Goal: Task Accomplishment & Management: Complete application form

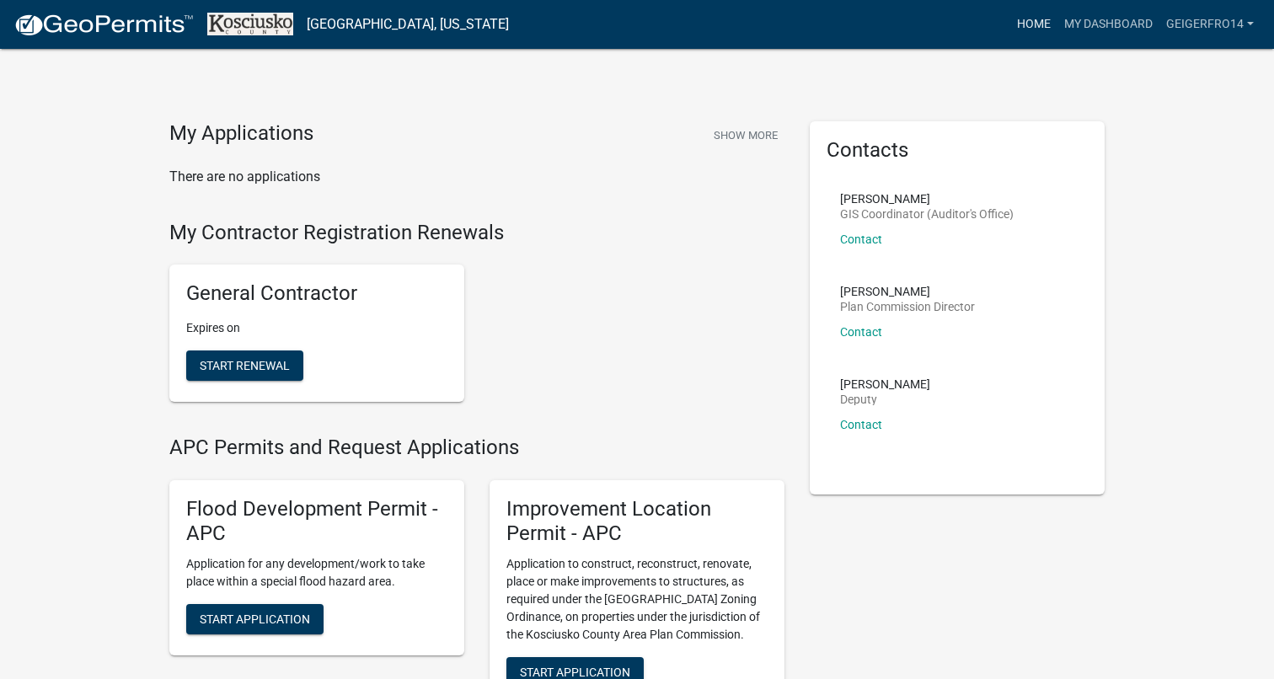
click at [1031, 24] on link "Home" at bounding box center [1033, 24] width 47 height 32
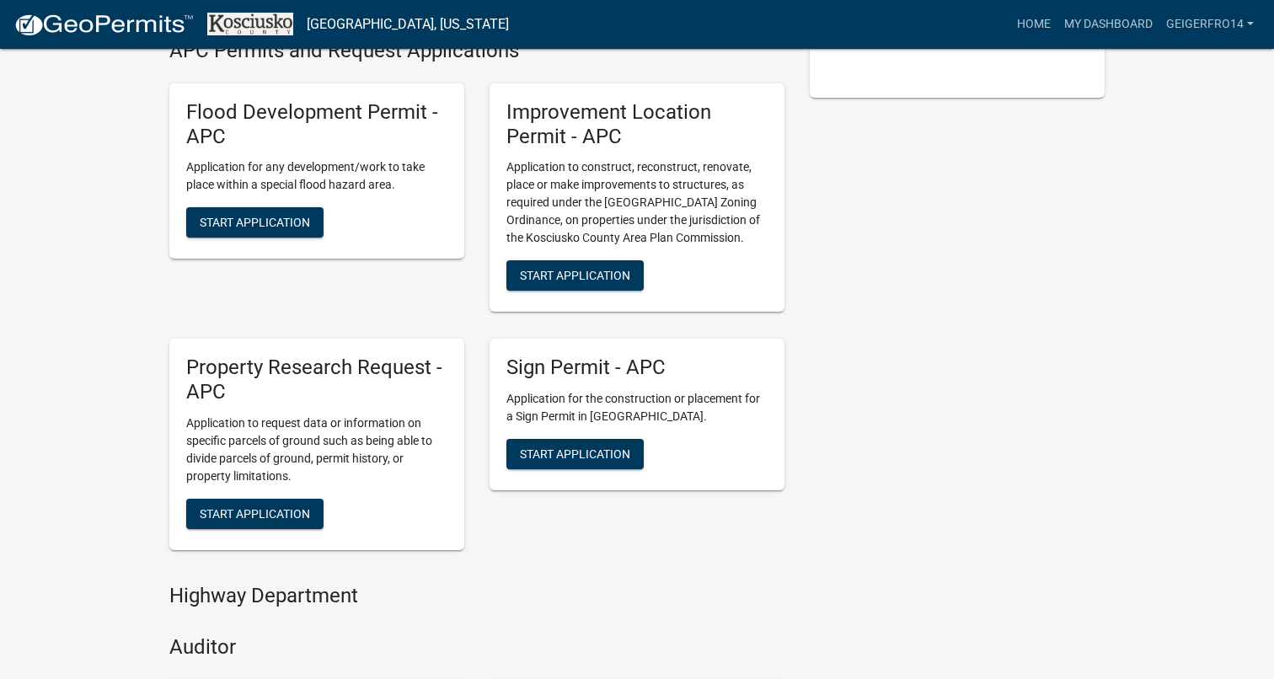
scroll to position [387, 0]
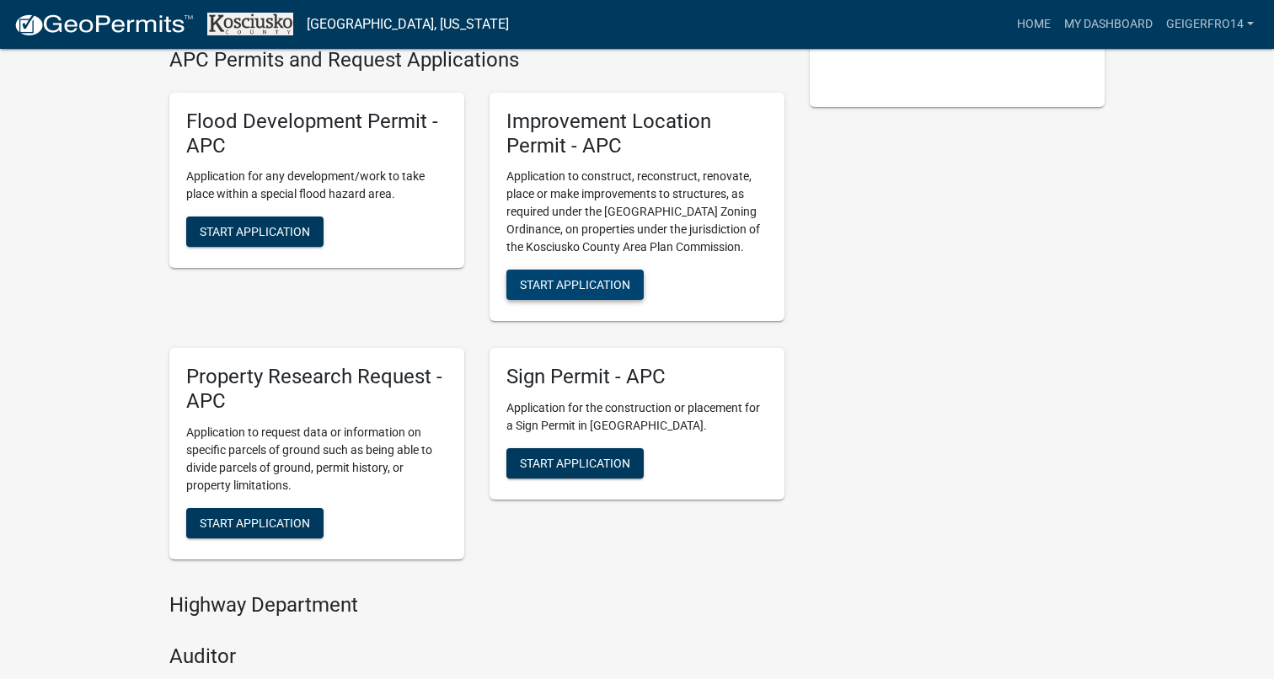
click at [564, 284] on span "Start Application" at bounding box center [575, 284] width 110 height 13
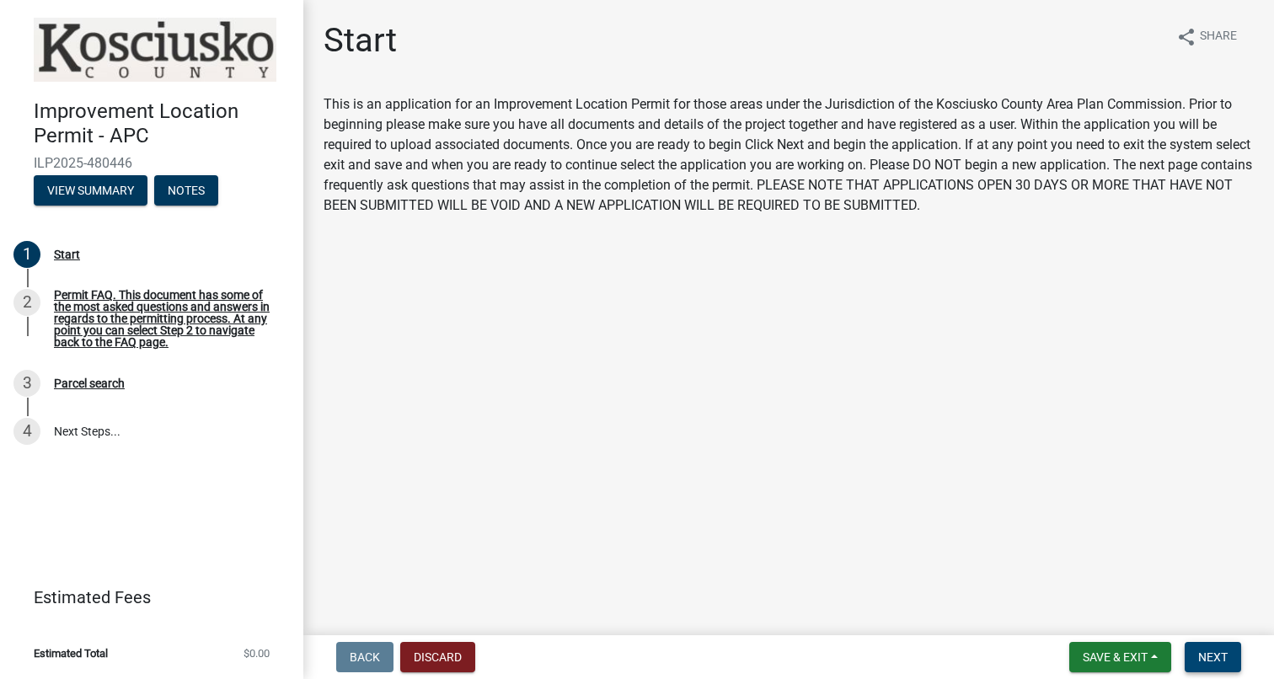
click at [1213, 654] on span "Next" at bounding box center [1212, 656] width 29 height 13
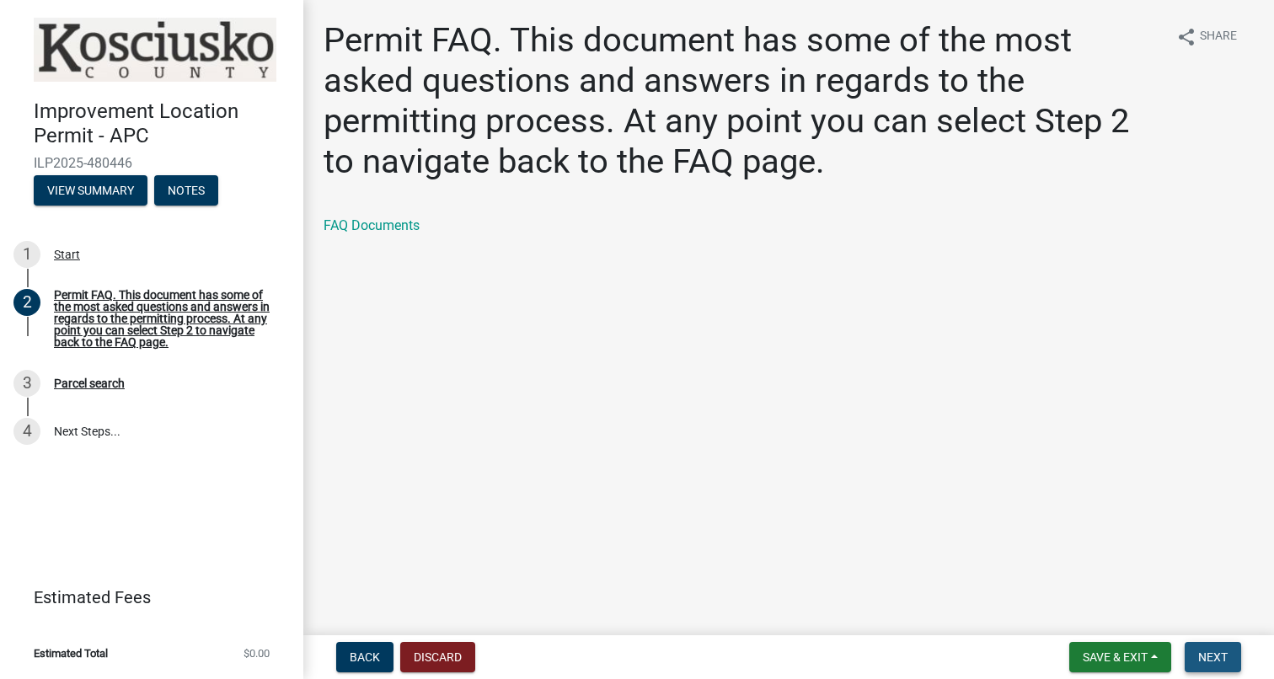
click at [1213, 654] on span "Next" at bounding box center [1212, 656] width 29 height 13
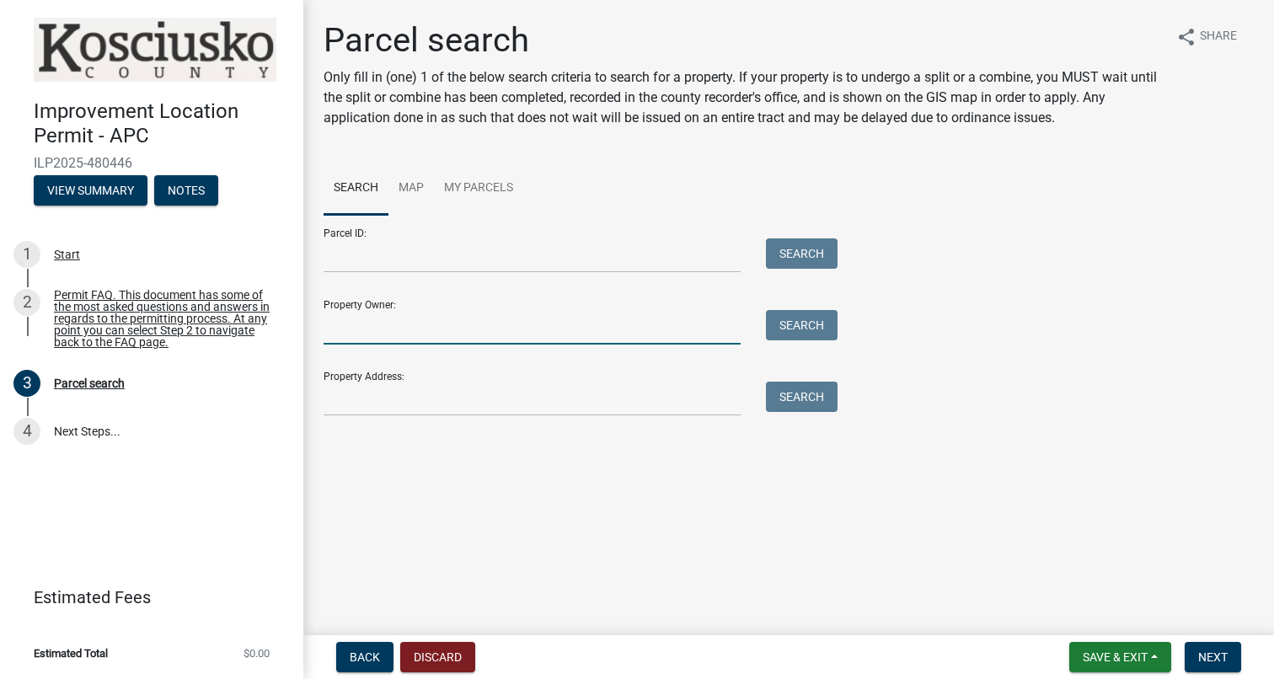
click at [481, 339] on input "Property Owner:" at bounding box center [531, 327] width 417 height 35
type input "[PERSON_NAME]"
click at [789, 330] on button "Search" at bounding box center [802, 325] width 72 height 30
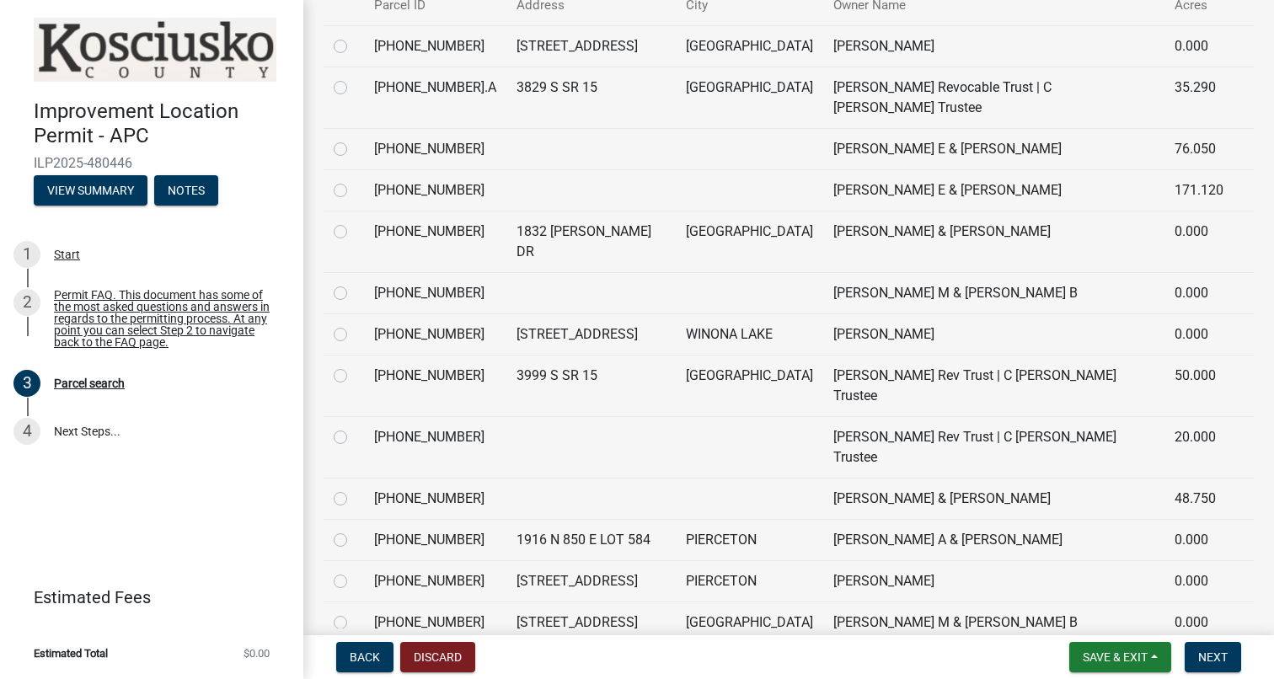
scroll to position [464, 0]
click at [354, 285] on label at bounding box center [354, 285] width 0 height 0
click at [354, 285] on input "radio" at bounding box center [359, 290] width 11 height 11
radio input "true"
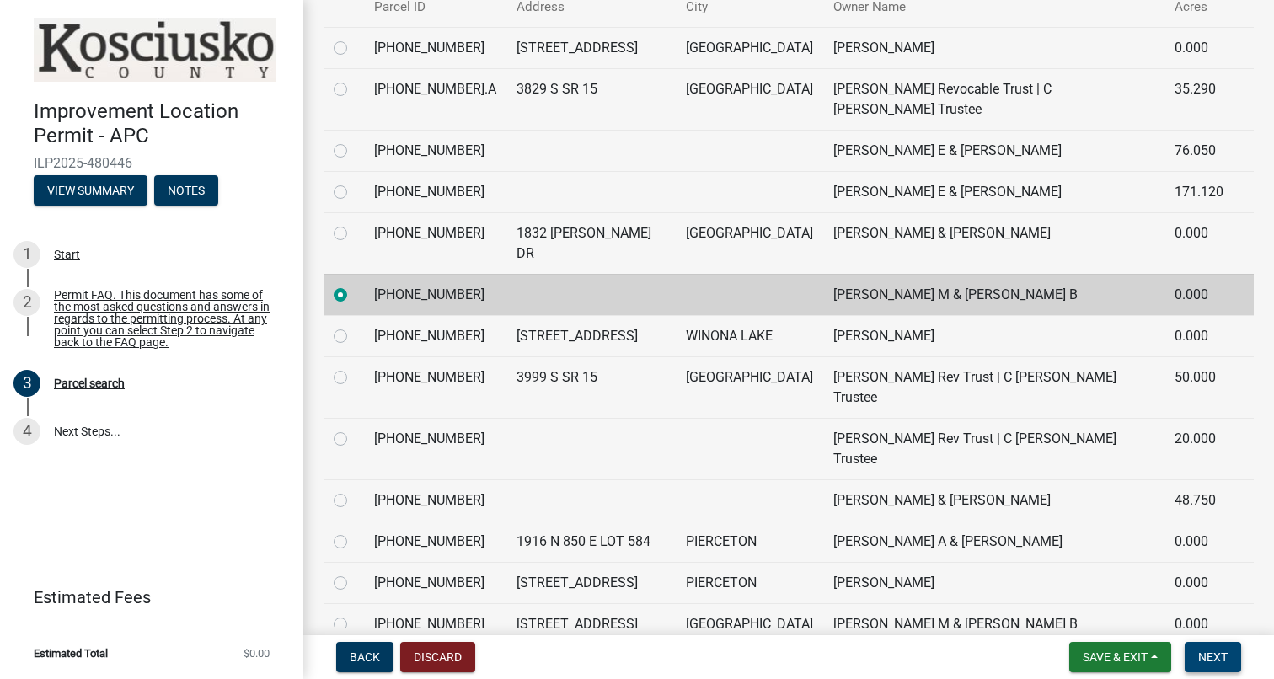
click at [1221, 660] on span "Next" at bounding box center [1212, 656] width 29 height 13
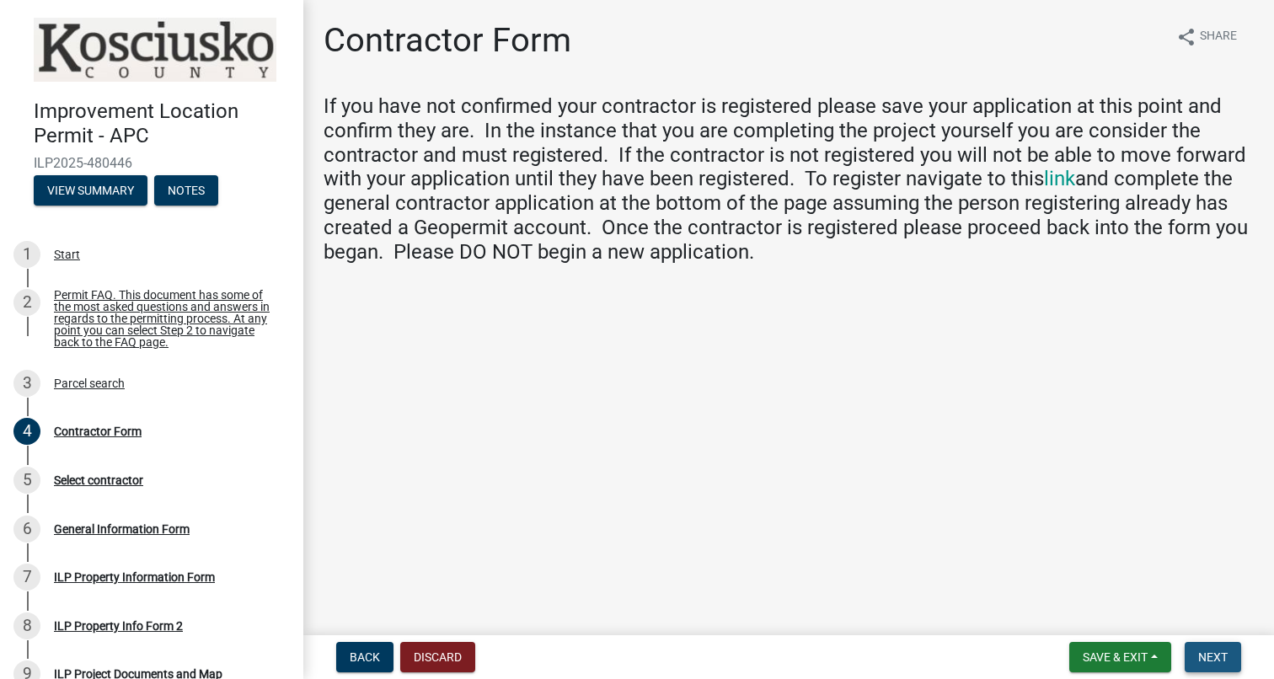
click at [1221, 660] on span "Next" at bounding box center [1212, 656] width 29 height 13
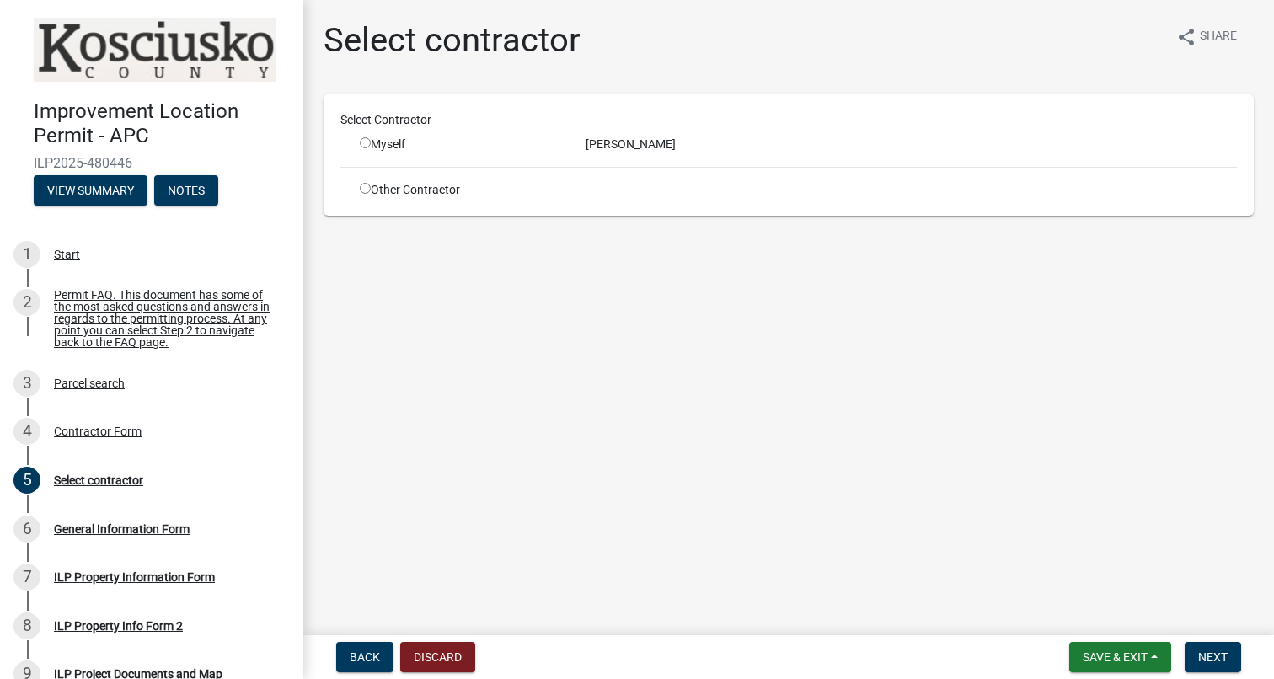
click at [365, 145] on input "radio" at bounding box center [365, 142] width 11 height 11
radio input "true"
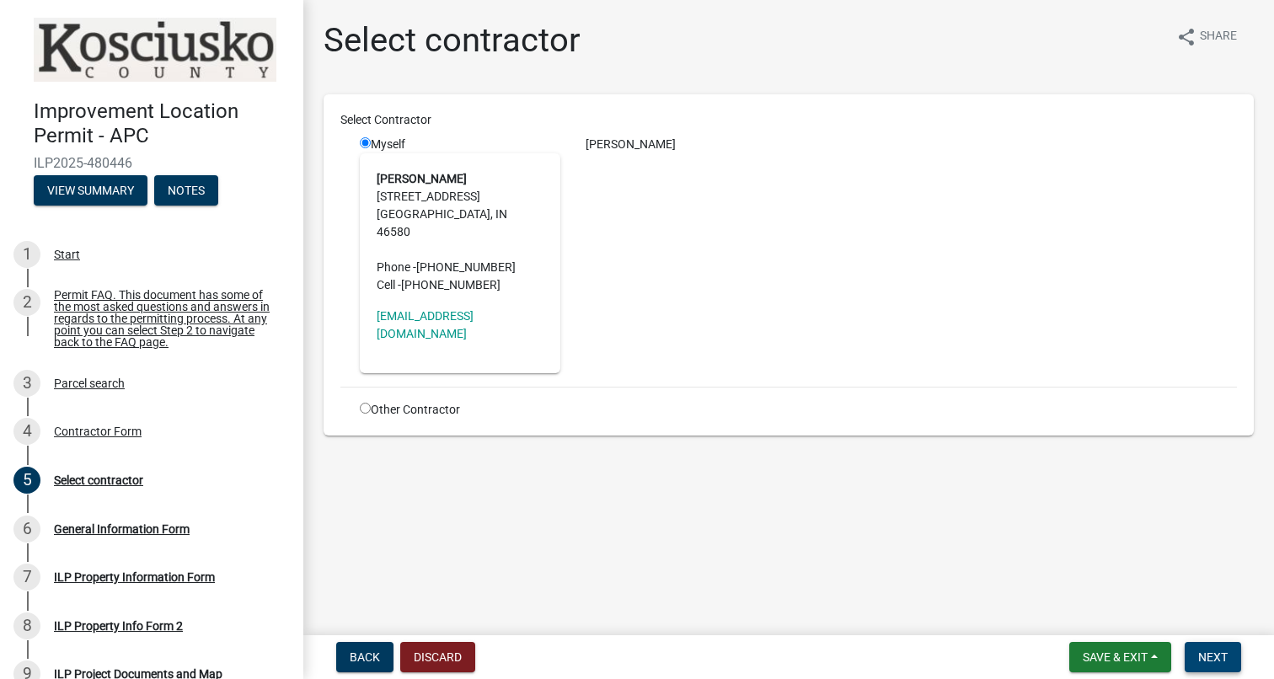
click at [1205, 653] on span "Next" at bounding box center [1212, 656] width 29 height 13
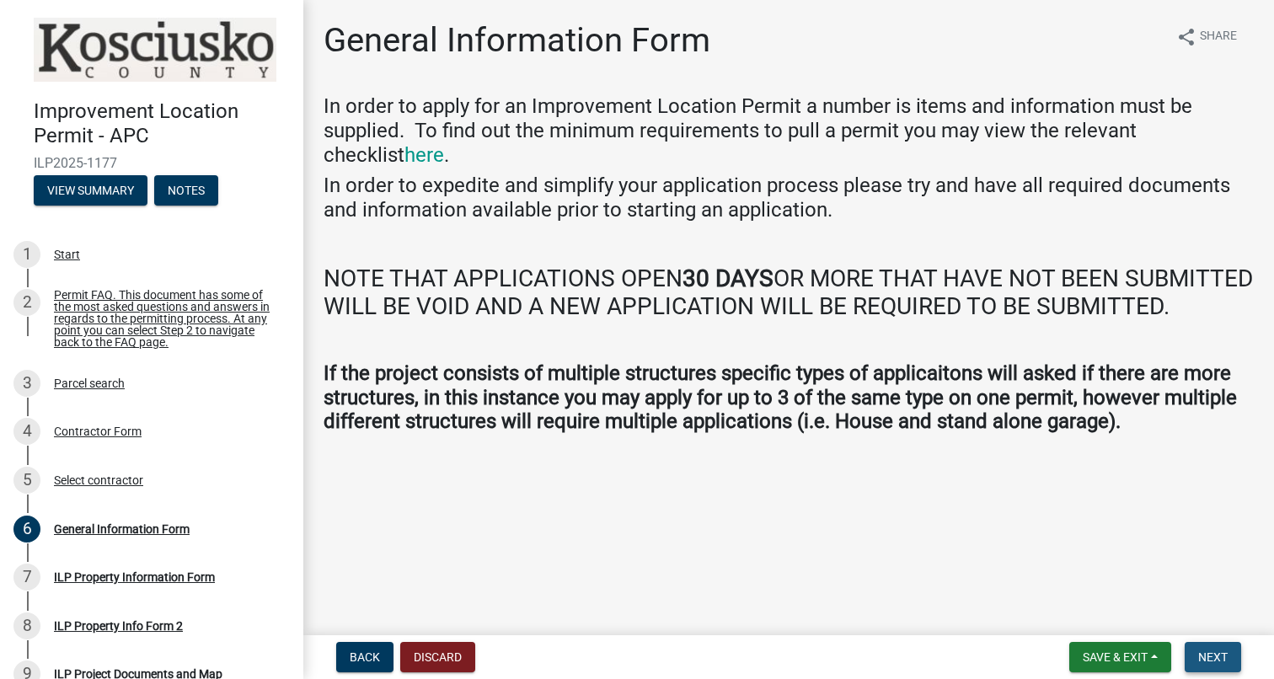
click at [1205, 653] on span "Next" at bounding box center [1212, 656] width 29 height 13
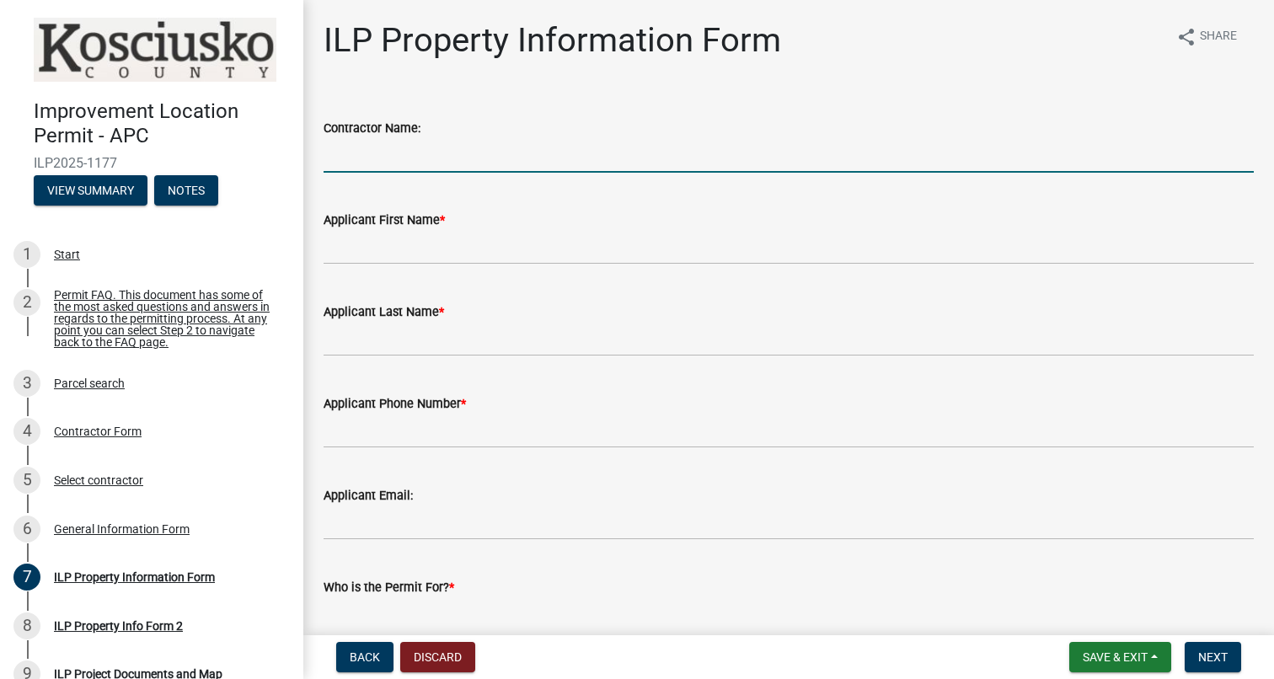
click at [431, 147] on input "Contractor Name:" at bounding box center [788, 155] width 930 height 35
type input "[PERSON_NAME]"
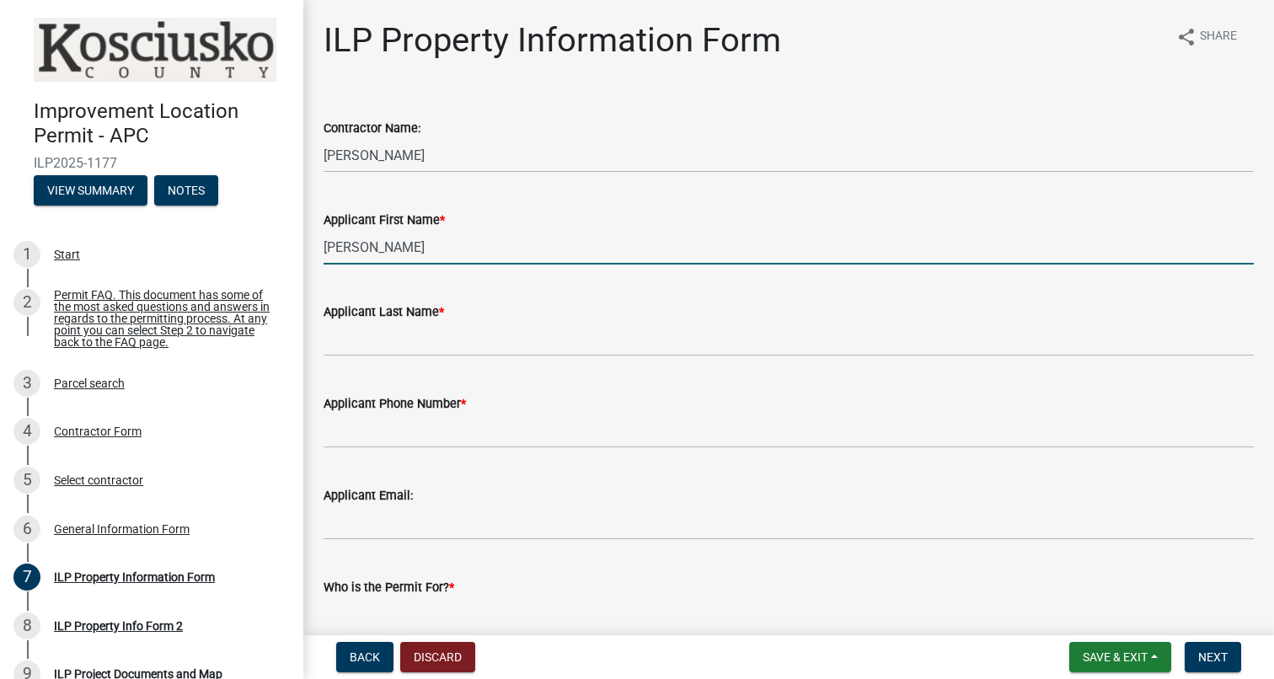
type input "[PERSON_NAME]"
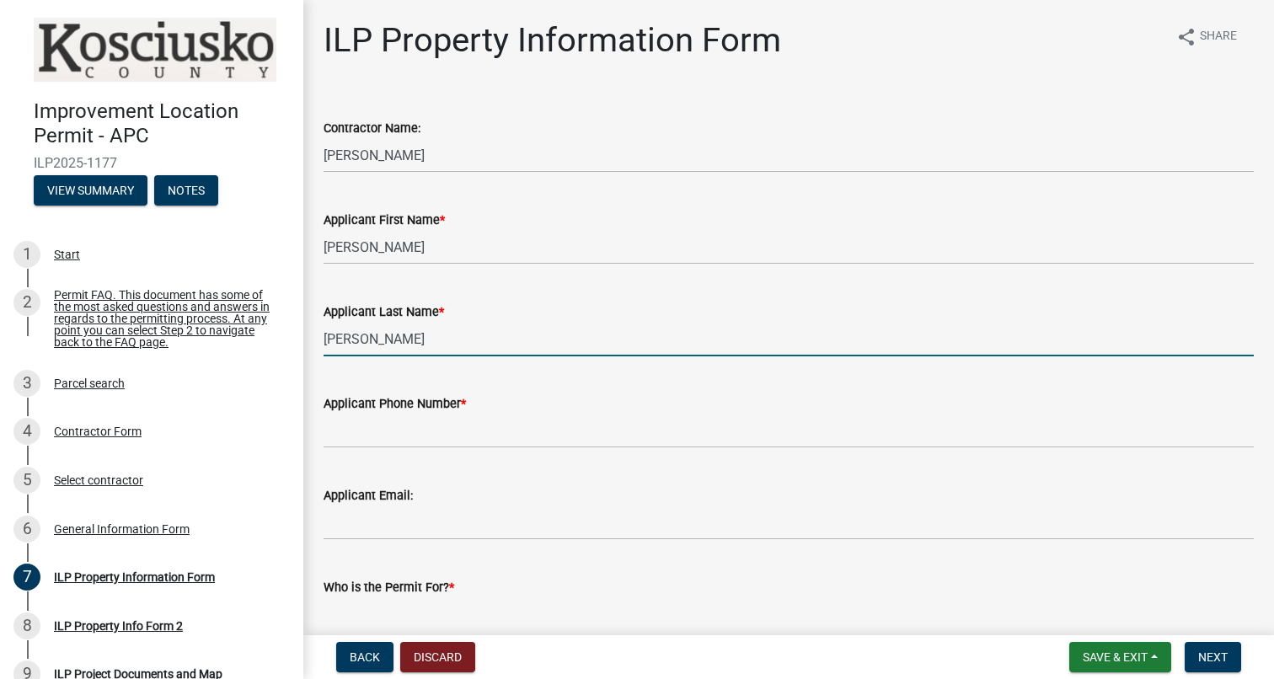
type input "[PERSON_NAME]"
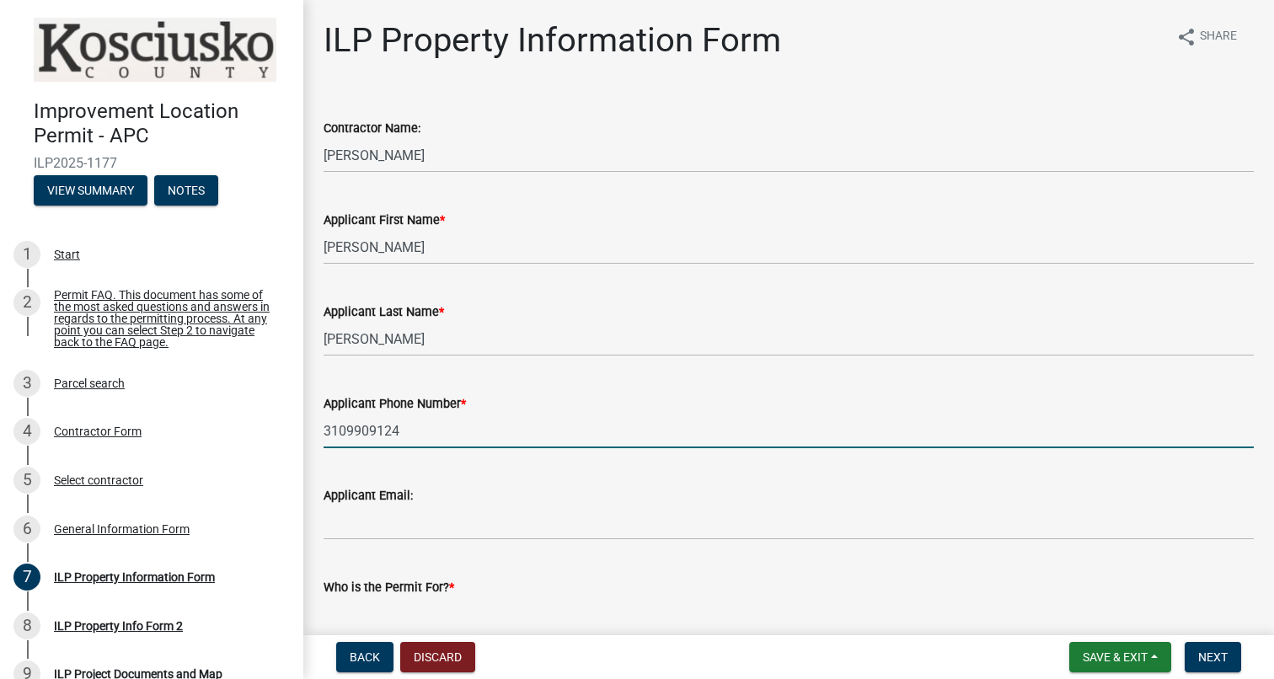
type input "3109909124"
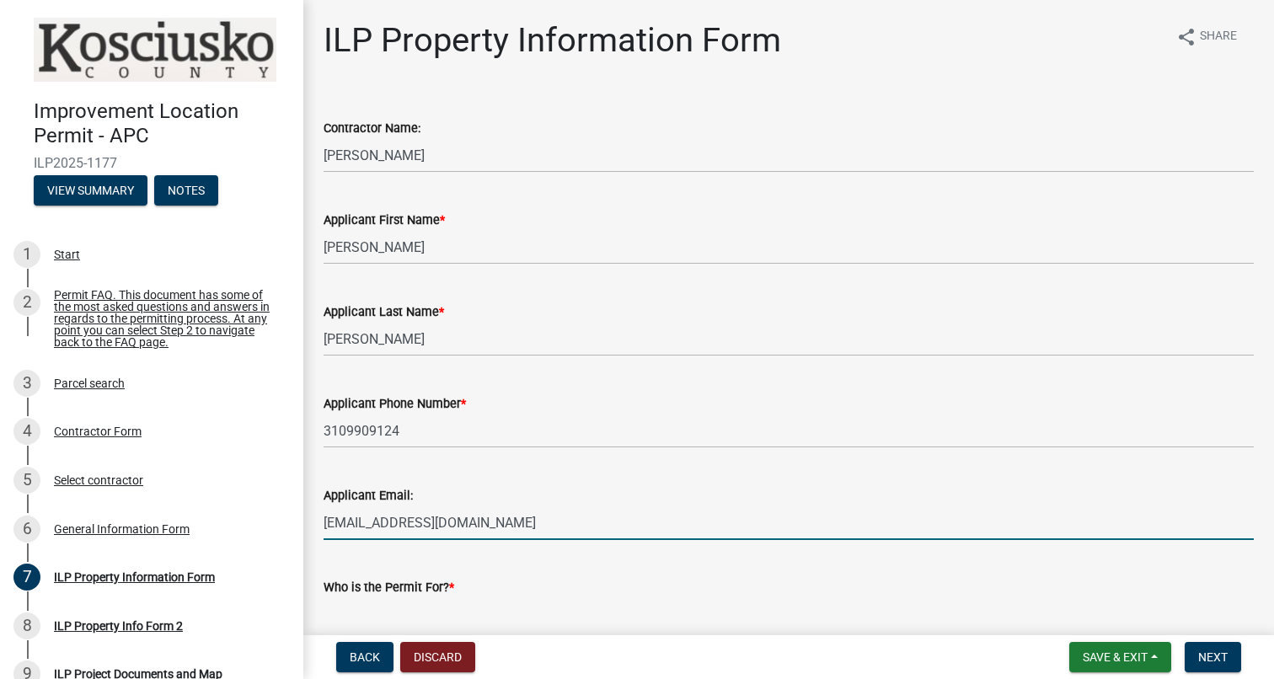
type input "[EMAIL_ADDRESS][DOMAIN_NAME]"
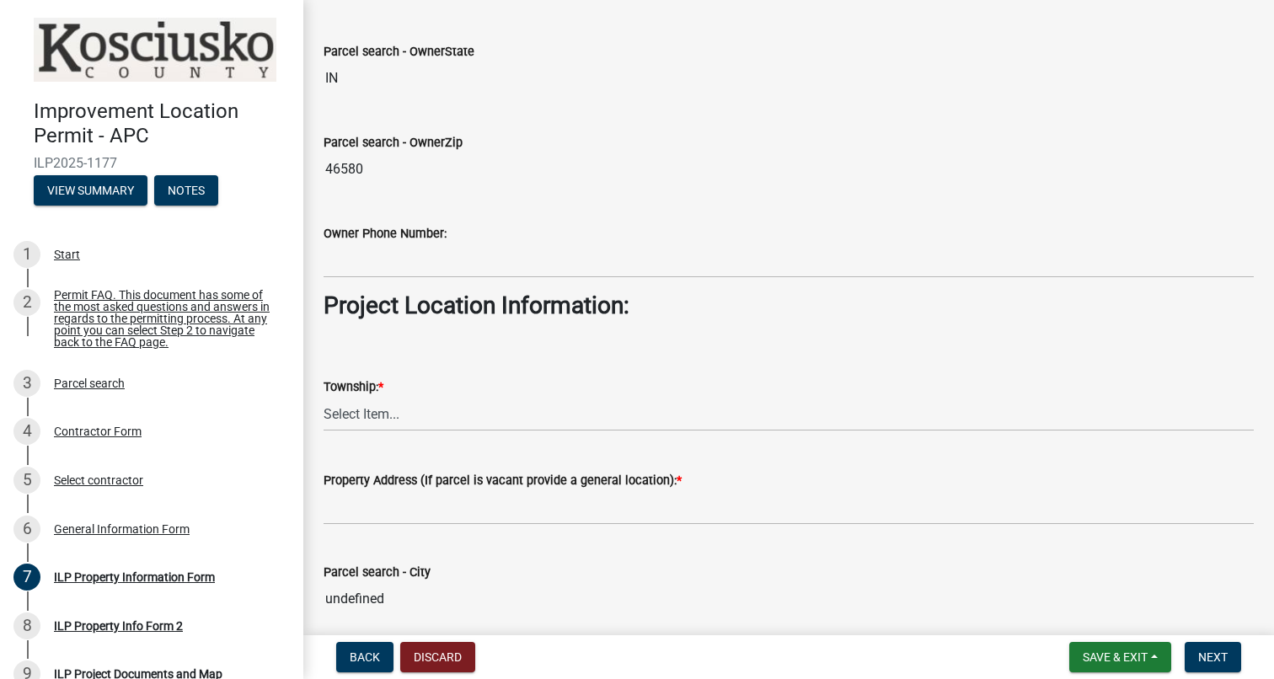
scroll to position [955, 0]
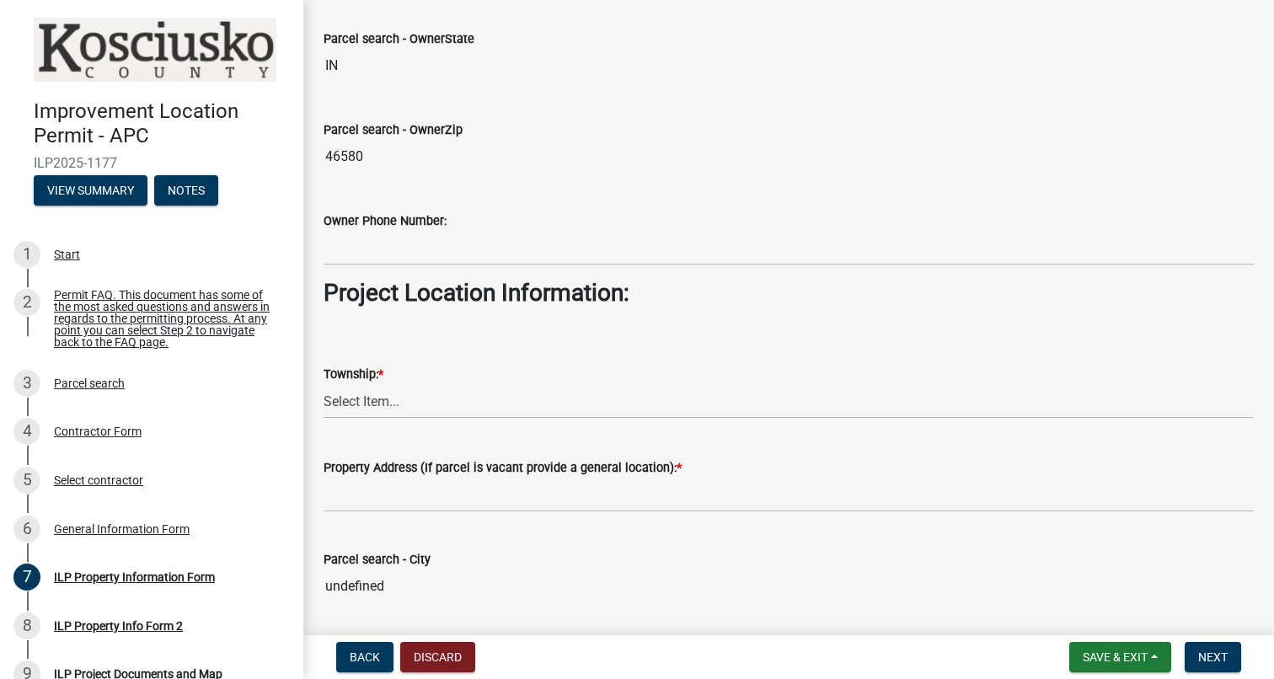
type input "[PERSON_NAME]"
select select "adf60358-013e-4c9f-9dad-09561f394e7b"
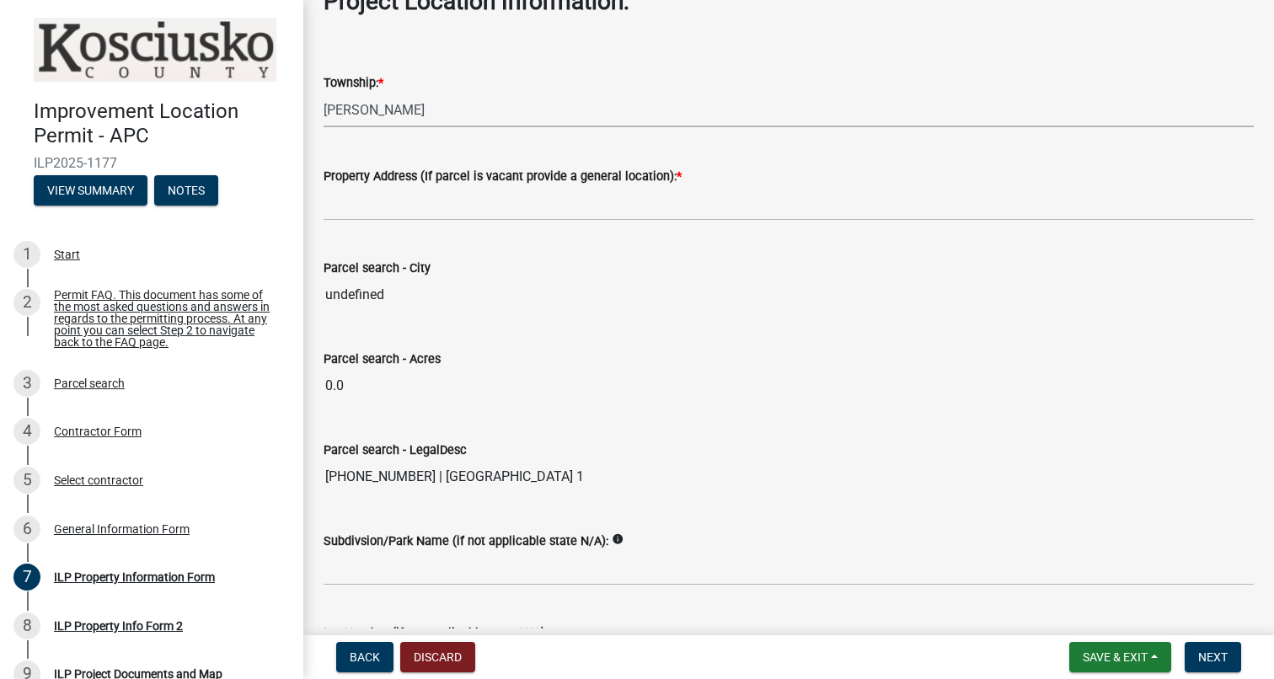
scroll to position [1248, 0]
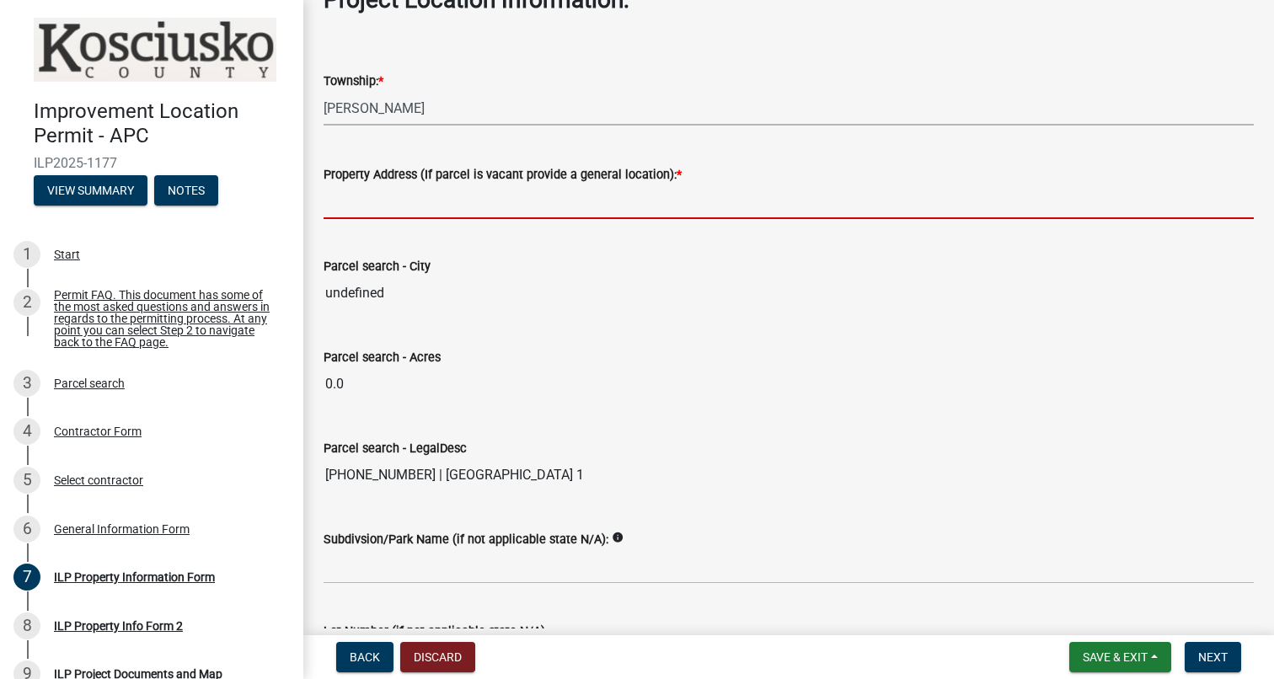
click at [461, 216] on input "Property Address (If parcel is vacant provide a general location): *" at bounding box center [788, 201] width 930 height 35
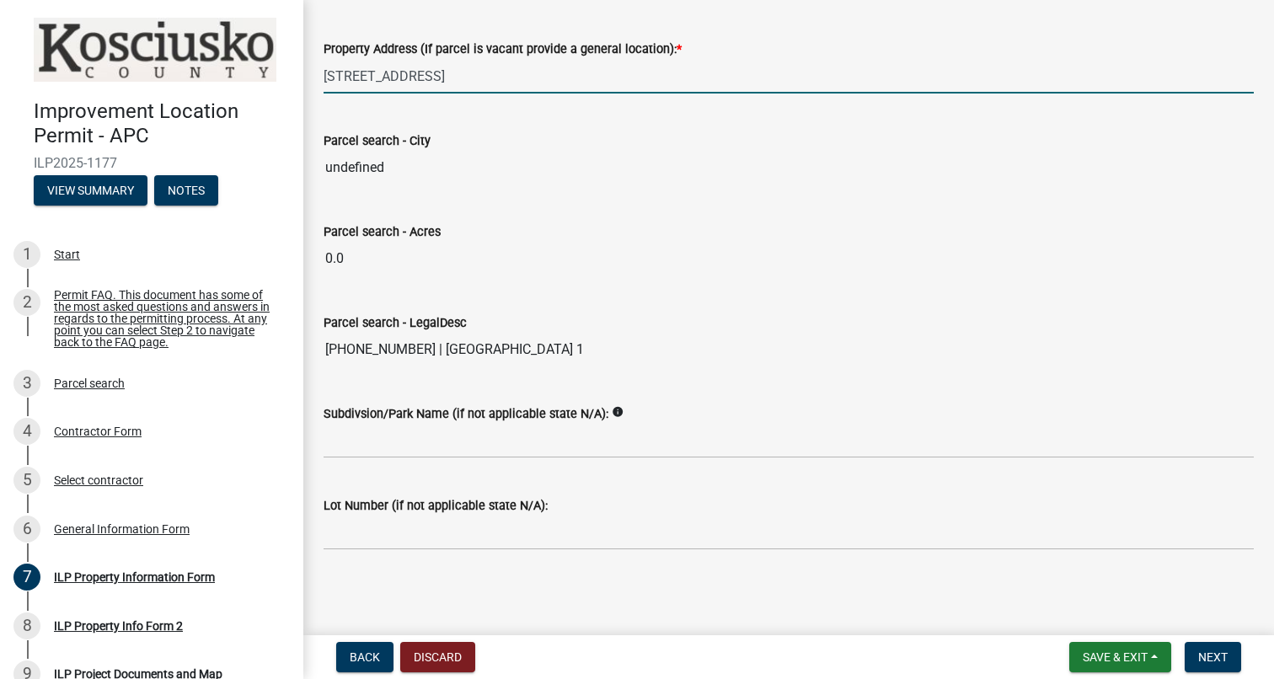
scroll to position [0, 0]
type input "[STREET_ADDRESS]"
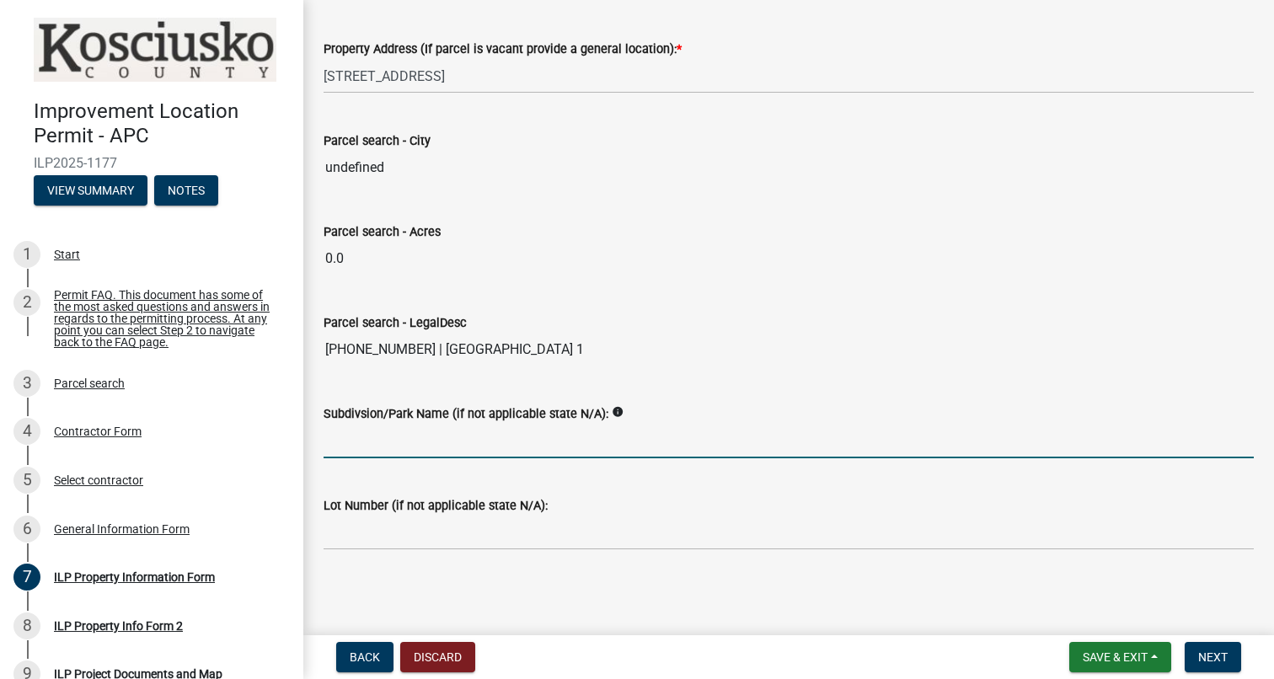
click at [520, 445] on input "Subdivsion/Park Name (if not applicable state N/A):" at bounding box center [788, 441] width 930 height 35
type input "[GEOGRAPHIC_DATA]"
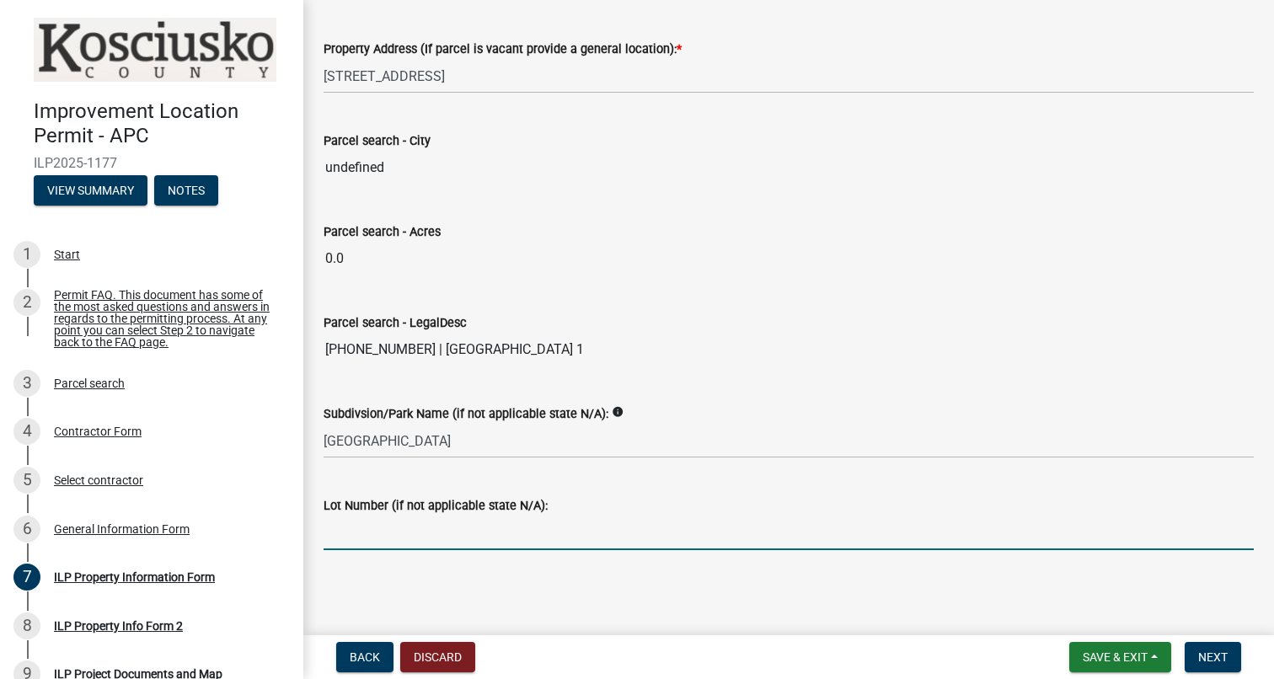
click at [518, 527] on input "Lot Number (if not applicable state N/A):" at bounding box center [788, 533] width 930 height 35
type input "264"
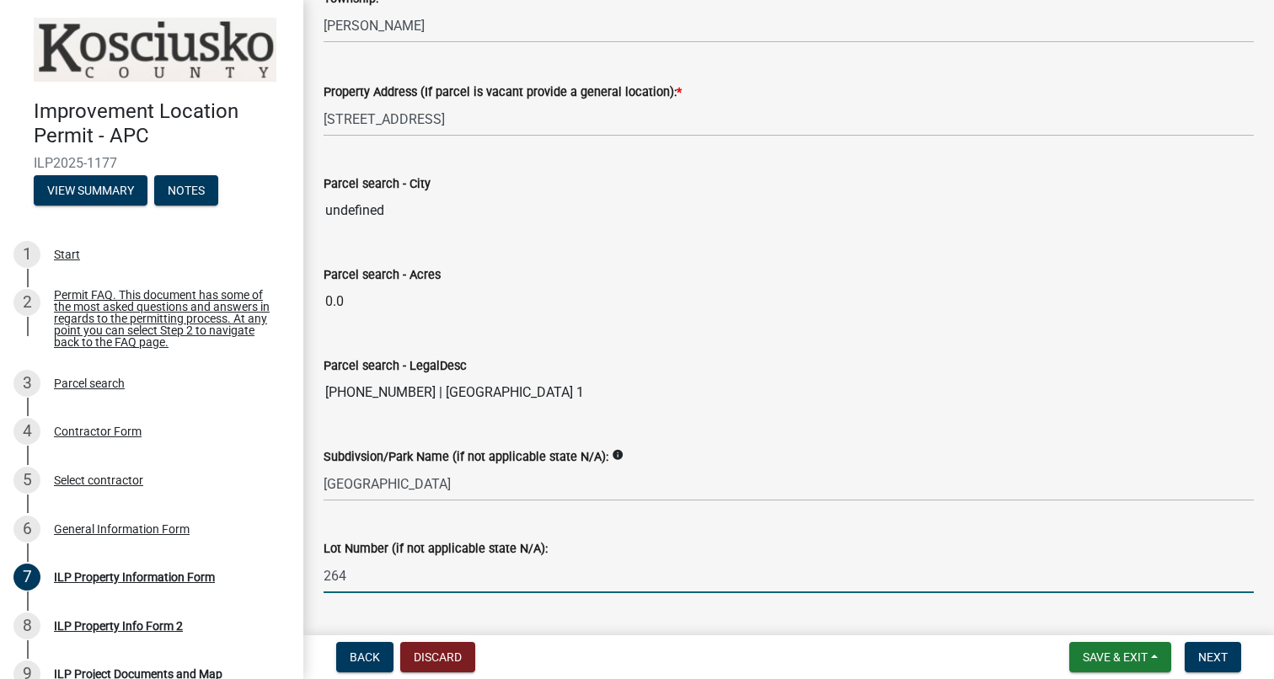
scroll to position [1321, 0]
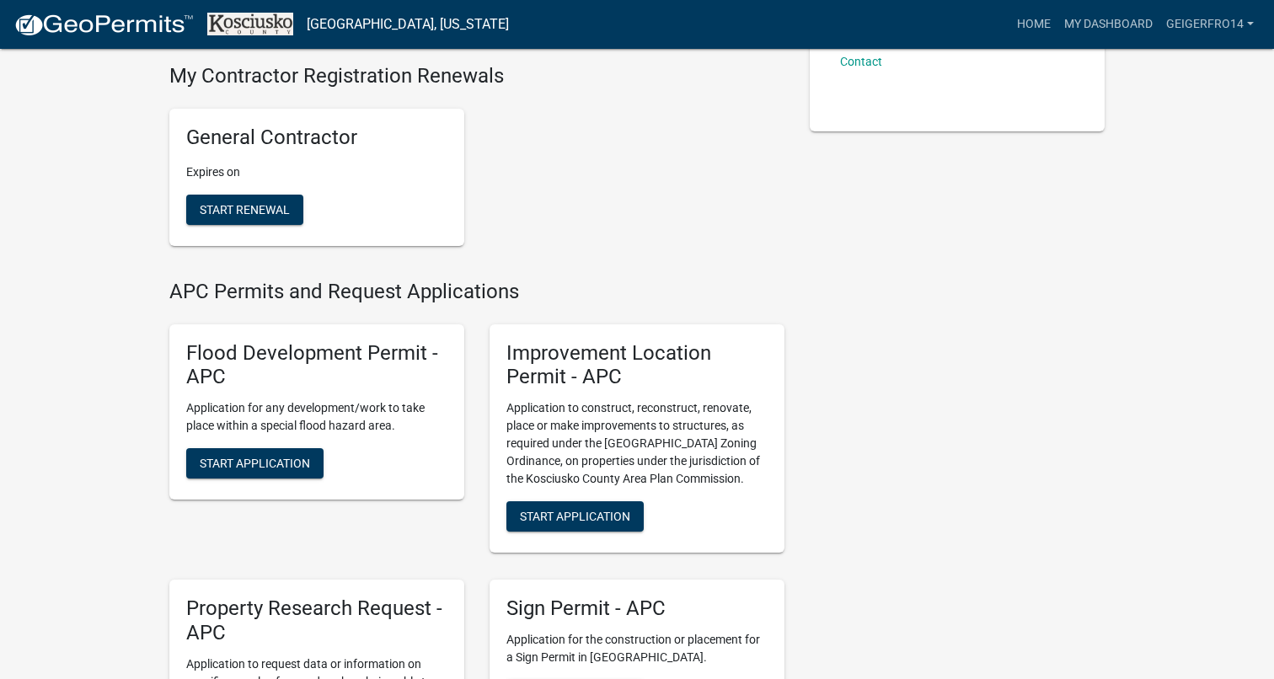
scroll to position [366, 0]
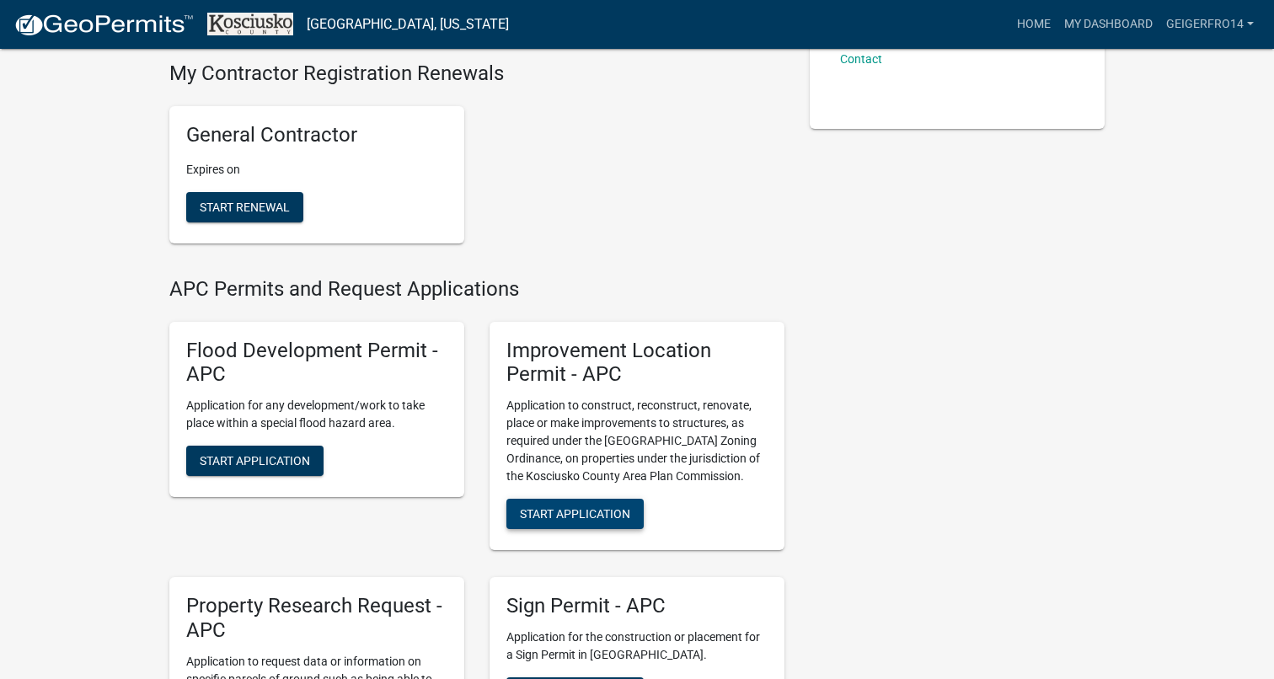
click at [573, 499] on button "Start Application" at bounding box center [574, 514] width 137 height 30
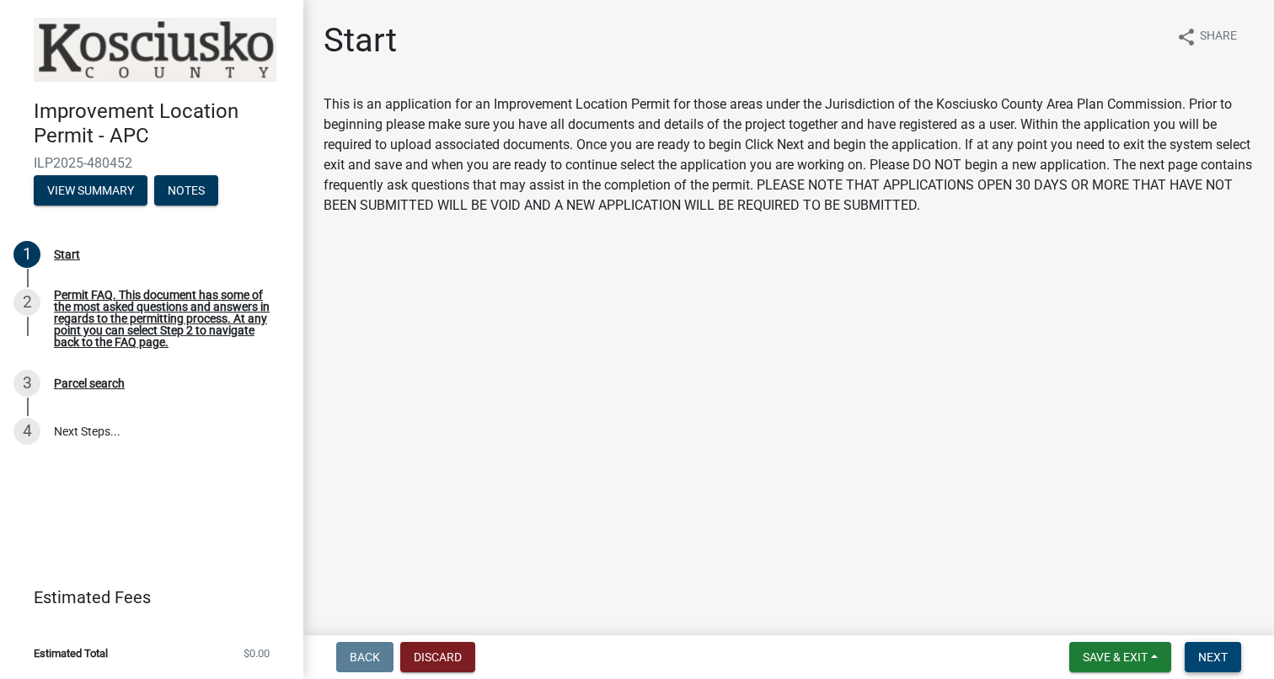
click at [1218, 654] on span "Next" at bounding box center [1212, 656] width 29 height 13
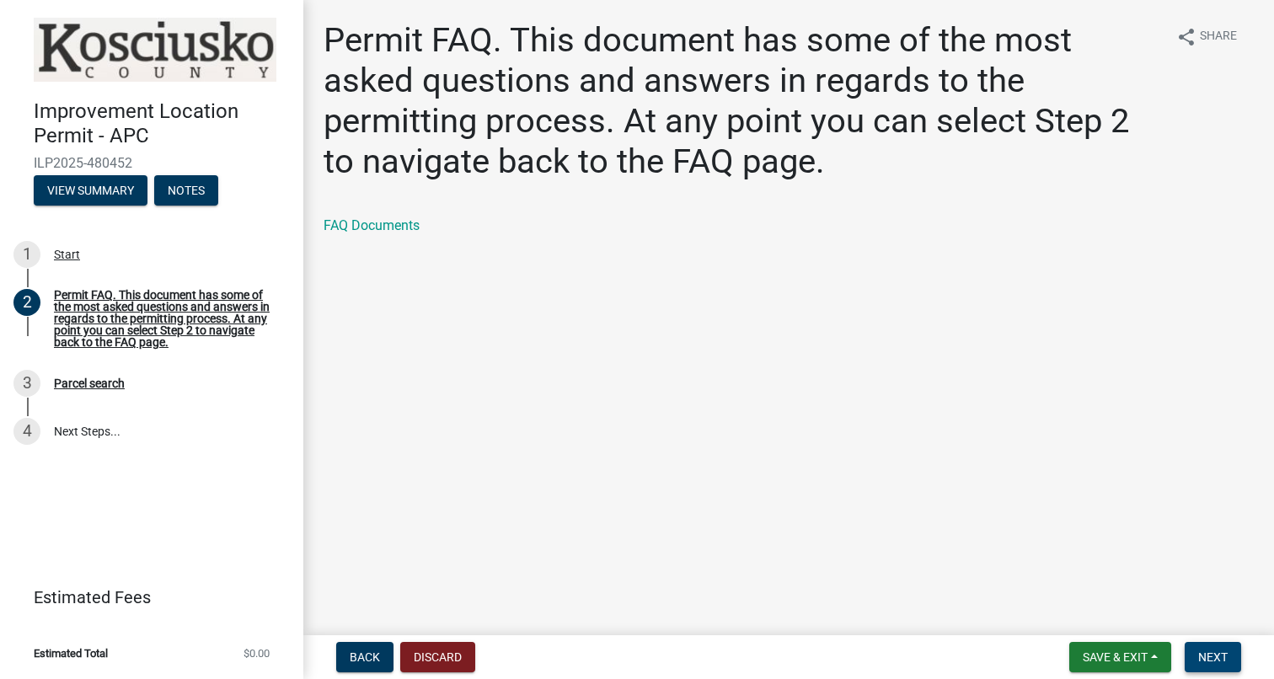
click at [1207, 653] on span "Next" at bounding box center [1212, 656] width 29 height 13
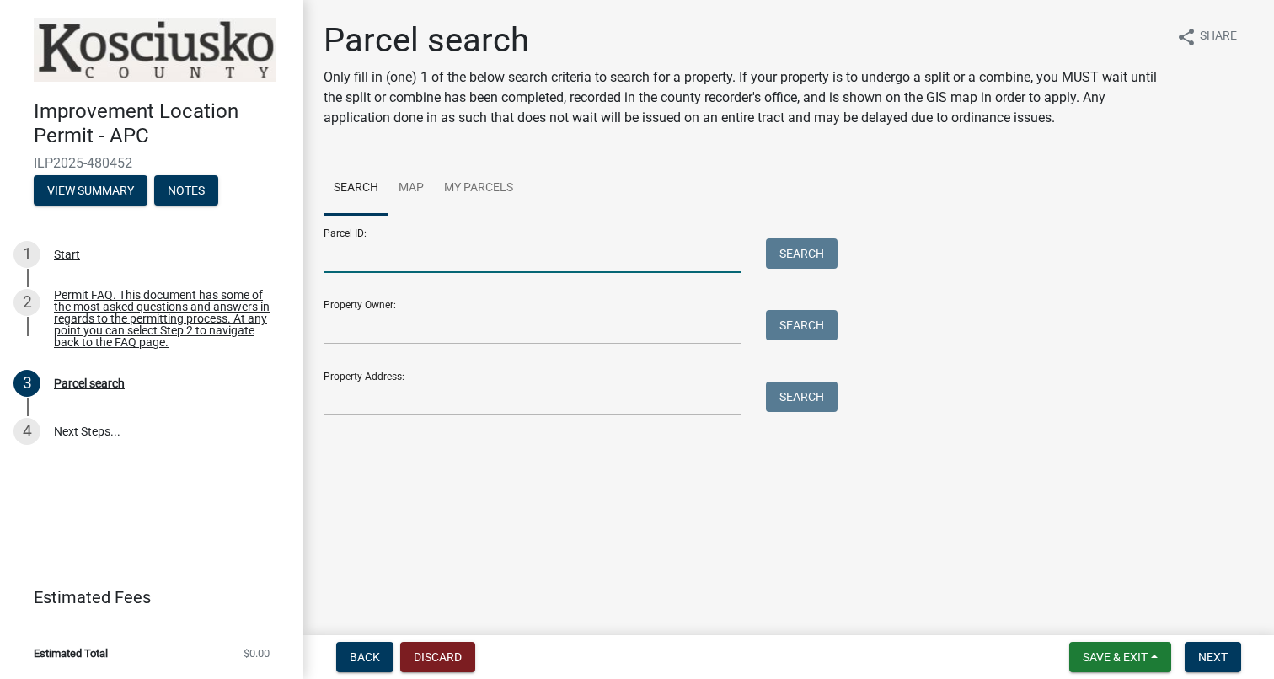
click at [475, 267] on input "Parcel ID:" at bounding box center [531, 255] width 417 height 35
paste input "[PHONE_NUMBER]"
type input "[PHONE_NUMBER]"
click at [811, 268] on button "Search" at bounding box center [802, 253] width 72 height 30
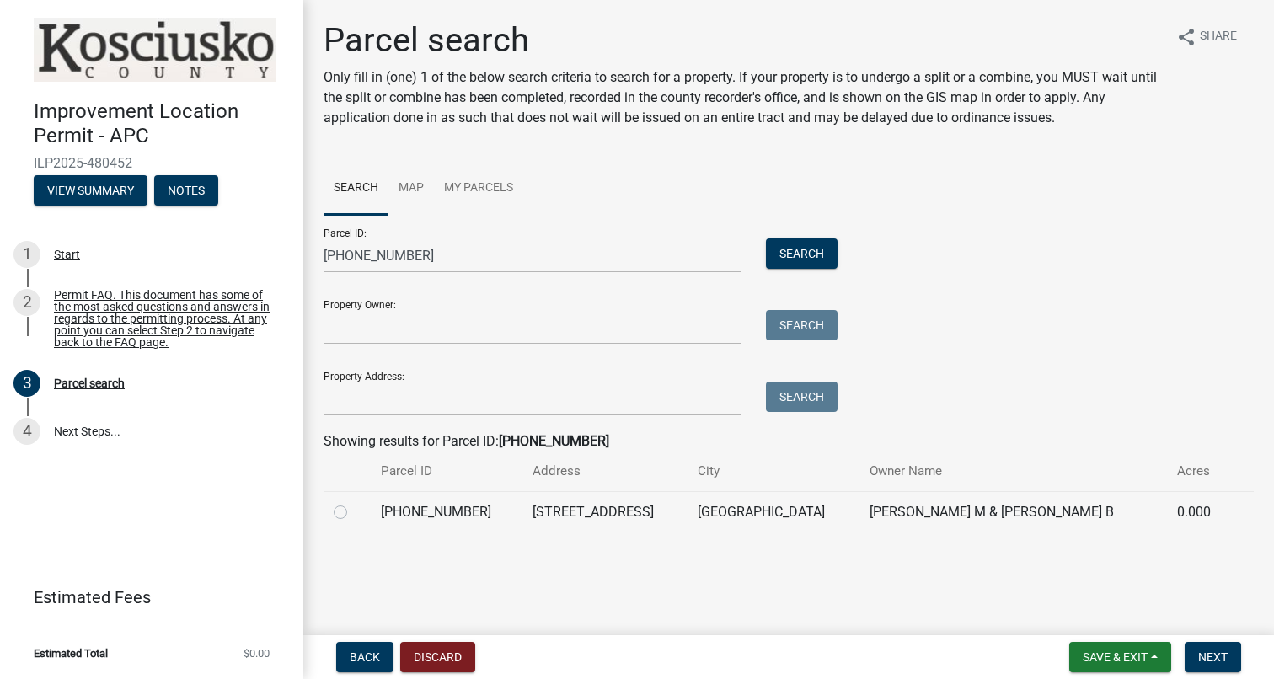
click at [354, 502] on label at bounding box center [354, 502] width 0 height 0
click at [354, 510] on input "radio" at bounding box center [359, 507] width 11 height 11
radio input "true"
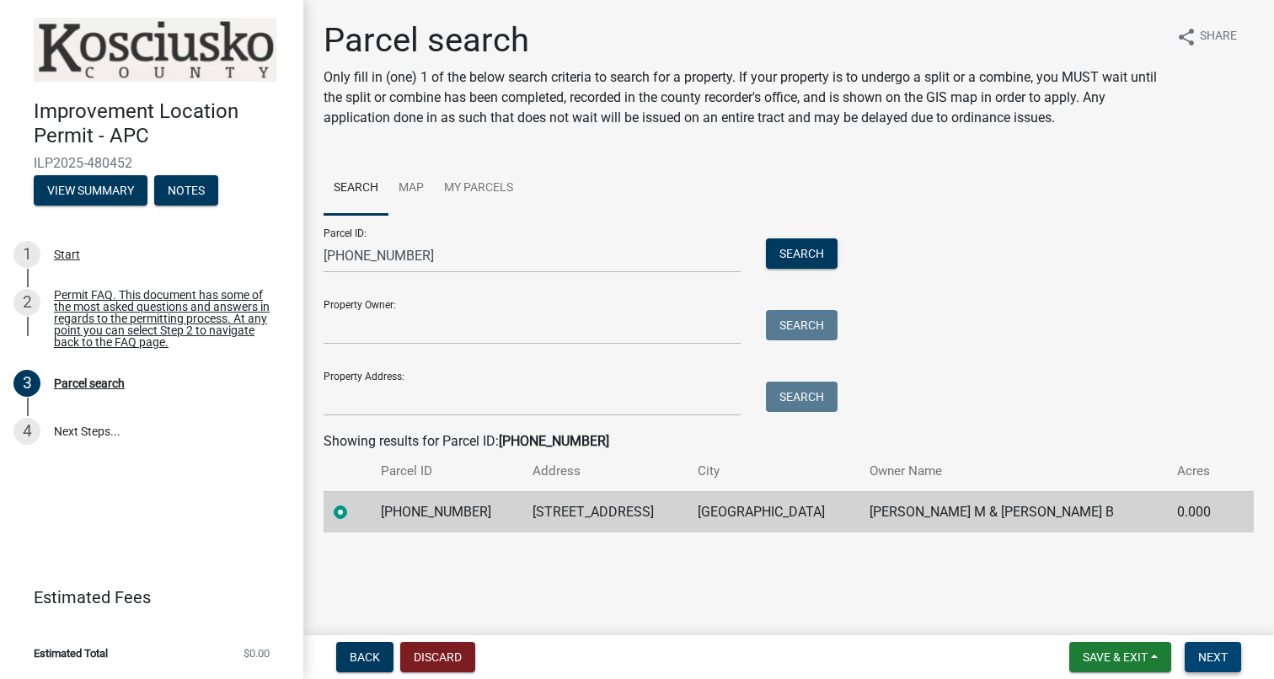
click at [1194, 655] on button "Next" at bounding box center [1212, 657] width 56 height 30
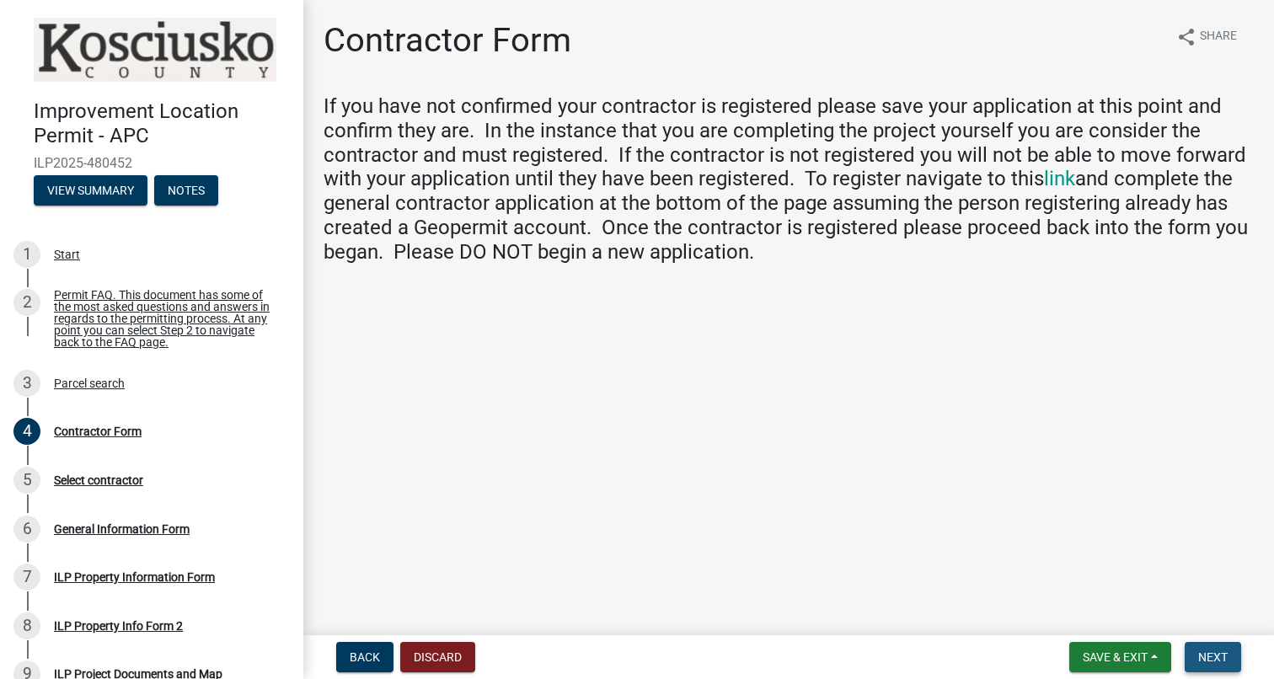
click at [1194, 655] on button "Next" at bounding box center [1212, 657] width 56 height 30
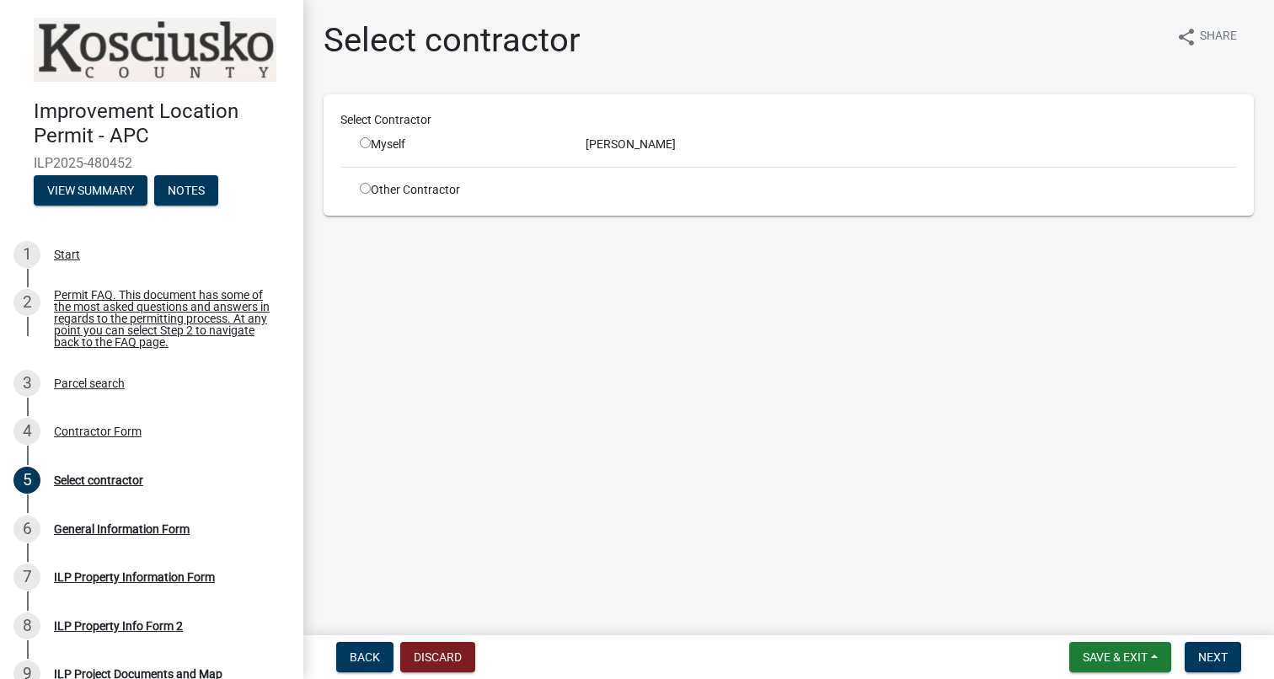
click at [367, 145] on input "radio" at bounding box center [365, 142] width 11 height 11
radio input "true"
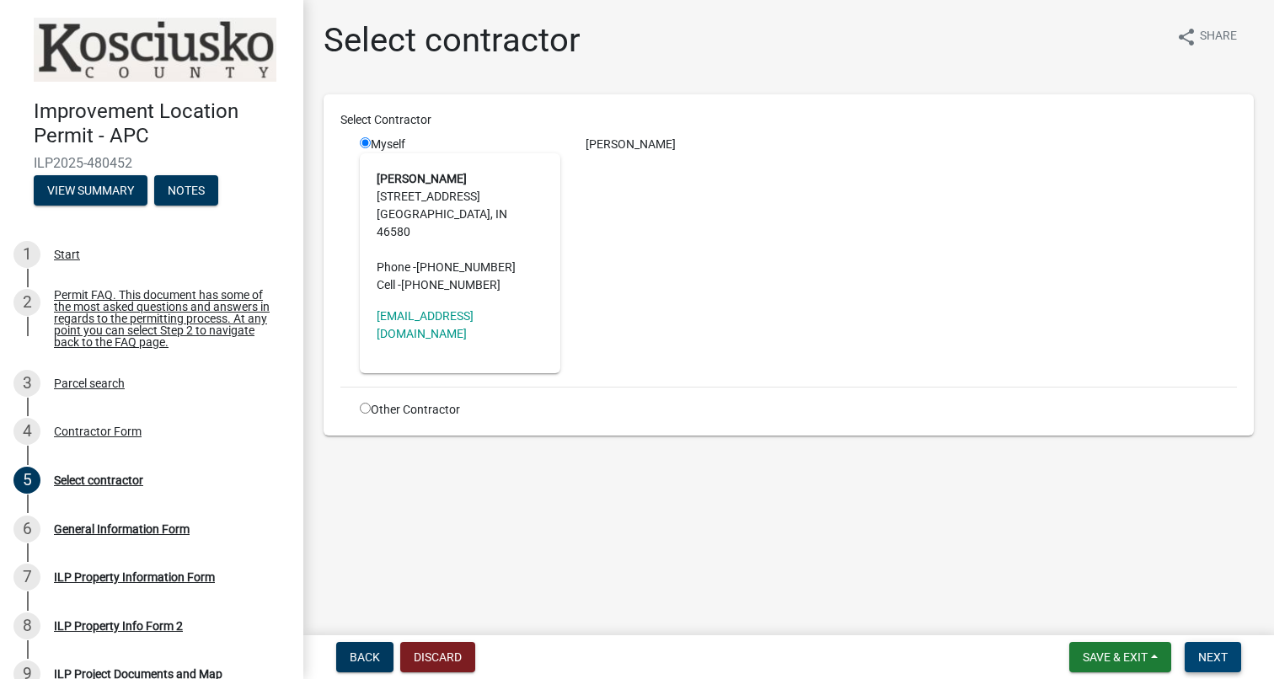
click at [1216, 655] on span "Next" at bounding box center [1212, 656] width 29 height 13
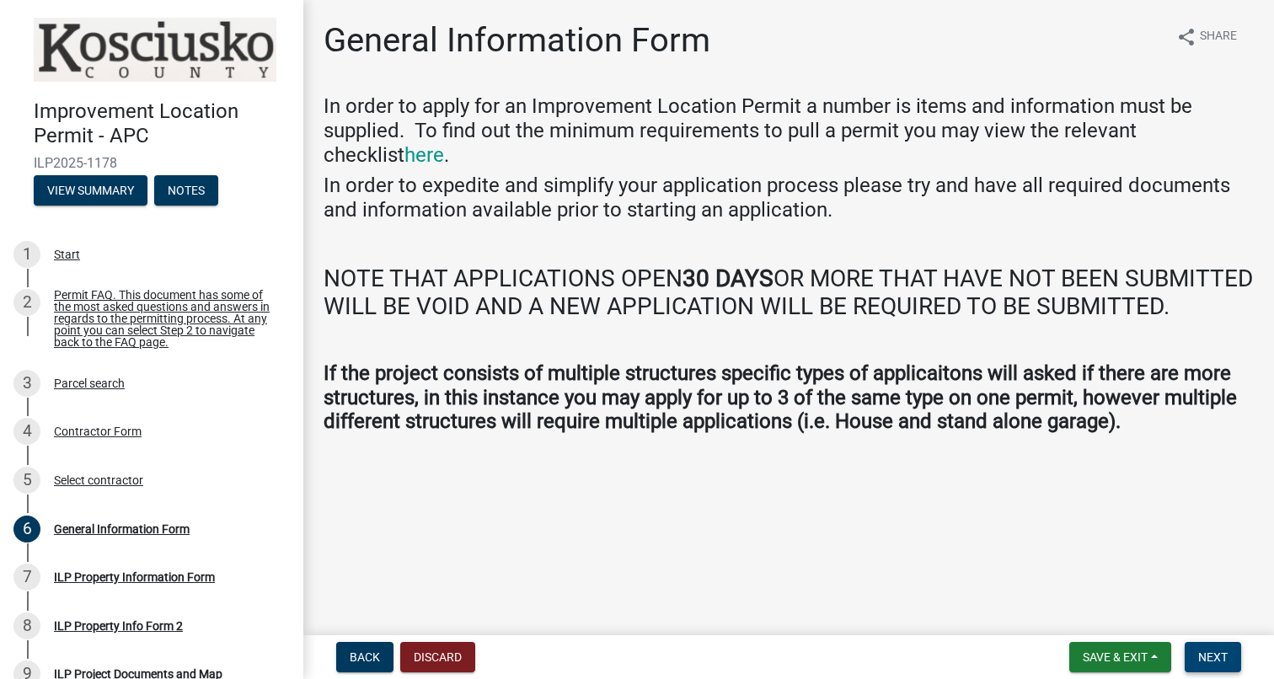
click at [1207, 662] on span "Next" at bounding box center [1212, 656] width 29 height 13
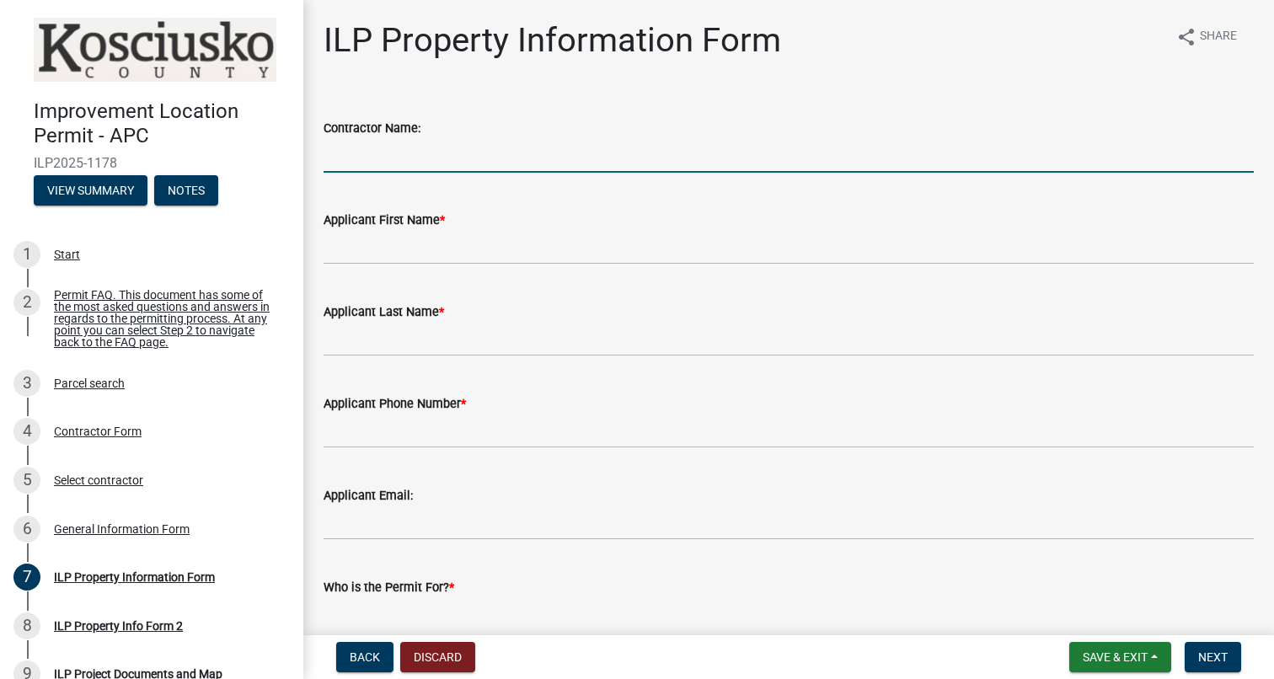
click at [441, 163] on input "Contractor Name:" at bounding box center [788, 155] width 930 height 35
type input "[PERSON_NAME]"
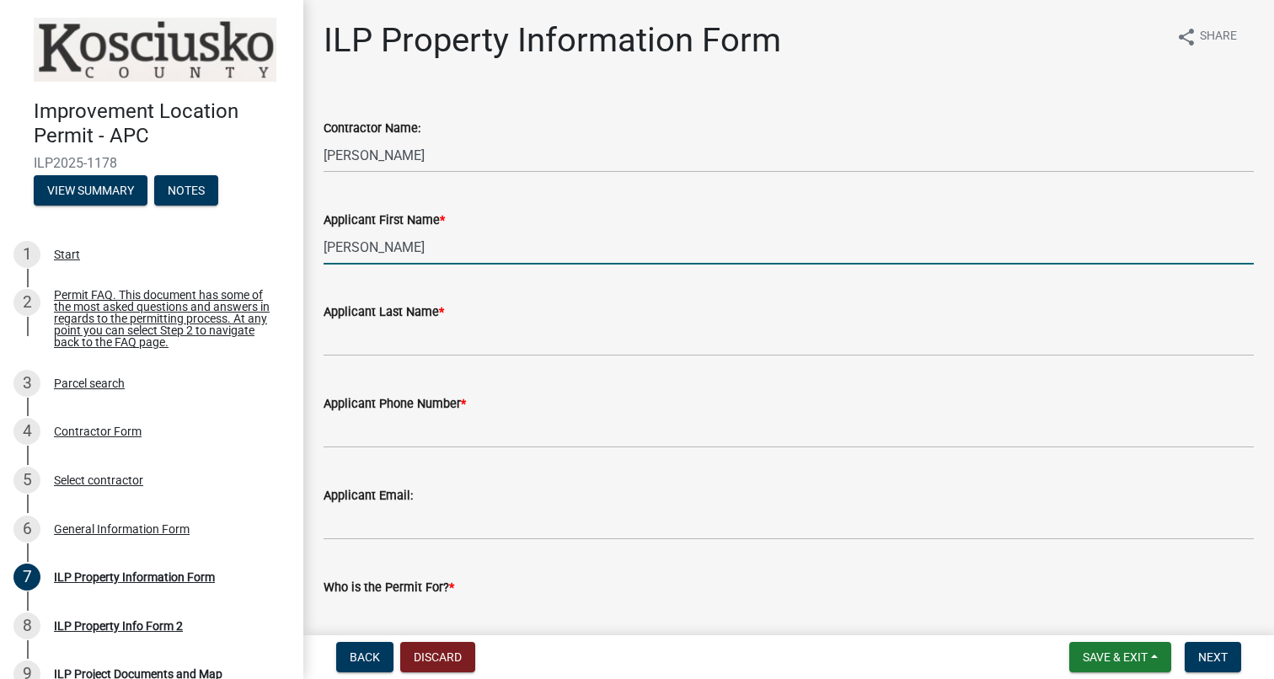
type input "[PERSON_NAME]"
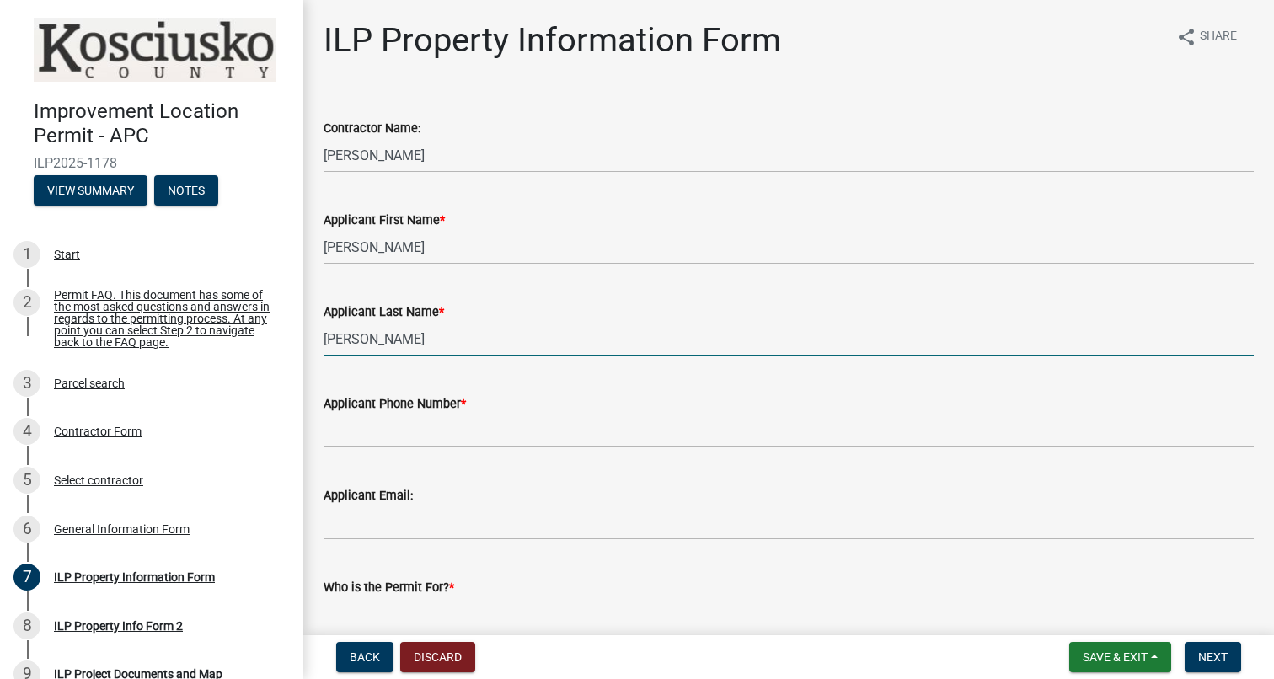
type input "[PERSON_NAME]"
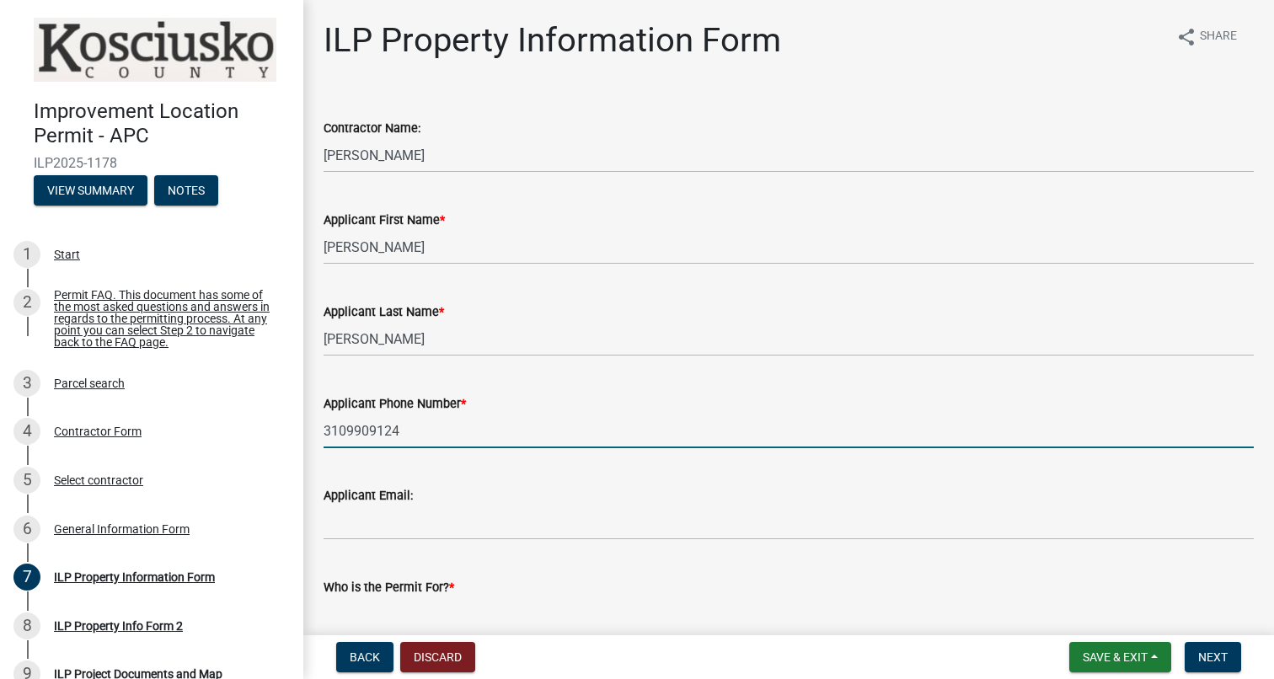
type input "3109909124"
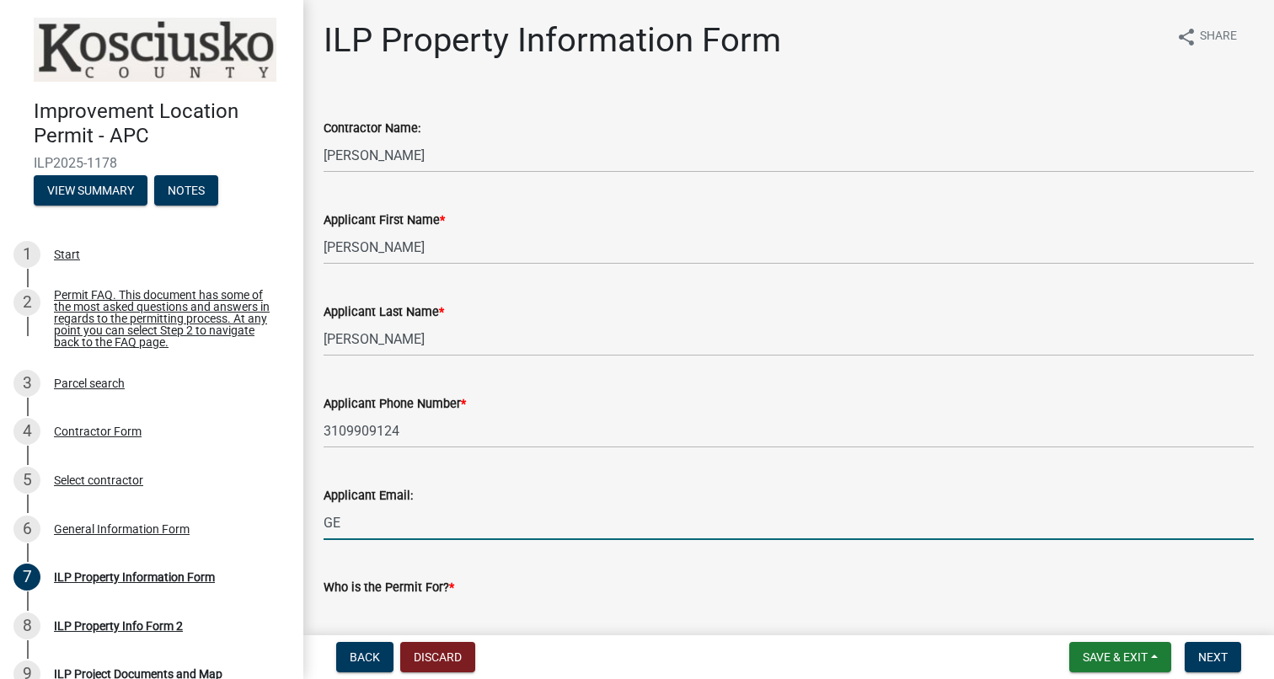
type input "G"
type input "[EMAIL_ADDRESS][DOMAIN_NAME]"
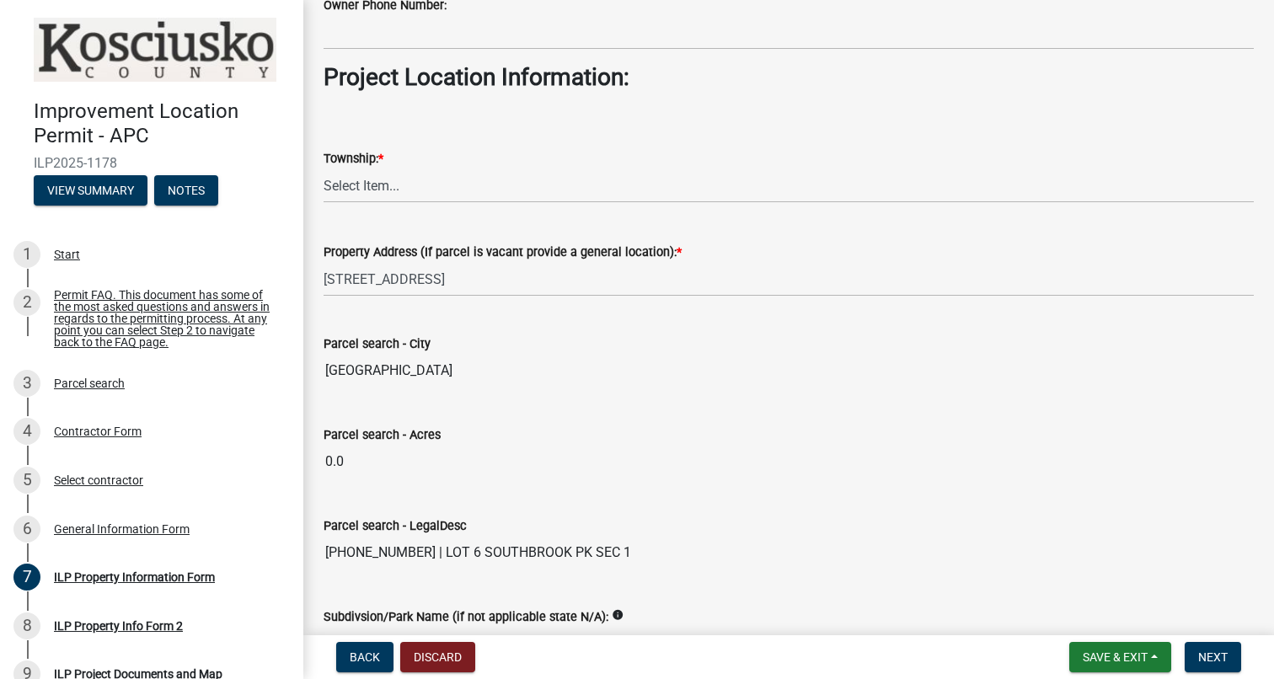
scroll to position [1177, 0]
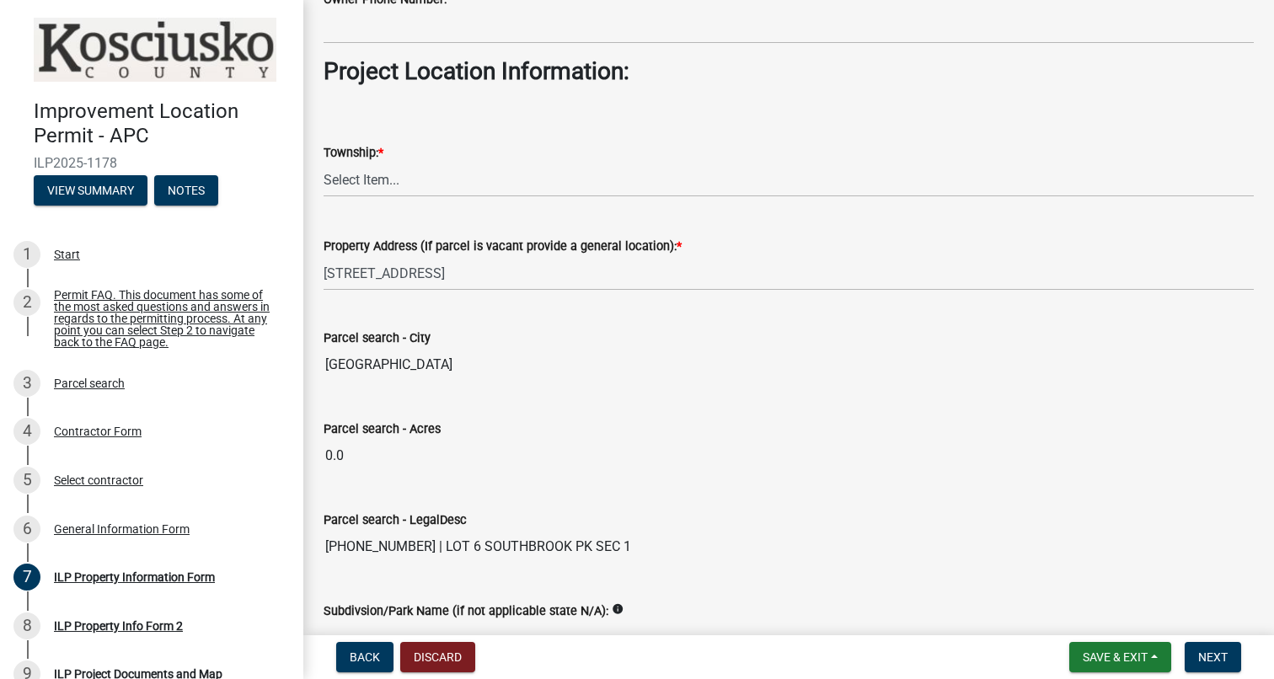
type input "[PERSON_NAME]"
select select "adf60358-013e-4c9f-9dad-09561f394e7b"
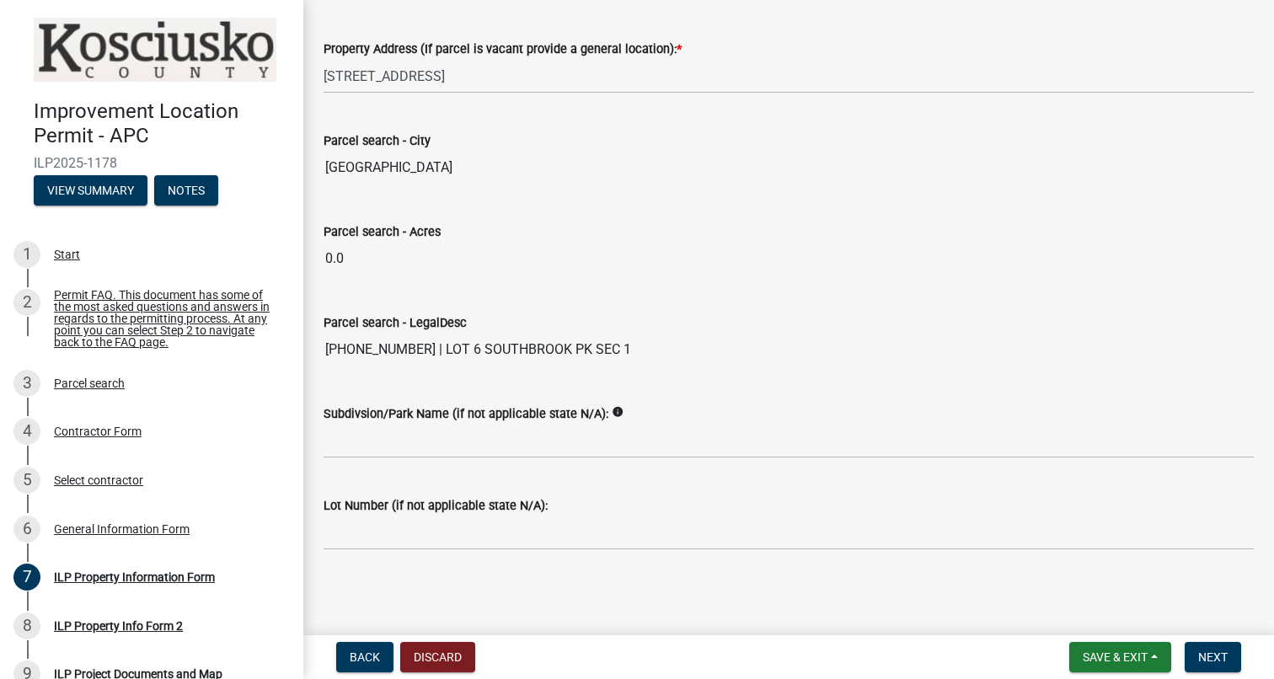
scroll to position [0, 0]
click at [657, 361] on input "[PHONE_NUMBER] | LOT 6 SOUTHBROOK PK SEC 1" at bounding box center [788, 350] width 930 height 34
click at [1226, 665] on button "Next" at bounding box center [1212, 657] width 56 height 30
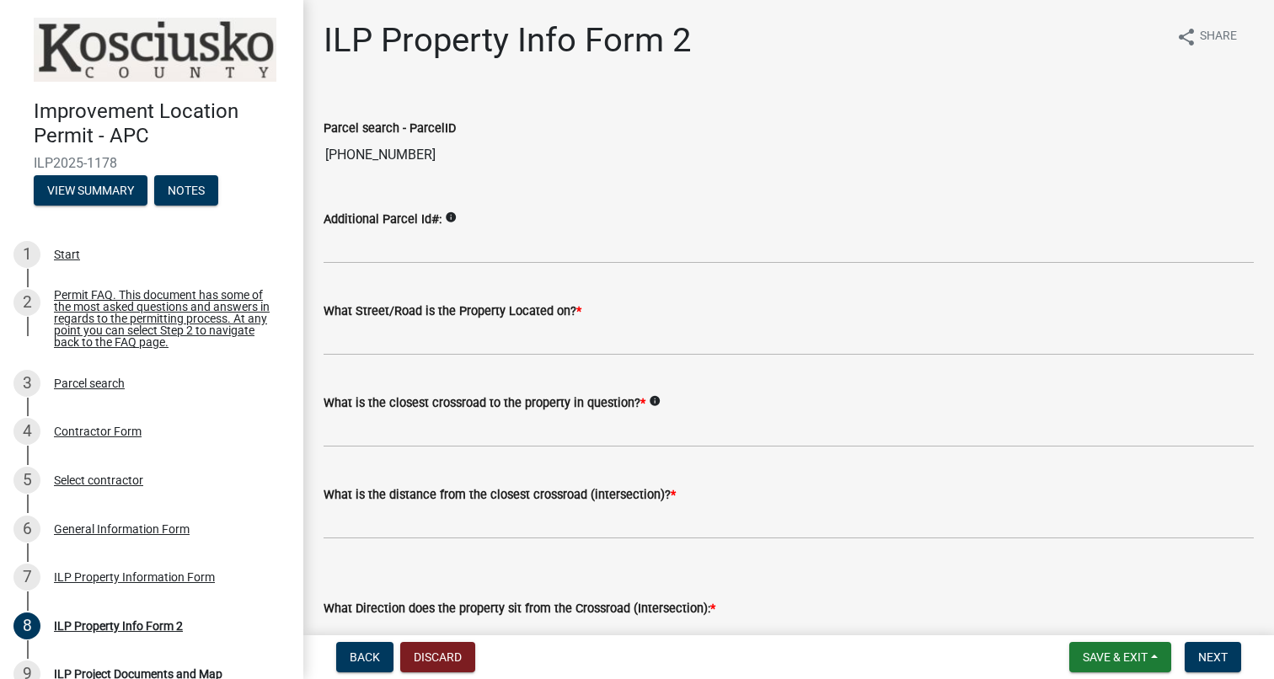
click at [457, 216] on icon "info" at bounding box center [451, 217] width 12 height 12
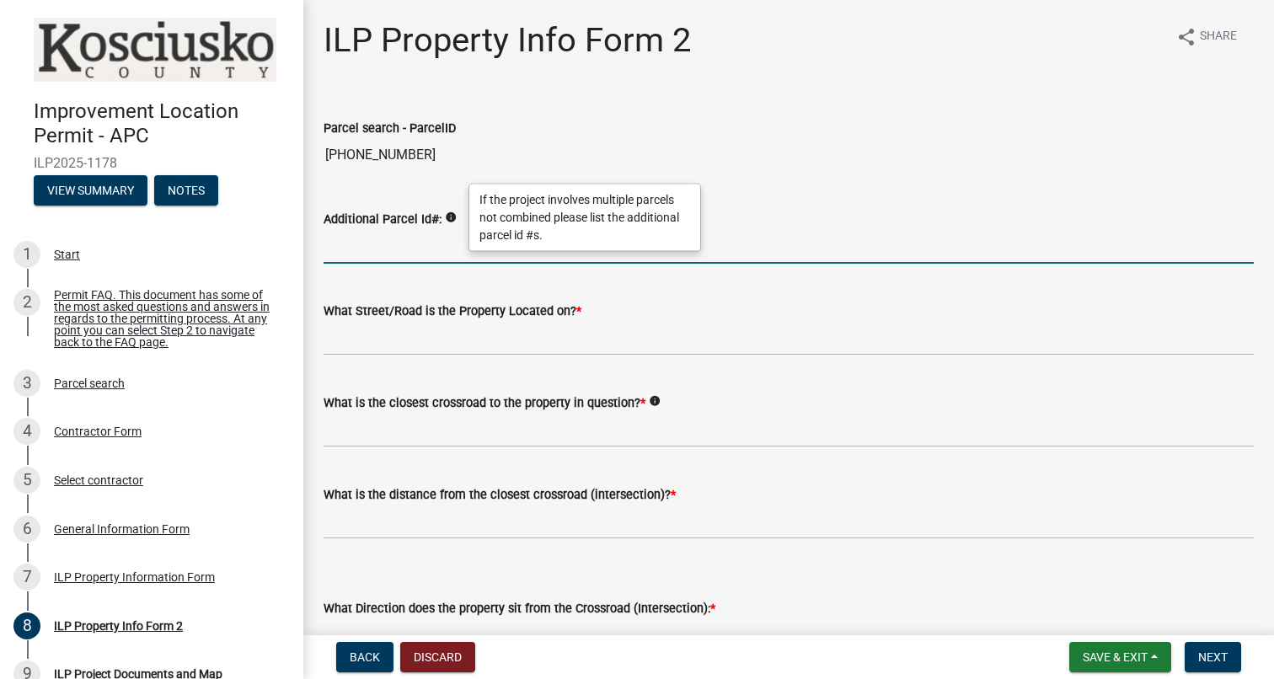
click at [455, 235] on input "Additional Parcel Id#:" at bounding box center [788, 246] width 930 height 35
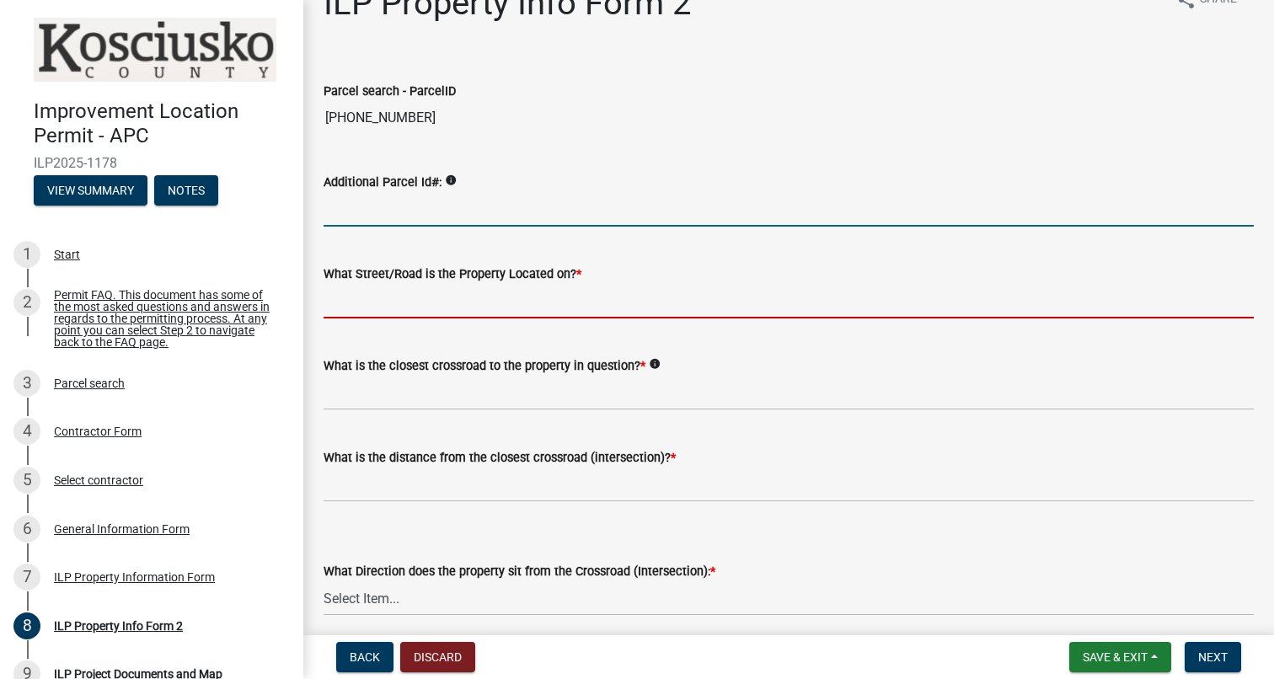
click at [442, 301] on input "What Street/Road is the Property Located on? *" at bounding box center [788, 301] width 930 height 35
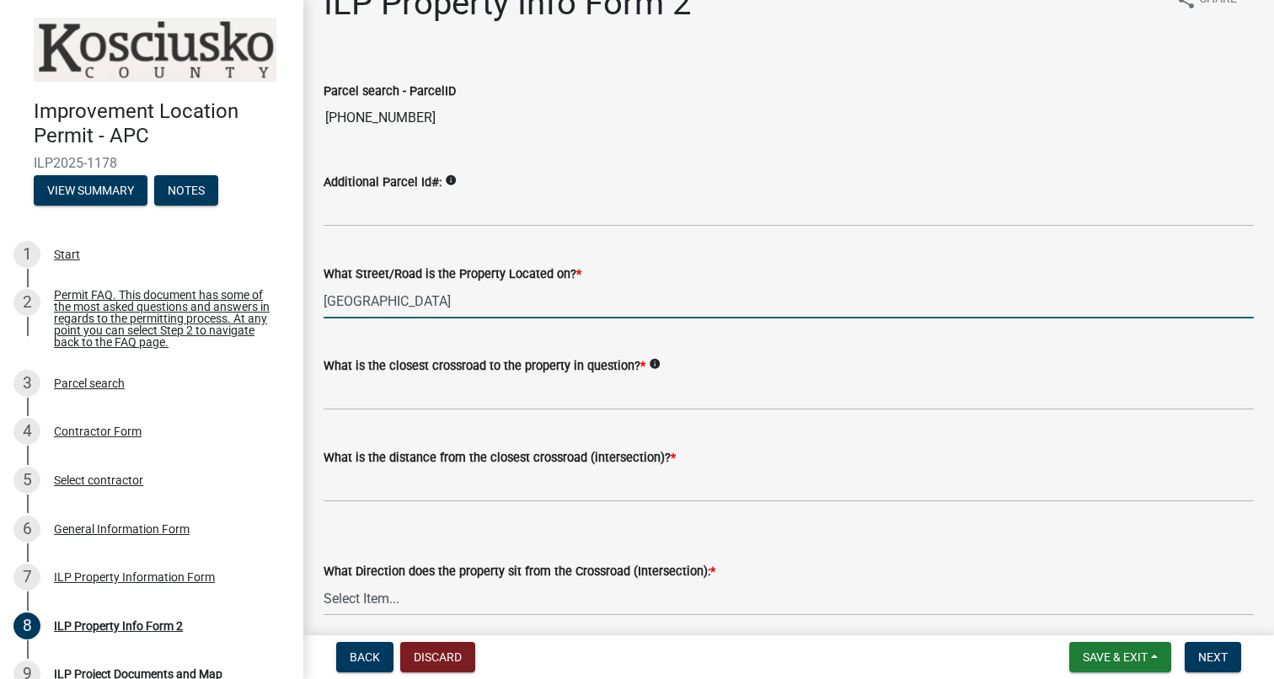
type input "[GEOGRAPHIC_DATA]"
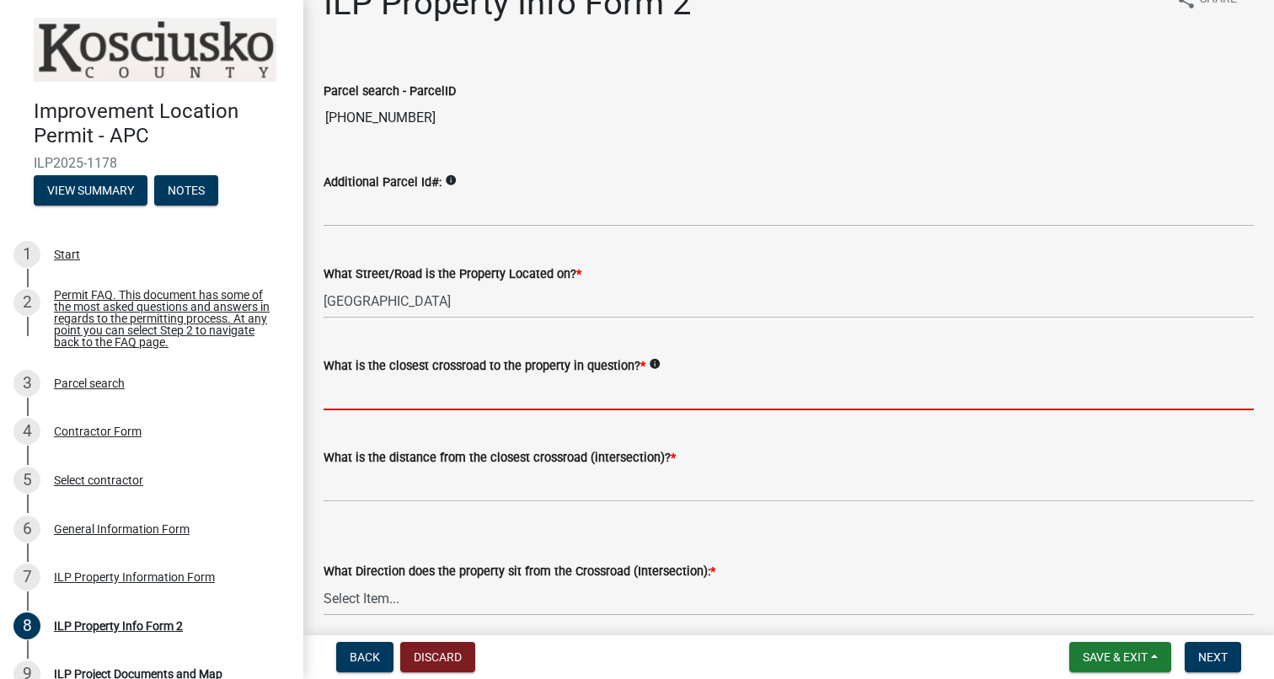
click at [478, 398] on input "What is the closest crossroad to the property in question? *" at bounding box center [788, 393] width 930 height 35
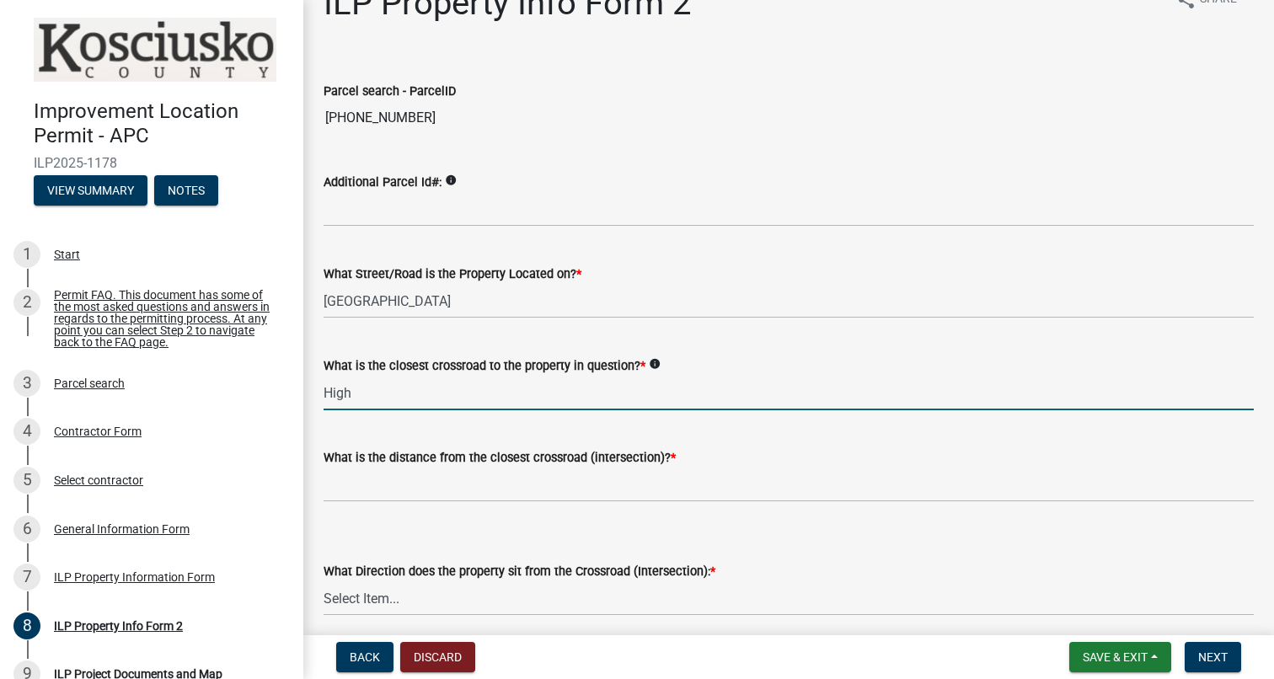
click at [660, 366] on icon "info" at bounding box center [655, 364] width 12 height 12
click at [630, 385] on input "High" at bounding box center [788, 393] width 930 height 35
click at [402, 7] on h1 "ILP Property Info Form 2" at bounding box center [506, 3] width 367 height 40
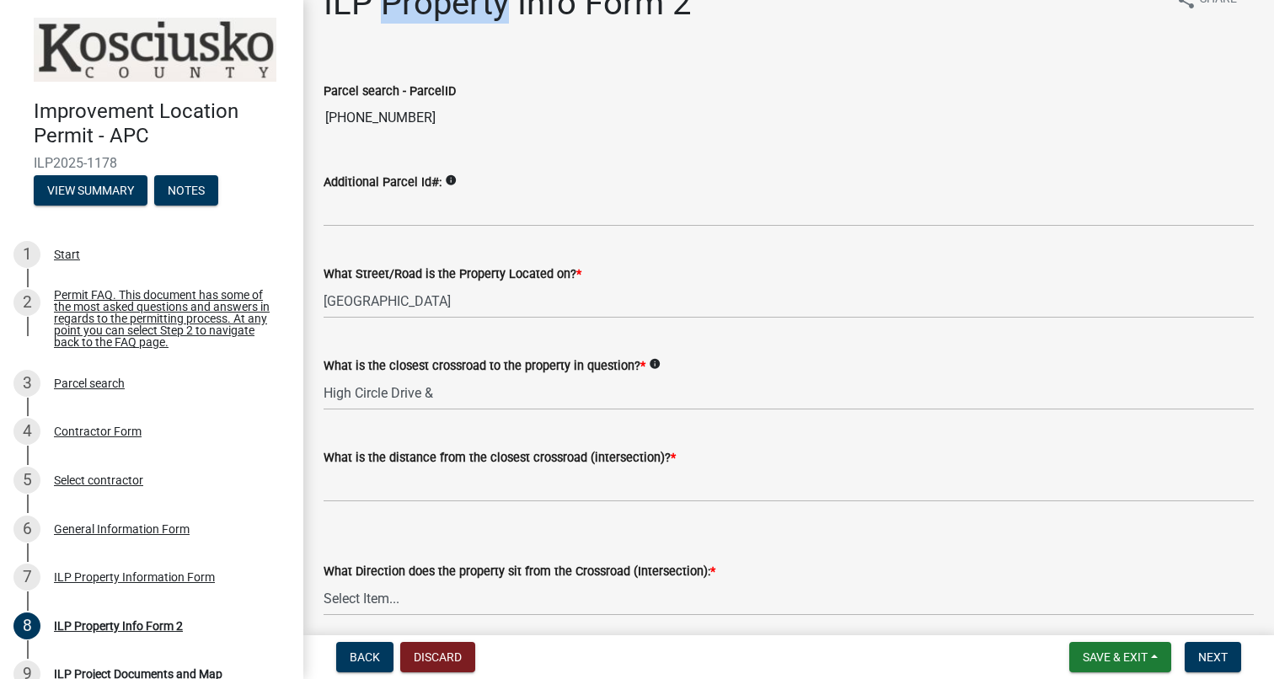
click at [402, 7] on h1 "ILP Property Info Form 2" at bounding box center [506, 3] width 367 height 40
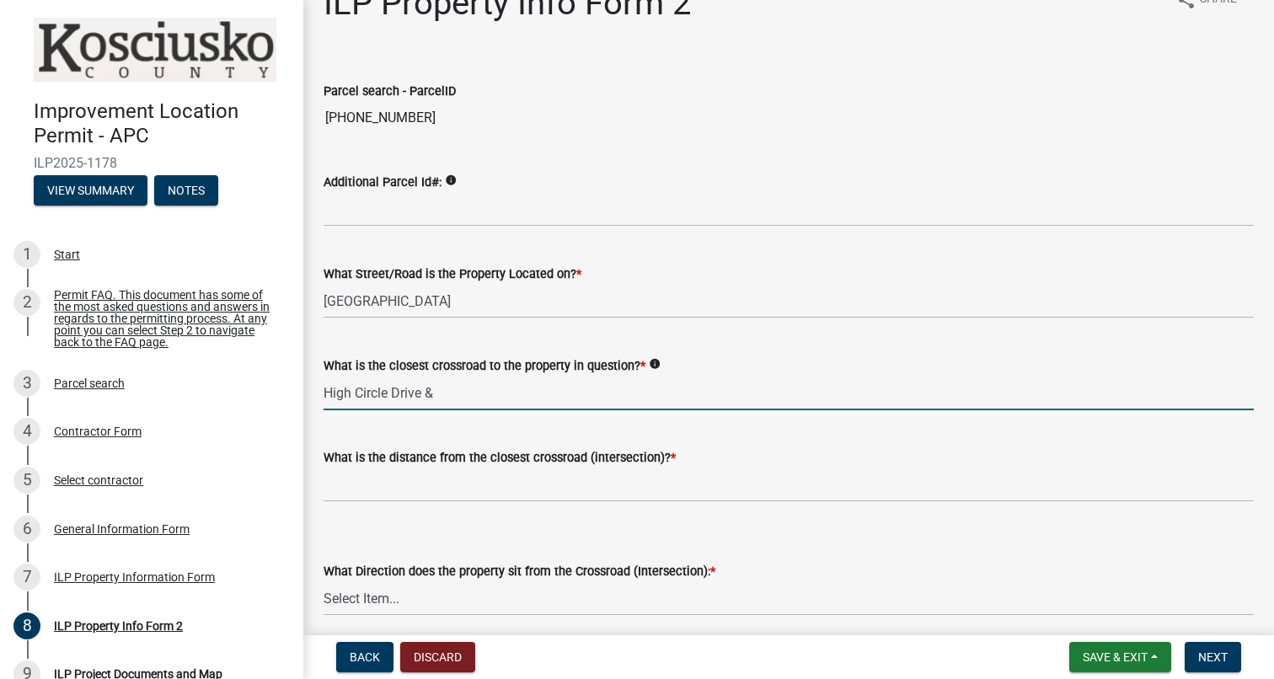
click at [465, 392] on input "High Circle Drive &" at bounding box center [788, 393] width 930 height 35
type input "[GEOGRAPHIC_DATA]"
click at [442, 482] on input "text" at bounding box center [788, 485] width 930 height 35
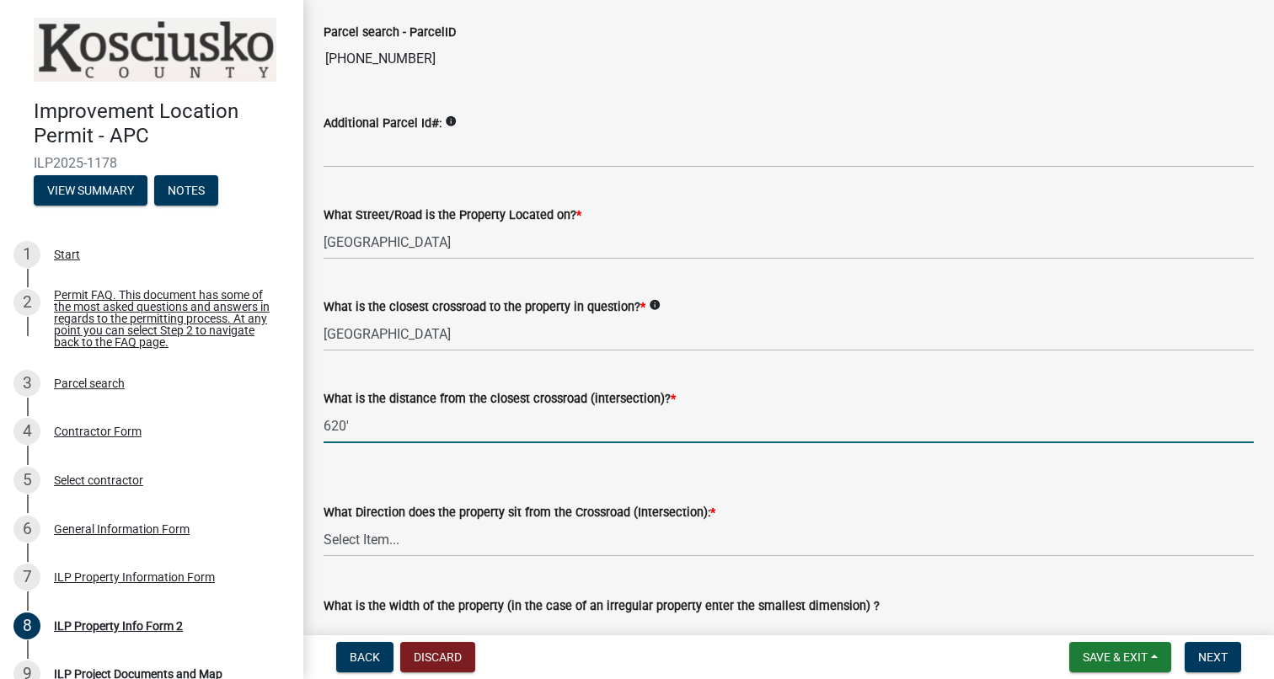
scroll to position [107, 0]
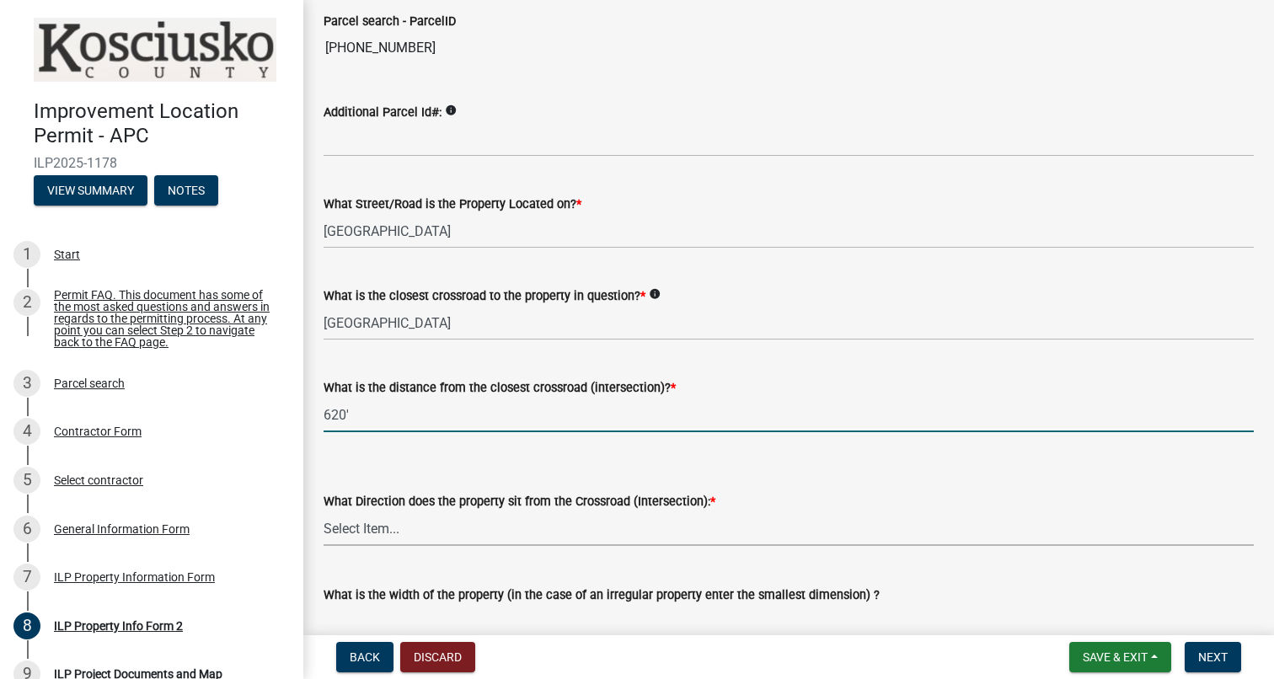
type input "620"
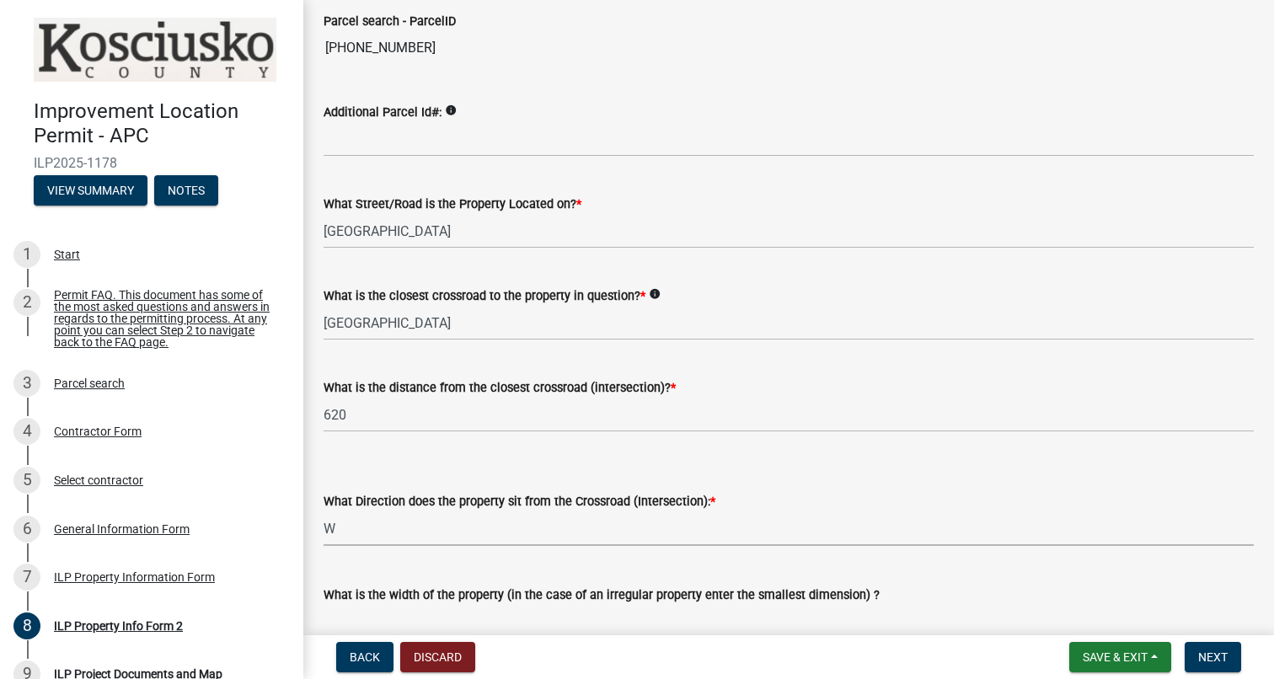
select select "7b11be74-d7bb-4878-8b50-4ecdc0000cbf"
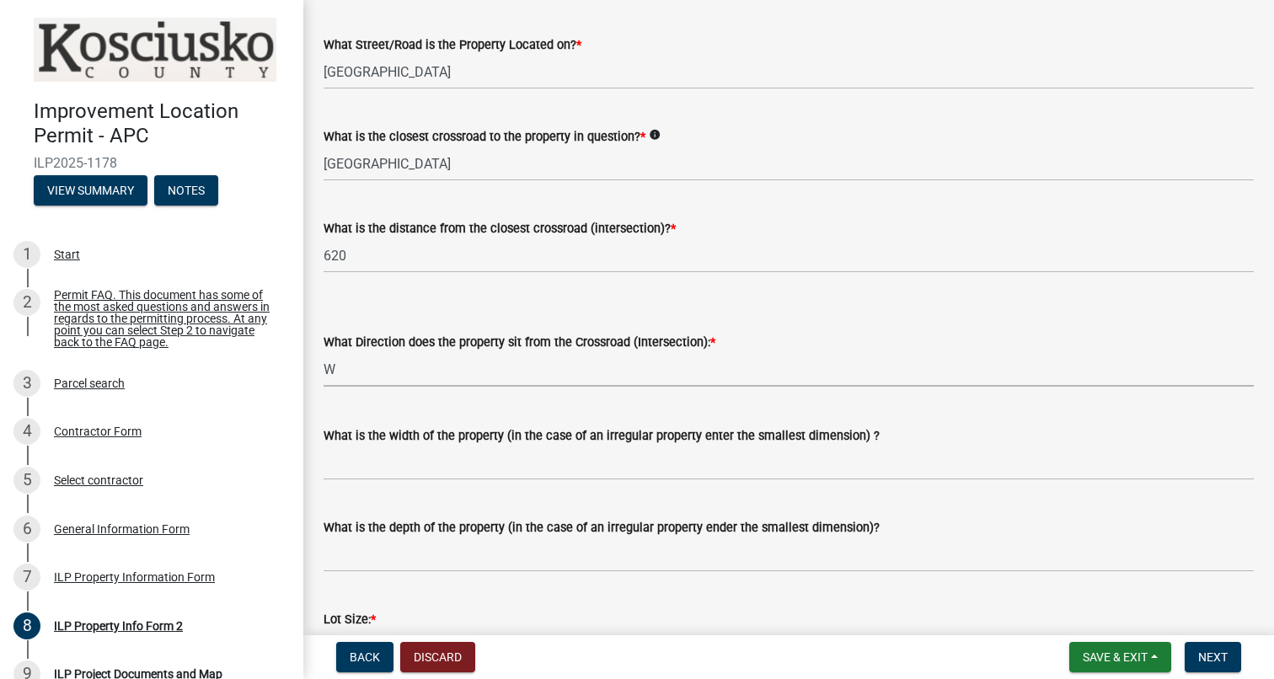
scroll to position [278, 0]
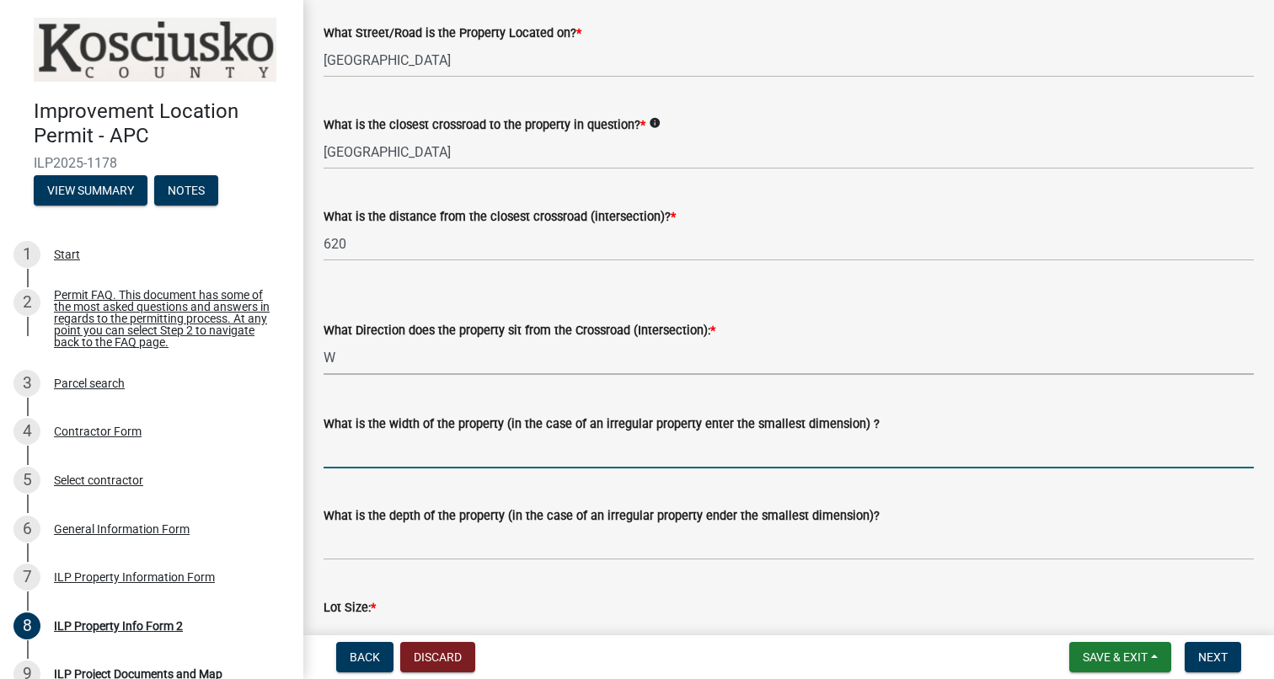
click at [570, 452] on input "What is the width of the property (in the case of an irregular property enter t…" at bounding box center [788, 451] width 930 height 35
type input "340'"
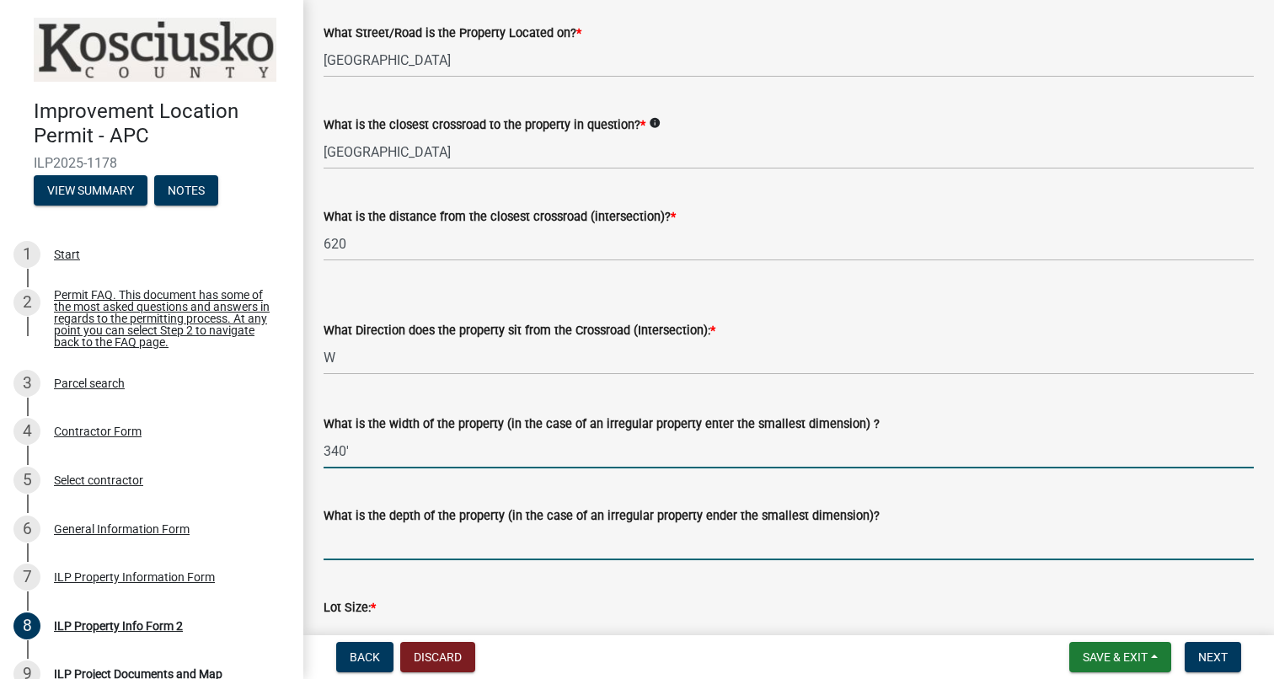
click at [382, 549] on input "What is the depth of the property (in the case of an irregular property ender t…" at bounding box center [788, 543] width 930 height 35
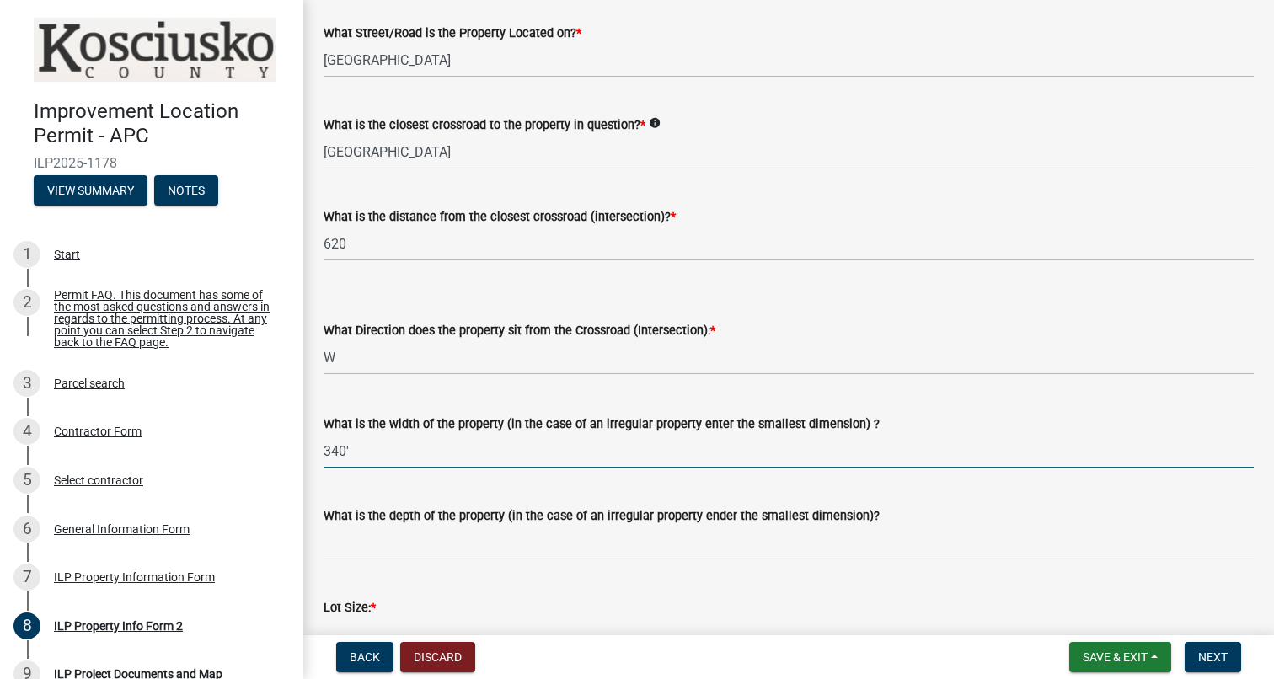
drag, startPoint x: 366, startPoint y: 455, endPoint x: 316, endPoint y: 455, distance: 49.7
click at [316, 455] on div "What is the width of the property (in the case of an irregular property enter t…" at bounding box center [788, 429] width 955 height 78
type input "150'"
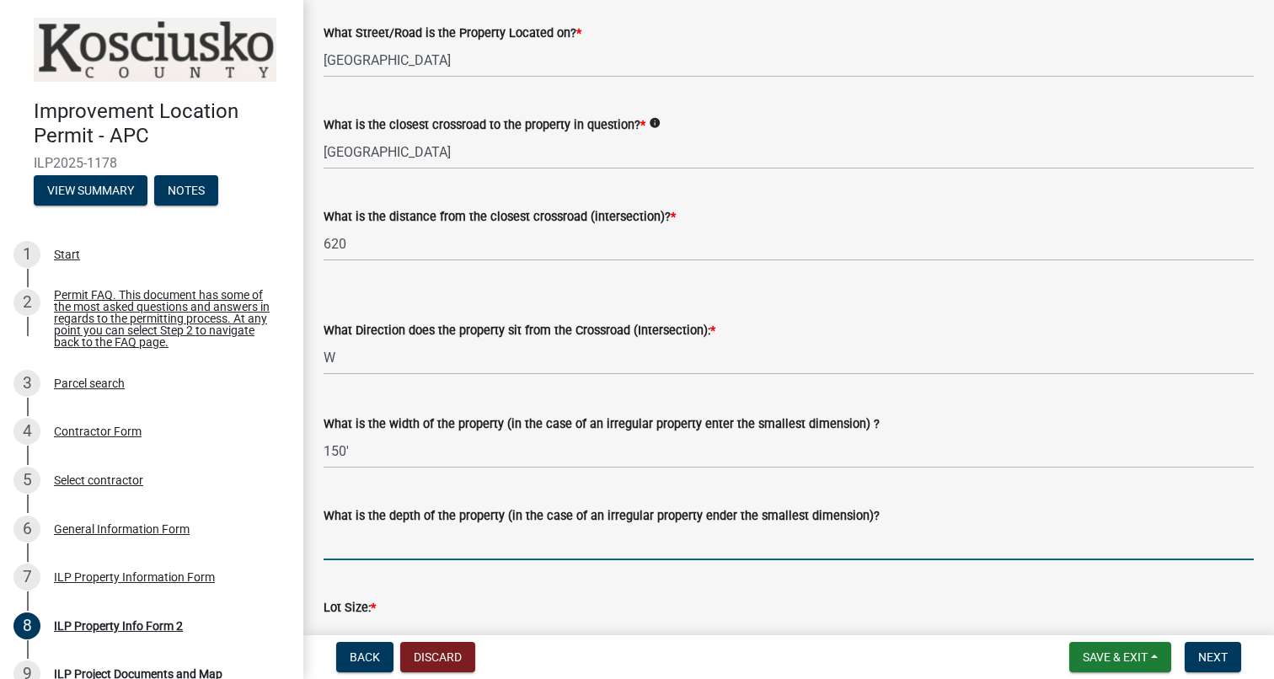
click at [398, 538] on input "What is the depth of the property (in the case of an irregular property ender t…" at bounding box center [788, 543] width 930 height 35
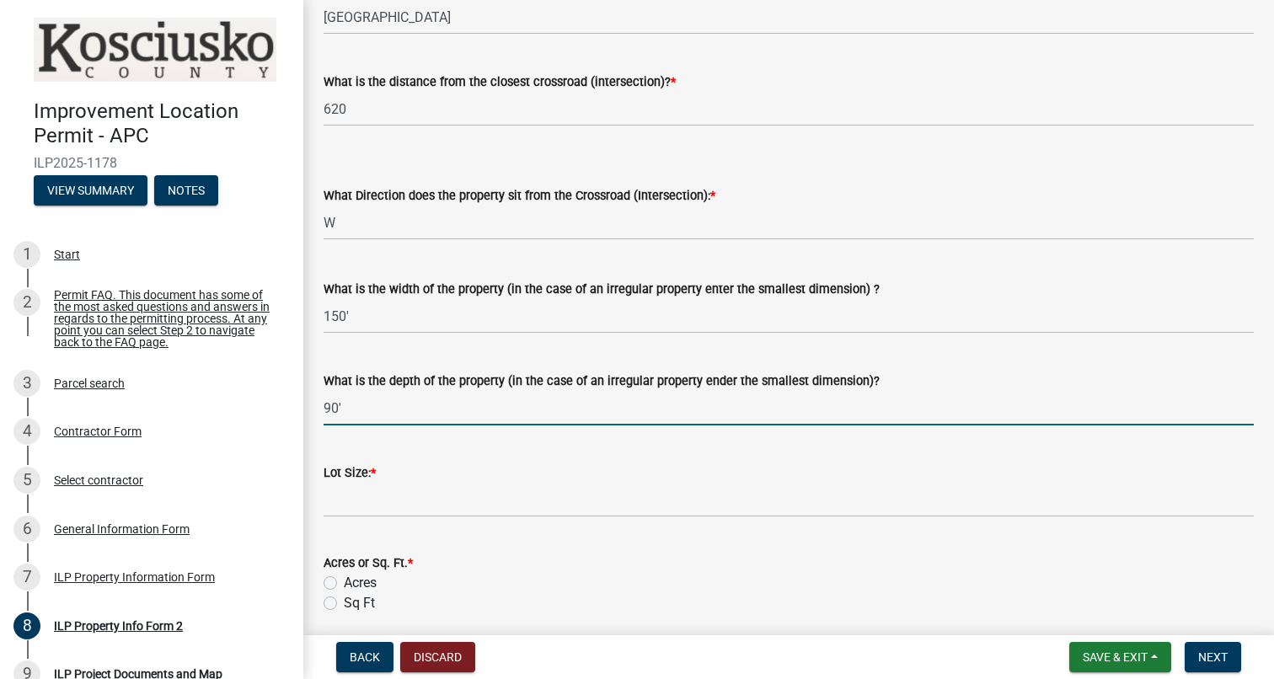
scroll to position [427, 0]
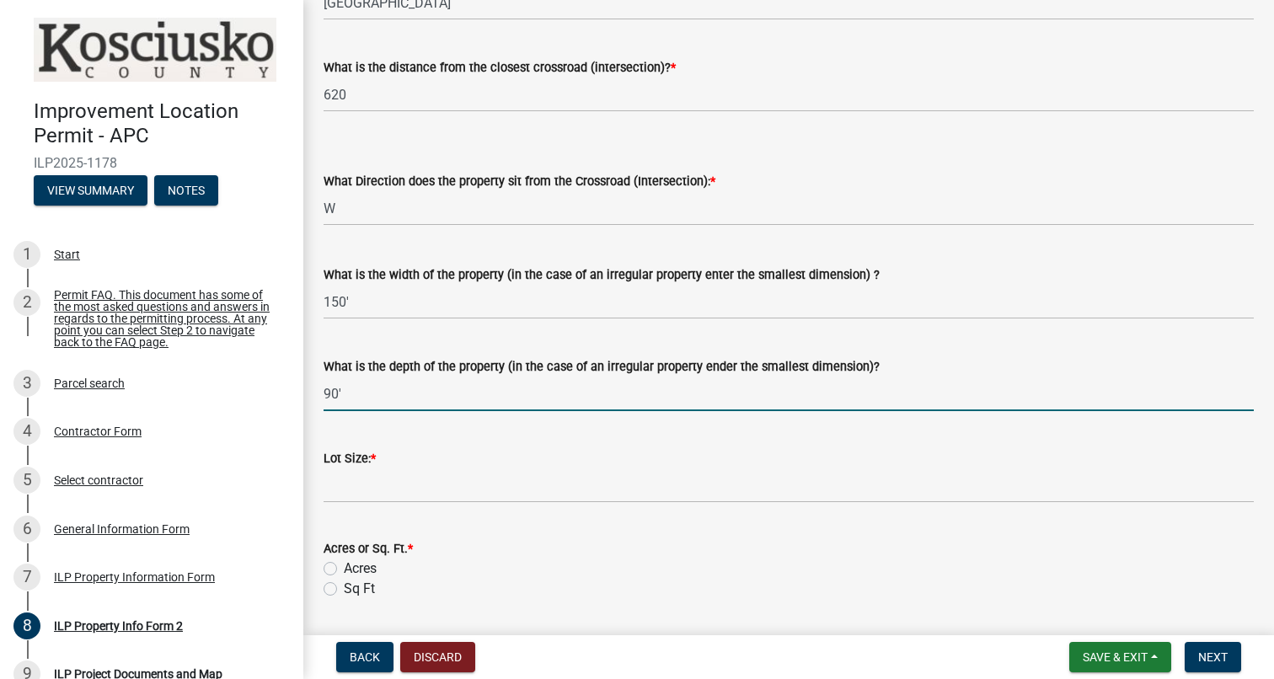
type input "90'"
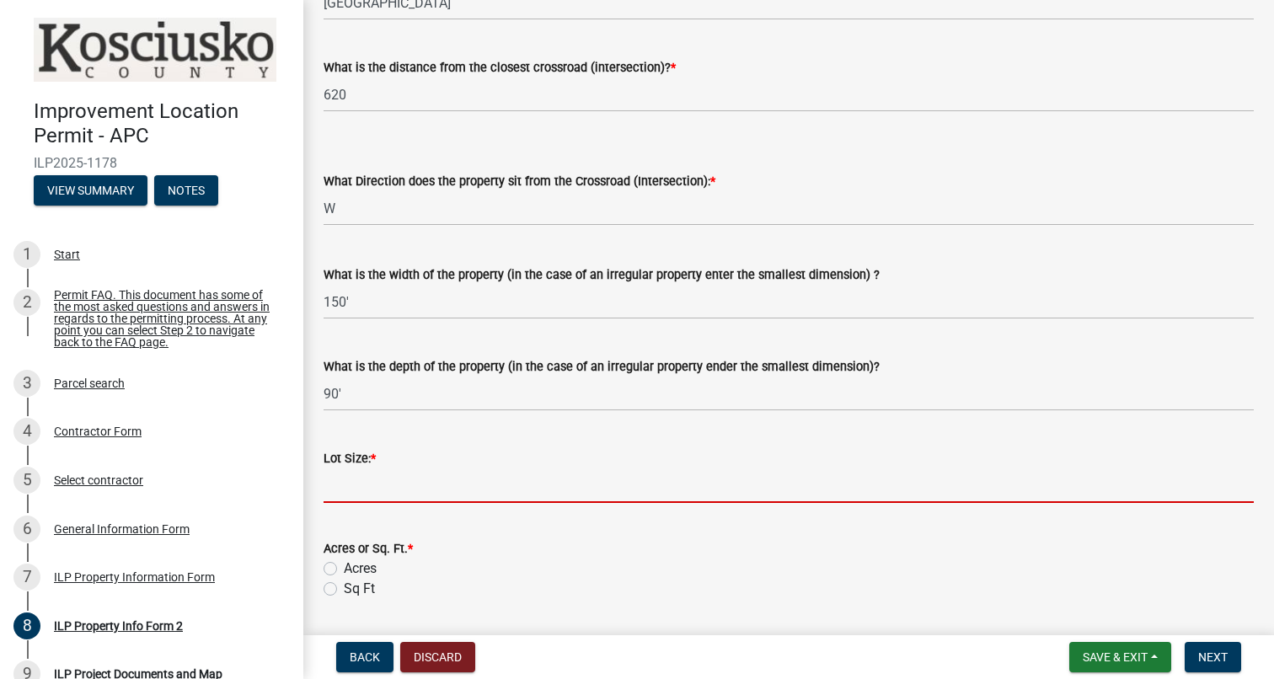
click at [430, 486] on input "text" at bounding box center [788, 485] width 930 height 35
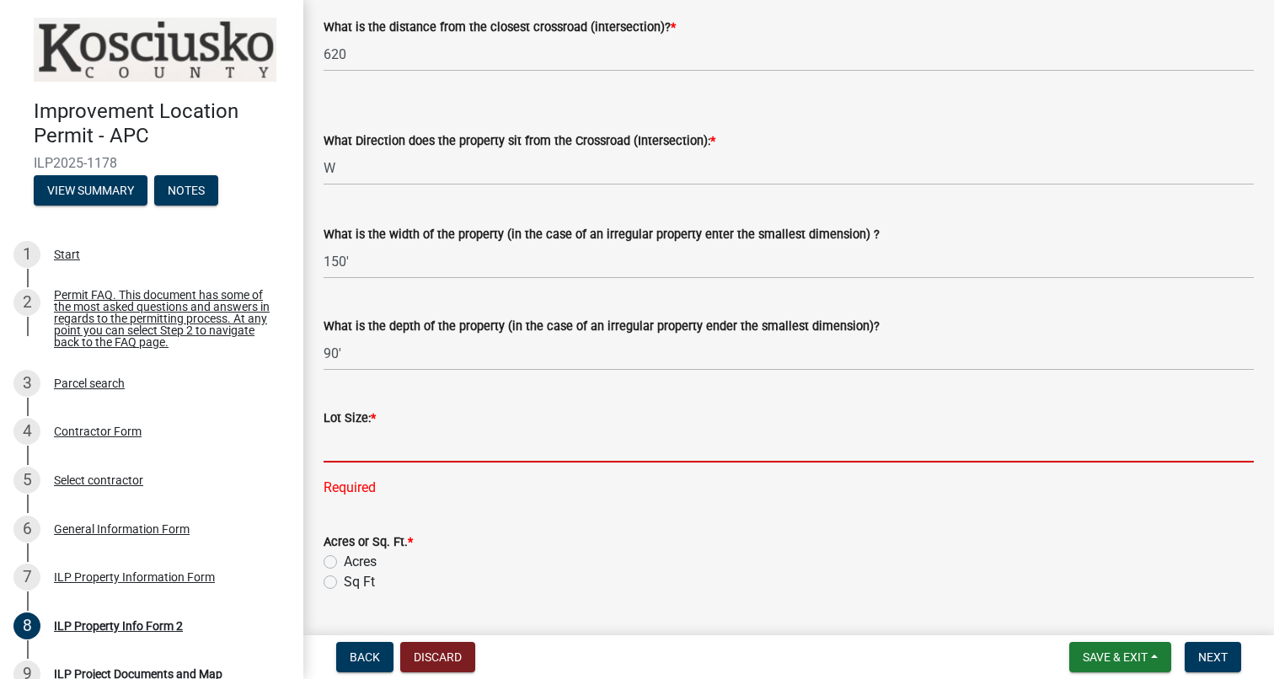
scroll to position [531, 0]
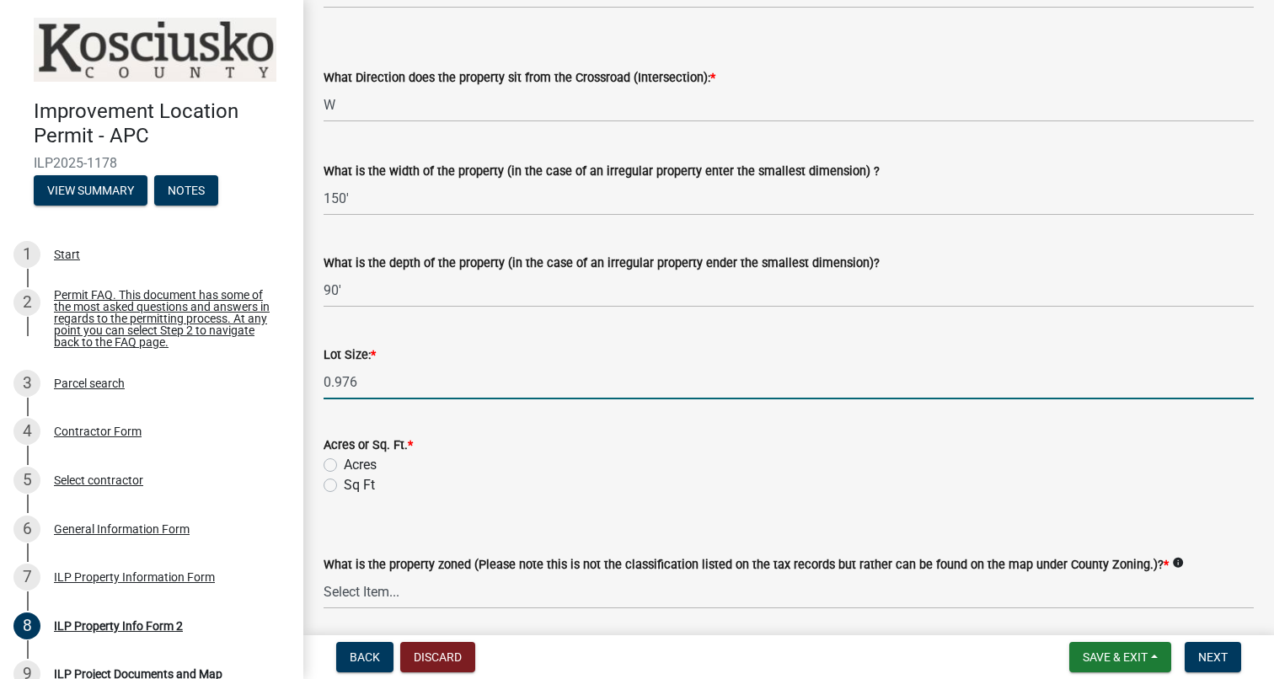
type input "0.976"
click at [344, 466] on label "Acres" at bounding box center [360, 465] width 33 height 20
click at [344, 466] on input "Acres" at bounding box center [349, 460] width 11 height 11
radio input "true"
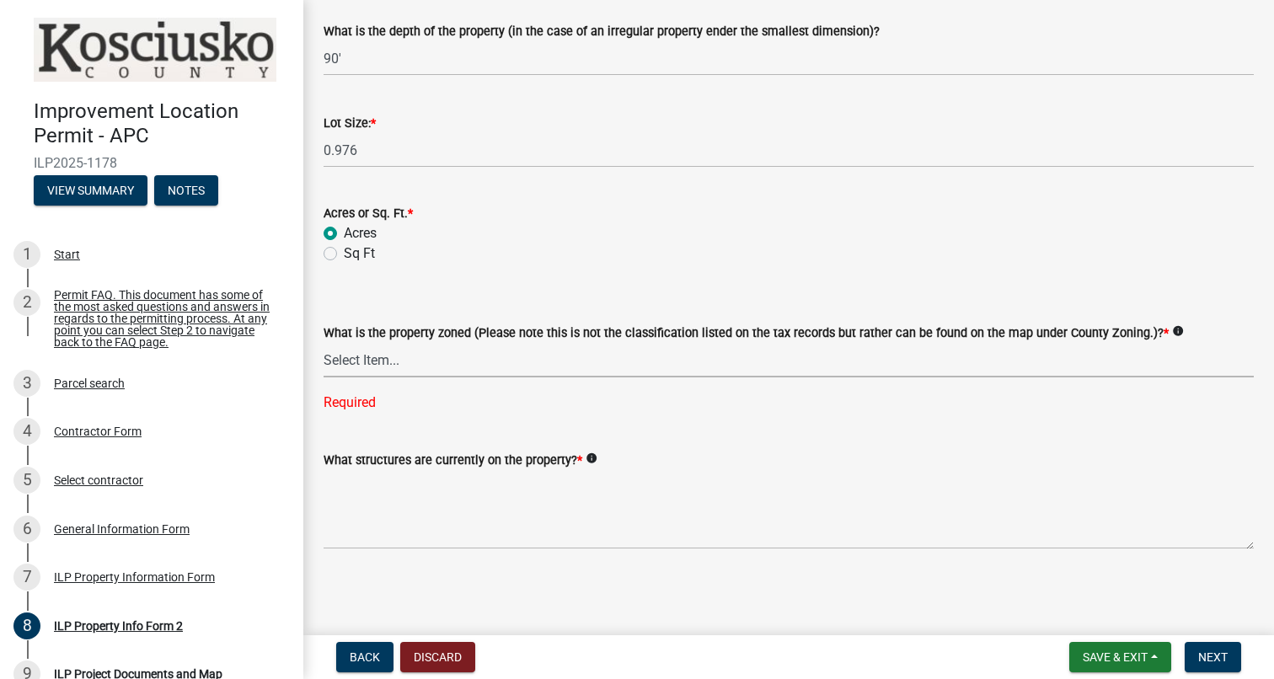
scroll to position [762, 0]
select select "1146270b-2111-4e23-bf7f-74ce85cf7041"
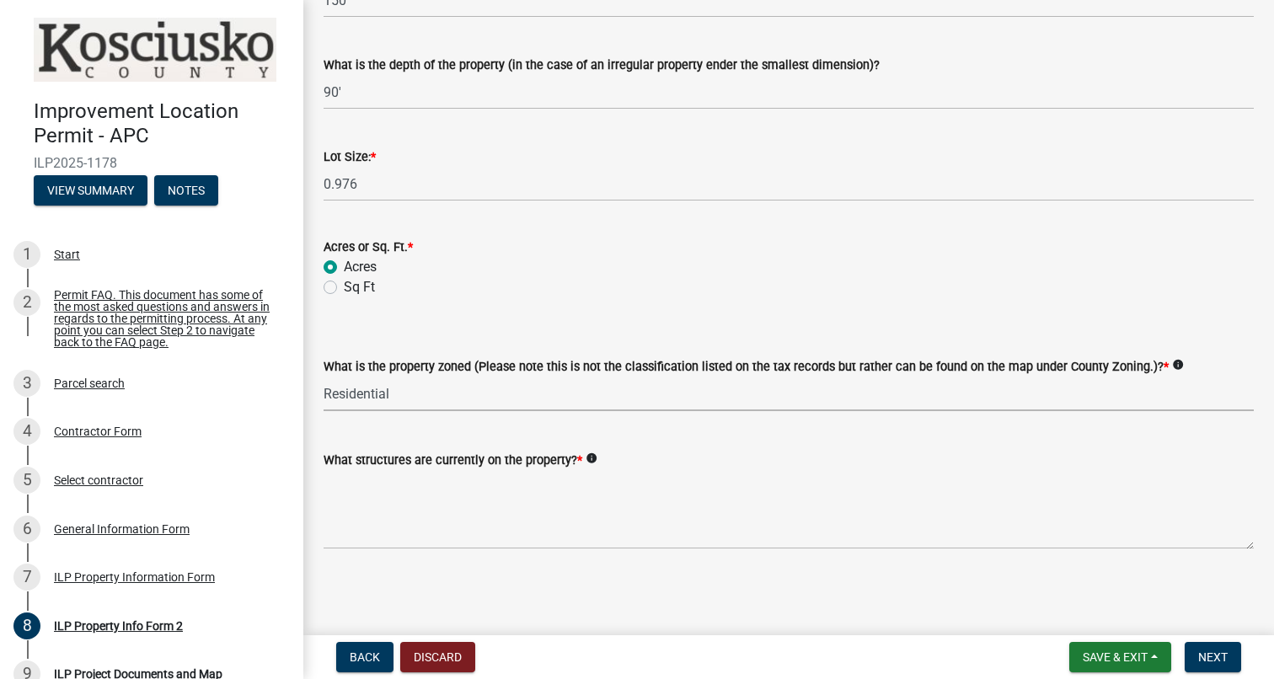
scroll to position [729, 0]
click at [597, 457] on icon "info" at bounding box center [591, 458] width 12 height 12
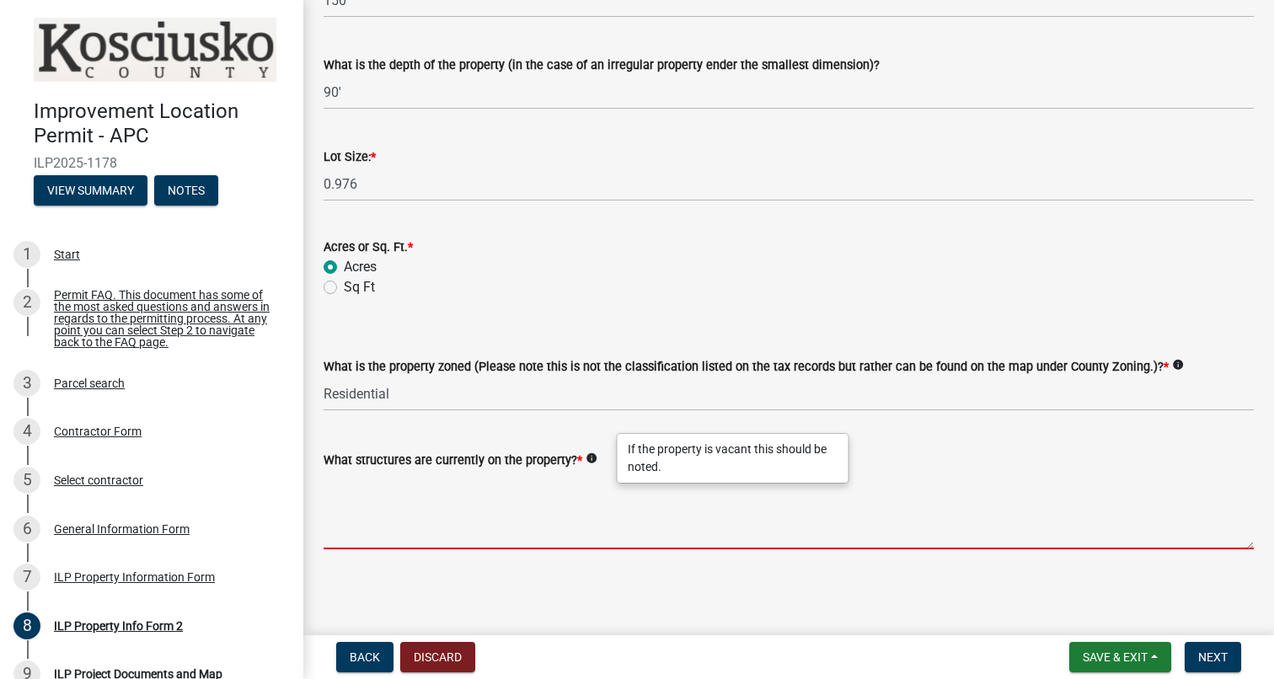
click at [543, 494] on textarea "What structures are currently on the property? *" at bounding box center [788, 509] width 930 height 79
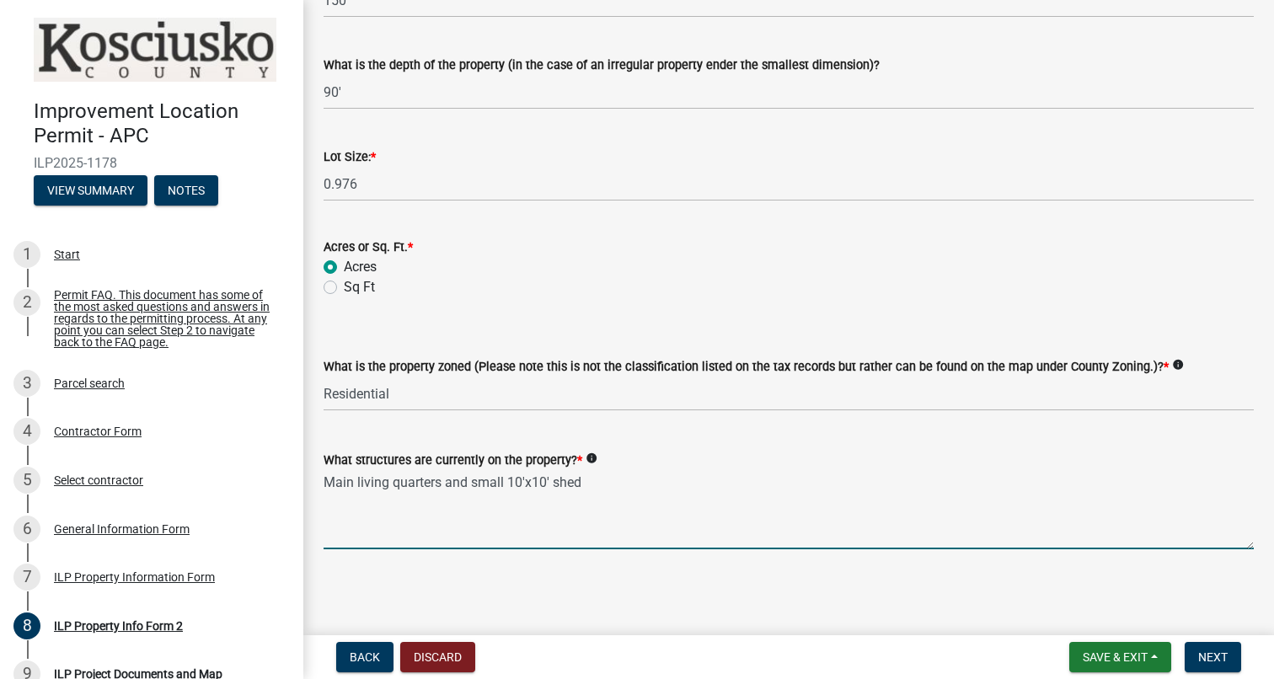
click at [439, 482] on textarea "Main living quarters and small 10'x10' shed" at bounding box center [788, 509] width 930 height 79
type textarea "Main living quarters 1240sq ft and small 10'x10' shed"
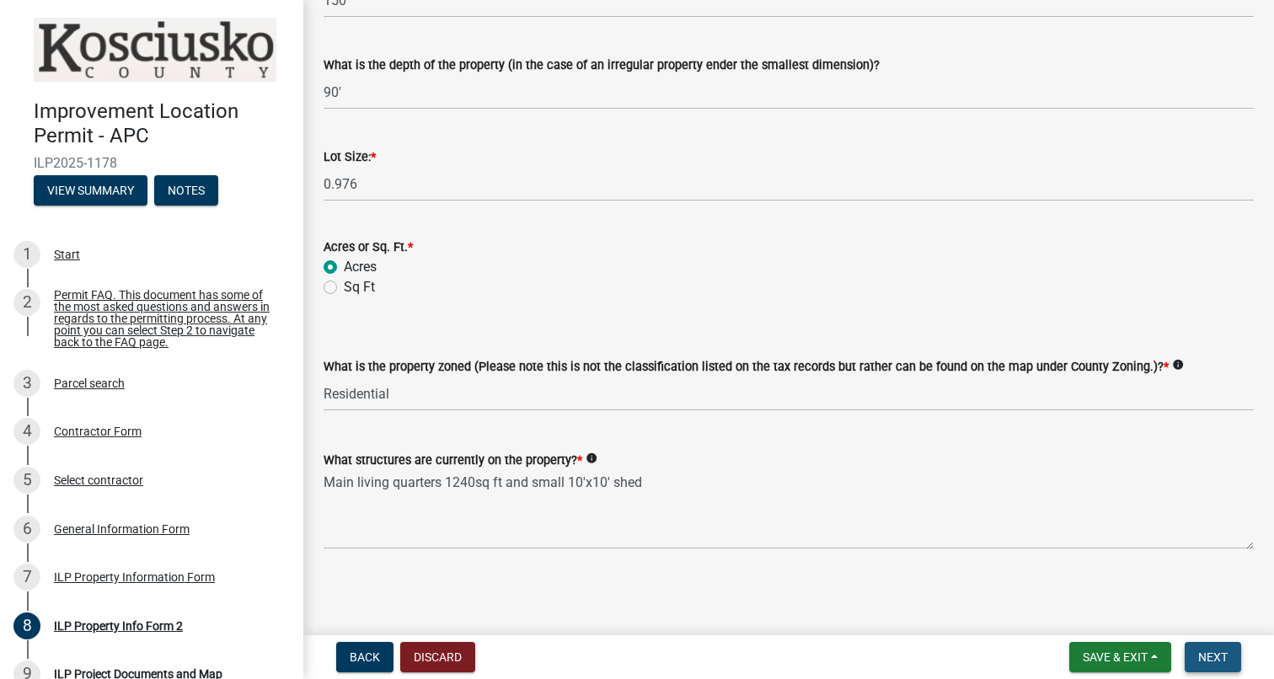
click at [1205, 662] on span "Next" at bounding box center [1212, 656] width 29 height 13
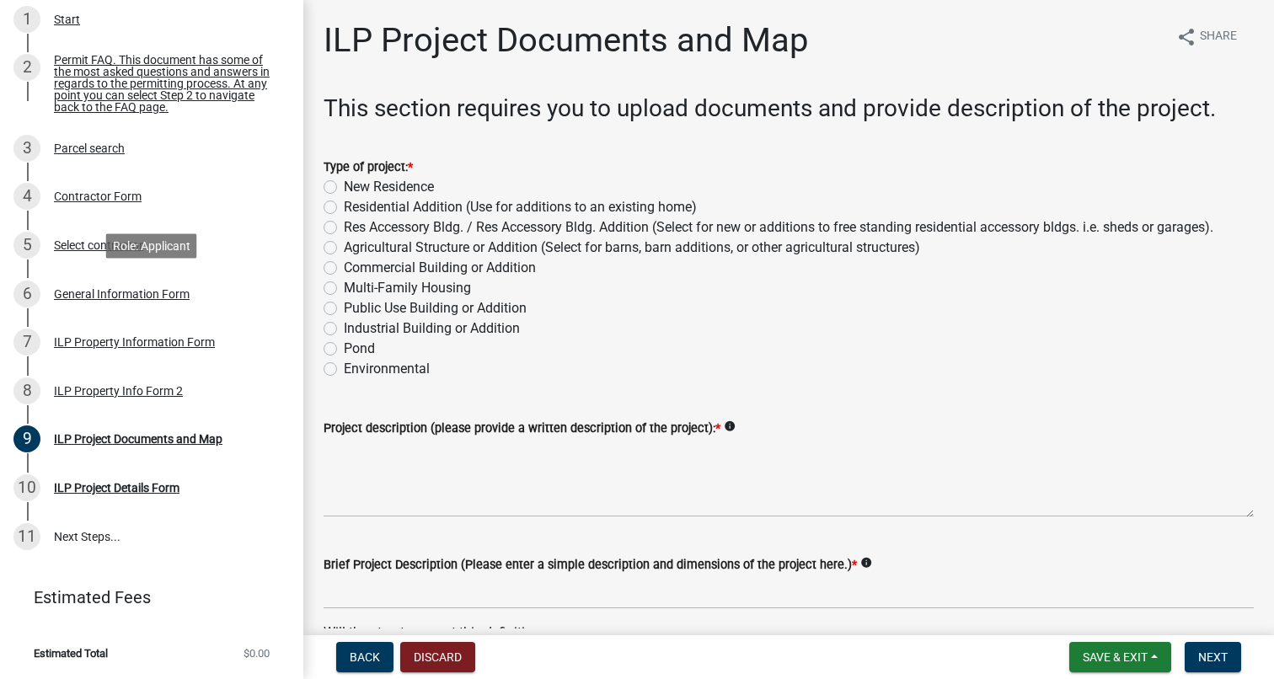
scroll to position [234, 0]
click at [344, 227] on label "Res Accessory Bldg. / Res Accessory Bldg. Addition (Select for new or additions…" at bounding box center [778, 227] width 869 height 20
click at [344, 227] on input "Res Accessory Bldg. / Res Accessory Bldg. Addition (Select for new or additions…" at bounding box center [349, 222] width 11 height 11
radio input "true"
click at [735, 426] on icon "info" at bounding box center [730, 426] width 12 height 12
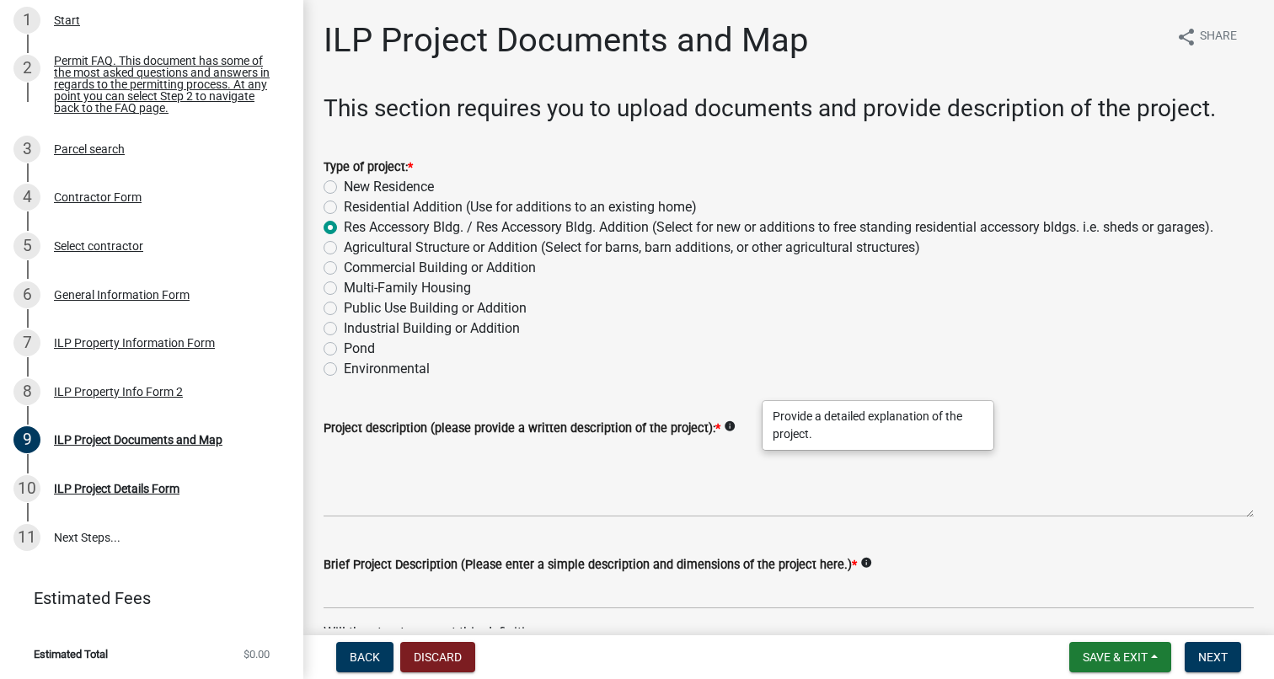
click at [714, 382] on wm-data-entity-input "Type of project: * New Residence Residential Addition (Use for additions to an …" at bounding box center [788, 265] width 930 height 258
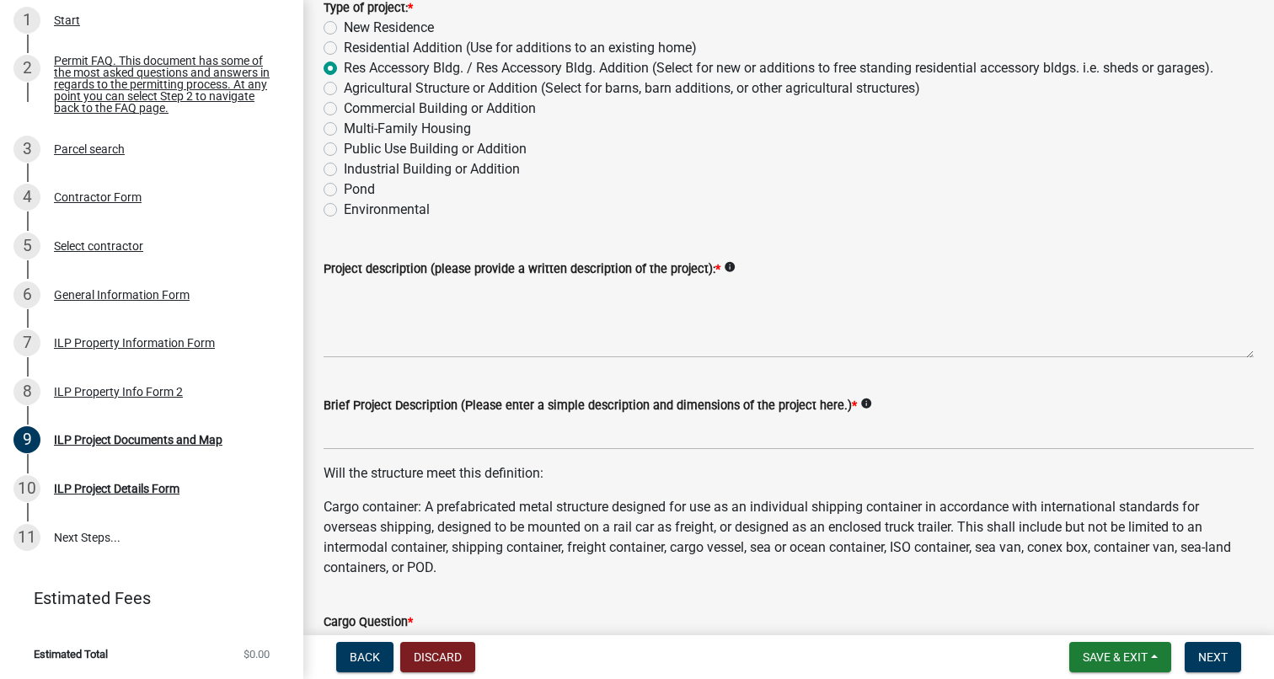
scroll to position [164, 0]
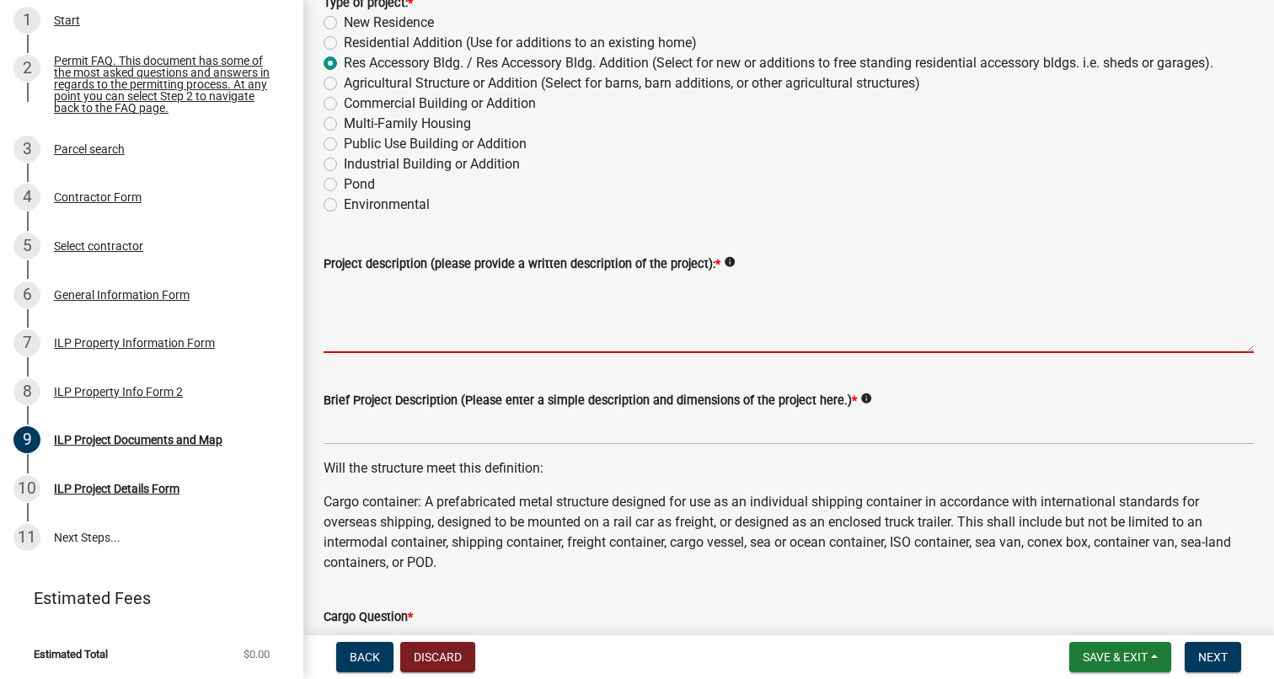
click at [374, 334] on textarea "Project description (please provide a written description of the project): *" at bounding box center [788, 313] width 930 height 79
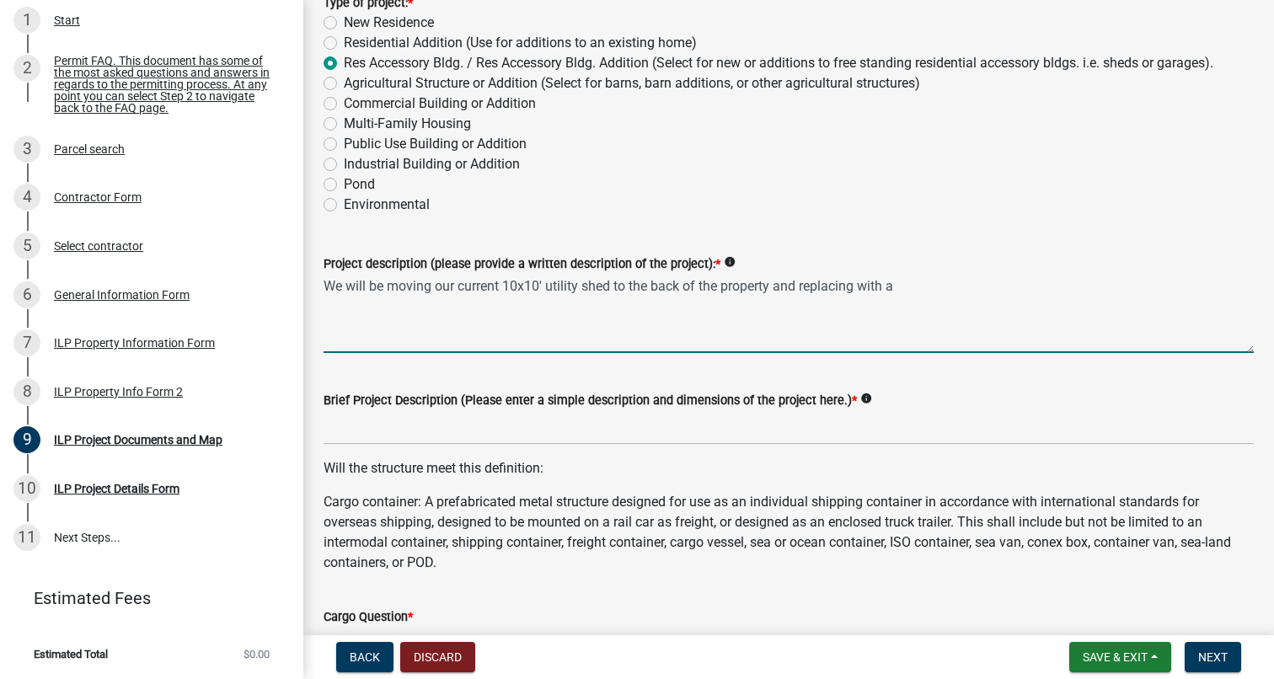
paste textarea "14’9″ W x 13’6″ D"
drag, startPoint x: 900, startPoint y: 281, endPoint x: 1046, endPoint y: 289, distance: 145.9
click at [1046, 289] on textarea "We will be moving our current 10x10' utility shed to the back of the property a…" at bounding box center [788, 313] width 930 height 79
click at [515, 280] on textarea "We will be moving our current 10x10' utility shed to the back of the property a…" at bounding box center [788, 313] width 930 height 79
click at [402, 285] on textarea "We will be moving our current 10'x10' utility shed to the back of the property …" at bounding box center [788, 313] width 930 height 79
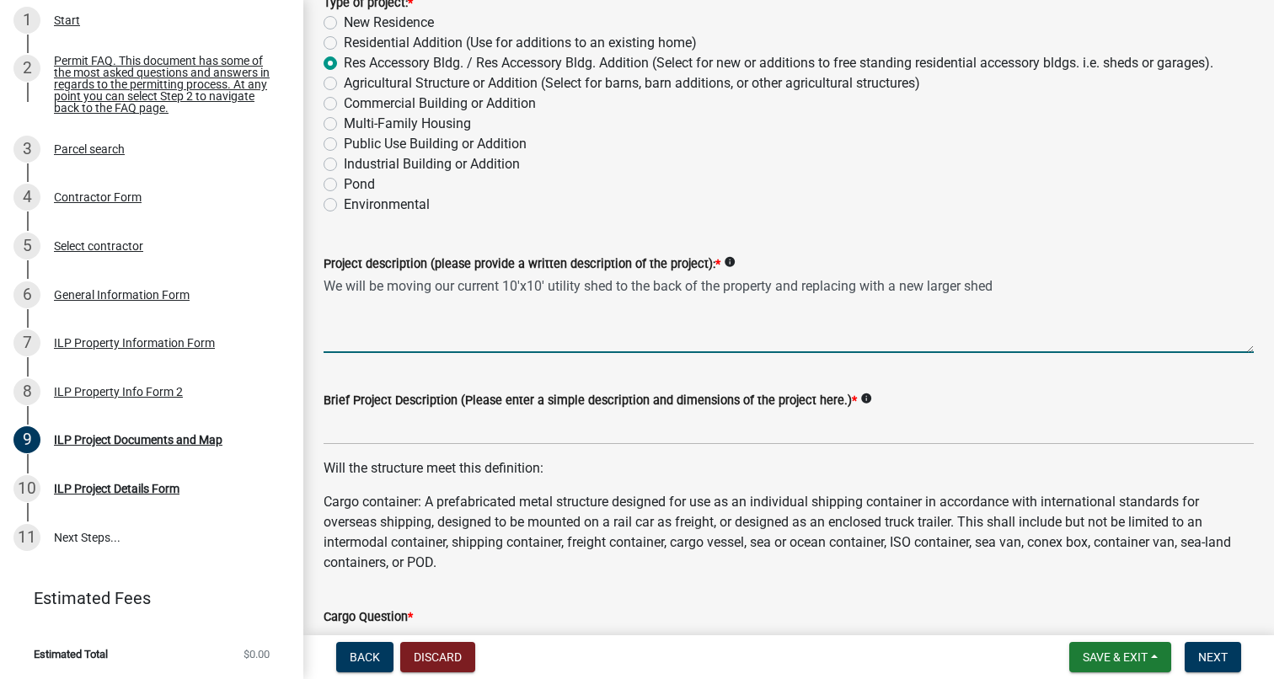
click at [402, 285] on textarea "We will be moving our current 10'x10' utility shed to the back of the property …" at bounding box center [788, 313] width 930 height 79
click at [1011, 289] on textarea "We will be relocating our current 10'x10' utility shed to the back of the prope…" at bounding box center [788, 313] width 930 height 79
type textarea "We will be relocating our current 10'x10' utility shed to the back of the prope…"
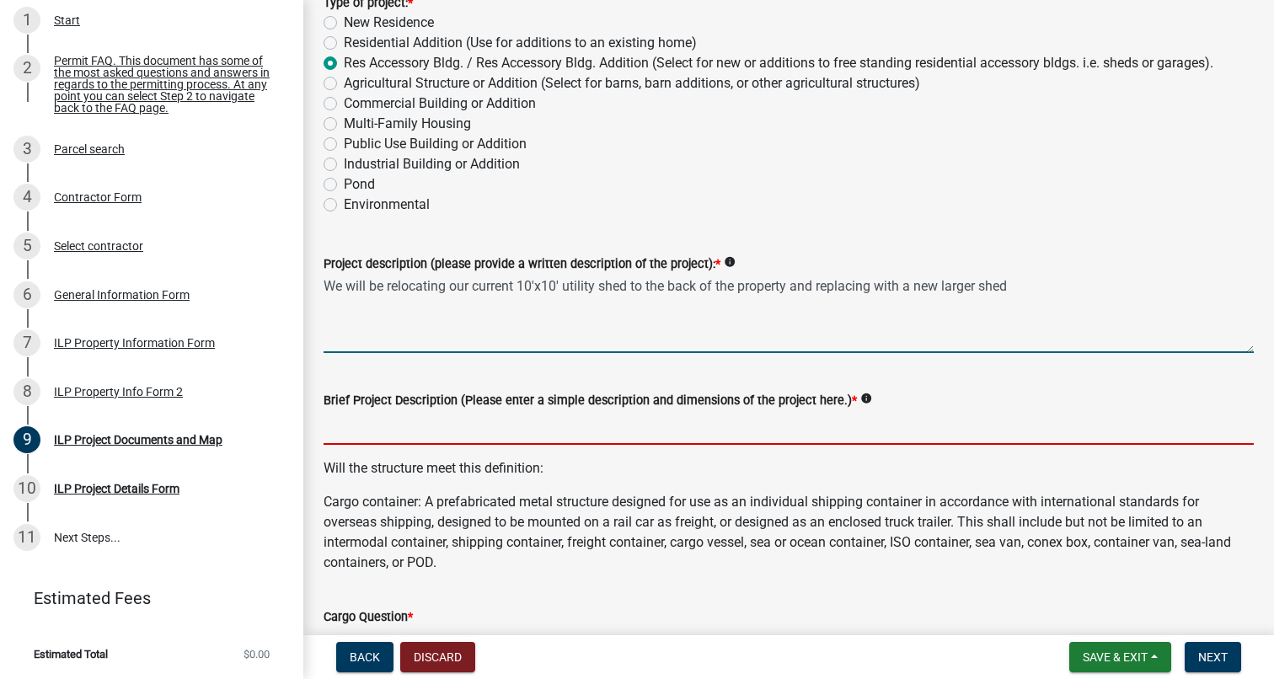
click at [497, 429] on input "Brief Project Description (Please enter a simple description and dimensions of …" at bounding box center [788, 427] width 930 height 35
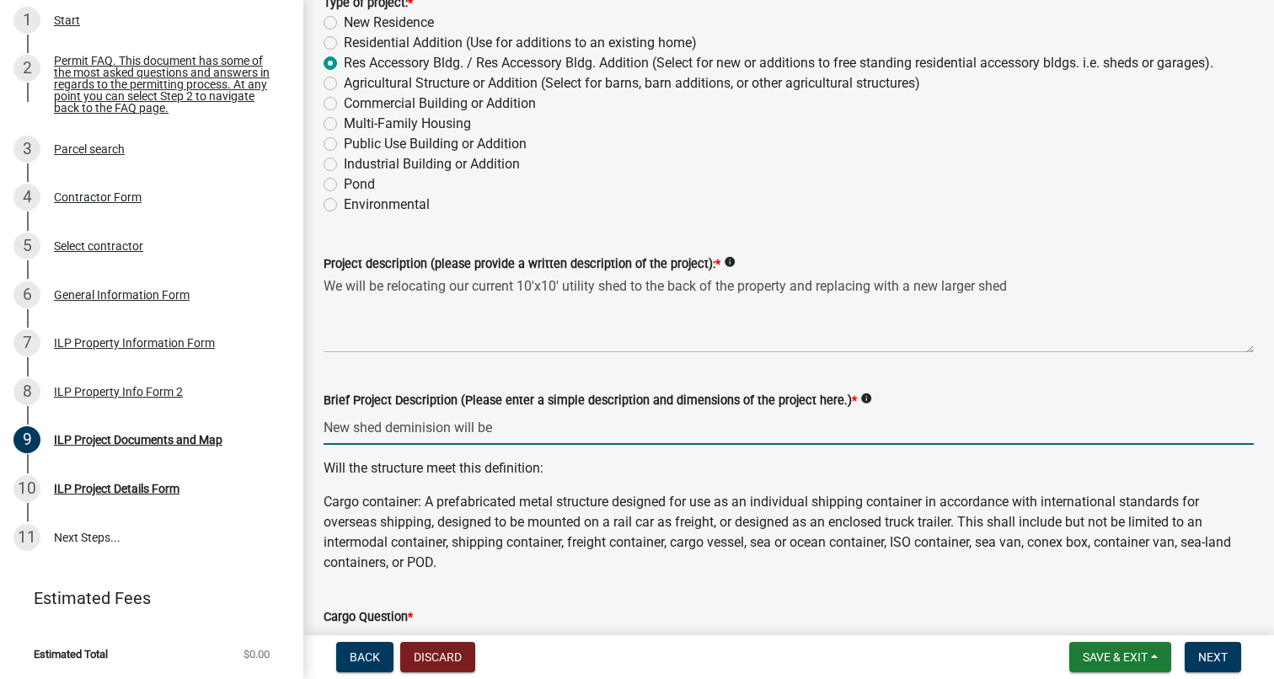
paste input "14’9″ W x 13’6″ D shed"
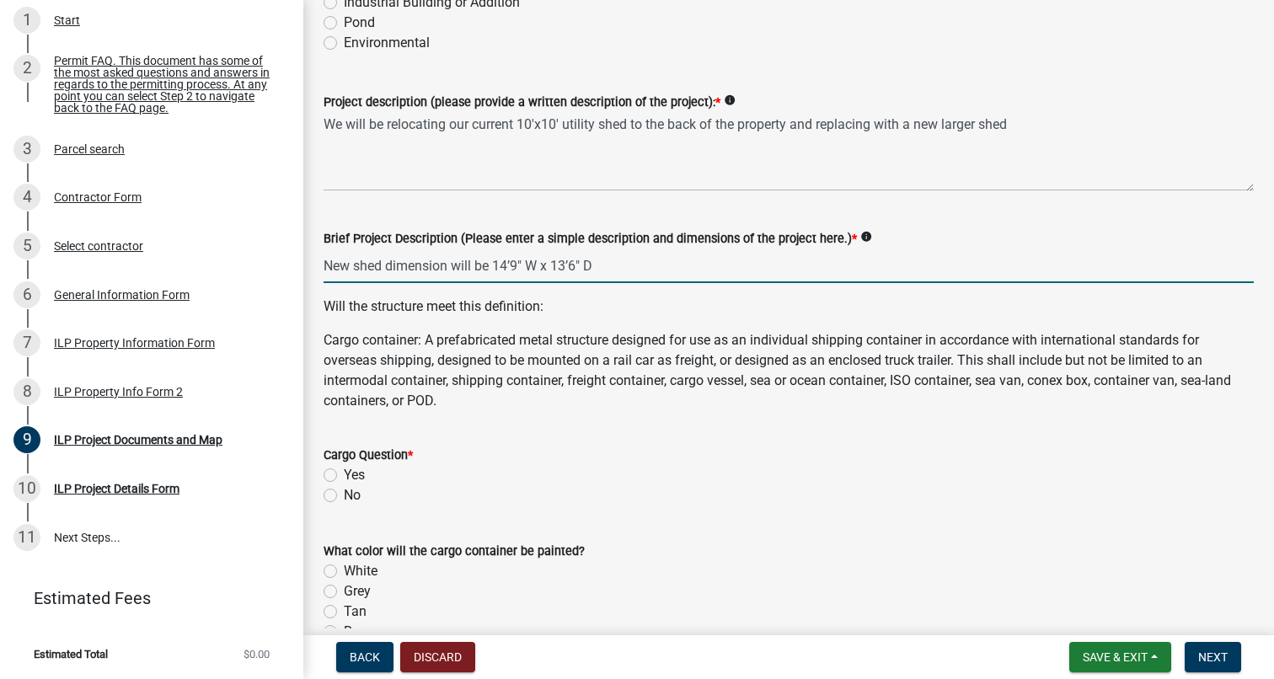
scroll to position [355, 0]
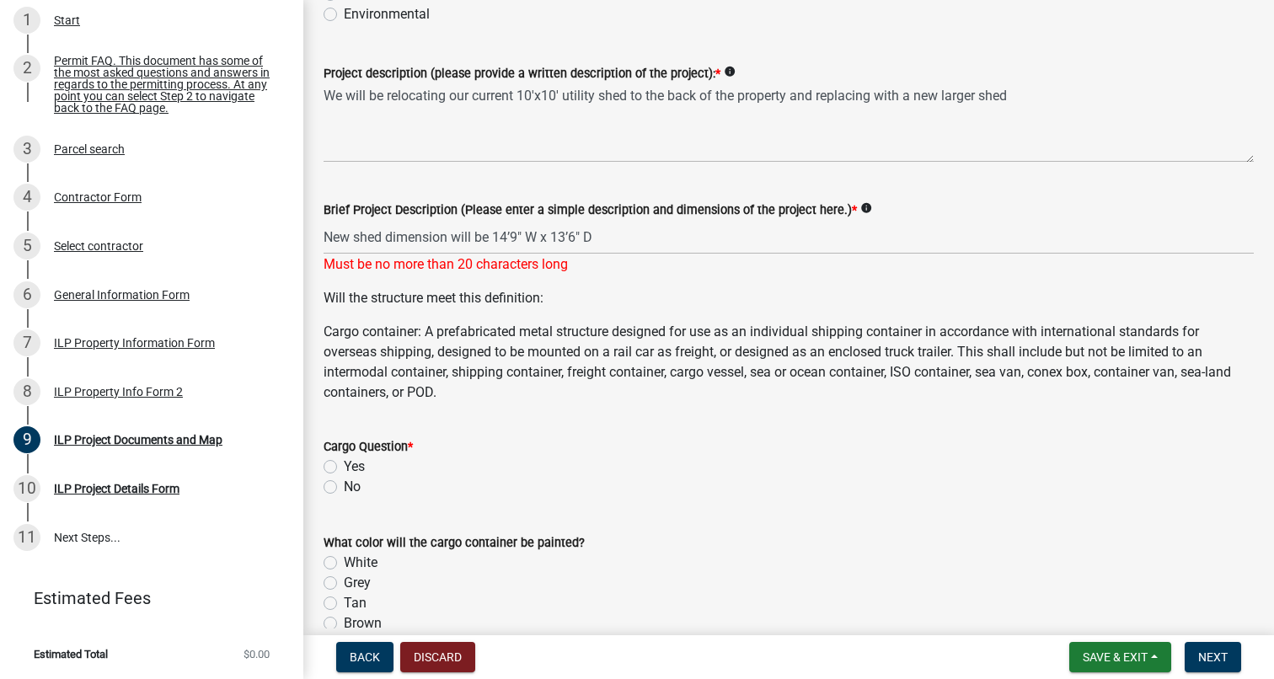
click at [332, 466] on div "Cargo Question * Yes No" at bounding box center [788, 466] width 930 height 61
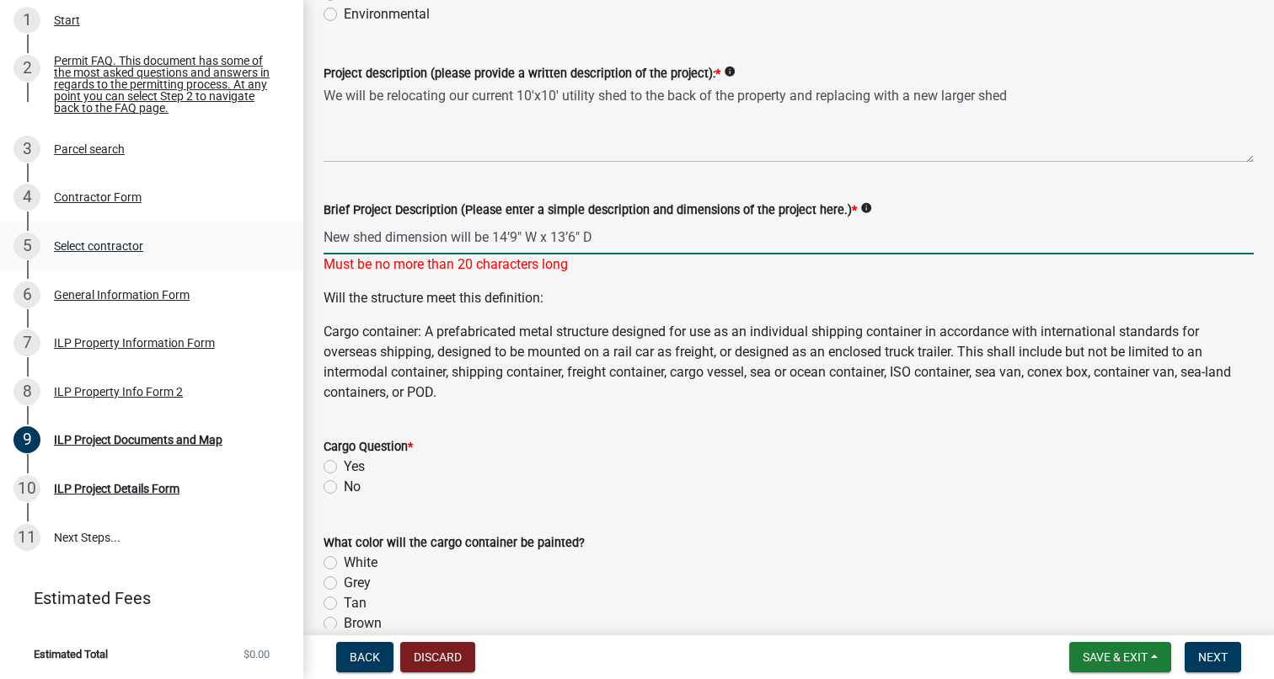
drag, startPoint x: 494, startPoint y: 238, endPoint x: 281, endPoint y: 237, distance: 213.1
click at [281, 237] on div "Improvement Location Permit - APC ILP2025-1178 View Summary Notes 1 Start 2 Per…" at bounding box center [637, 339] width 1274 height 679
click at [452, 240] on input "14’9″ W x 13’6″ D" at bounding box center [788, 237] width 930 height 35
click at [367, 234] on input "14’9″ W x 13’6″" at bounding box center [788, 237] width 930 height 35
type input "14’9″ x 13’6″"
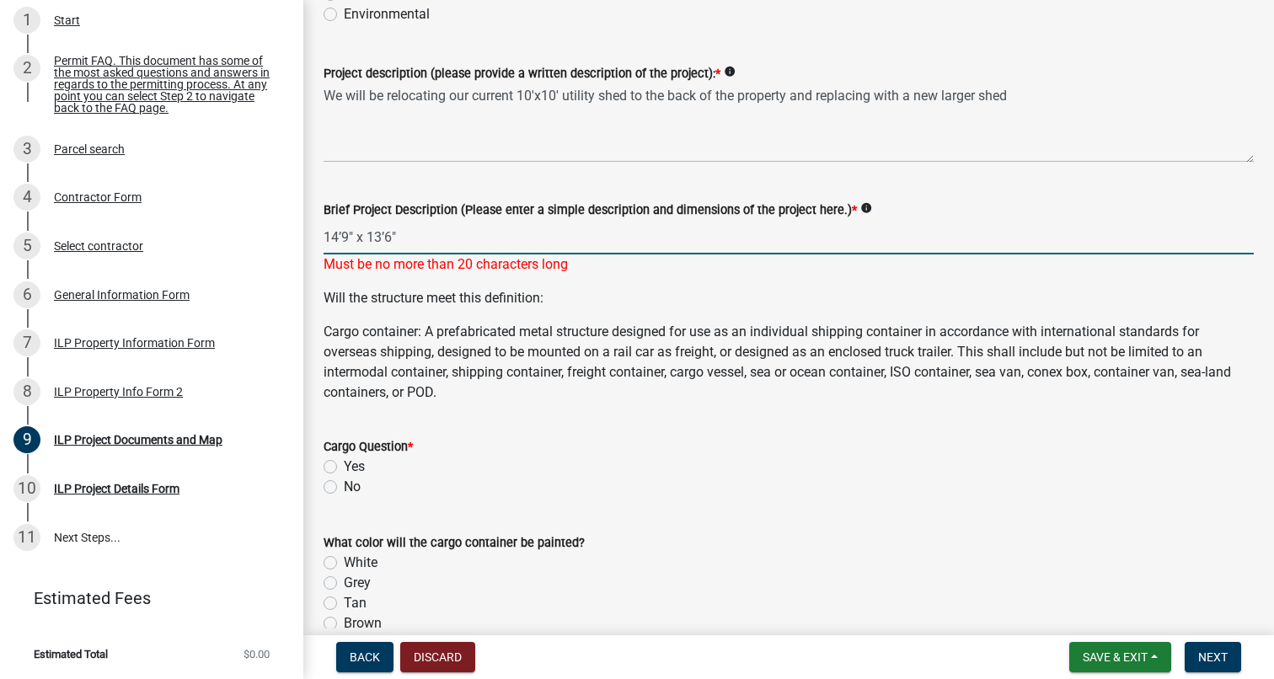
click at [384, 306] on div "Will the structure meet this definition: Cargo container: A prefabricated metal…" at bounding box center [788, 345] width 930 height 115
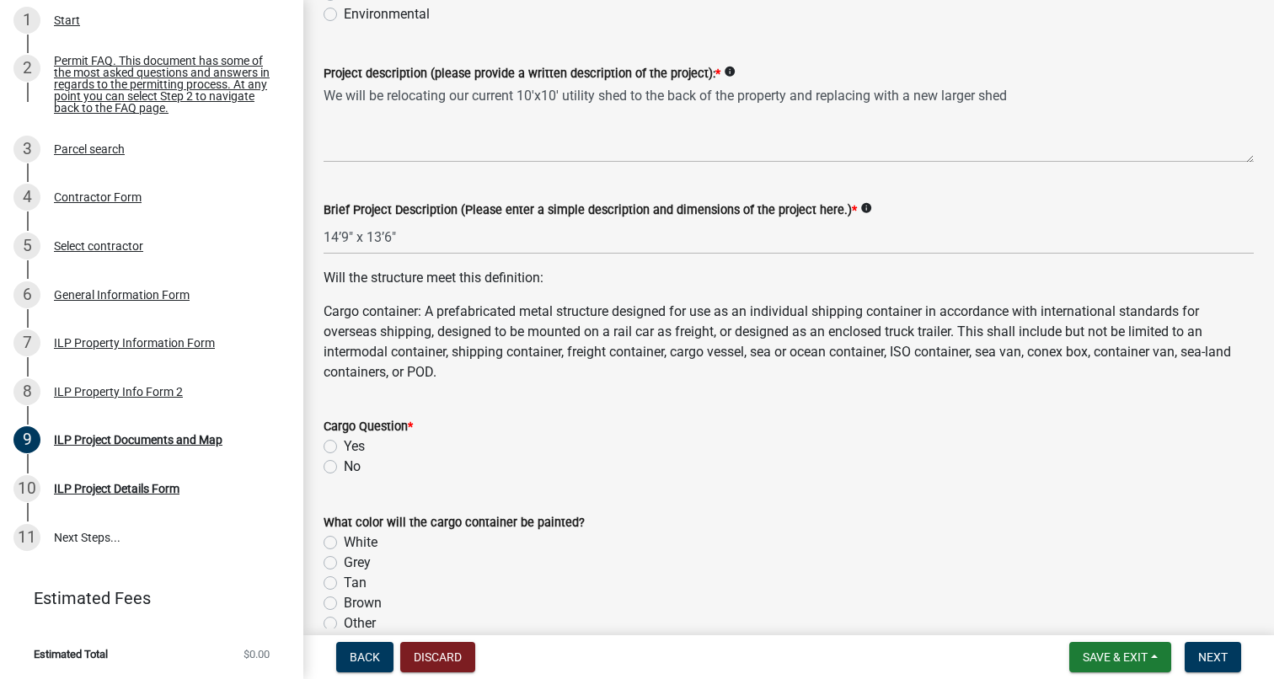
click at [344, 468] on label "No" at bounding box center [352, 467] width 17 height 20
click at [344, 468] on input "No" at bounding box center [349, 462] width 11 height 11
radio input "true"
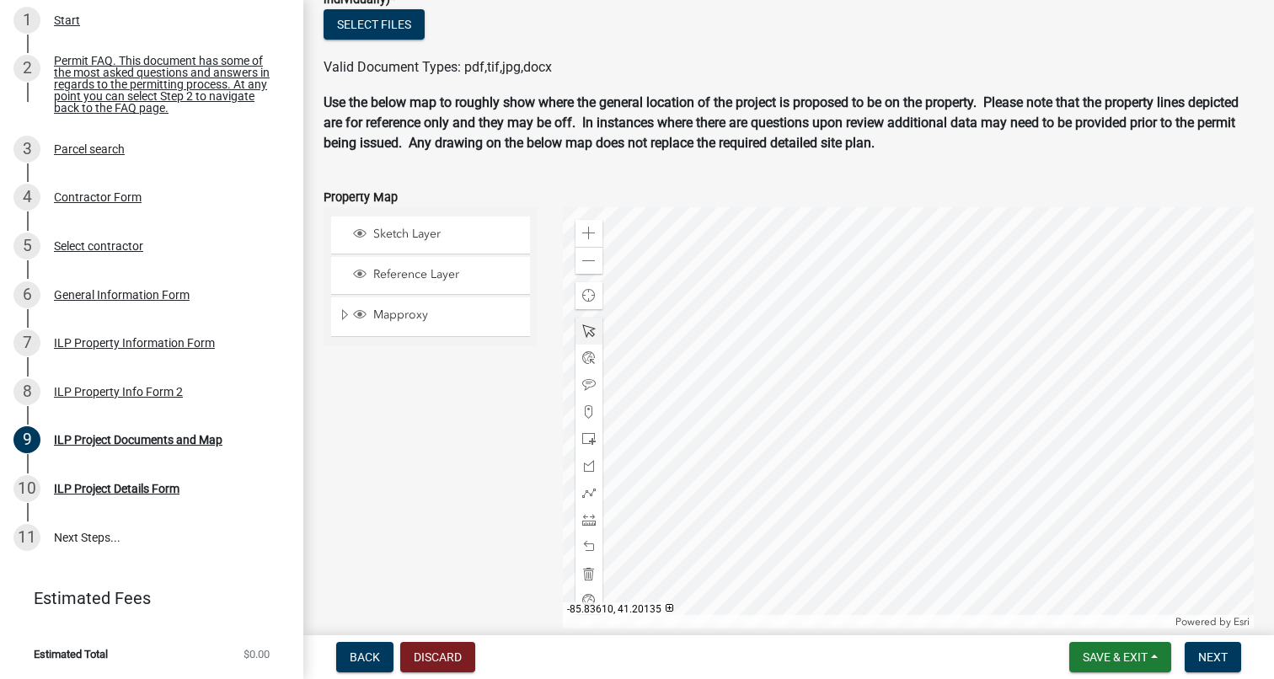
scroll to position [1755, 0]
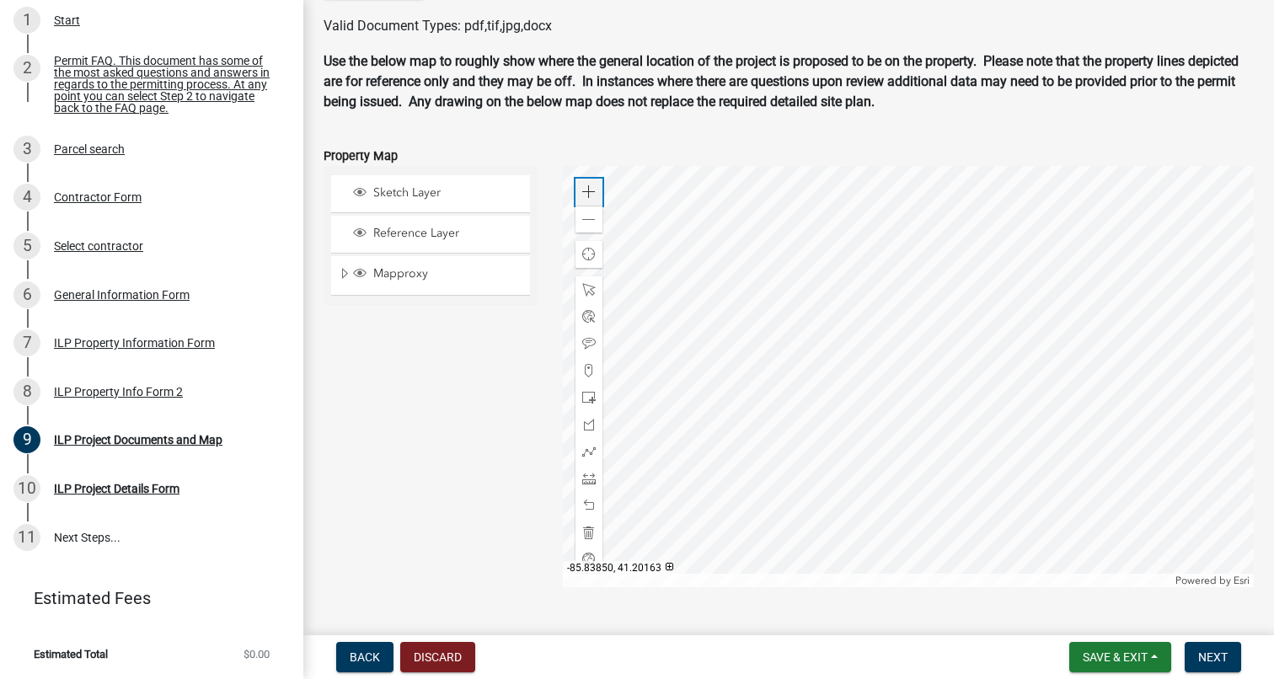
click at [592, 199] on span at bounding box center [588, 191] width 13 height 13
click at [585, 227] on span at bounding box center [588, 219] width 13 height 13
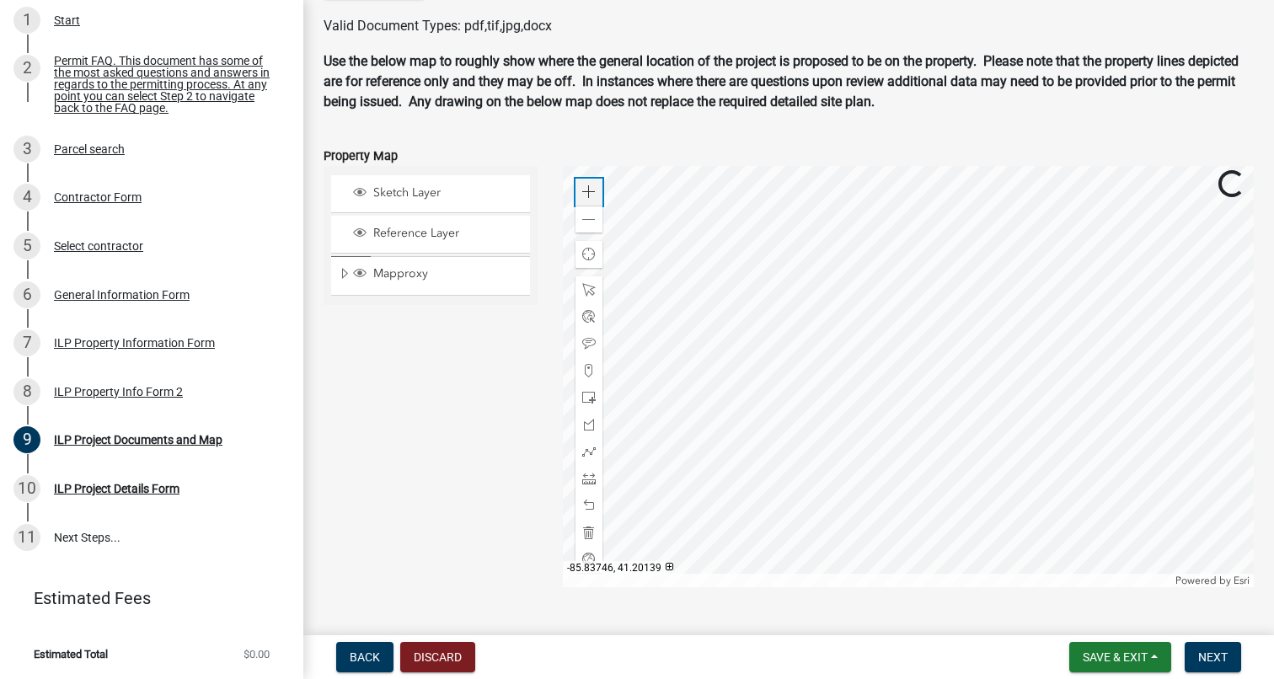
click at [591, 199] on span at bounding box center [588, 191] width 13 height 13
click at [578, 411] on div at bounding box center [588, 397] width 27 height 27
click at [595, 297] on span at bounding box center [588, 289] width 13 height 13
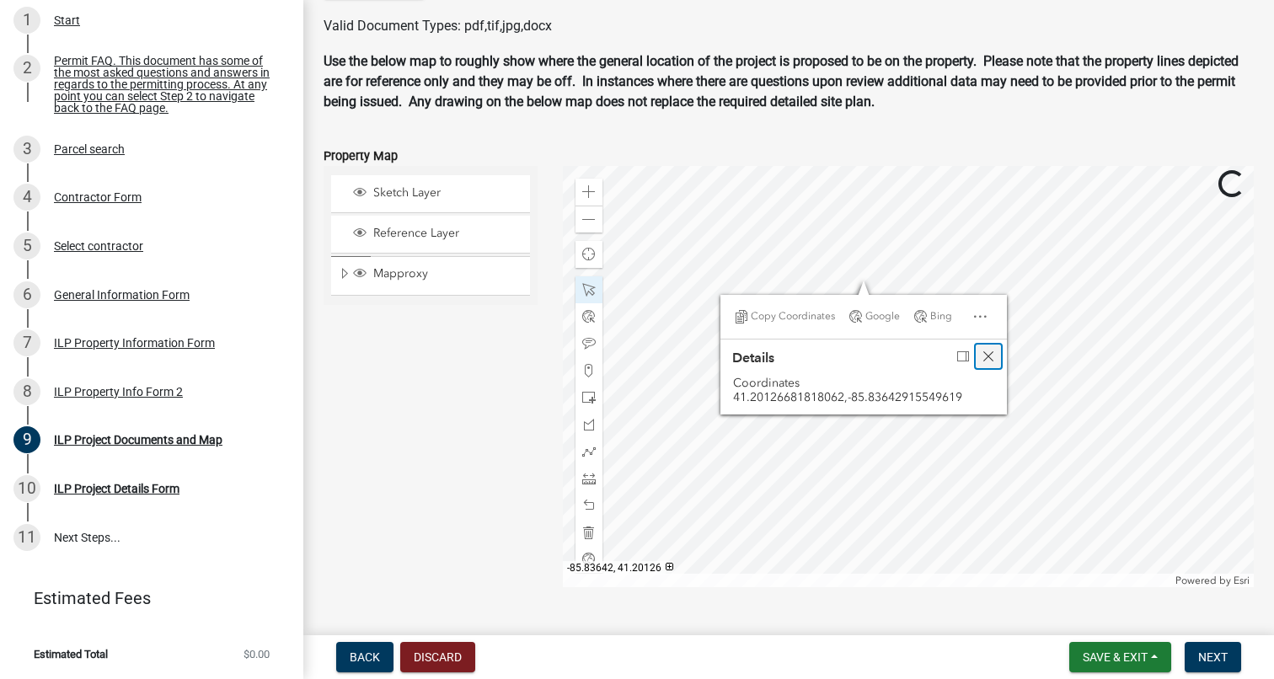
click at [987, 363] on span "Close" at bounding box center [987, 356] width 13 height 13
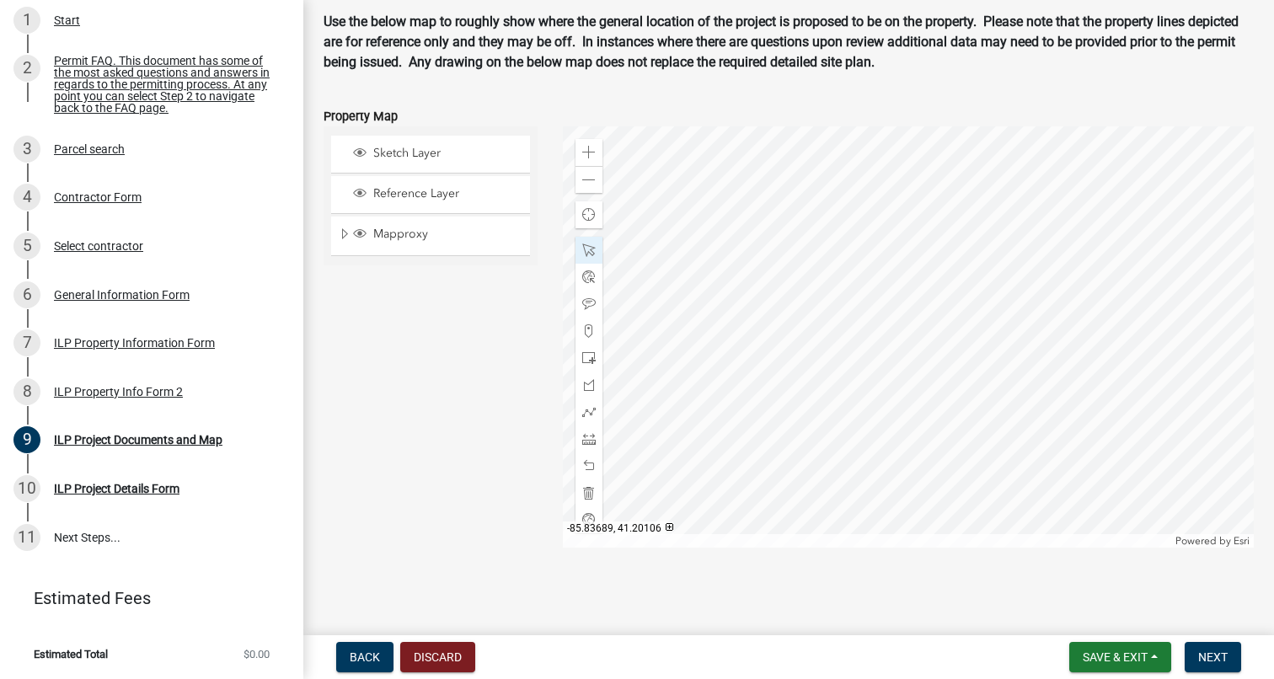
scroll to position [1813, 0]
click at [462, 351] on div "Sketch Layer Reference Layer Mapproxy Cemetery Lanes Sanitary Sewer Point Sanit…" at bounding box center [430, 336] width 239 height 421
click at [585, 436] on span at bounding box center [588, 438] width 13 height 13
type input "14’9″ W x 13’6″"
click at [592, 468] on span at bounding box center [588, 465] width 13 height 13
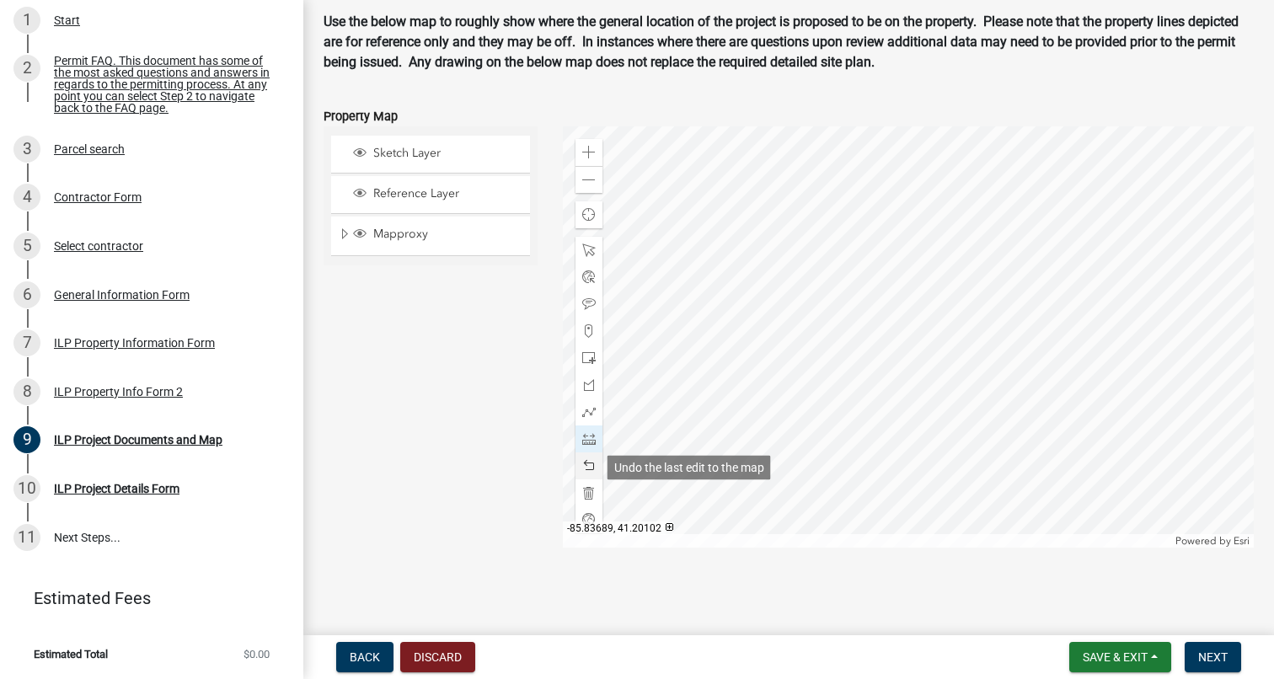
click at [592, 468] on span at bounding box center [588, 465] width 13 height 13
click at [590, 248] on span at bounding box center [588, 249] width 13 height 13
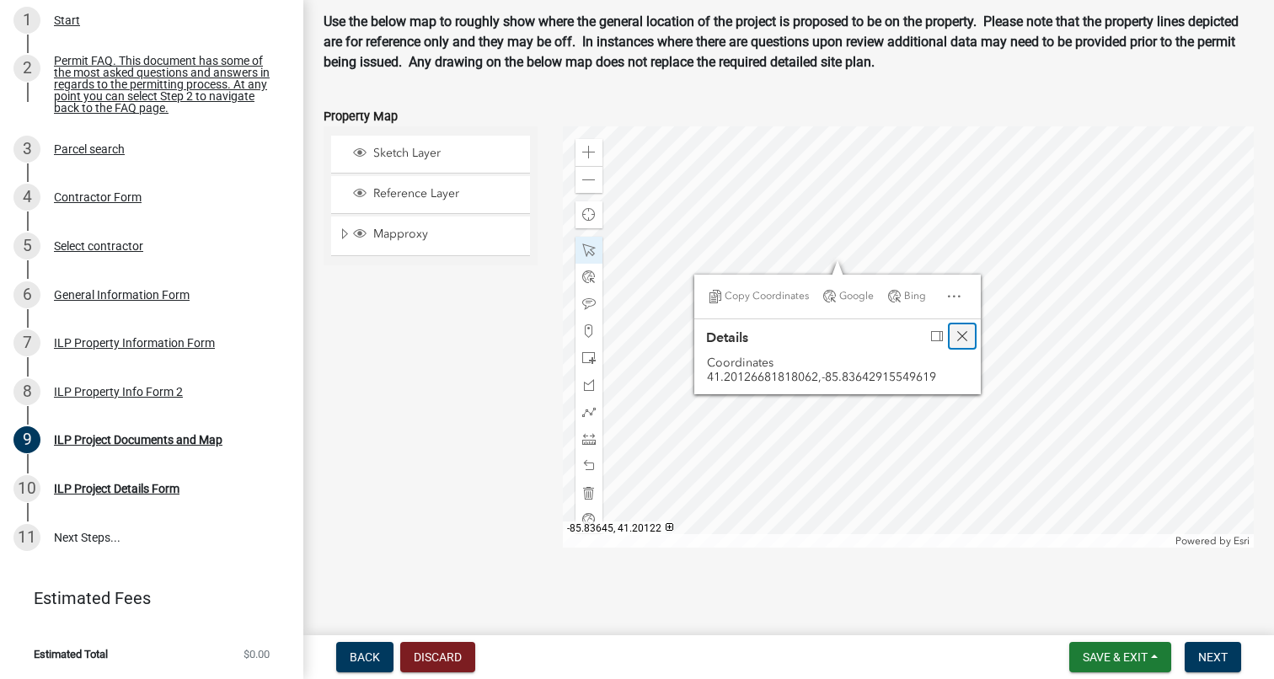
click at [957, 334] on span "Close" at bounding box center [961, 335] width 13 height 13
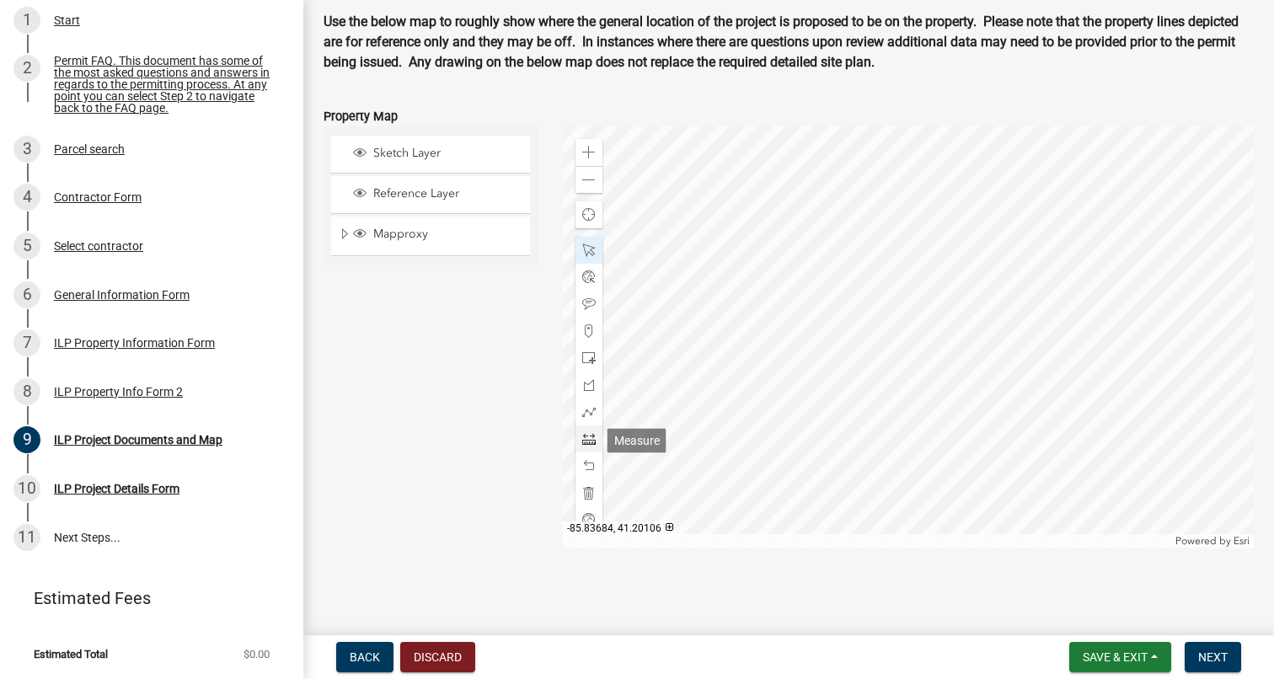
click at [585, 441] on span at bounding box center [588, 438] width 13 height 13
click at [588, 463] on span at bounding box center [588, 465] width 13 height 13
click at [598, 248] on div at bounding box center [588, 250] width 27 height 27
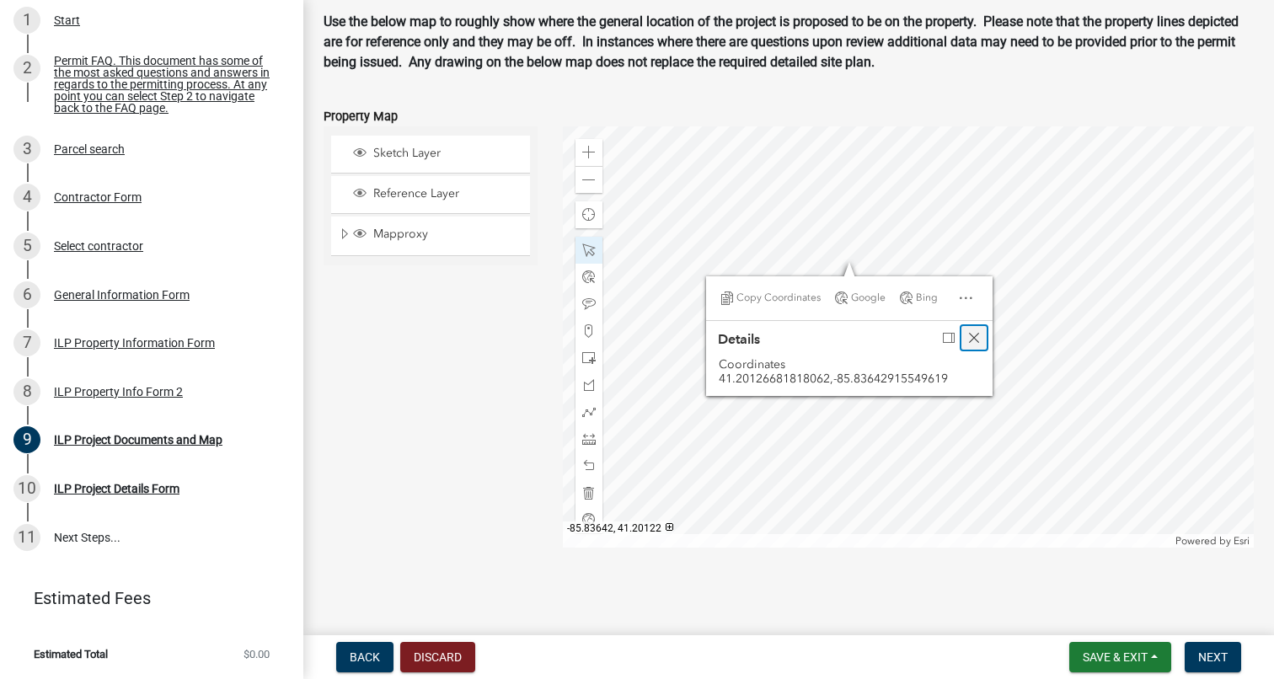
click at [975, 338] on span "Close" at bounding box center [973, 337] width 13 height 13
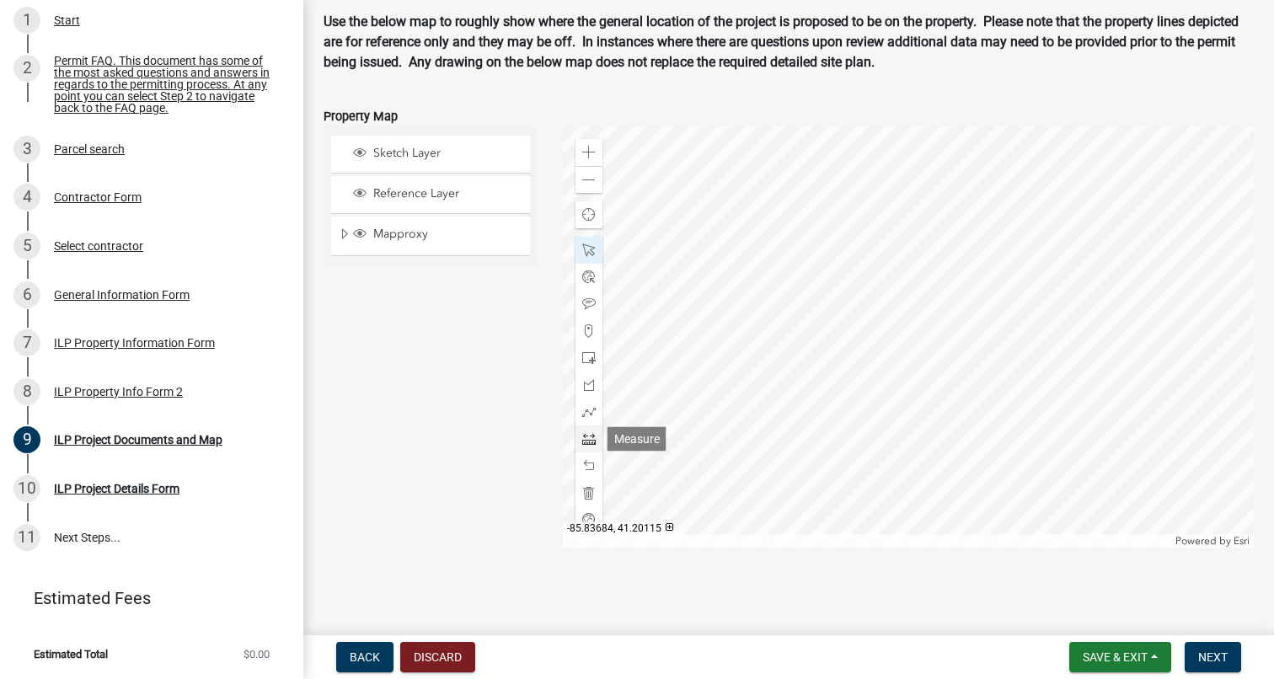
click at [587, 431] on div at bounding box center [588, 438] width 27 height 27
click at [595, 466] on span at bounding box center [588, 465] width 13 height 13
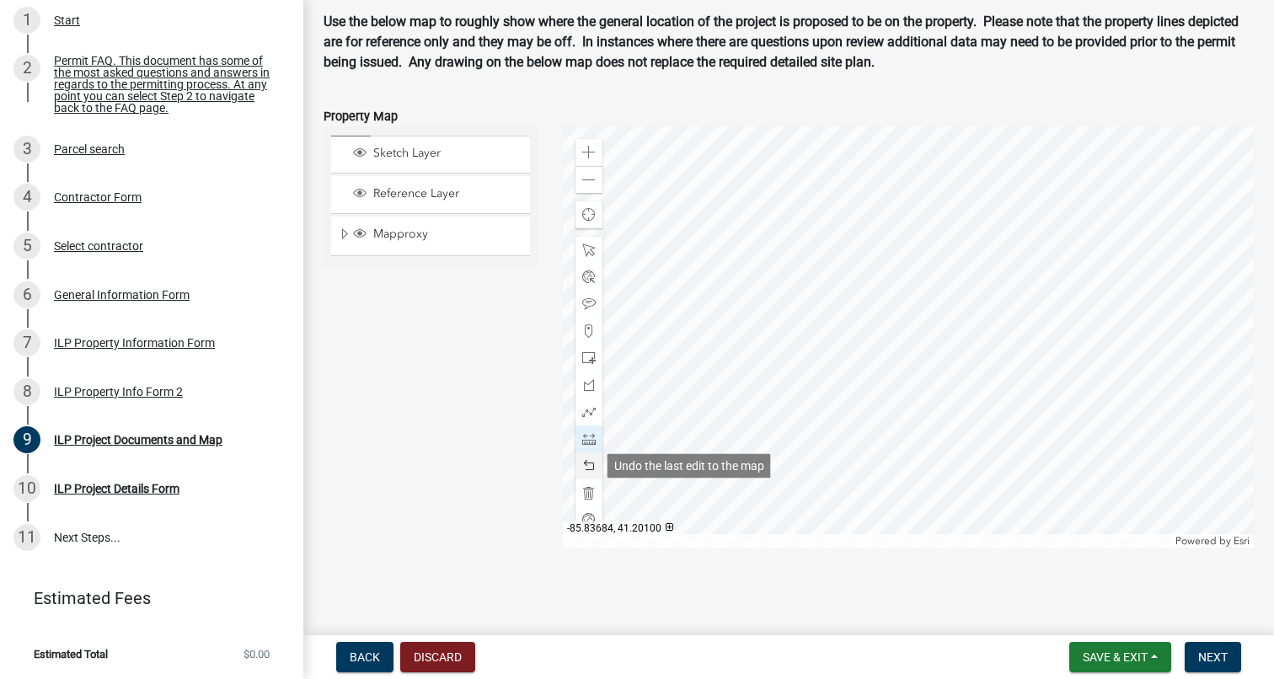
click at [595, 466] on span at bounding box center [588, 465] width 13 height 13
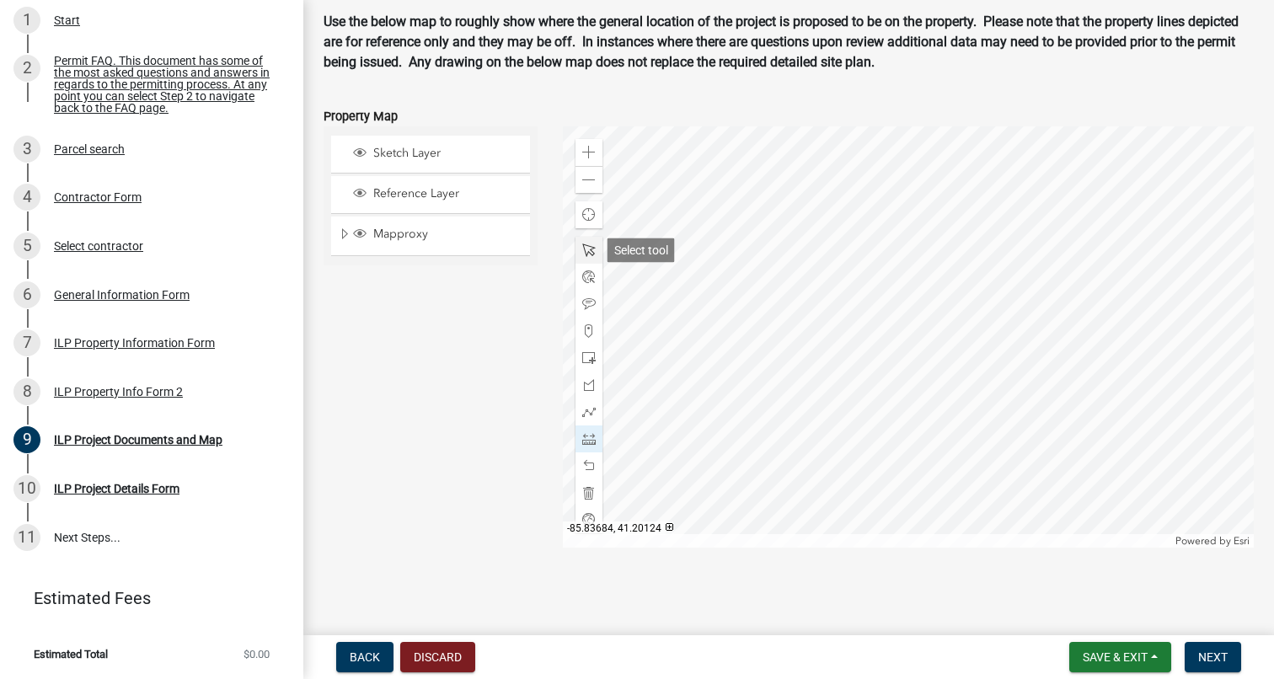
click at [593, 254] on span at bounding box center [588, 249] width 13 height 13
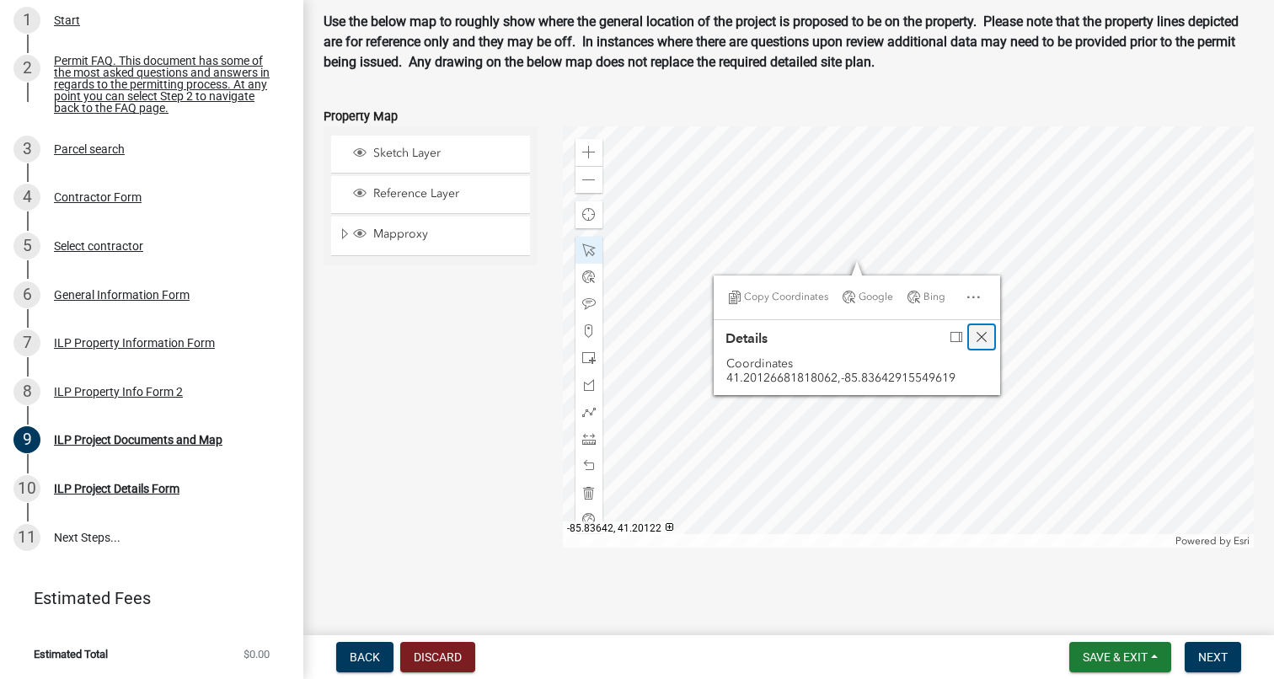
click at [977, 339] on span "Close" at bounding box center [981, 336] width 13 height 13
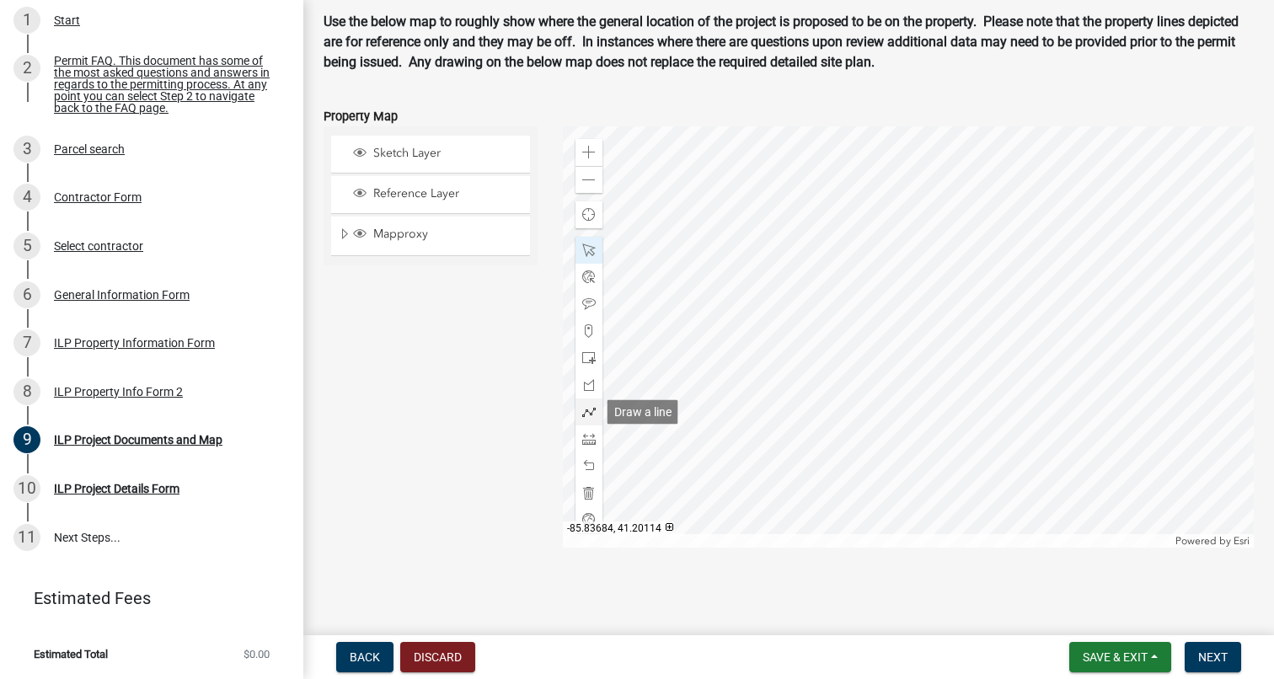
click at [584, 413] on span at bounding box center [588, 411] width 13 height 13
click at [594, 144] on div "Zoom in" at bounding box center [588, 152] width 27 height 27
click at [588, 186] on span at bounding box center [588, 180] width 13 height 13
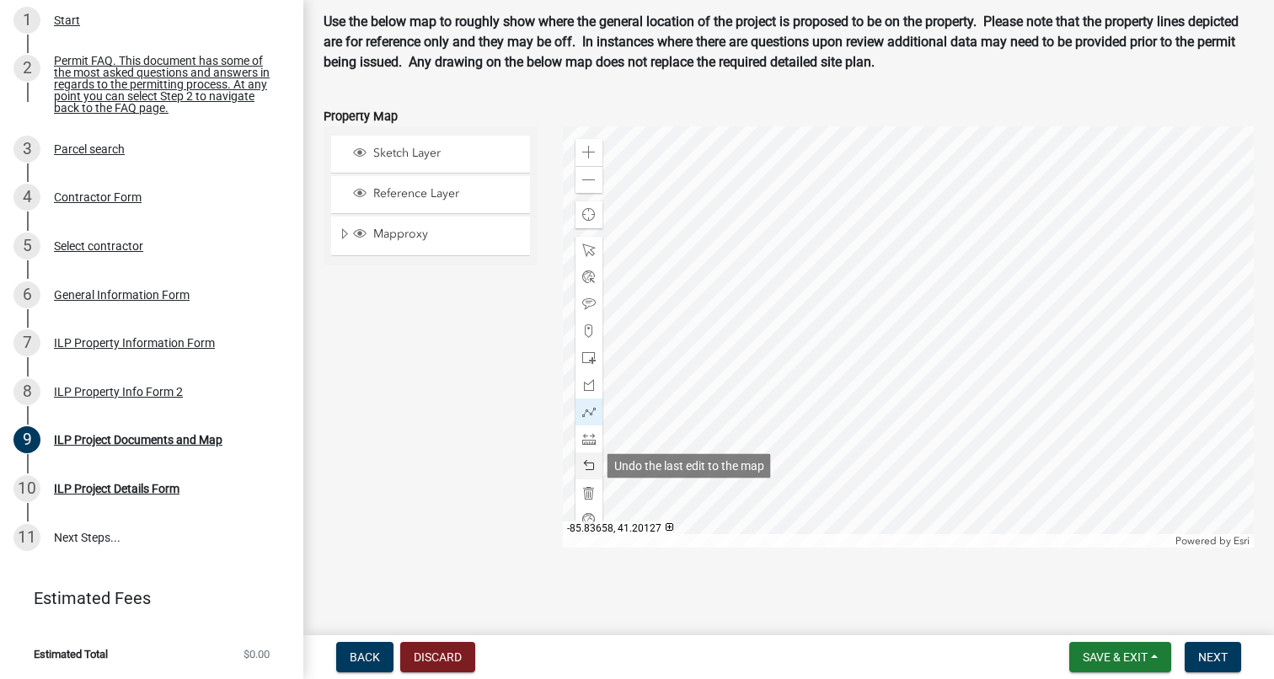
click at [583, 462] on span at bounding box center [588, 465] width 13 height 13
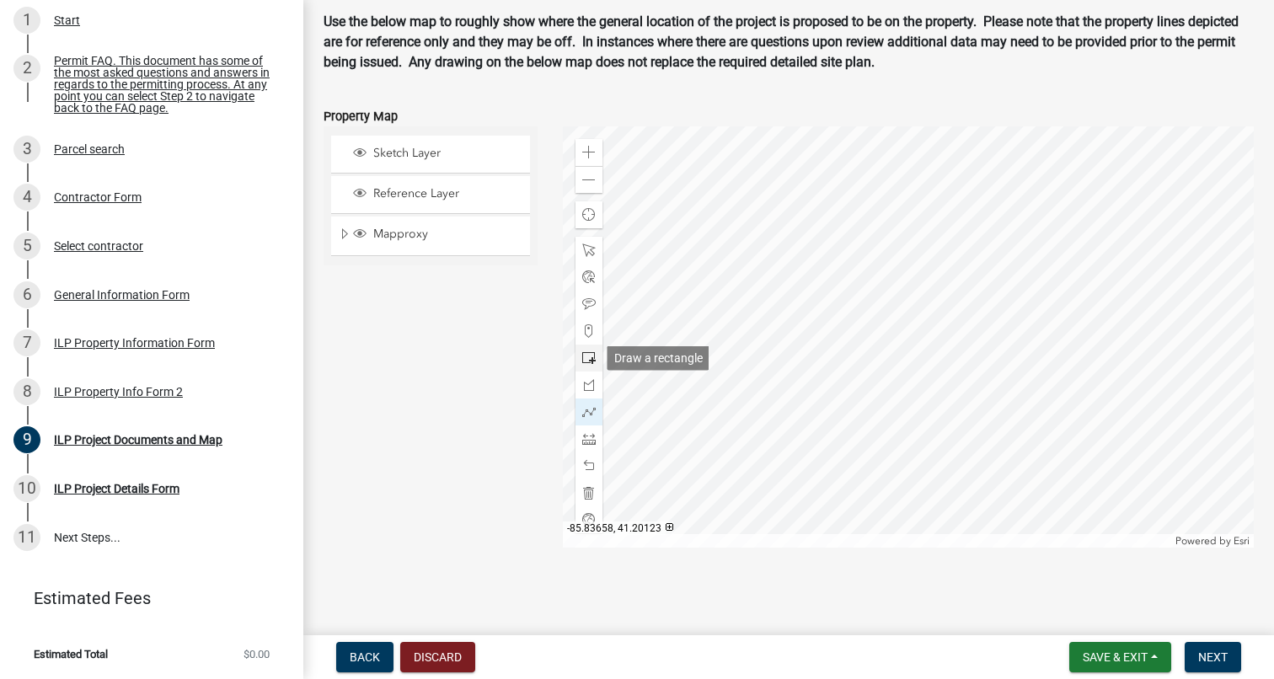
click at [590, 356] on span at bounding box center [588, 357] width 13 height 13
click at [590, 434] on span at bounding box center [588, 438] width 13 height 13
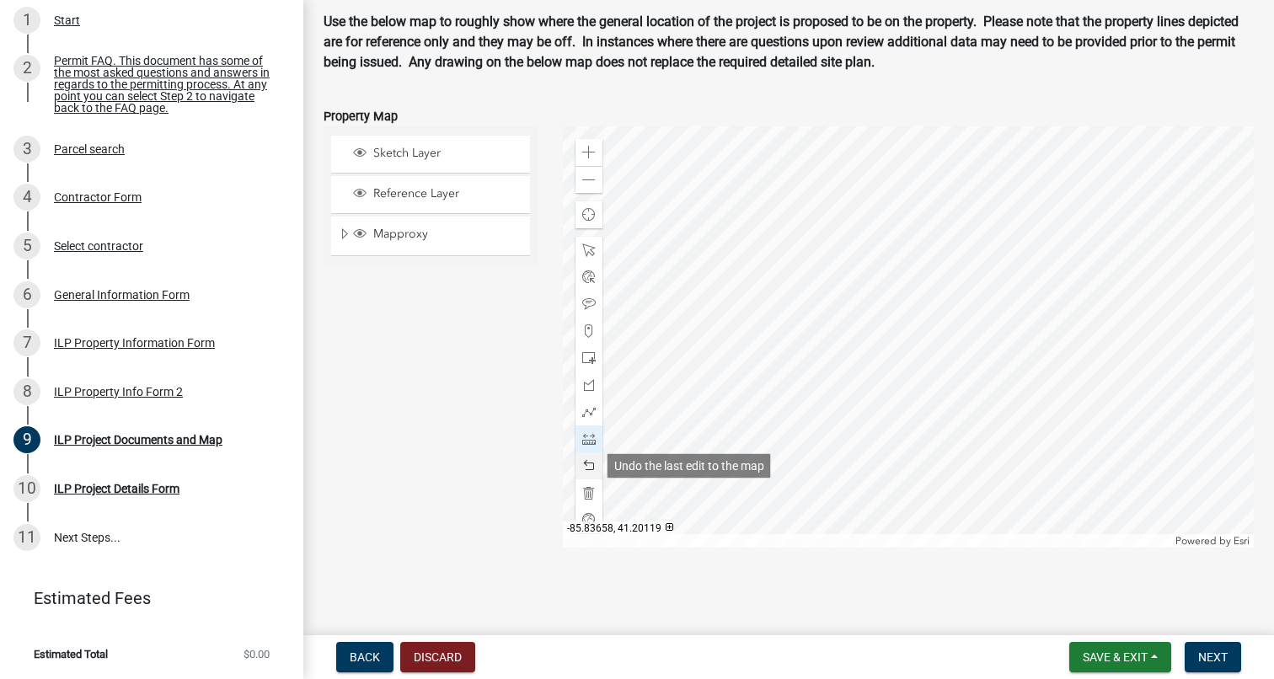
click at [592, 464] on span at bounding box center [588, 465] width 13 height 13
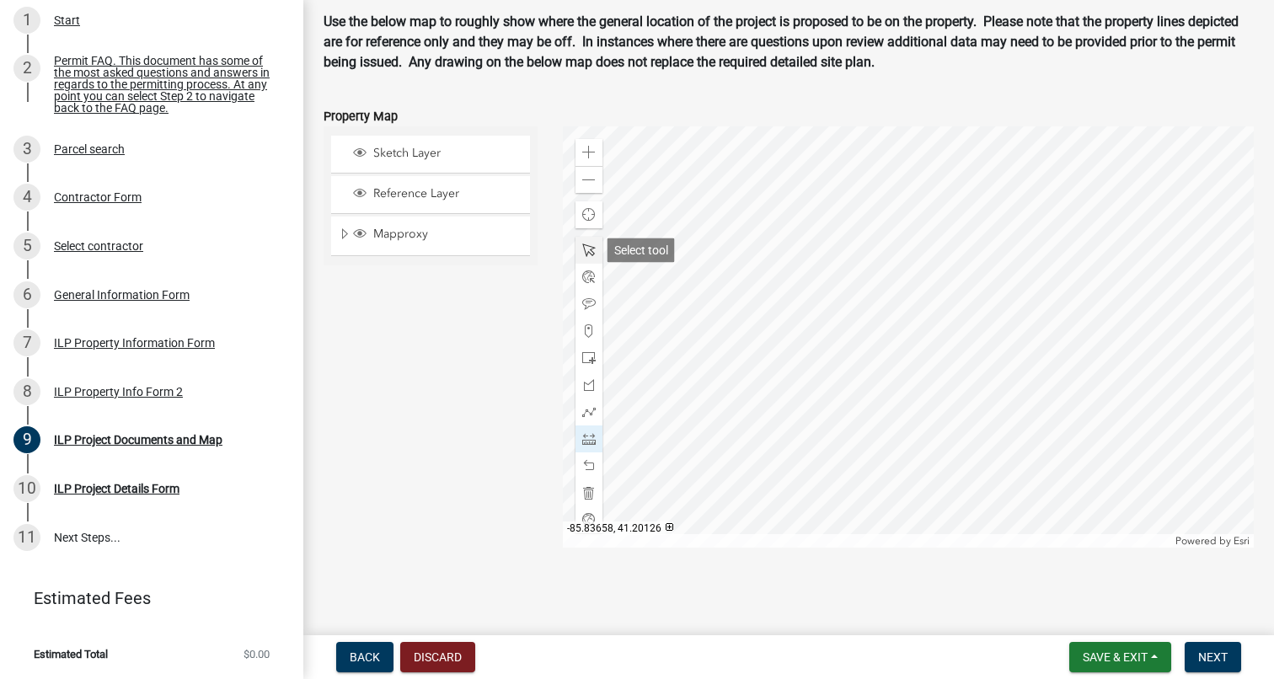
click at [589, 248] on span at bounding box center [588, 249] width 13 height 13
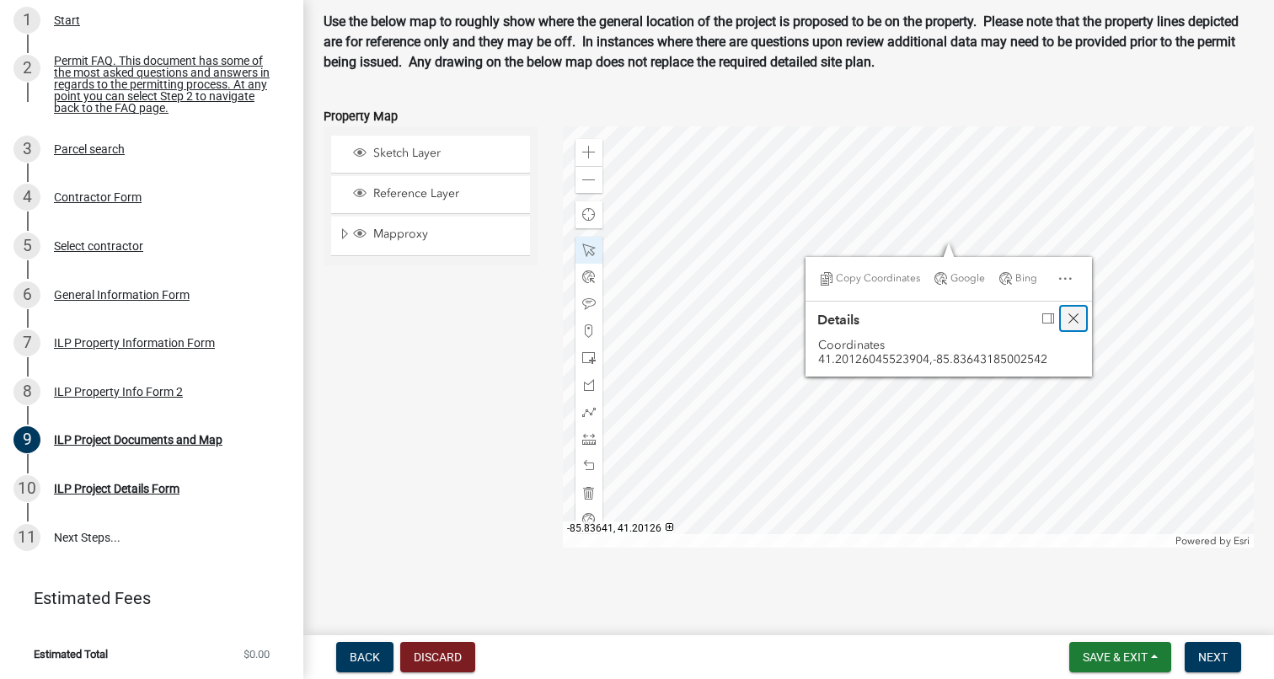
click at [1070, 312] on span "Close" at bounding box center [1072, 318] width 13 height 13
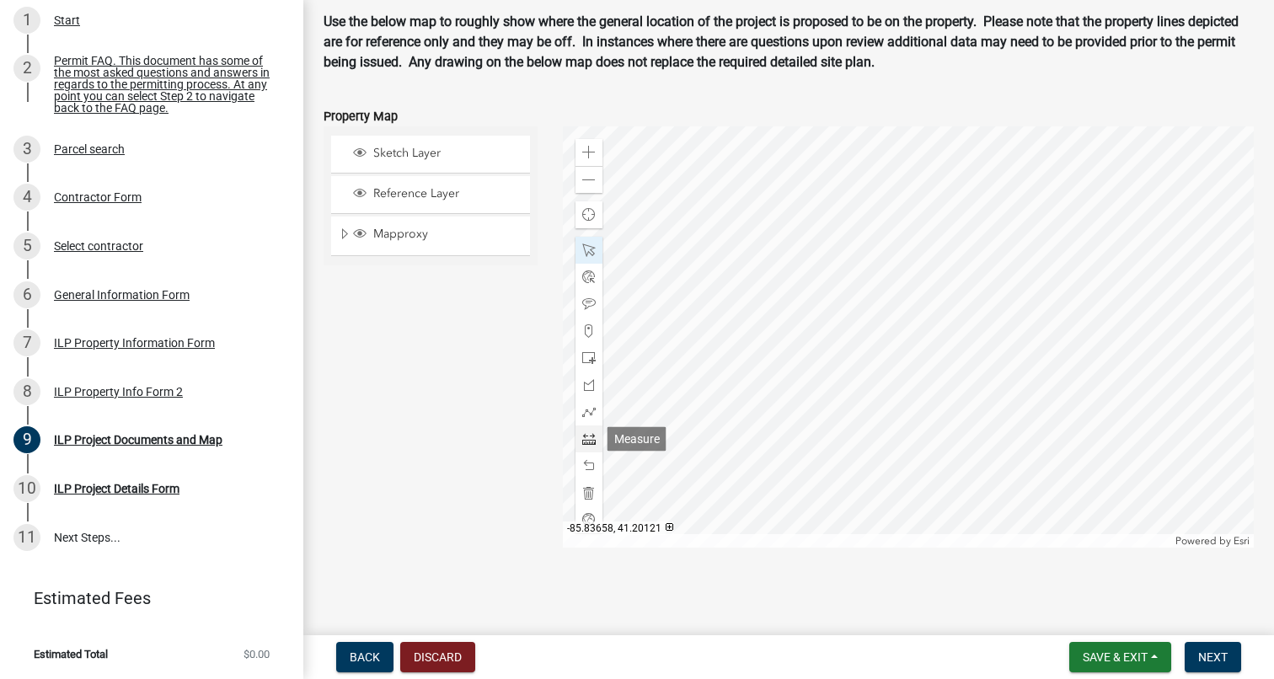
click at [585, 437] on span at bounding box center [588, 438] width 13 height 13
click at [589, 471] on span at bounding box center [588, 465] width 13 height 13
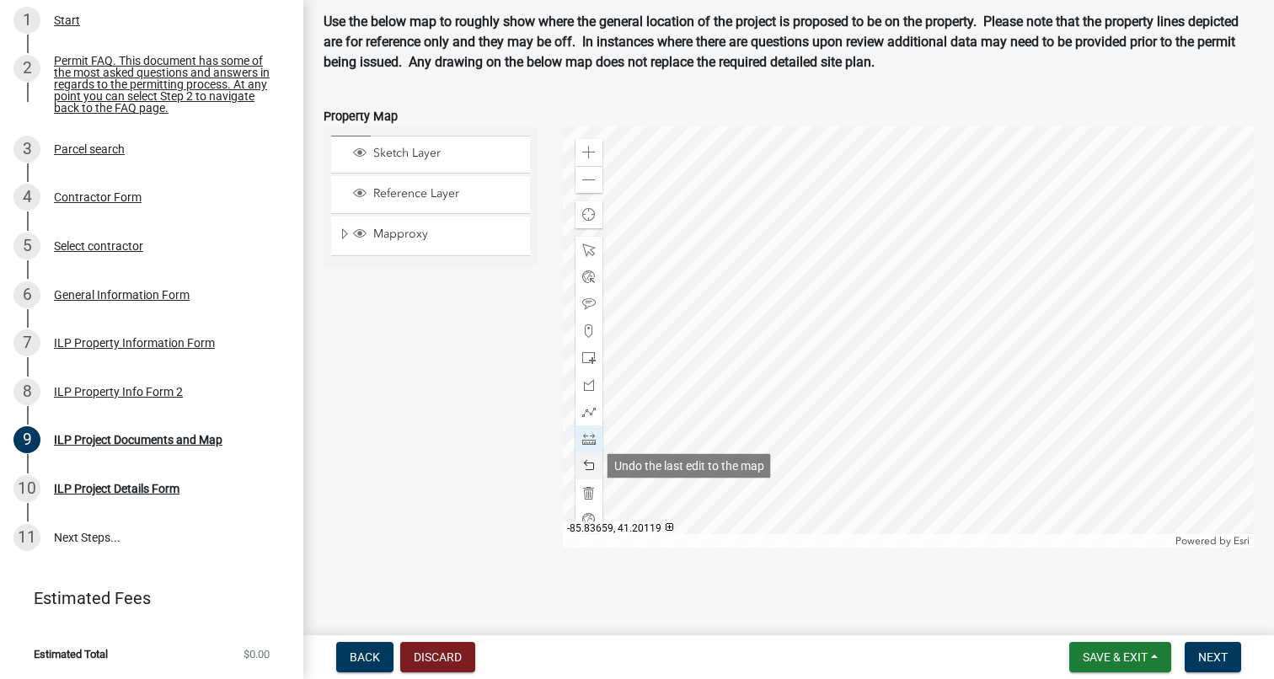
click at [589, 471] on span at bounding box center [588, 465] width 13 height 13
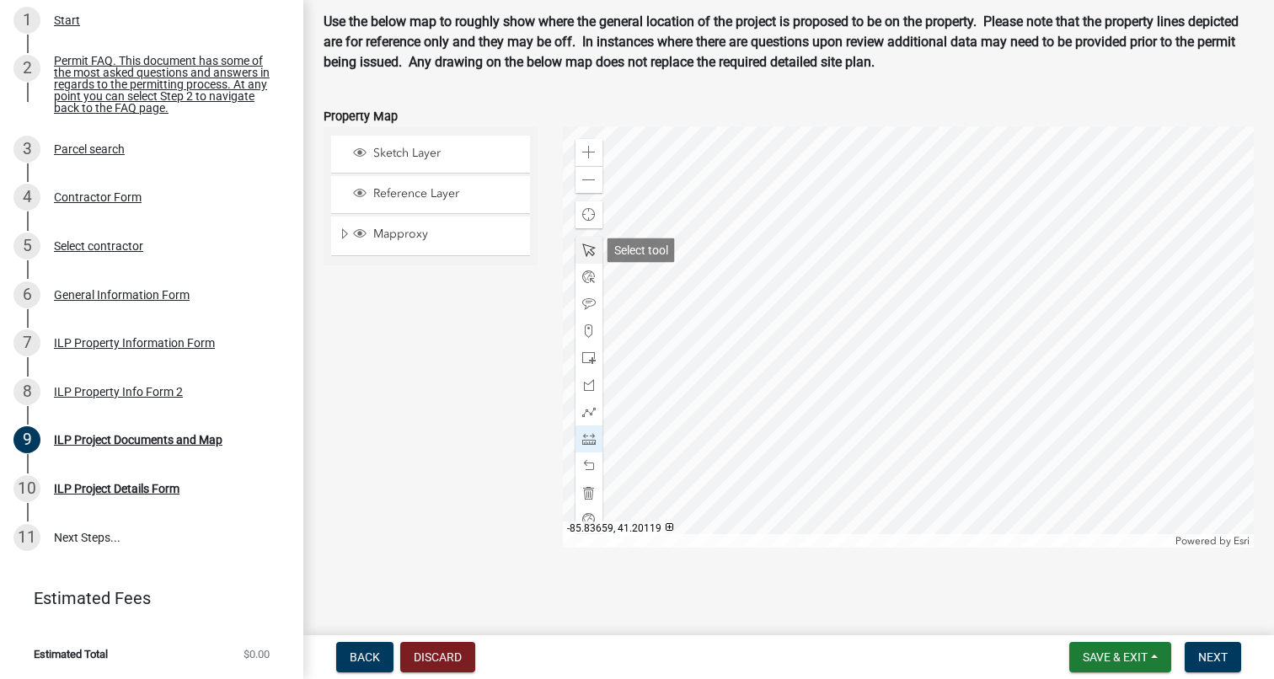
click at [589, 252] on span at bounding box center [588, 249] width 13 height 13
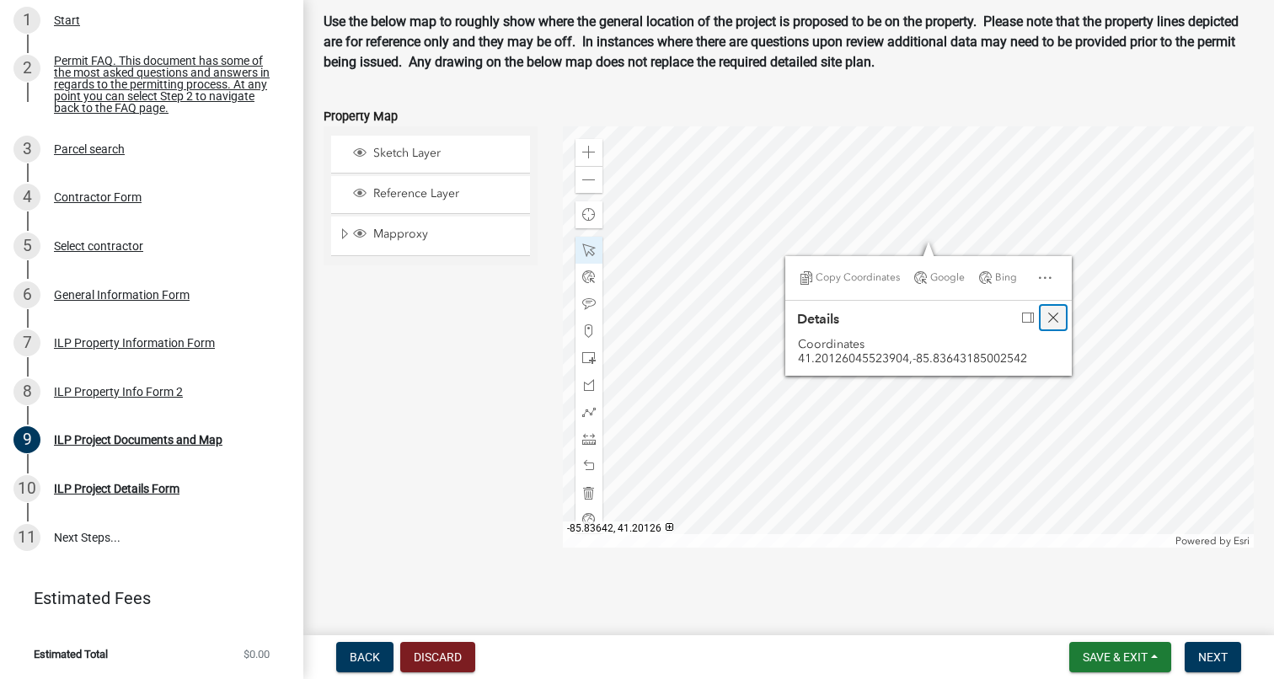
click at [1054, 321] on span "Close" at bounding box center [1052, 317] width 13 height 13
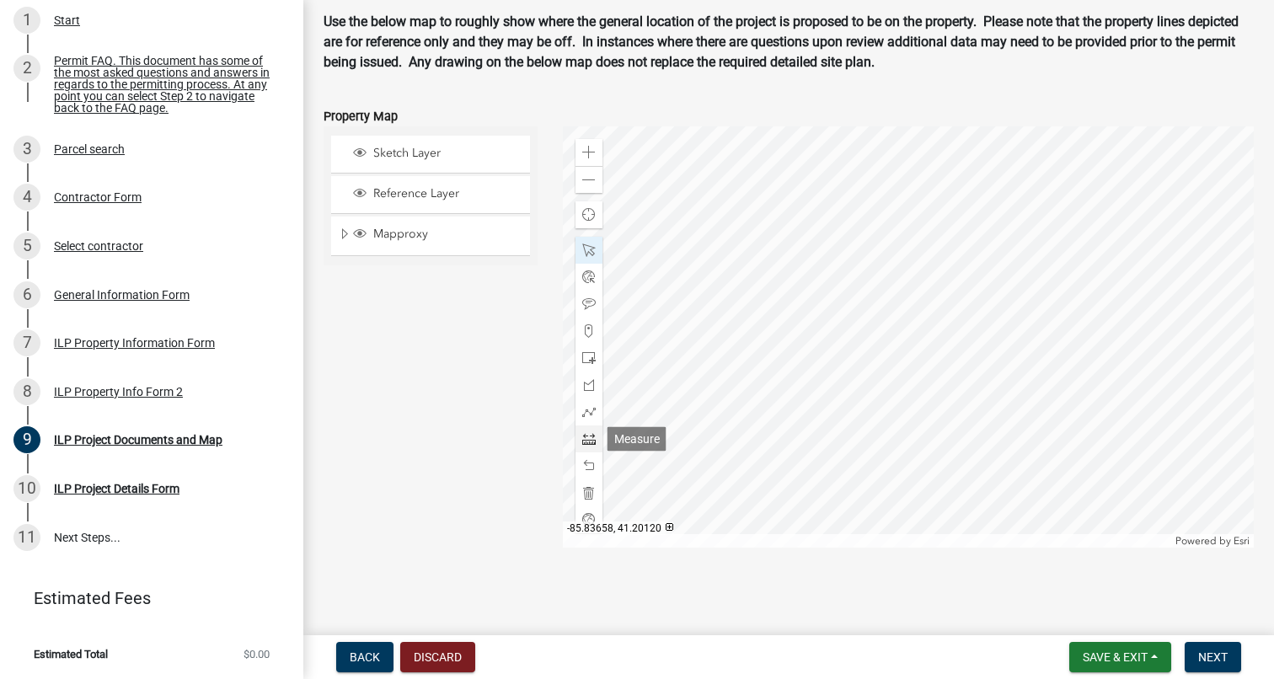
click at [591, 441] on span at bounding box center [588, 438] width 13 height 13
click at [588, 472] on span at bounding box center [588, 465] width 13 height 13
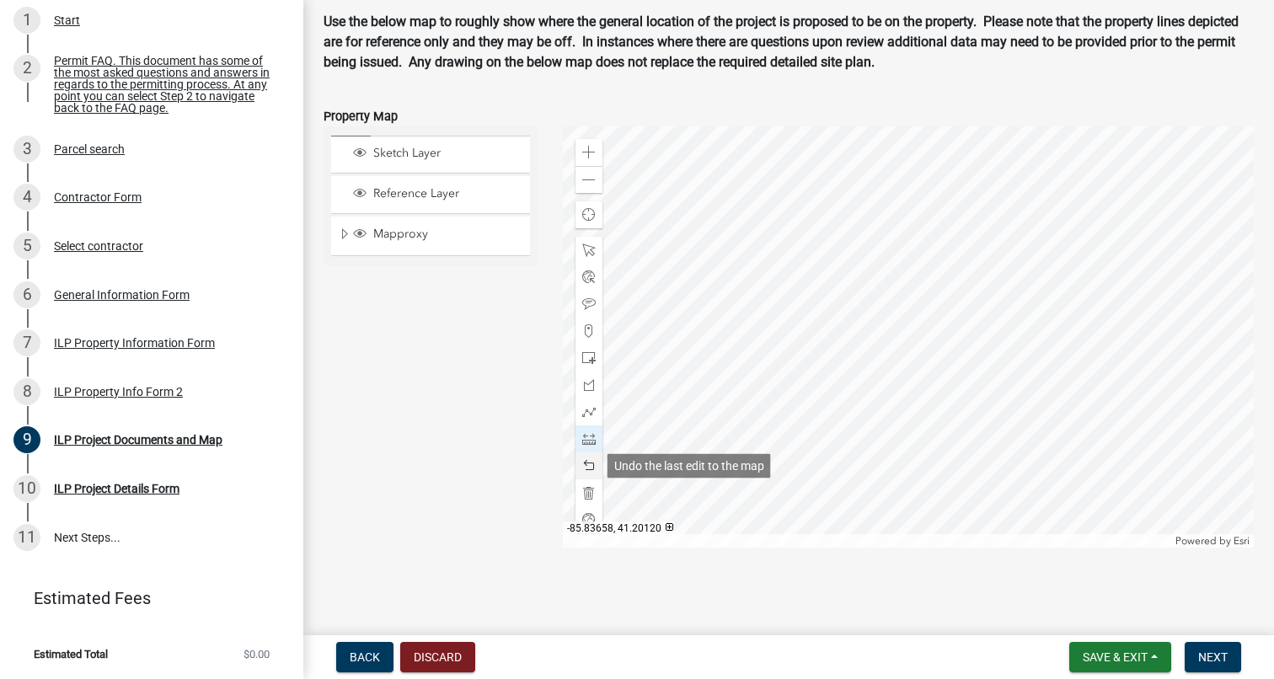
click at [588, 472] on span at bounding box center [588, 465] width 13 height 13
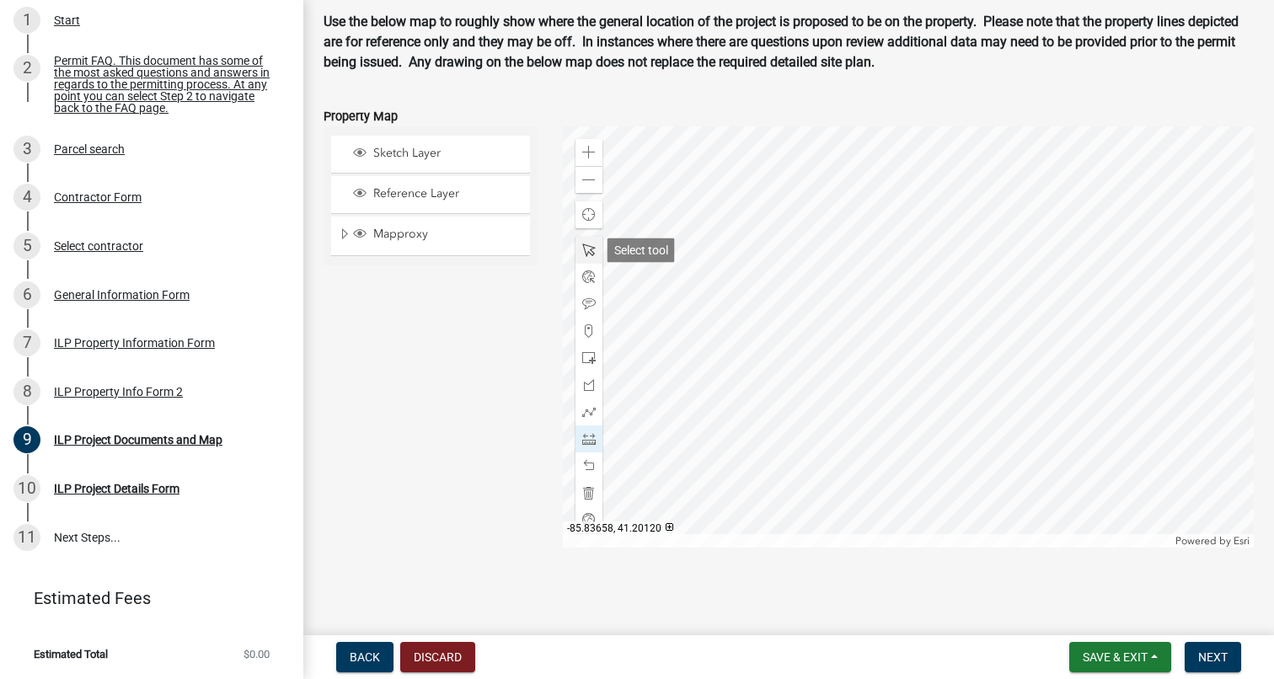
click at [596, 246] on div at bounding box center [588, 250] width 27 height 27
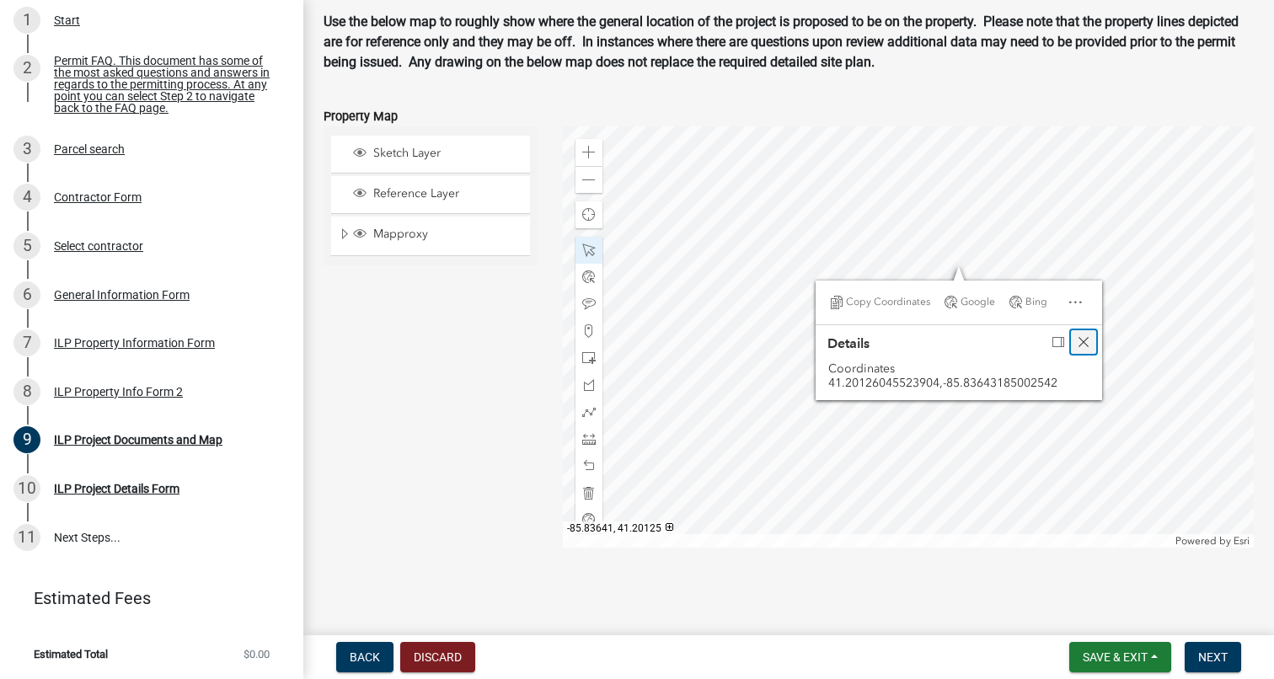
click at [1085, 340] on span "Close" at bounding box center [1083, 341] width 13 height 13
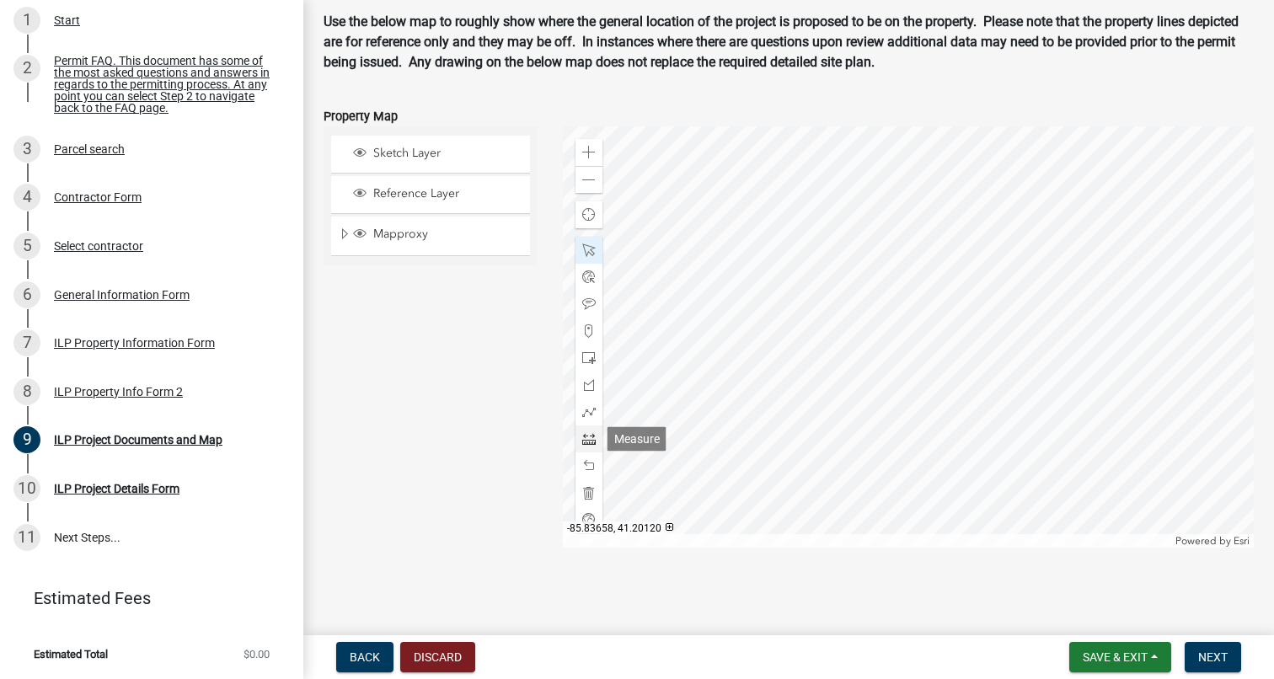
click at [591, 439] on span at bounding box center [588, 438] width 13 height 13
click at [586, 464] on span at bounding box center [588, 465] width 13 height 13
click at [586, 243] on div at bounding box center [588, 250] width 27 height 27
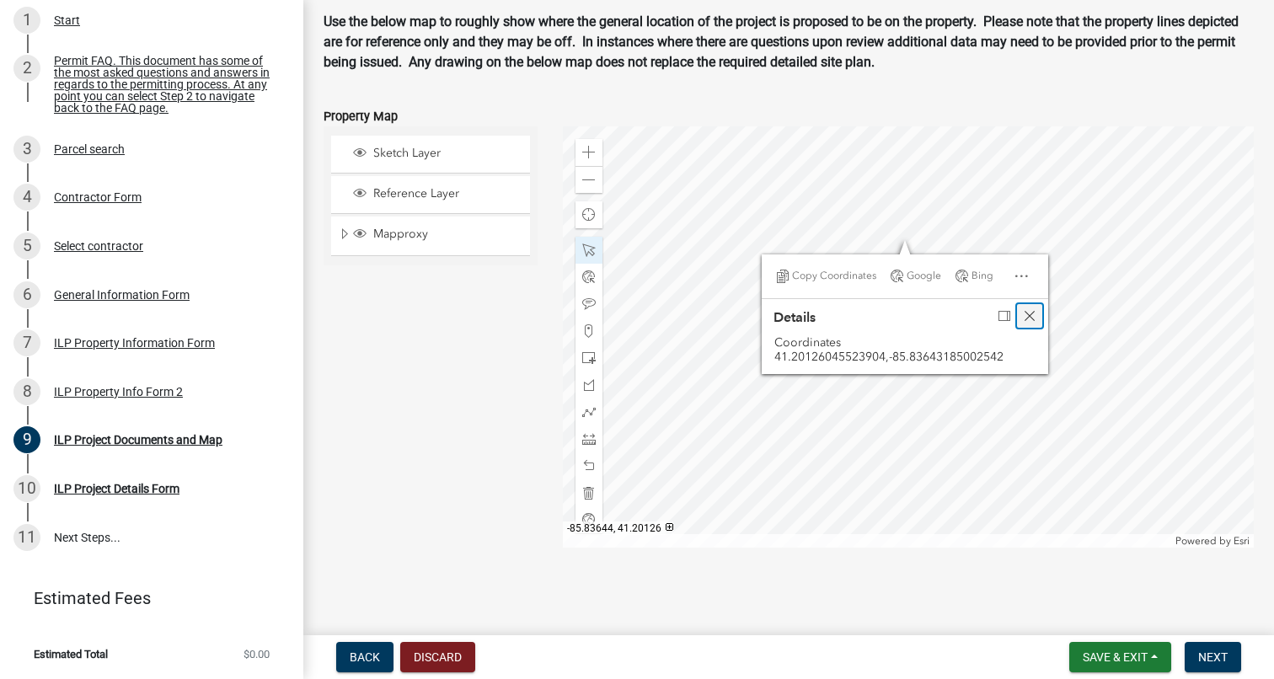
click at [1026, 313] on span "Close" at bounding box center [1029, 315] width 13 height 13
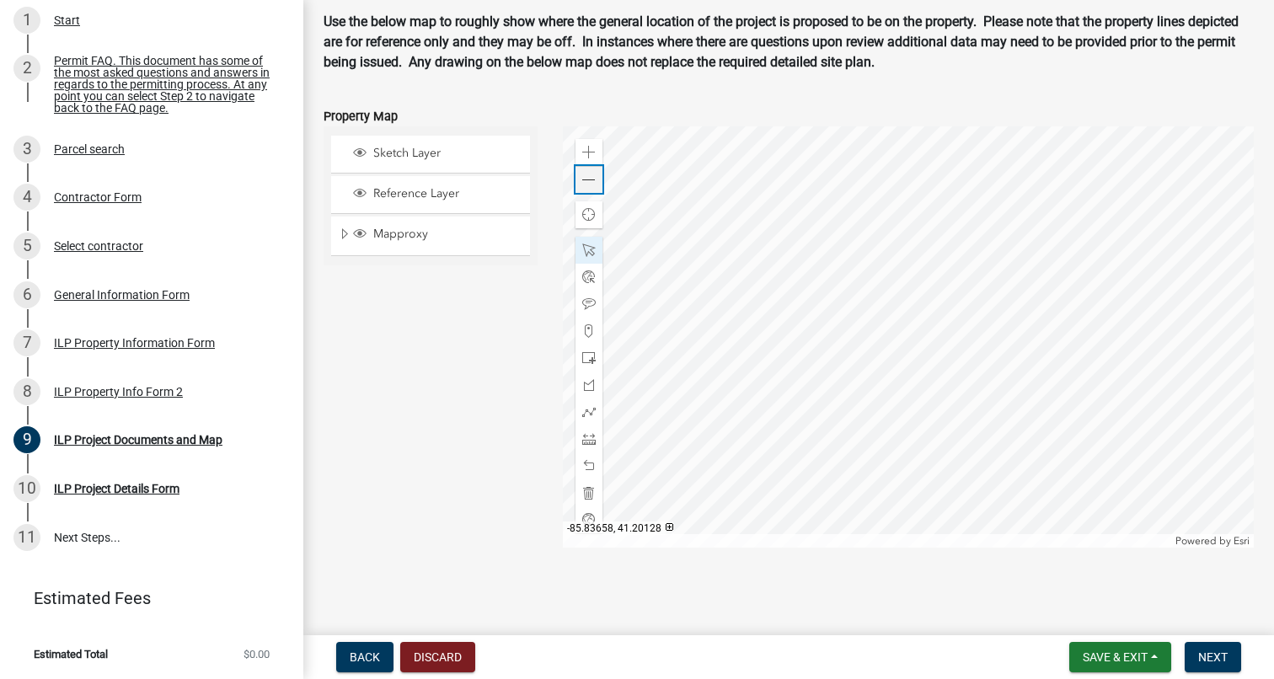
click at [590, 187] on div "Zoom out" at bounding box center [588, 179] width 27 height 27
click at [593, 152] on span at bounding box center [588, 152] width 13 height 13
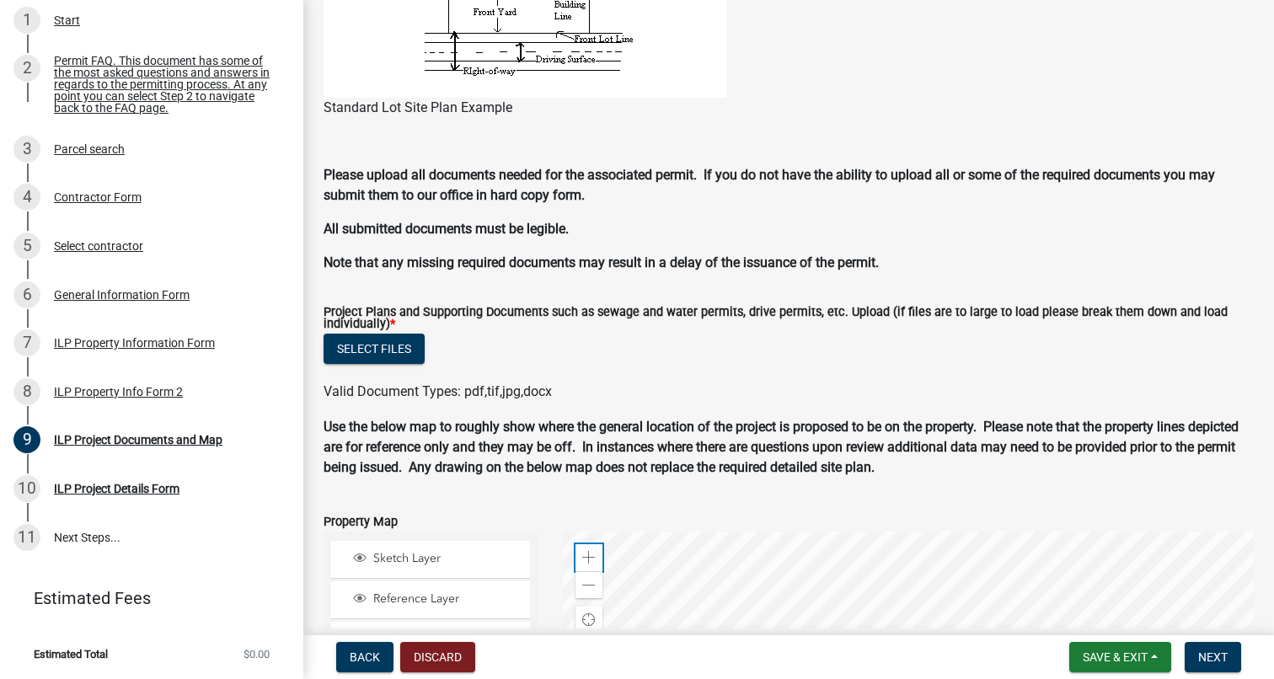
scroll to position [1374, 0]
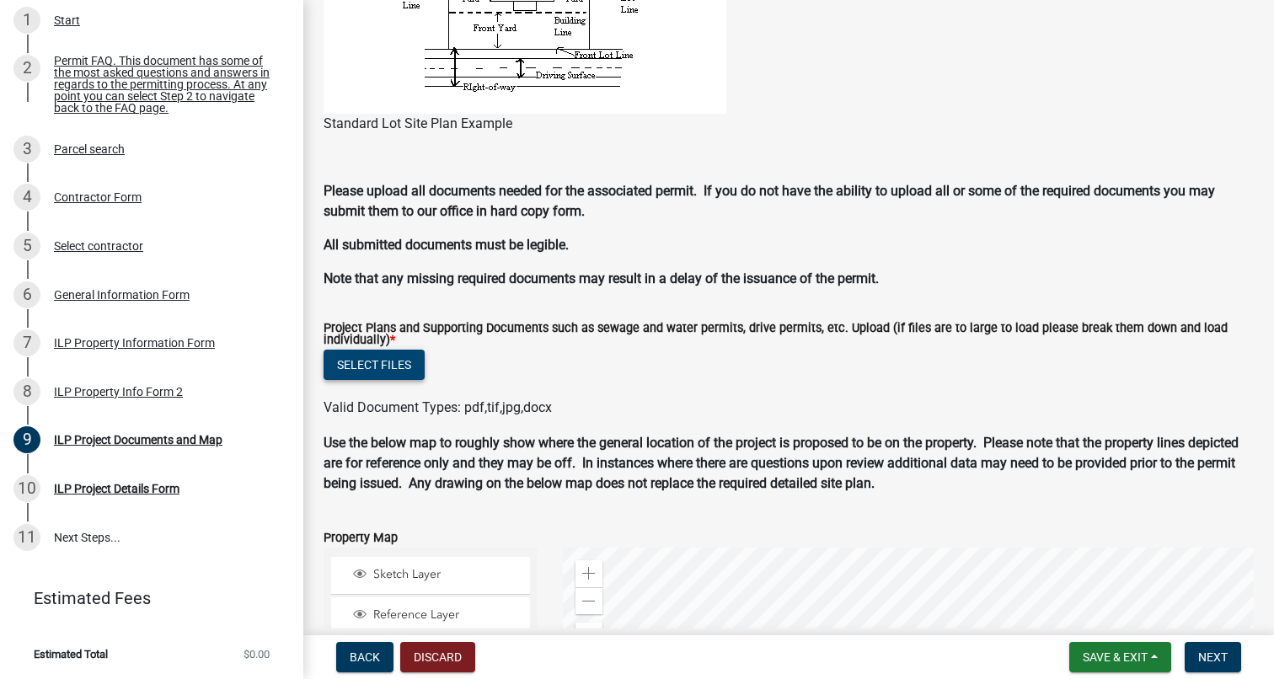
click at [371, 377] on button "Select files" at bounding box center [373, 365] width 101 height 30
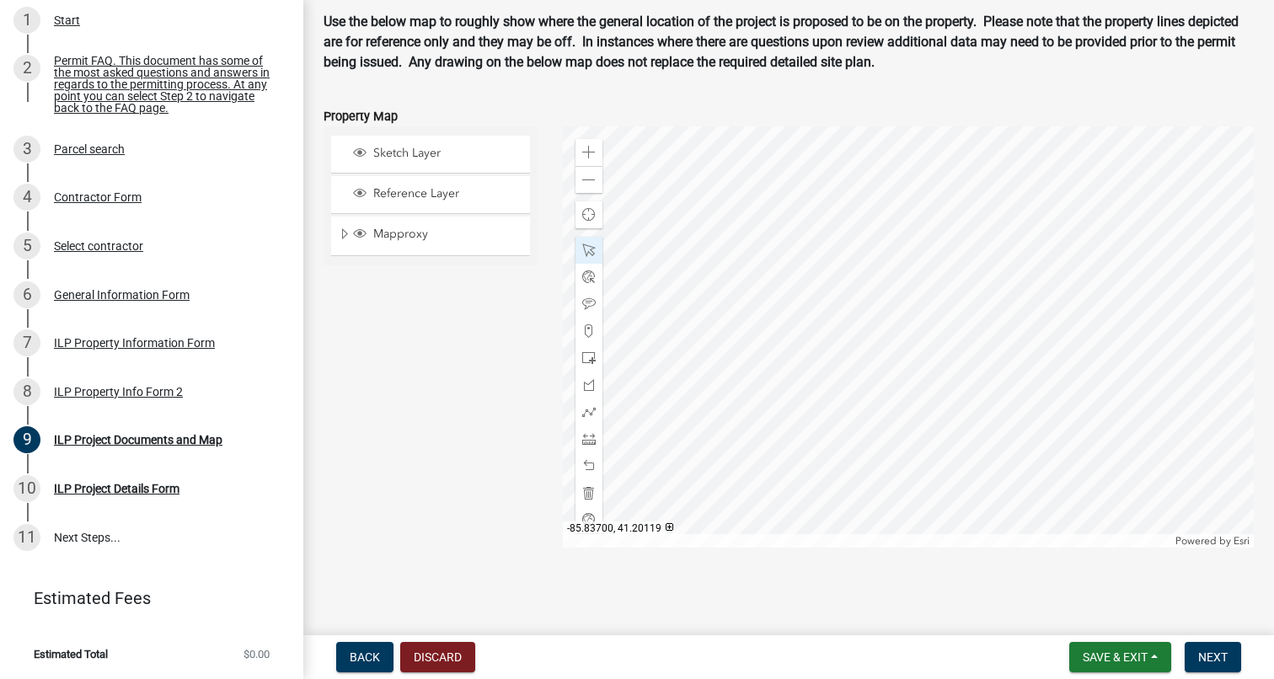
scroll to position [1876, 0]
click at [1208, 655] on span "Next" at bounding box center [1212, 656] width 29 height 13
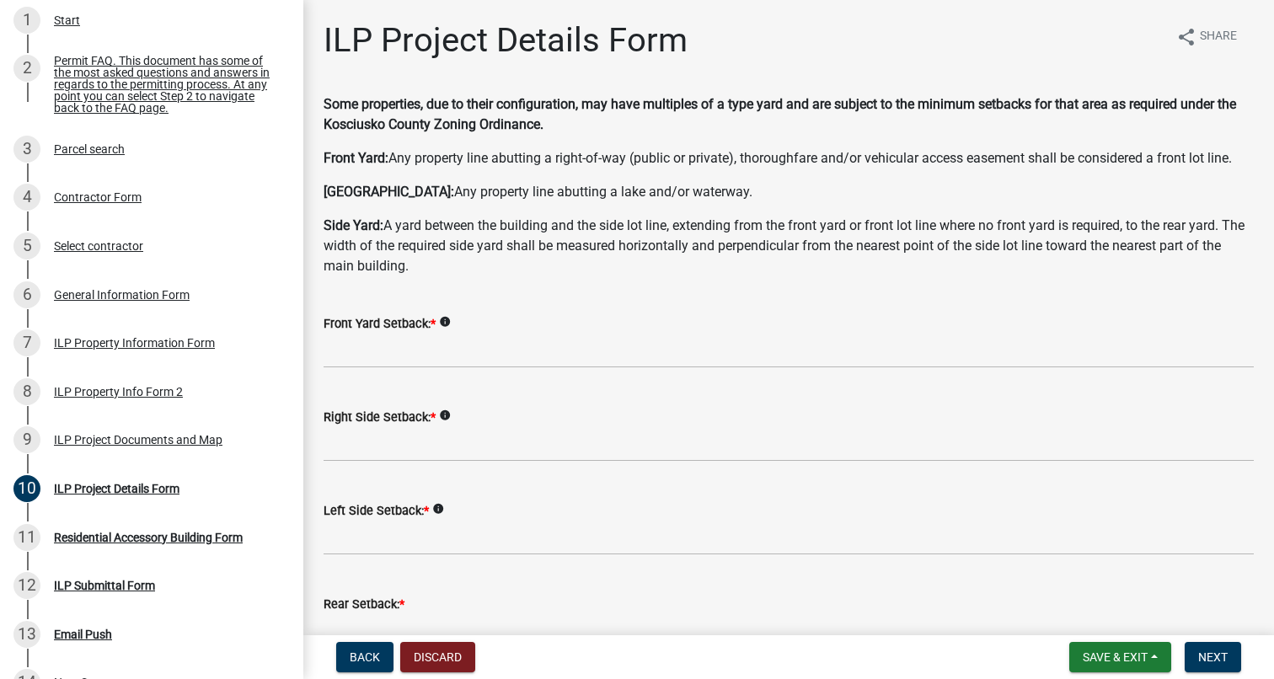
scroll to position [0, 0]
click at [451, 321] on icon "info" at bounding box center [445, 322] width 12 height 12
click at [457, 281] on wm-data-entity-input "Some properties, due to their configuration, may have multiples of a type yard …" at bounding box center [788, 191] width 930 height 195
click at [433, 357] on input "text" at bounding box center [788, 351] width 930 height 35
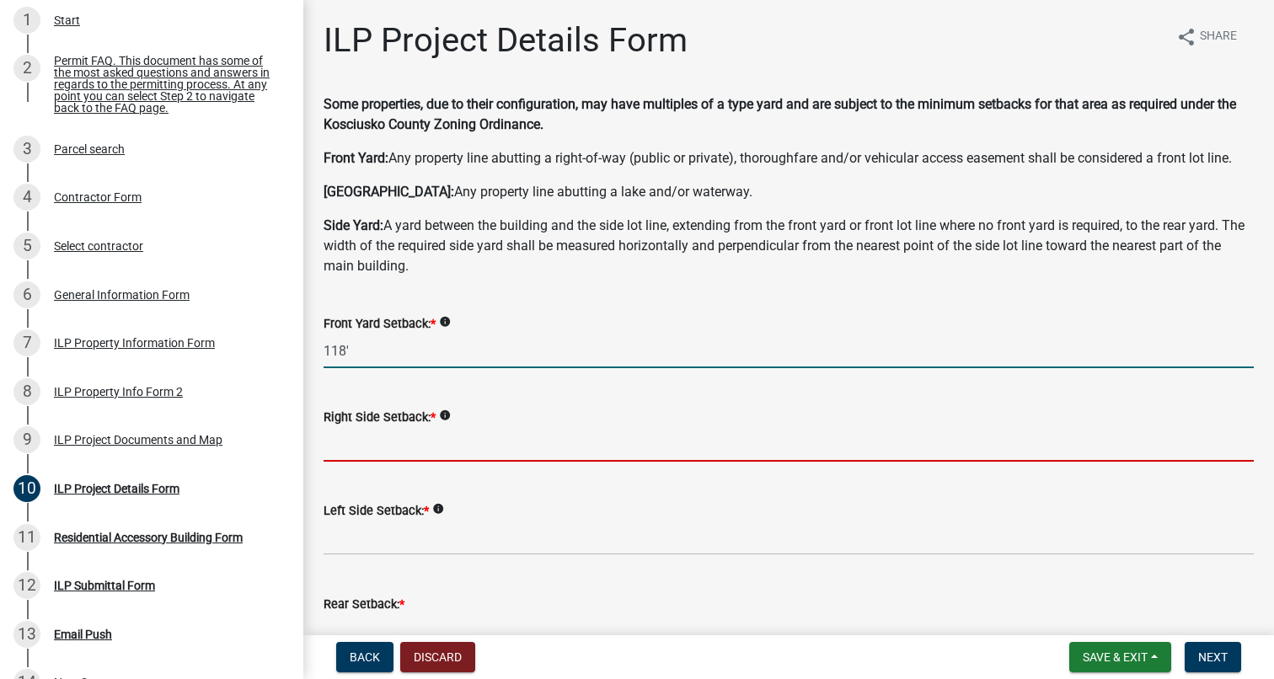
type input "118.0"
click at [406, 446] on input "text" at bounding box center [788, 444] width 930 height 35
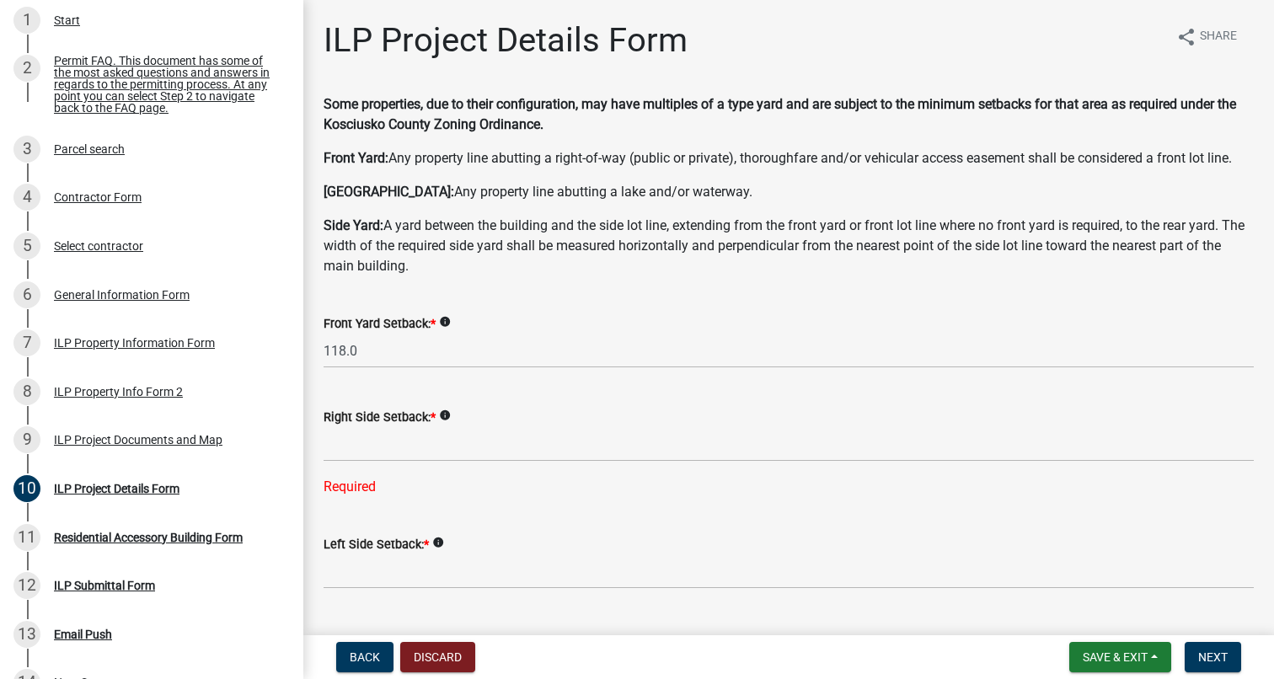
click at [451, 413] on icon "info" at bounding box center [445, 415] width 12 height 12
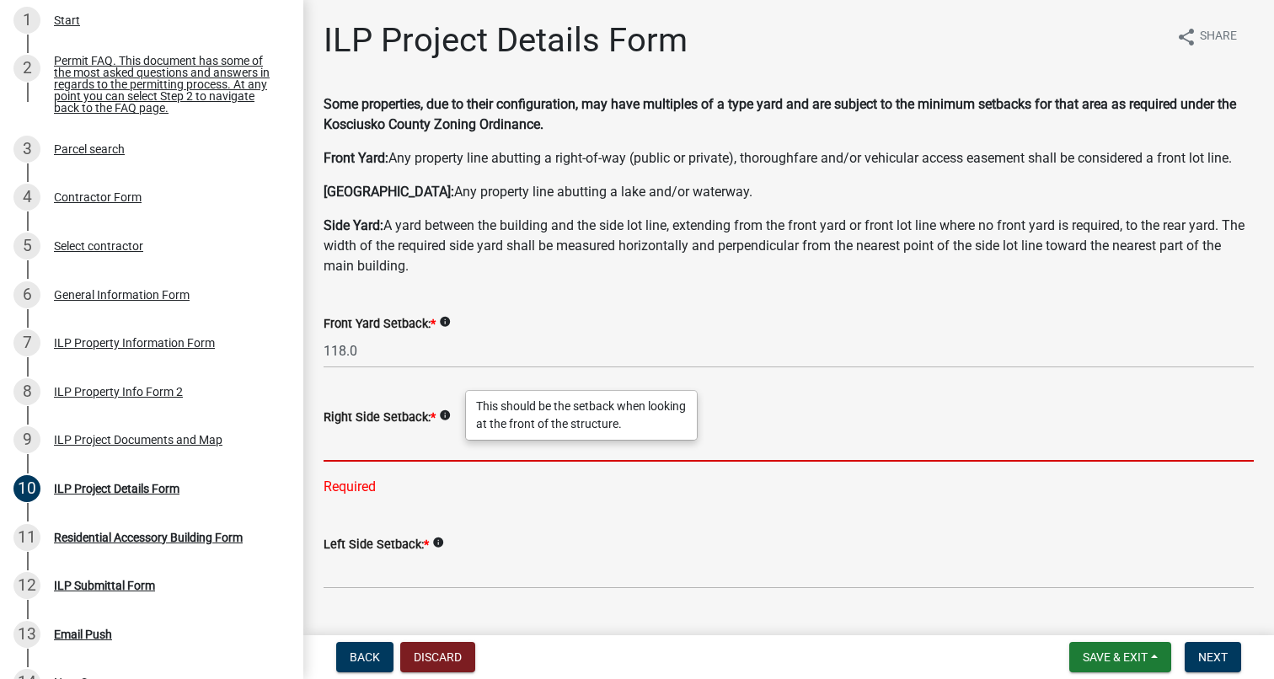
click at [416, 436] on input "text" at bounding box center [788, 444] width 930 height 35
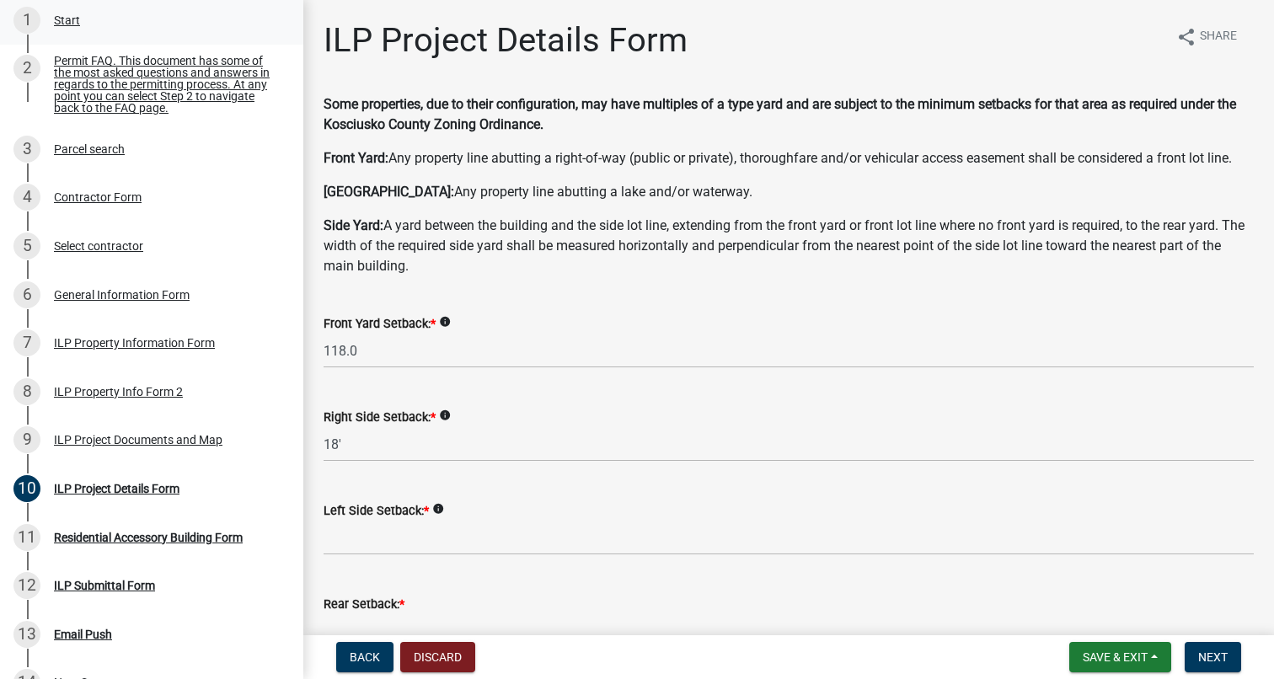
type input "18.0"
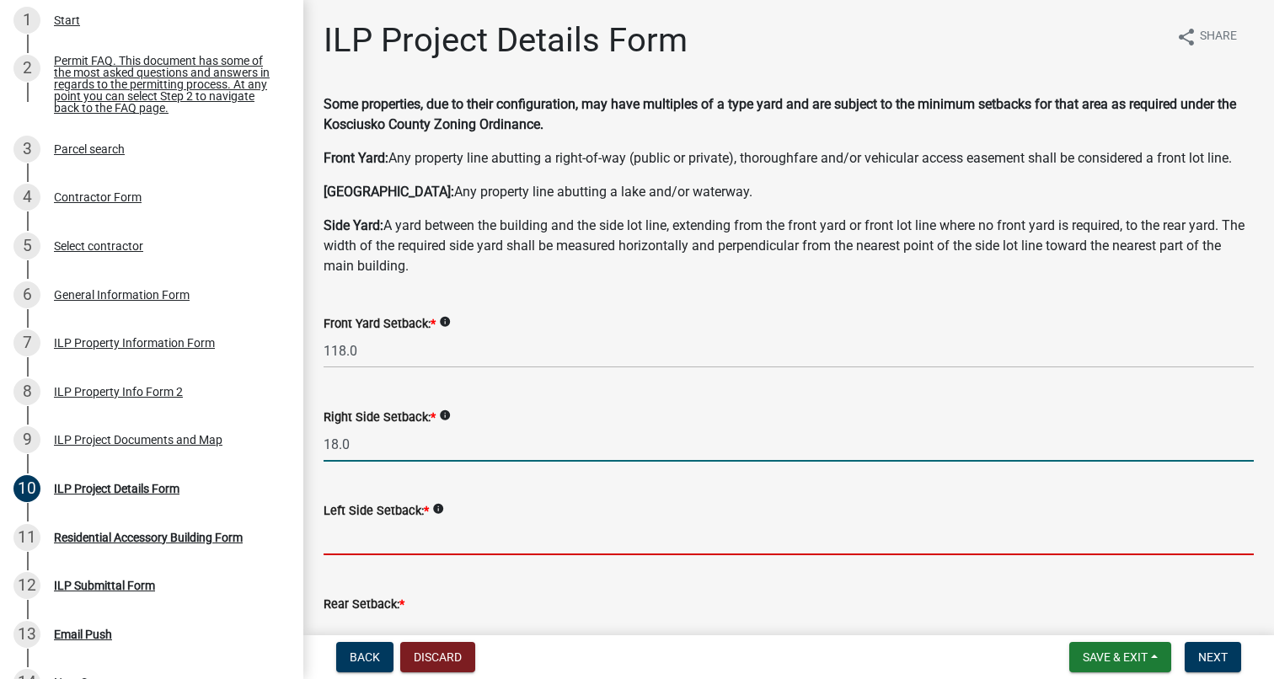
click at [382, 541] on input "text" at bounding box center [788, 538] width 930 height 35
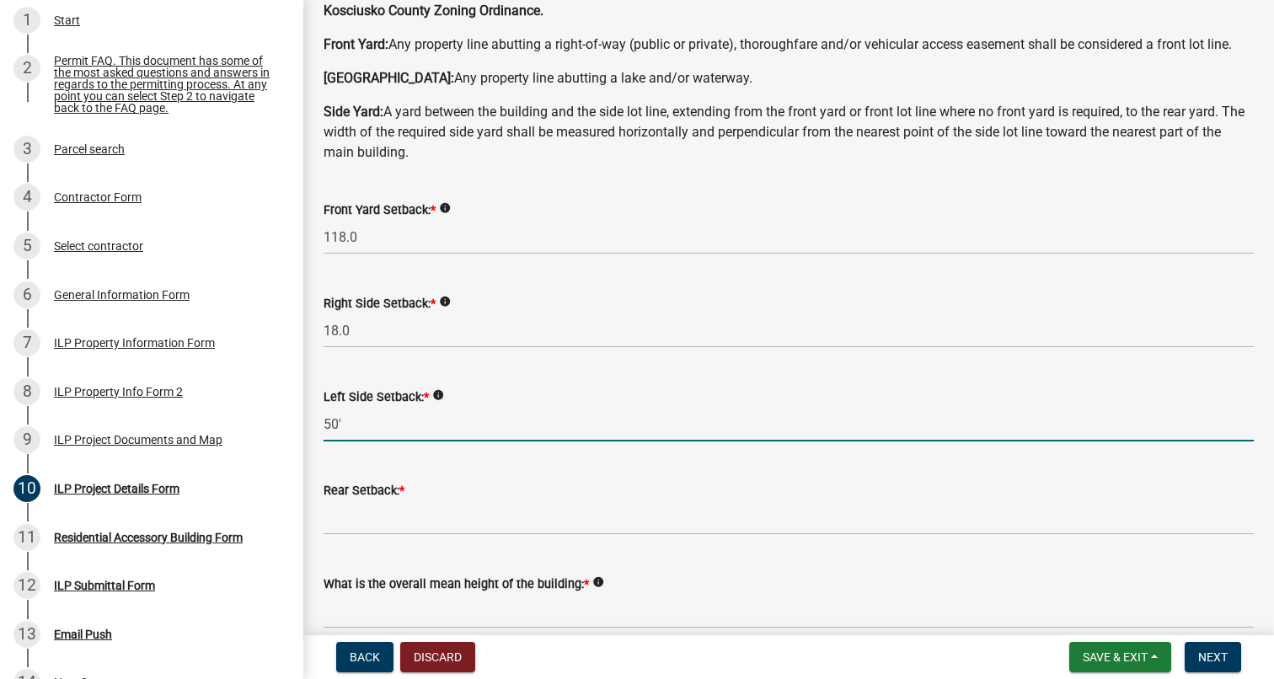
scroll to position [120, 0]
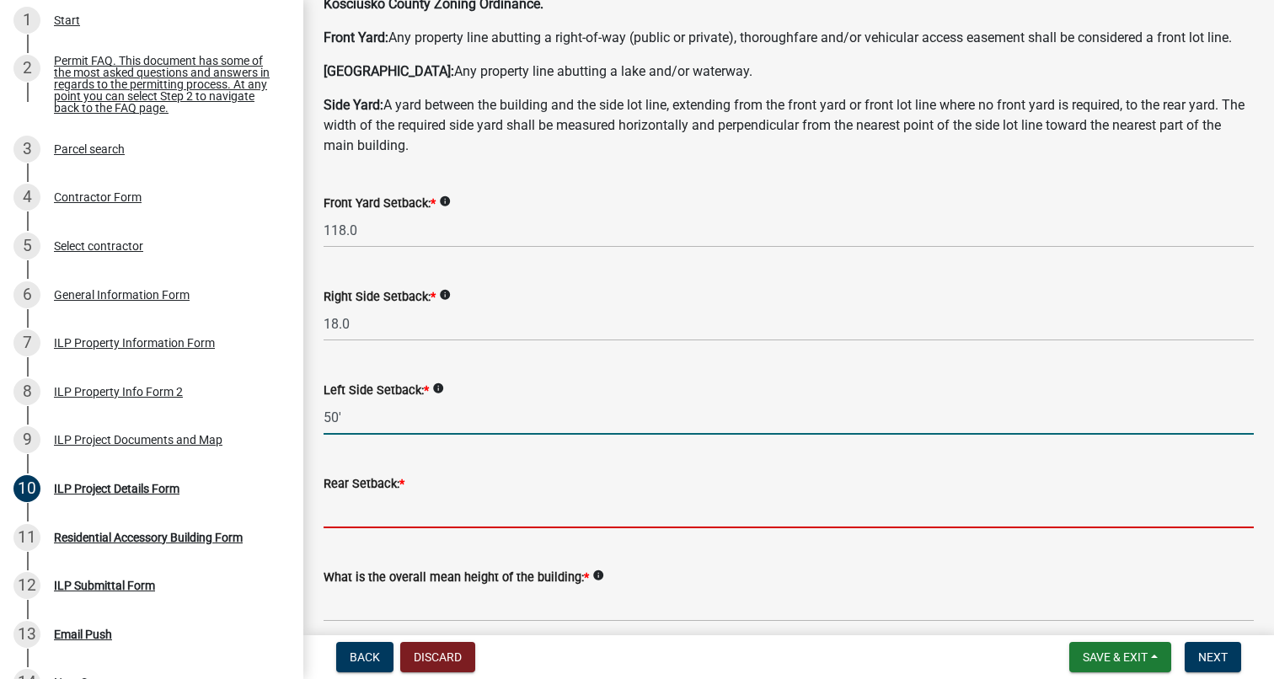
type input "50.0"
click at [398, 515] on input "text" at bounding box center [788, 511] width 930 height 35
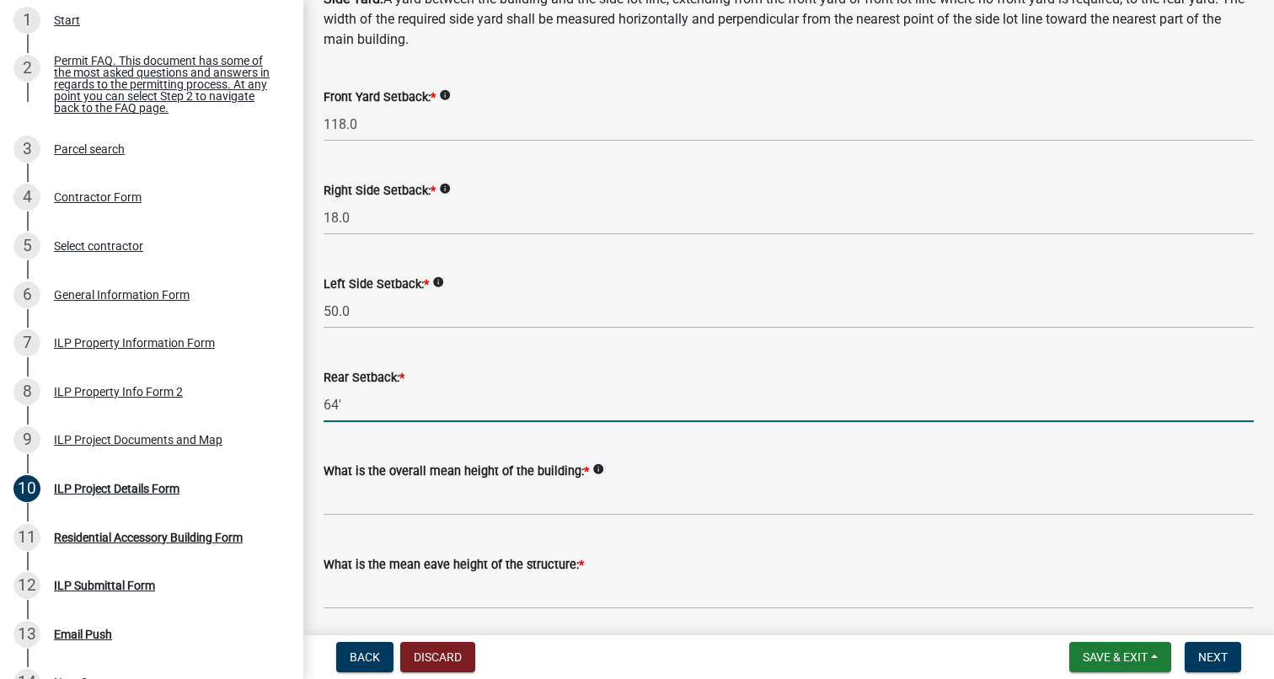
scroll to position [236, 0]
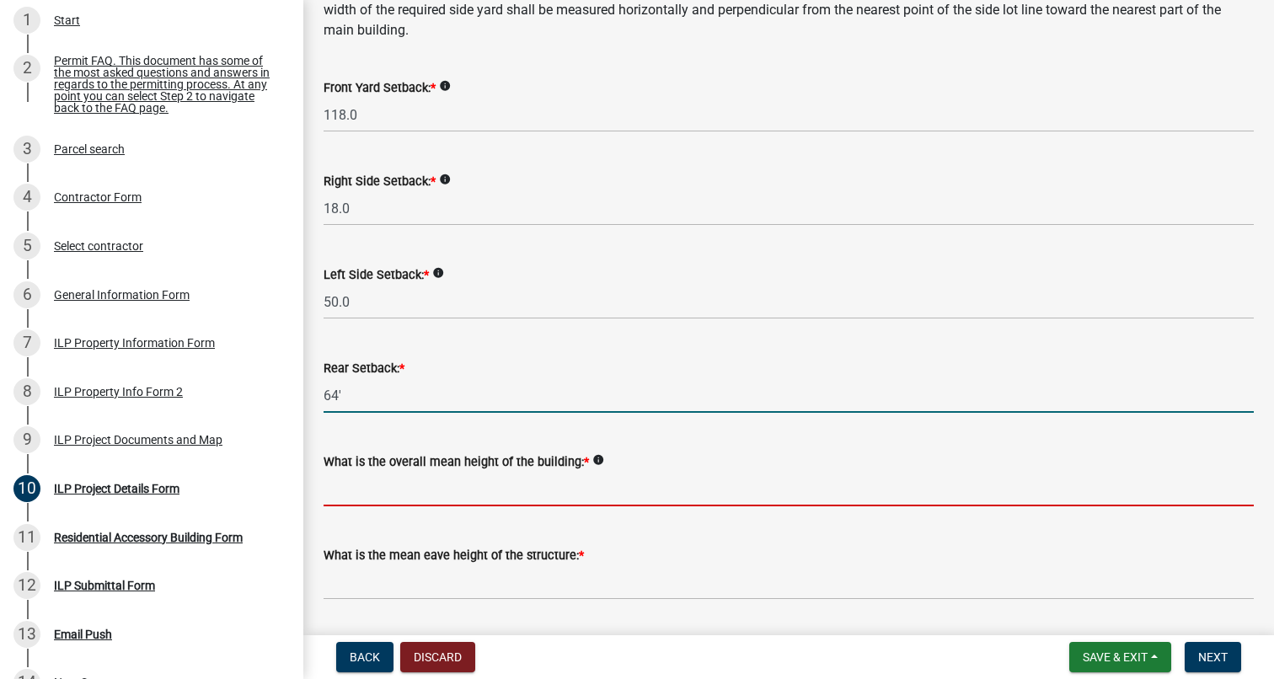
type input "64.0"
click at [506, 486] on input "text" at bounding box center [788, 489] width 930 height 35
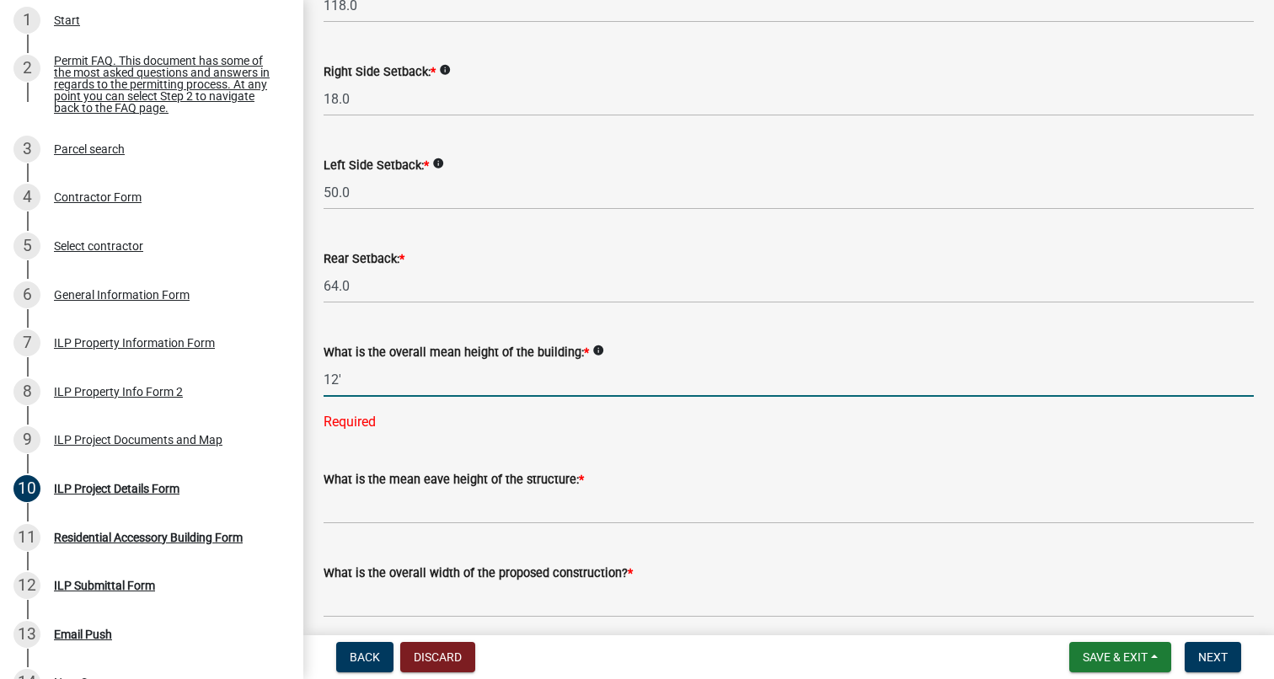
scroll to position [419, 0]
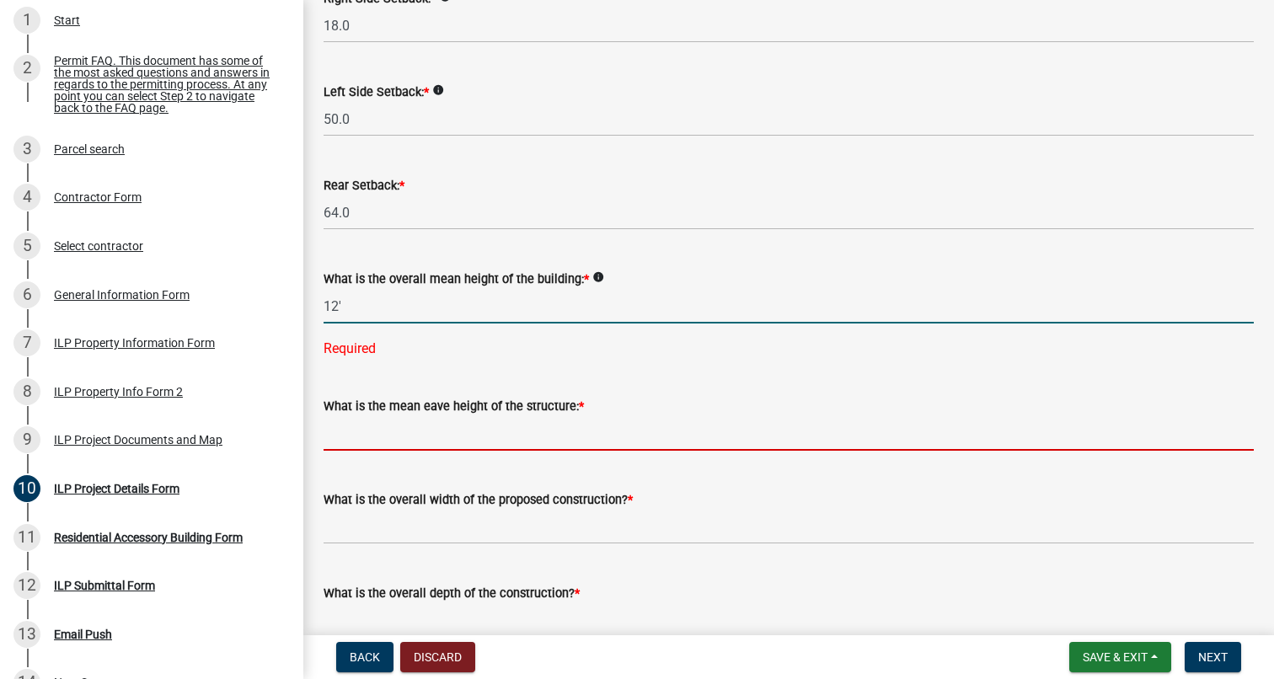
type input "12.0"
click at [521, 434] on wm-data-entity-input-list "Some properties, due to their configuration, may have multiples of a type yard …" at bounding box center [788, 592] width 930 height 1833
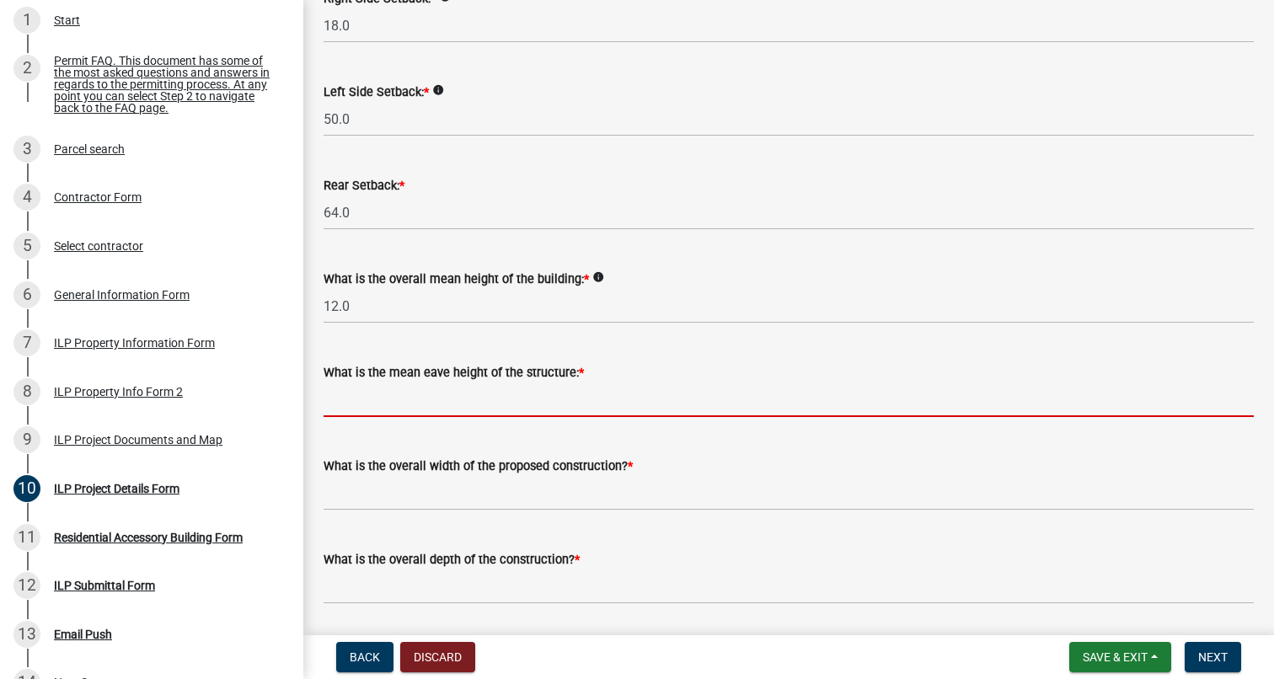
click at [604, 275] on icon "info" at bounding box center [598, 277] width 12 height 12
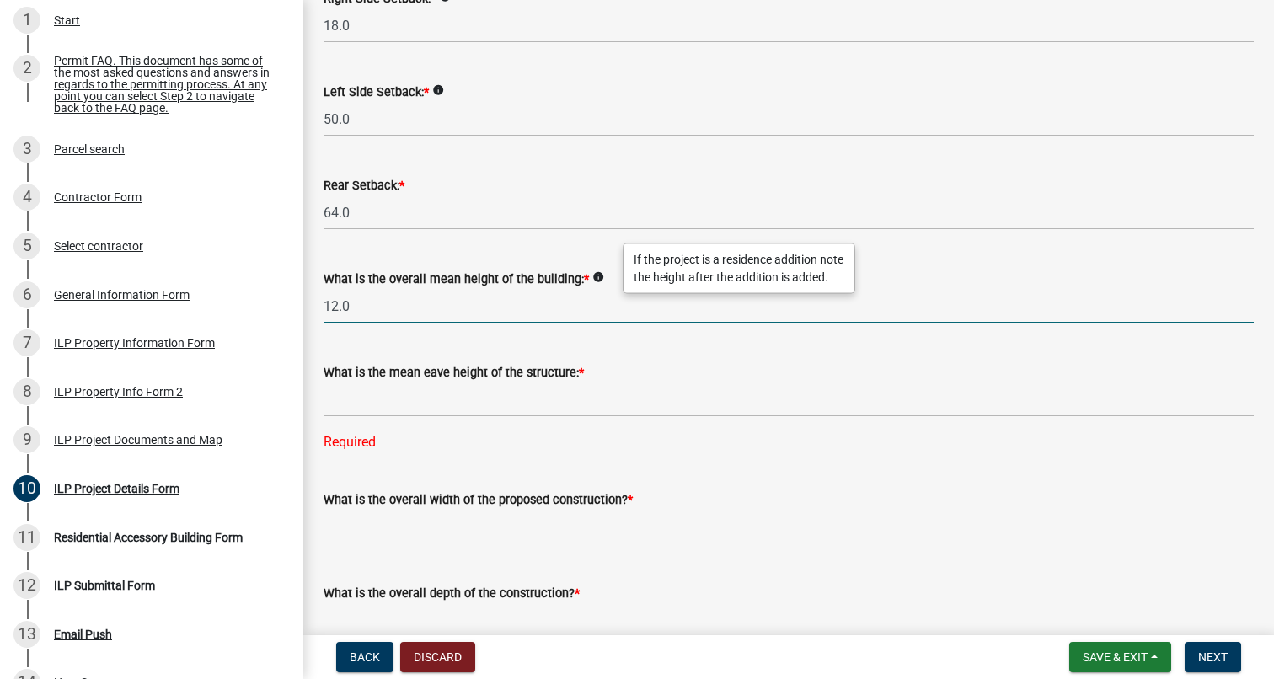
click at [577, 296] on input "12.0" at bounding box center [788, 306] width 930 height 35
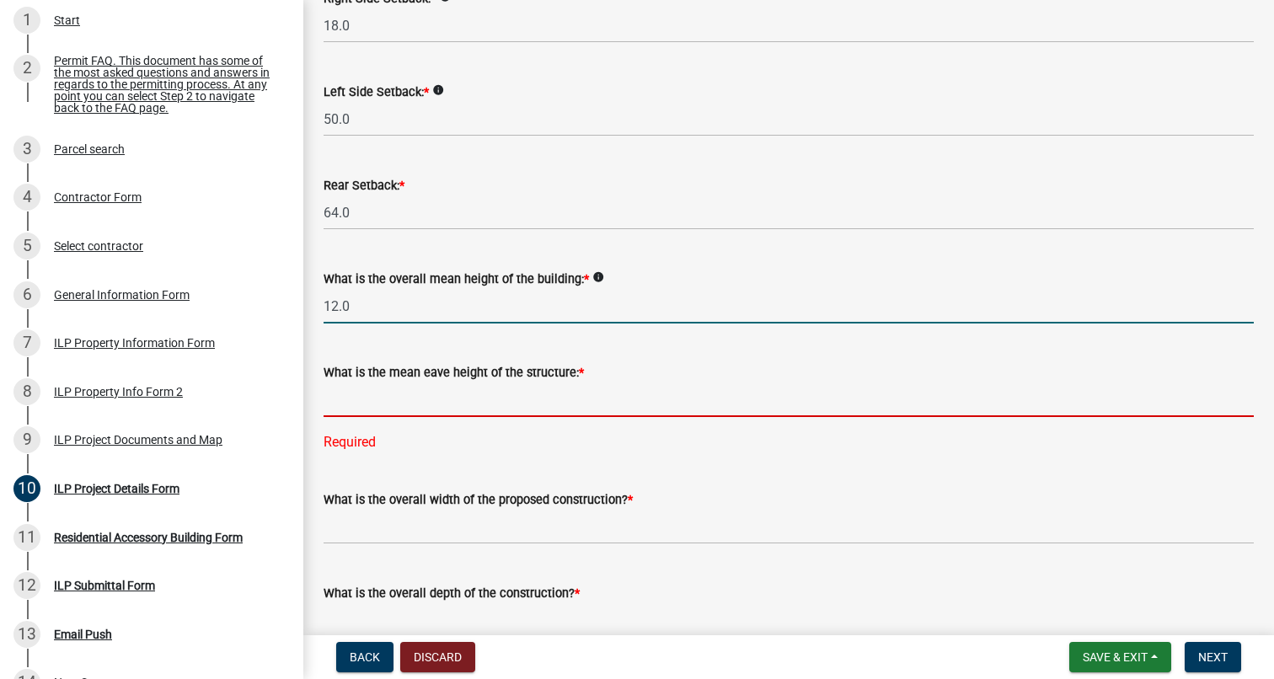
click at [391, 408] on input "text" at bounding box center [788, 399] width 930 height 35
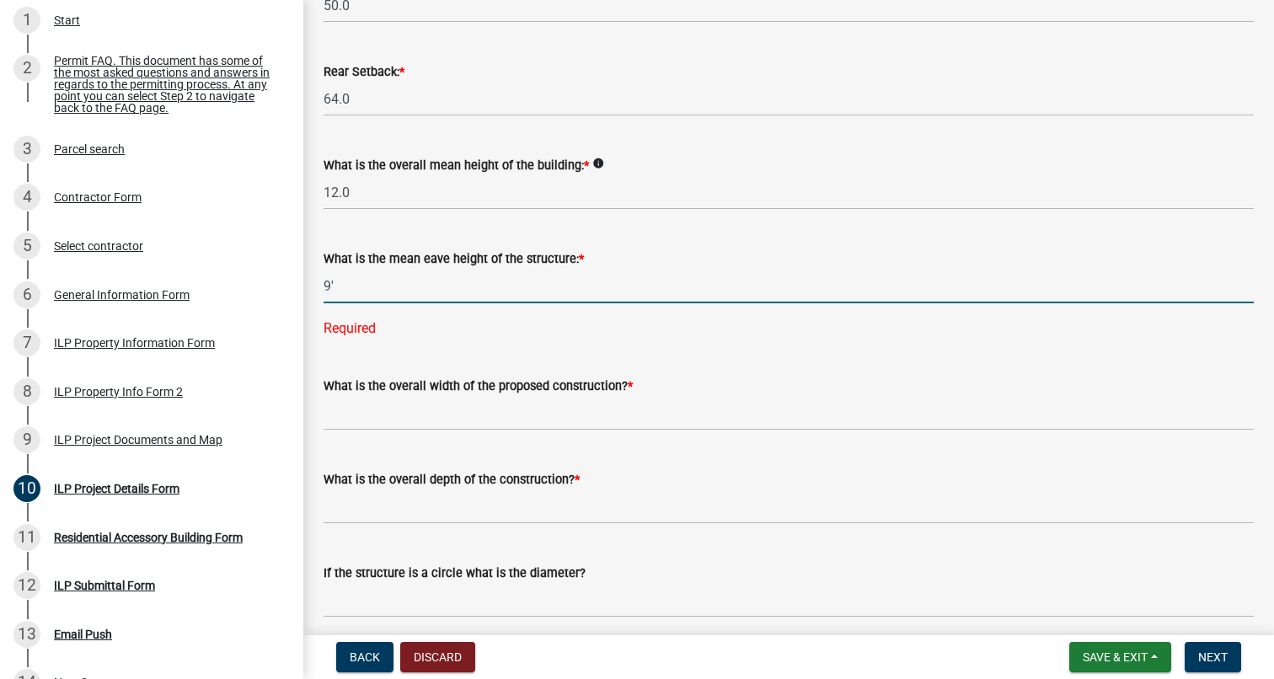
scroll to position [553, 0]
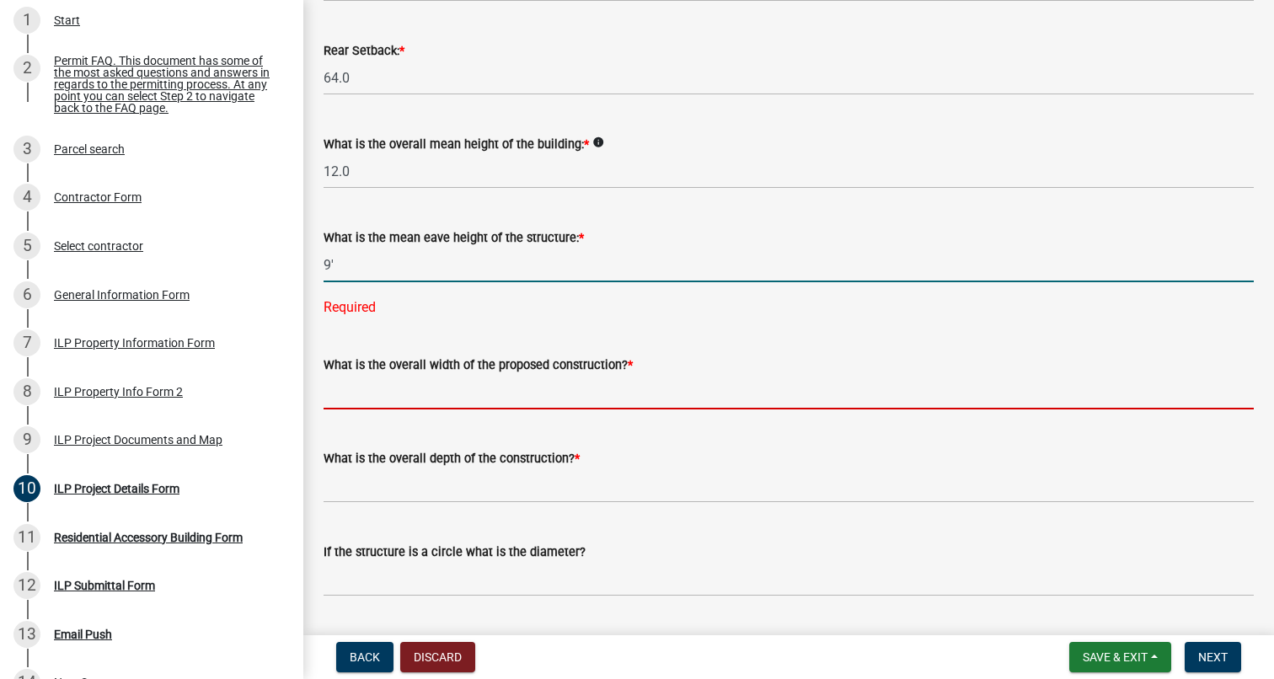
type input "9.0"
click at [387, 406] on wm-data-entity-input-list "Some properties, due to their configuration, may have multiples of a type yard …" at bounding box center [788, 457] width 930 height 1833
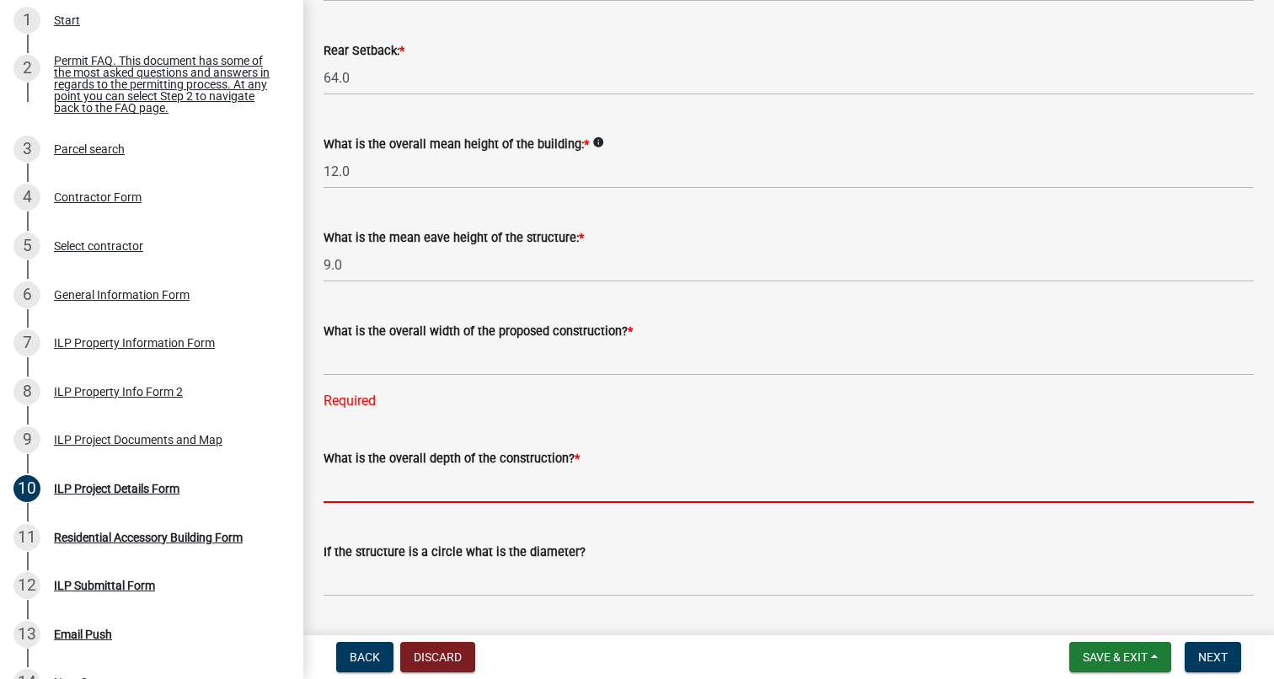
click at [459, 491] on input "text" at bounding box center [788, 485] width 930 height 35
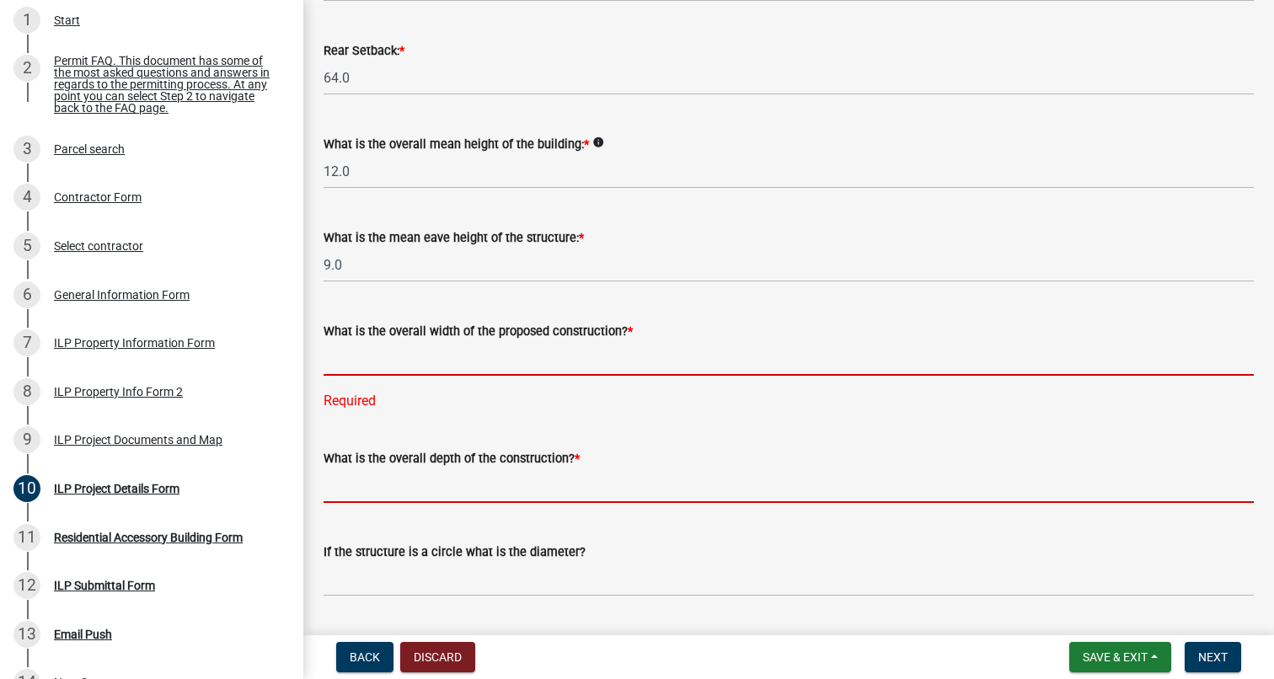
click at [425, 353] on input "text" at bounding box center [788, 358] width 930 height 35
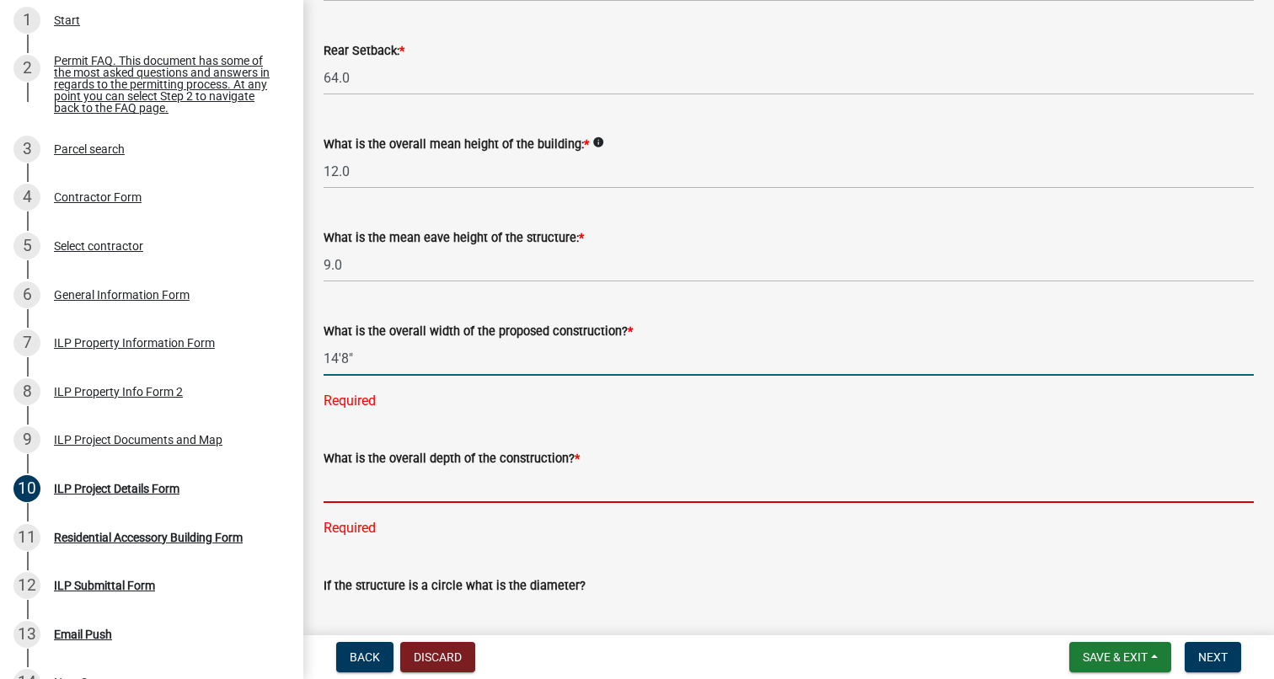
type input "148.00"
click at [414, 492] on div "What is the overall depth of the construction? * Required" at bounding box center [788, 482] width 930 height 114
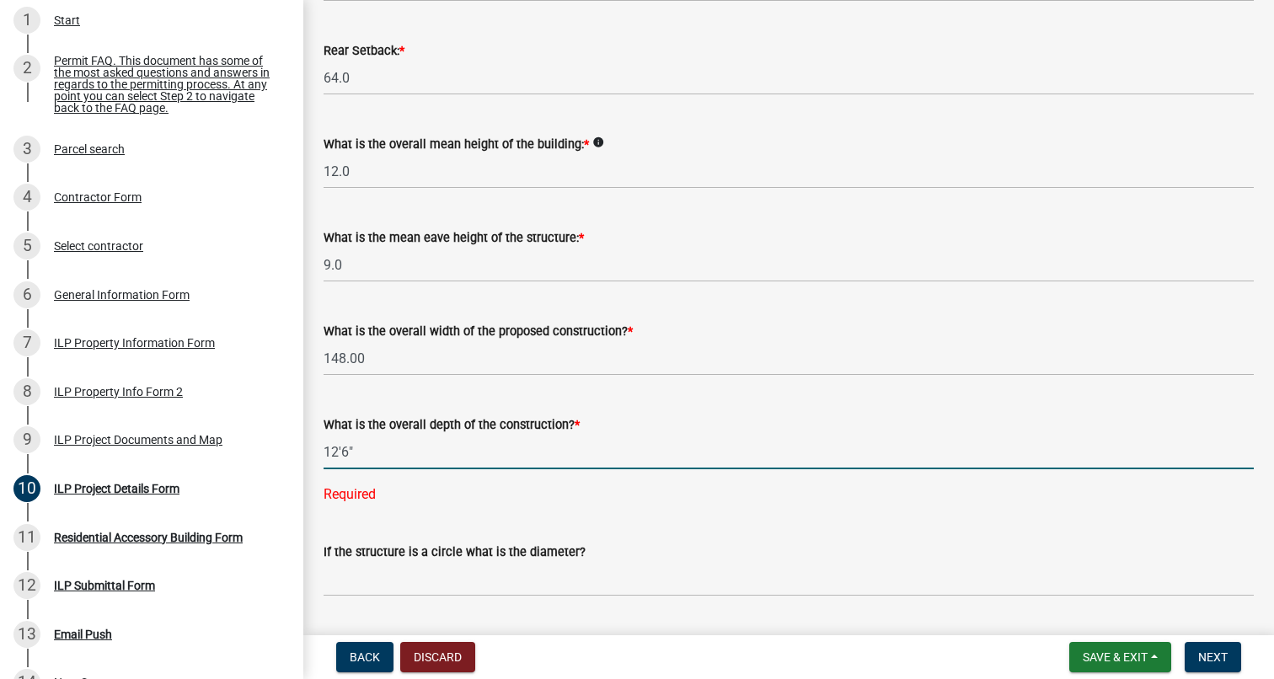
type input "126.00"
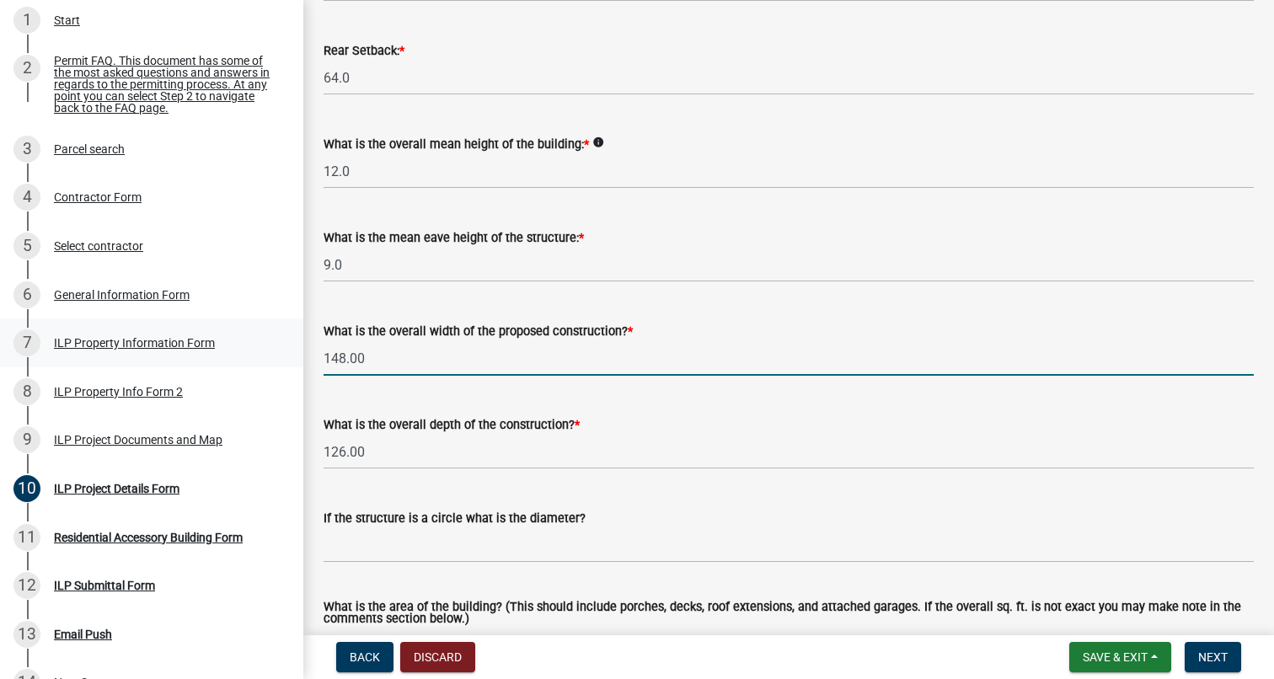
drag, startPoint x: 379, startPoint y: 355, endPoint x: 300, endPoint y: 354, distance: 79.2
click at [300, 354] on div "Improvement Location Permit - APC ILP2025-1178 View Summary Notes 1 Start 2 Per…" at bounding box center [637, 339] width 1274 height 679
click at [391, 453] on input "126.00" at bounding box center [788, 452] width 930 height 35
drag, startPoint x: 369, startPoint y: 361, endPoint x: 307, endPoint y: 358, distance: 62.4
click at [307, 358] on div "ILP Project Details Form share Share Some properties, due to their configuratio…" at bounding box center [788, 411] width 970 height 1889
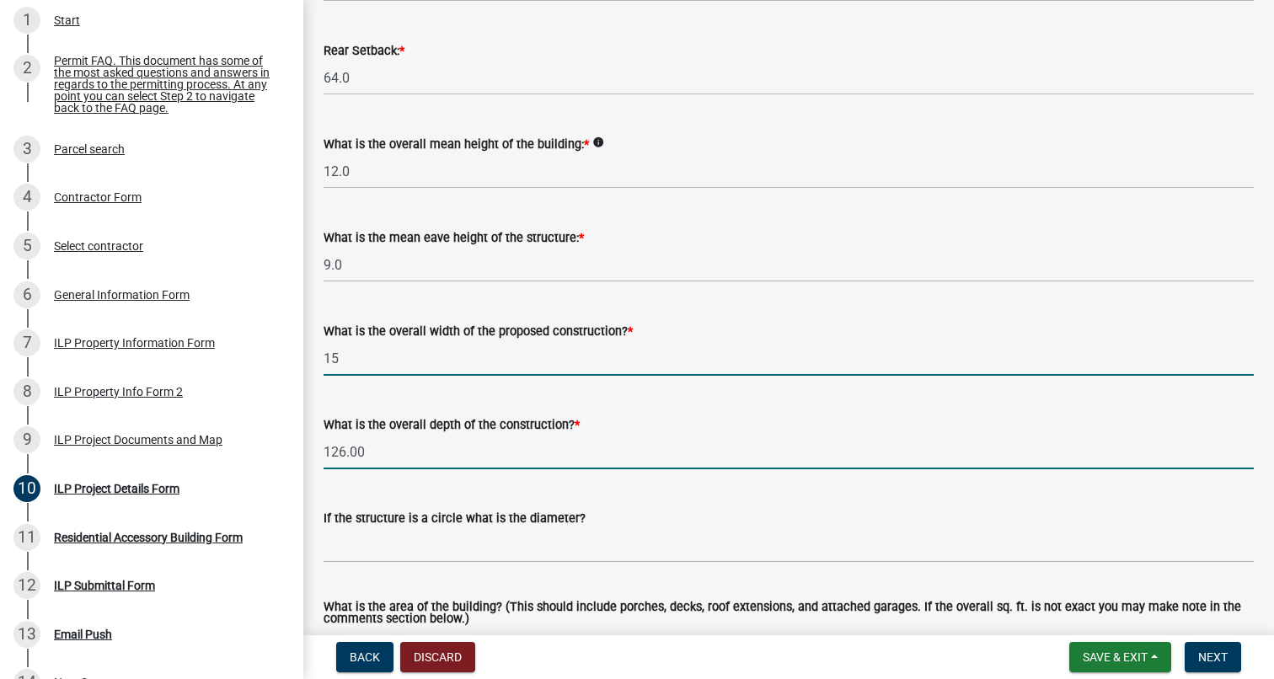
type input "15.00"
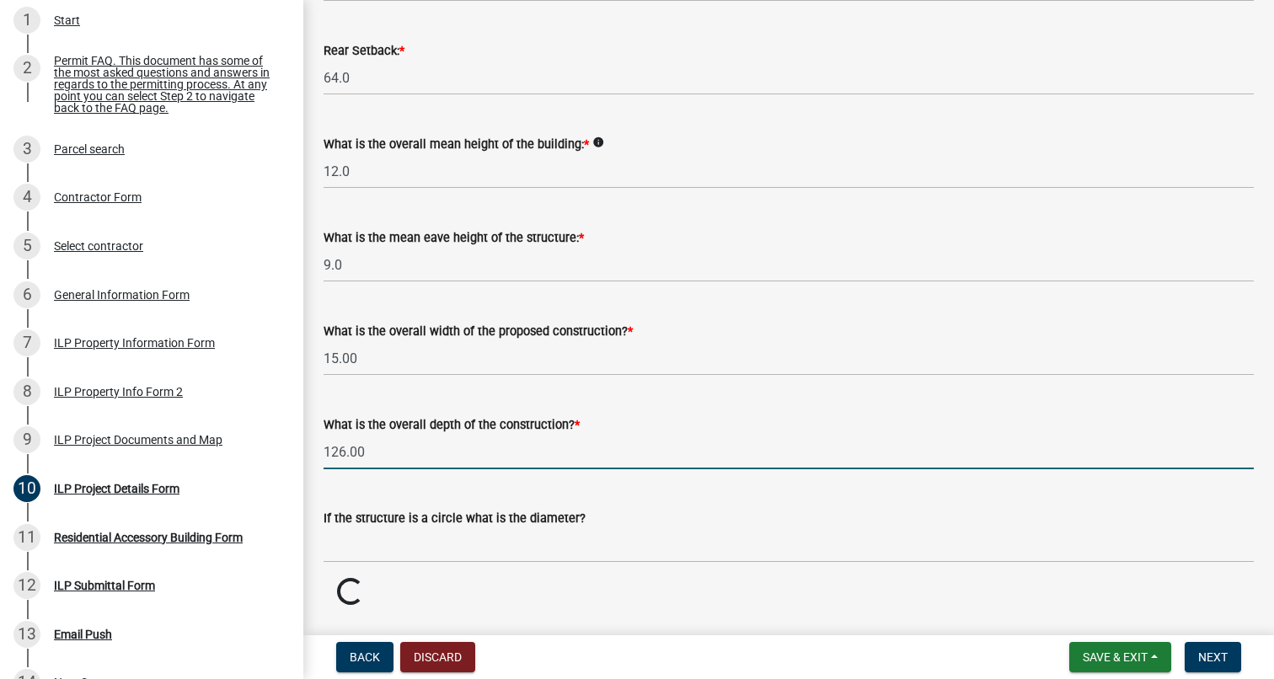
click at [376, 454] on input "126.00" at bounding box center [788, 452] width 930 height 35
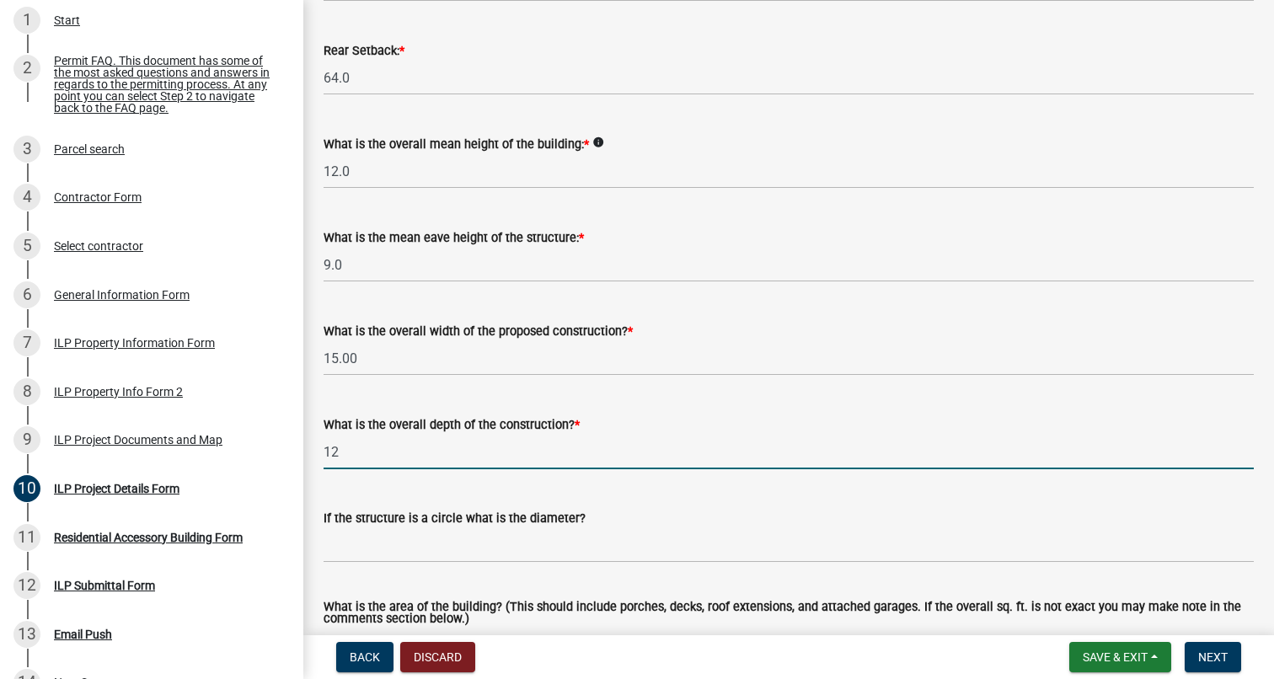
type input "1"
click at [441, 435] on input "13" at bounding box center [788, 452] width 930 height 35
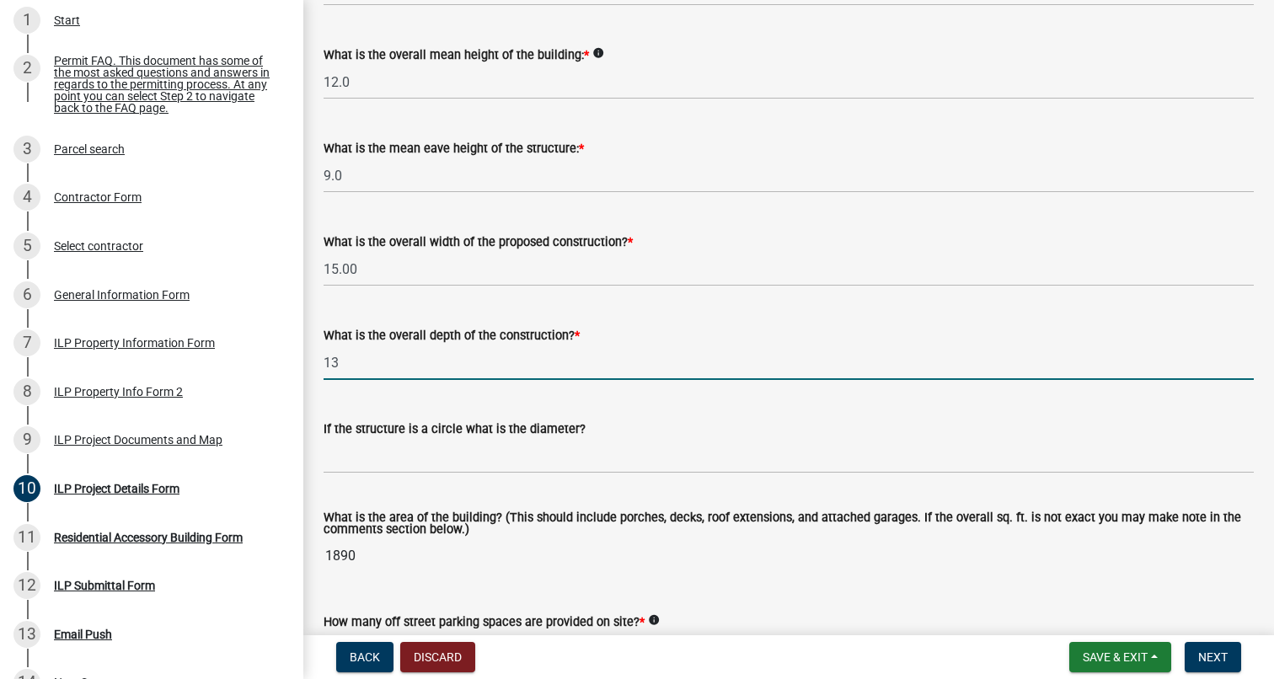
scroll to position [644, 0]
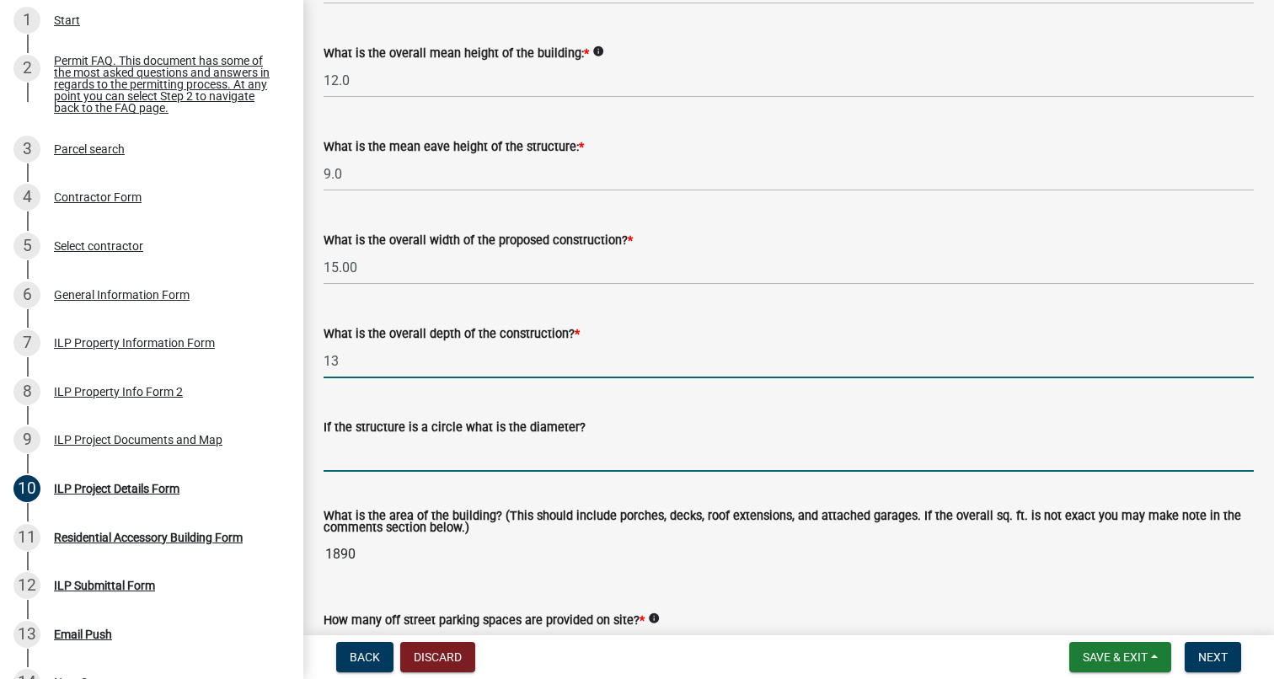
type input "13.00"
click at [434, 456] on input "text" at bounding box center [788, 454] width 930 height 35
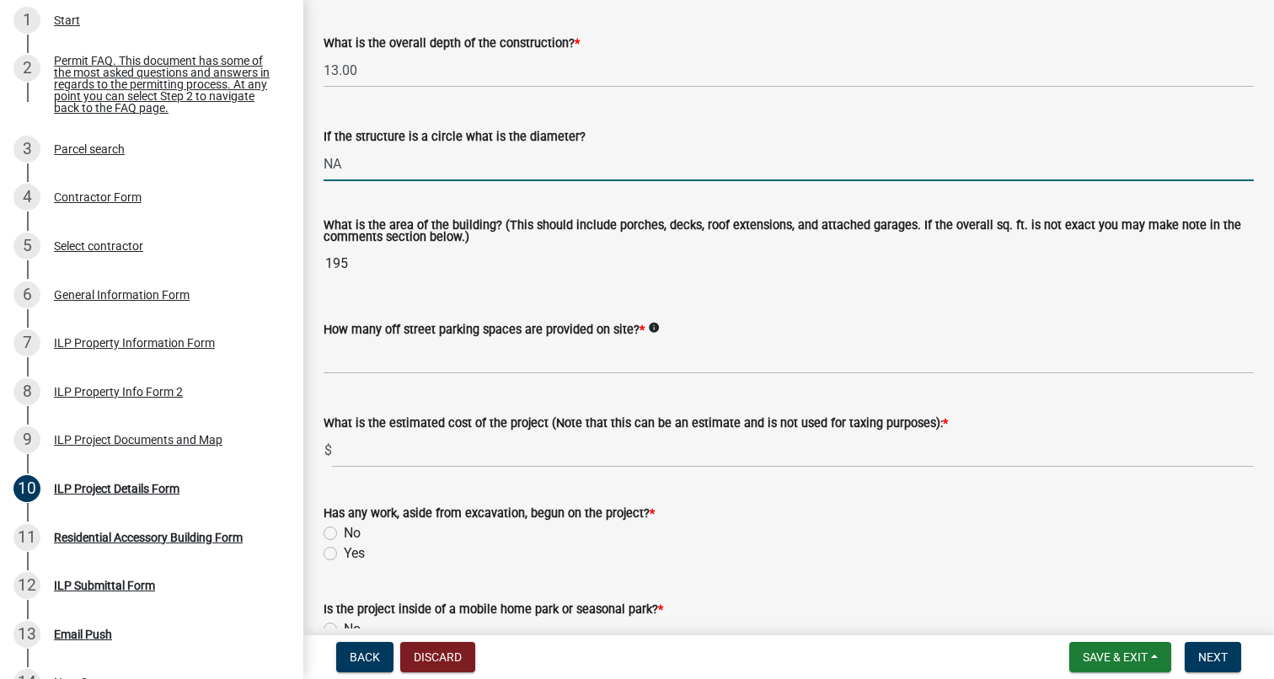
scroll to position [936, 0]
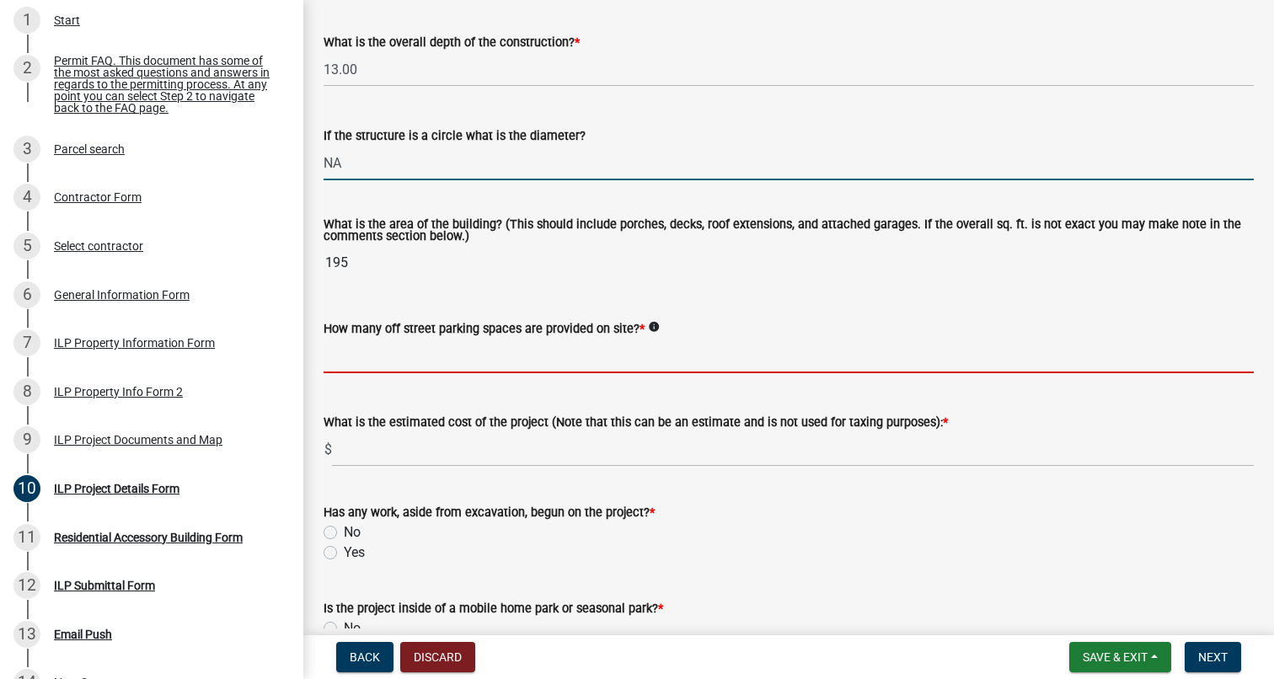
type input "0"
click at [370, 370] on input "text" at bounding box center [788, 356] width 930 height 35
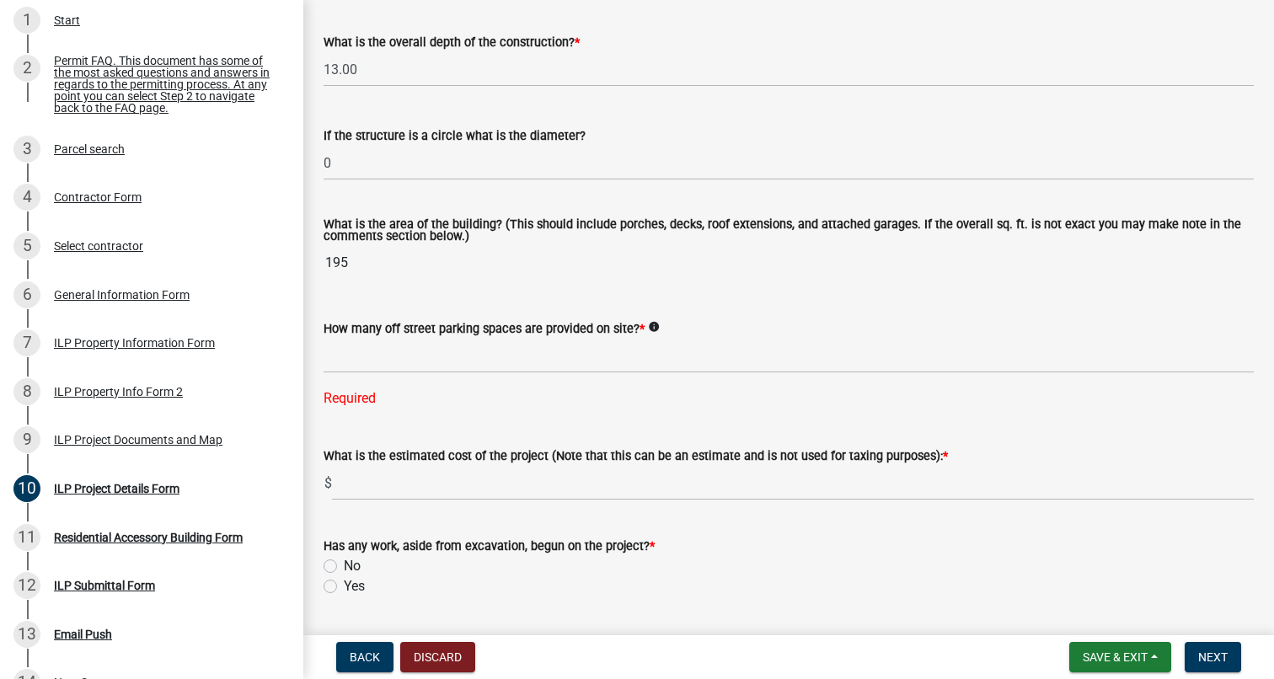
click at [660, 327] on icon "info" at bounding box center [654, 327] width 12 height 12
click at [658, 301] on div "How many off street parking spaces are provided on site? * info Required" at bounding box center [788, 352] width 930 height 114
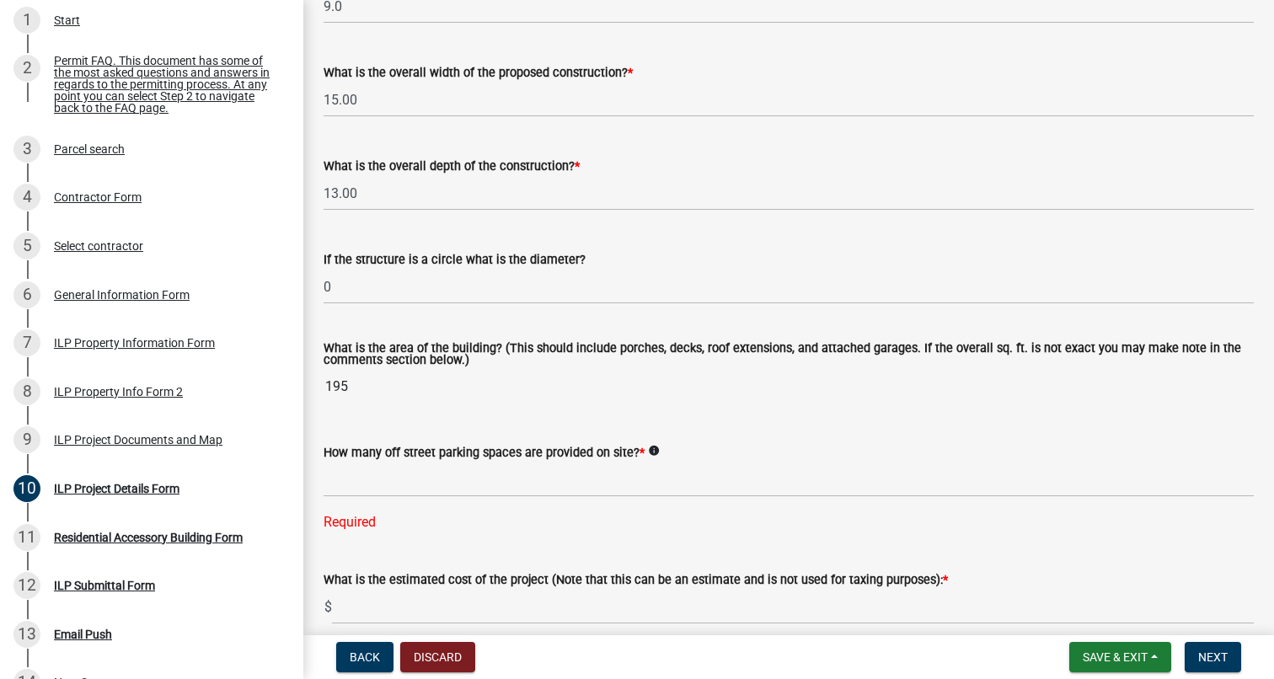
scroll to position [798, 0]
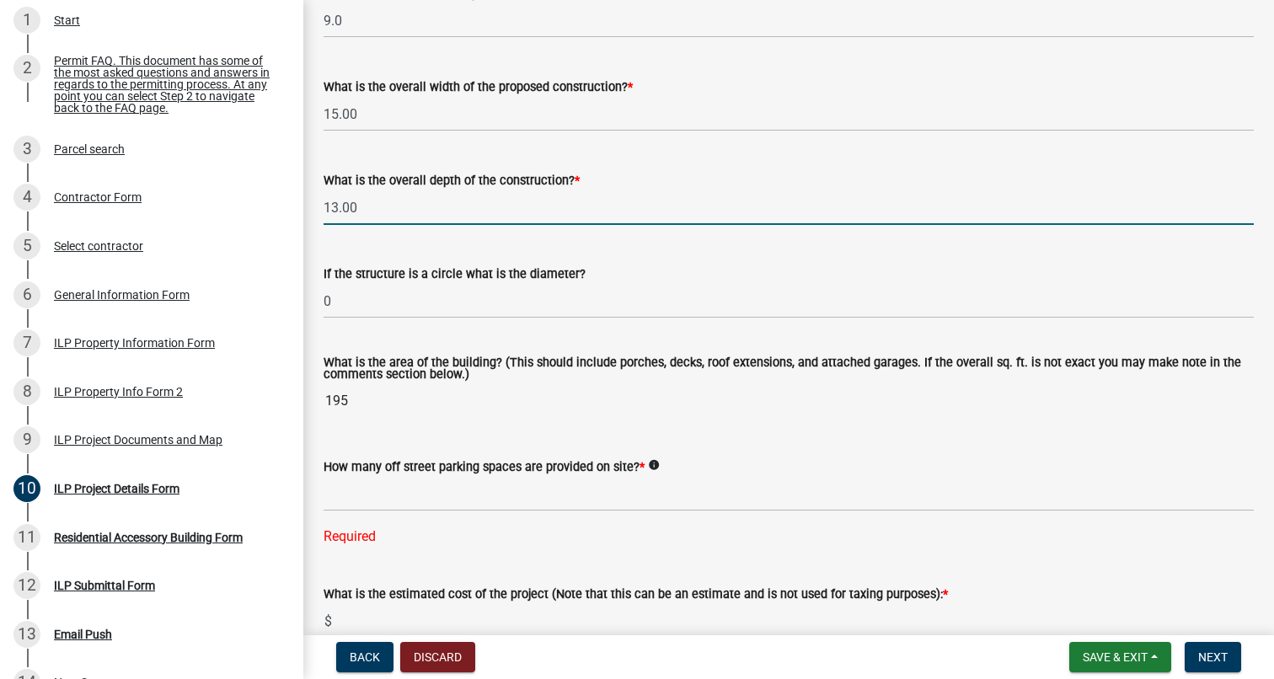
click at [373, 209] on input "13.00" at bounding box center [788, 207] width 930 height 35
click at [350, 205] on input "13.50" at bounding box center [788, 207] width 930 height 35
type input "13.40"
click at [349, 206] on input "13.40" at bounding box center [788, 207] width 930 height 35
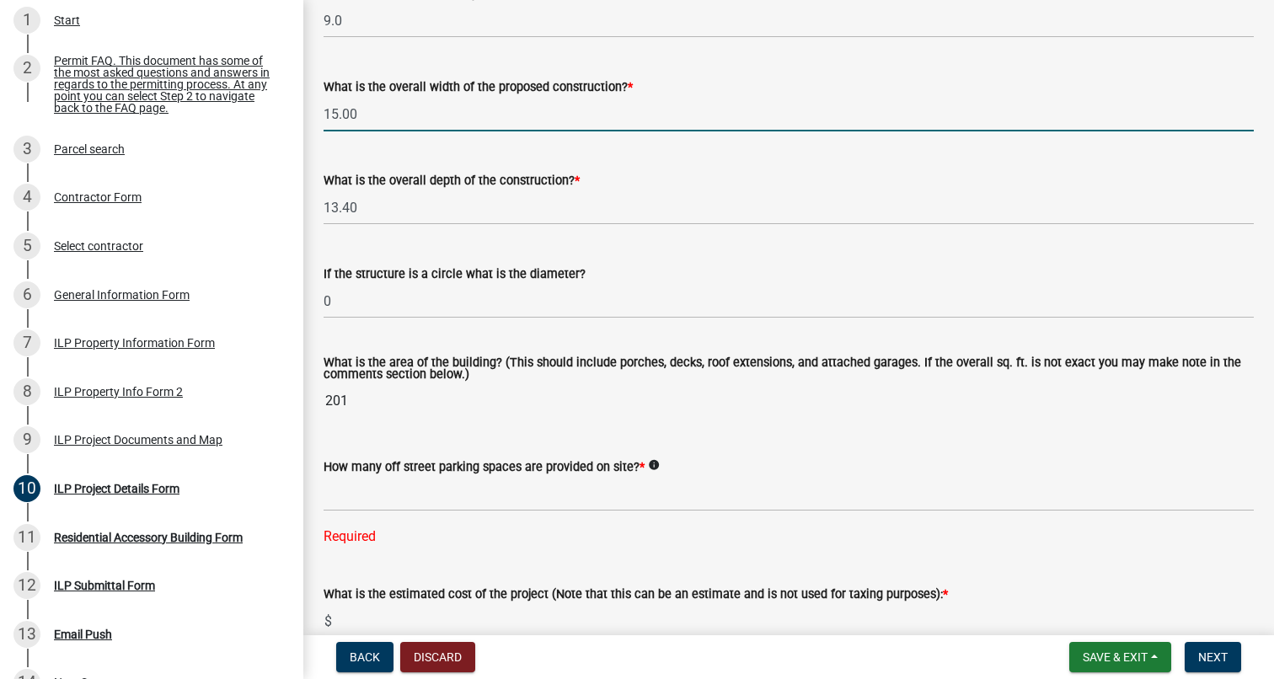
click at [334, 115] on input "15.00" at bounding box center [788, 114] width 930 height 35
type input "14.80"
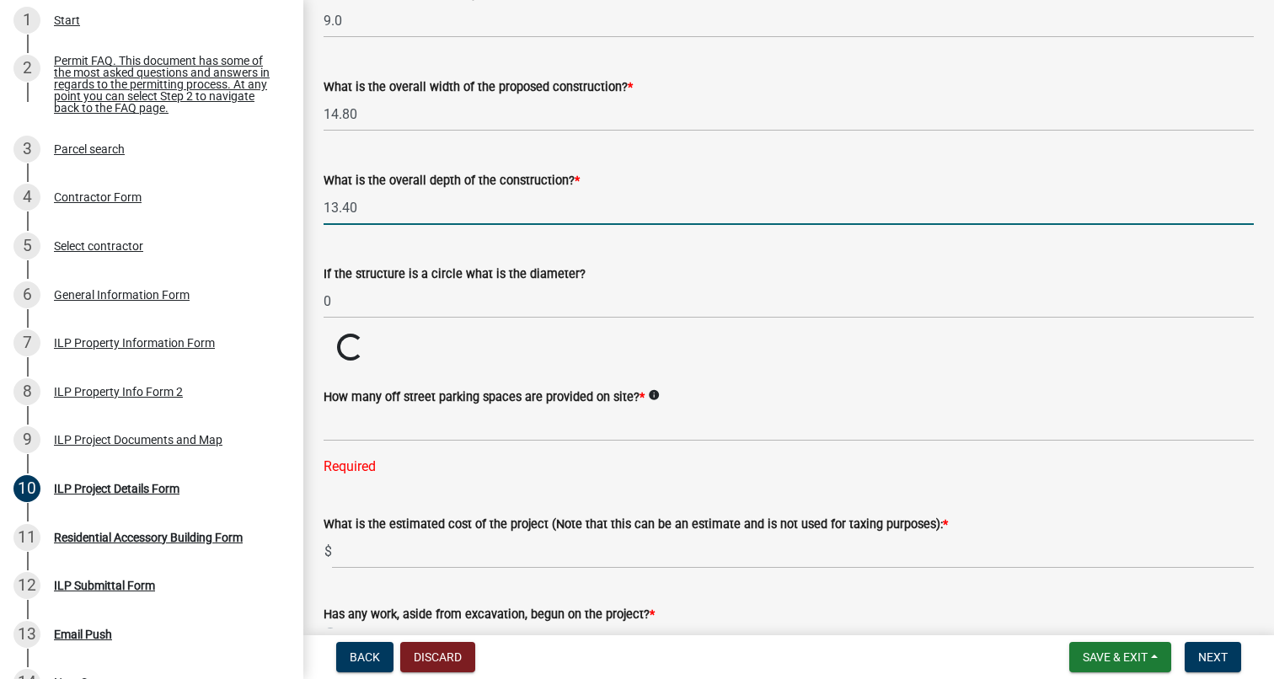
click at [351, 208] on input "13.40" at bounding box center [788, 207] width 930 height 35
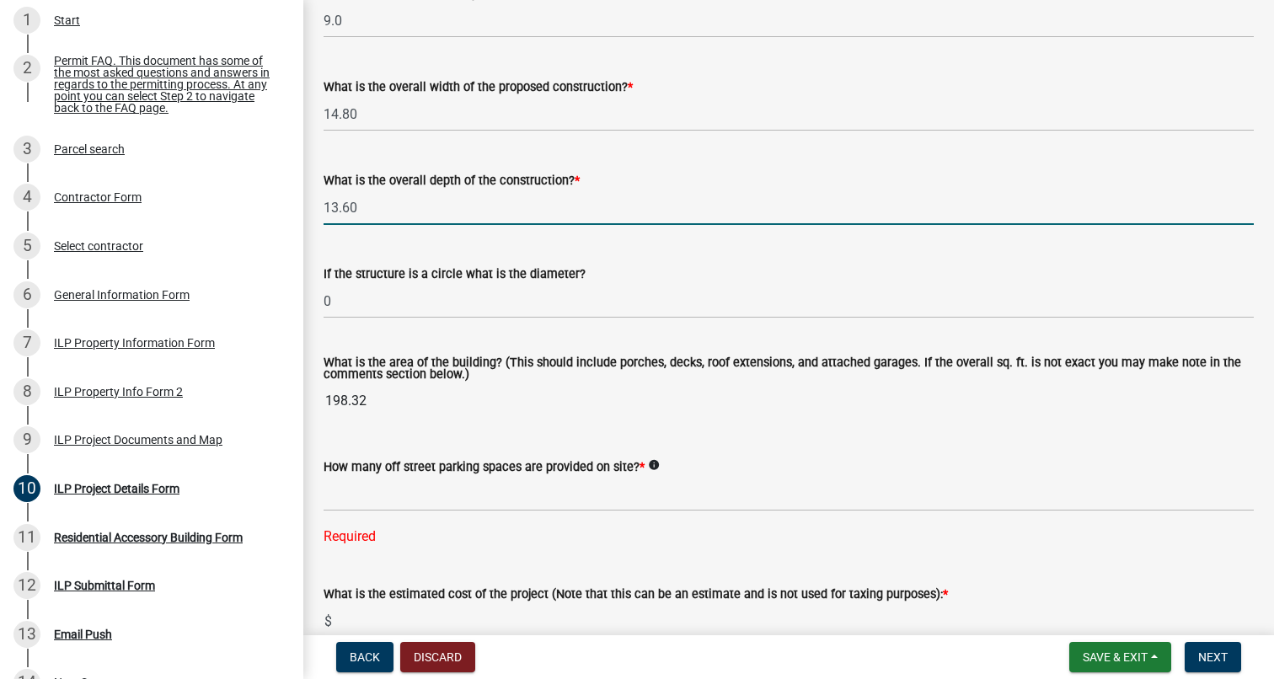
type input "13.60"
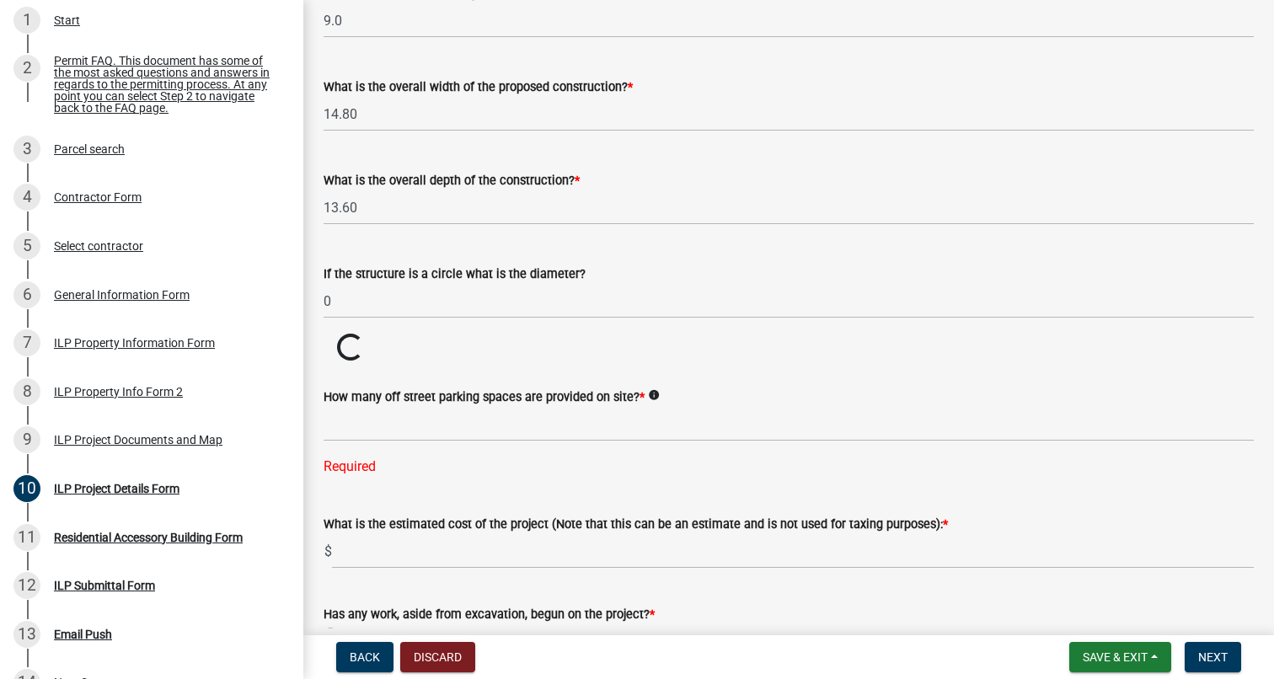
click at [430, 339] on wm-data-entity-input "What is the area of the building? (This should include porches, decks, roof ext…" at bounding box center [788, 348] width 930 height 29
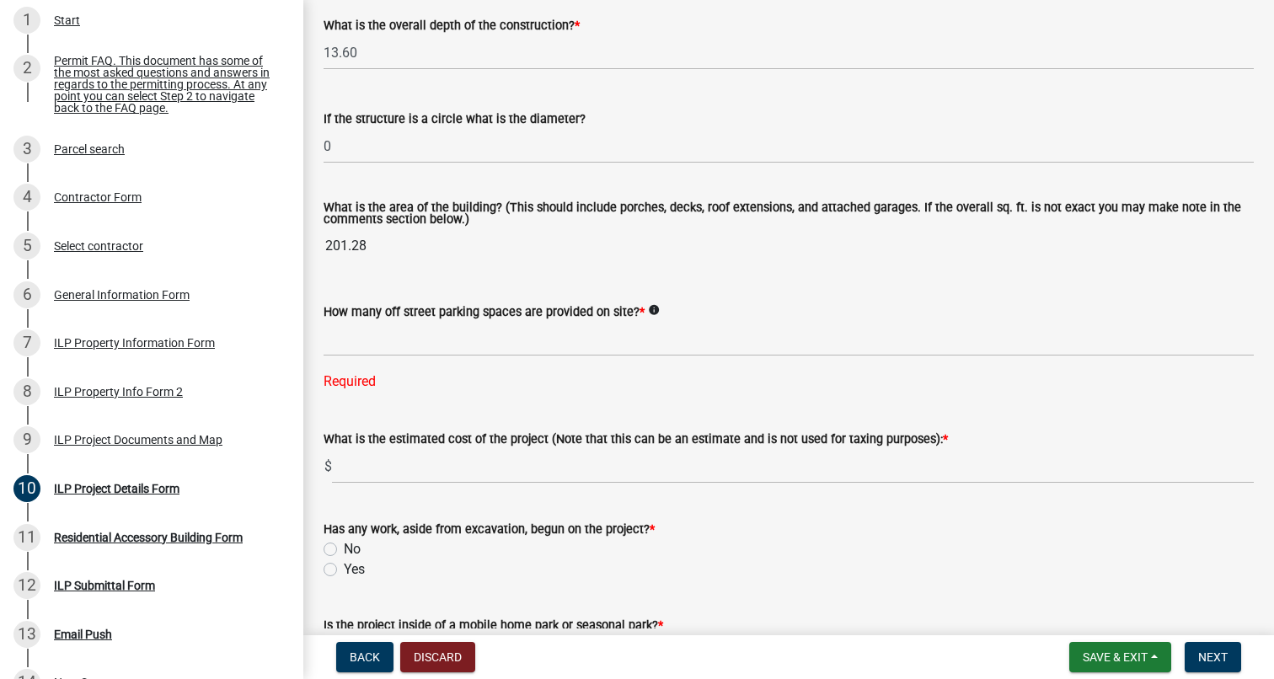
scroll to position [967, 0]
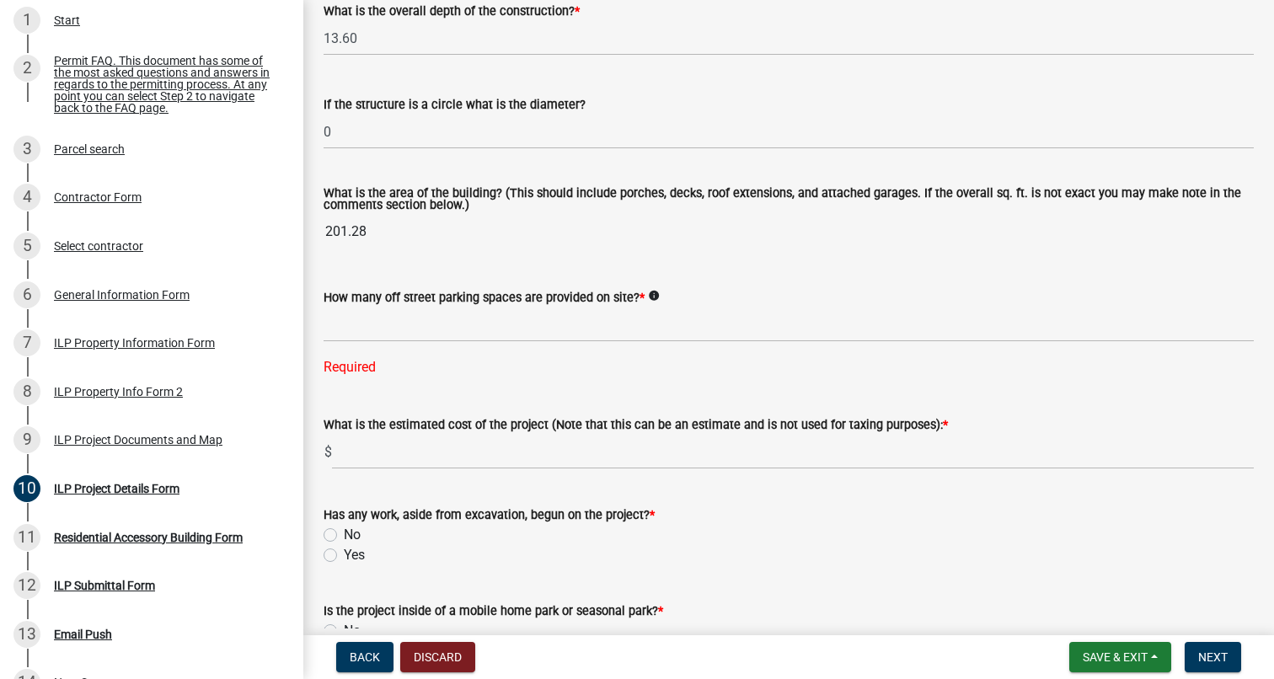
click at [660, 293] on icon "info" at bounding box center [654, 296] width 12 height 12
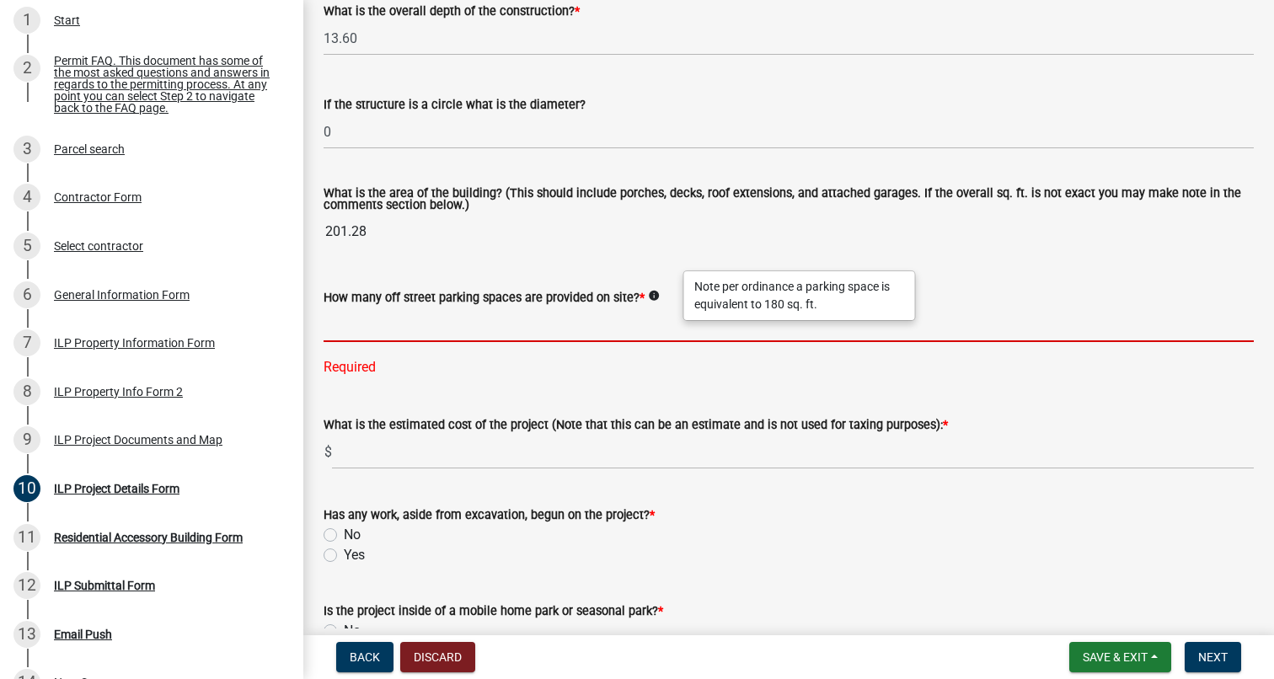
click at [596, 324] on input "text" at bounding box center [788, 324] width 930 height 35
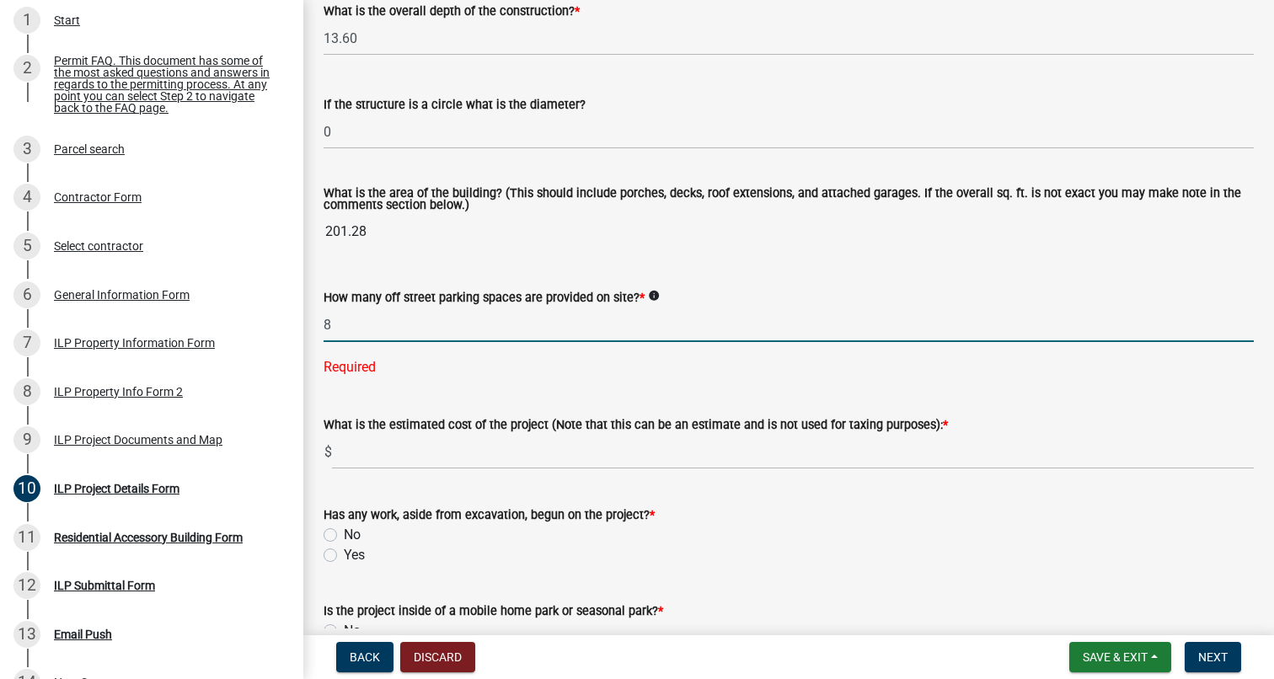
type input "8"
click at [521, 463] on wm-data-entity-input-list "Some properties, due to their configuration, may have multiples of a type yard …" at bounding box center [788, 43] width 930 height 1833
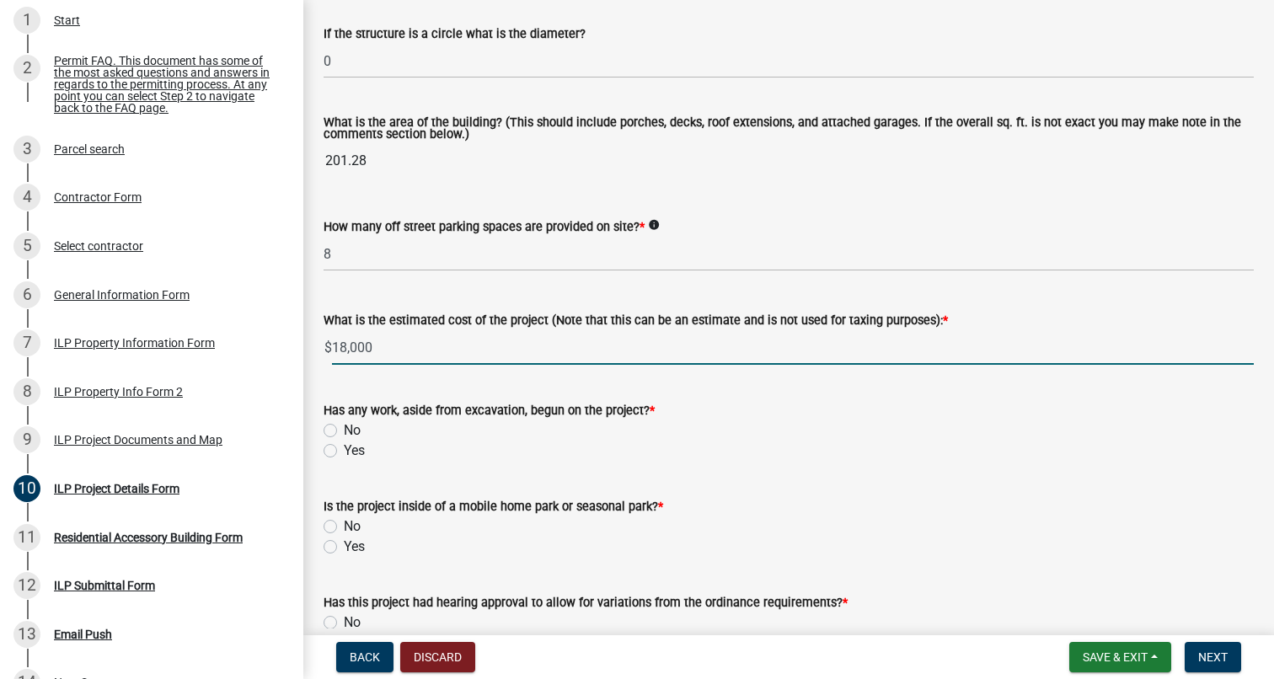
scroll to position [1046, 0]
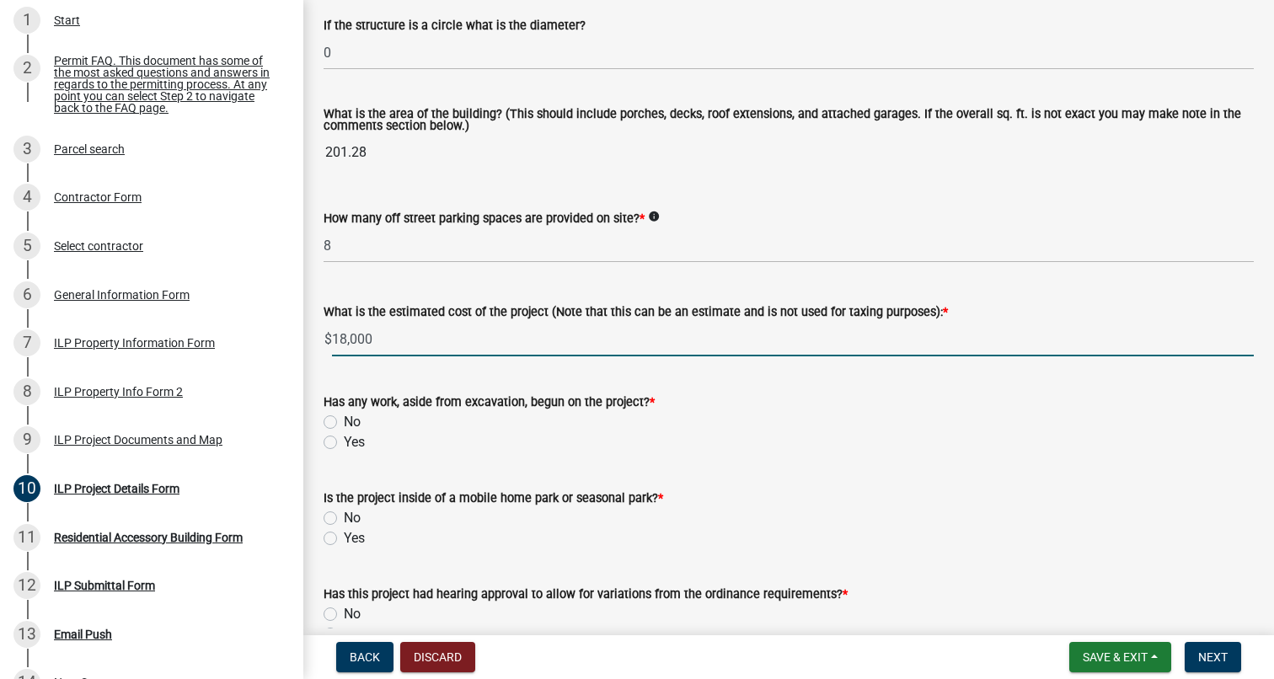
type input "18000"
click at [344, 425] on label "No" at bounding box center [352, 422] width 17 height 20
click at [344, 423] on input "No" at bounding box center [349, 417] width 11 height 11
radio input "true"
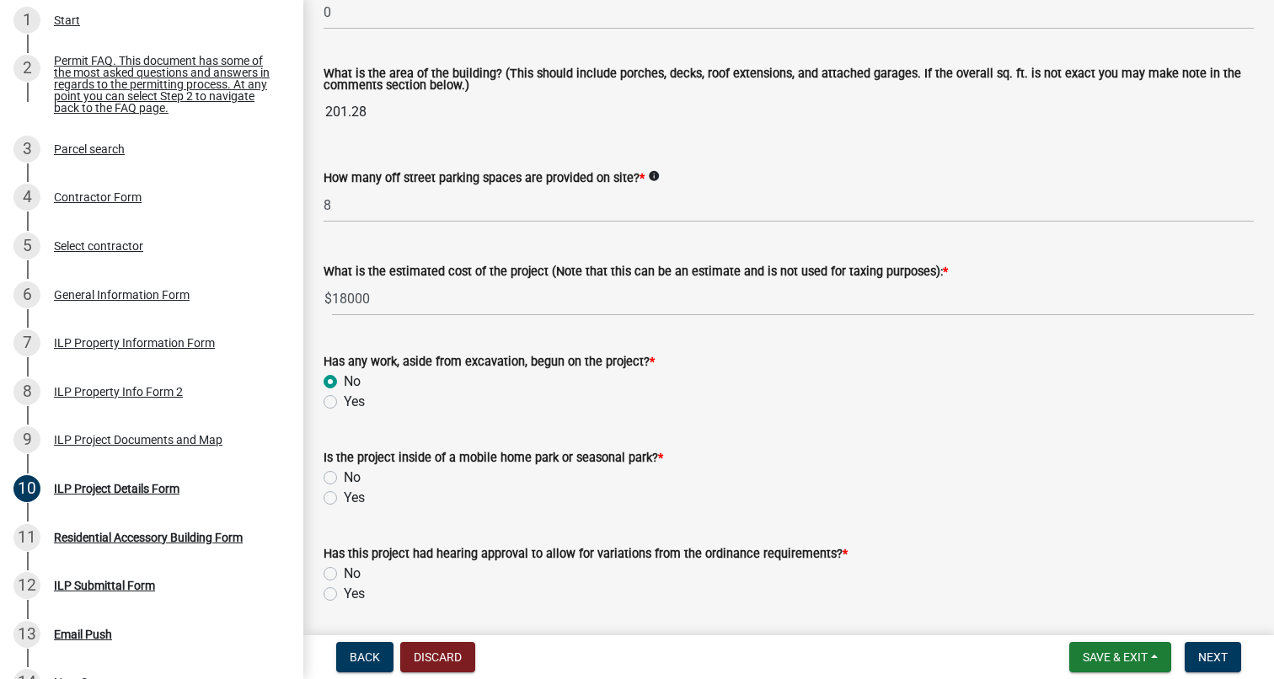
scroll to position [1089, 0]
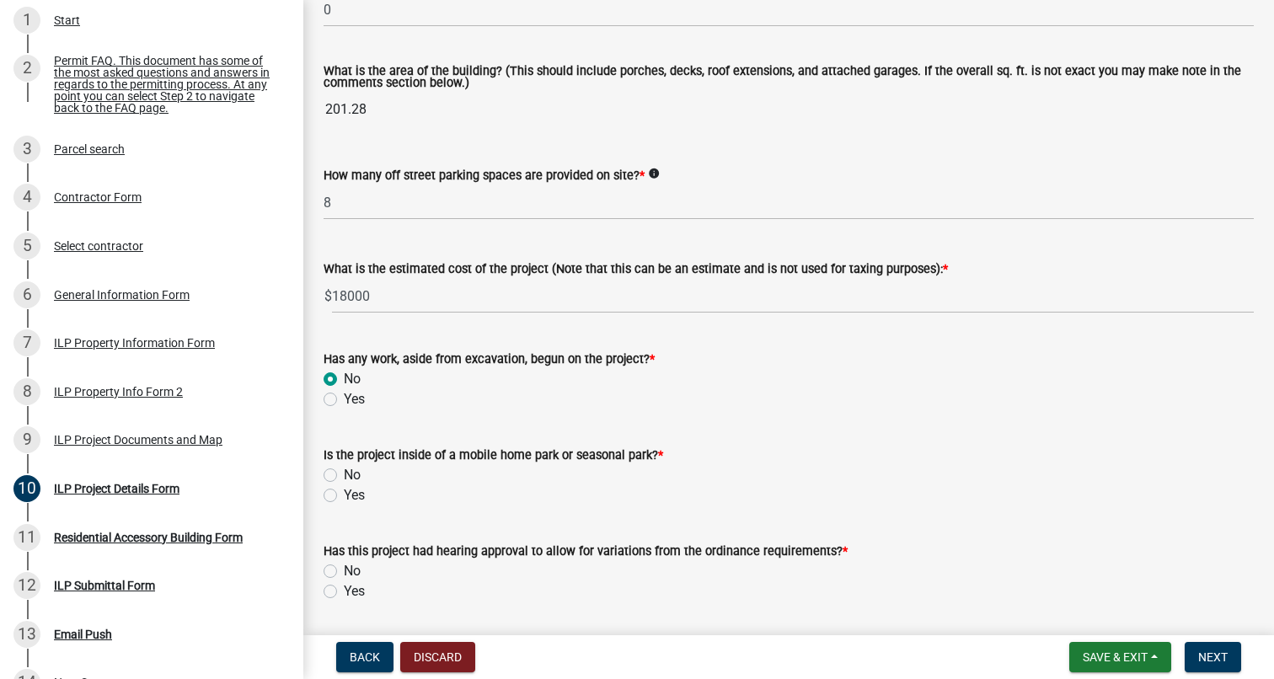
click at [344, 473] on label "No" at bounding box center [352, 475] width 17 height 20
click at [344, 473] on input "No" at bounding box center [349, 470] width 11 height 11
radio input "true"
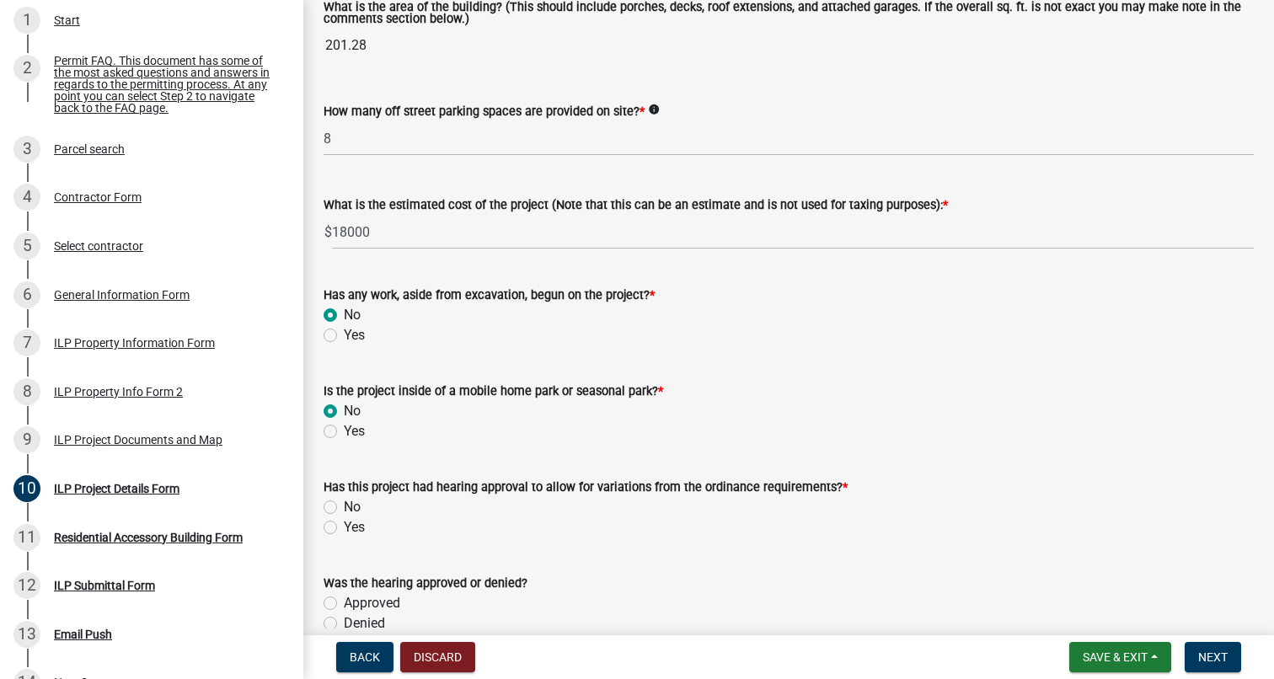
scroll to position [1164, 0]
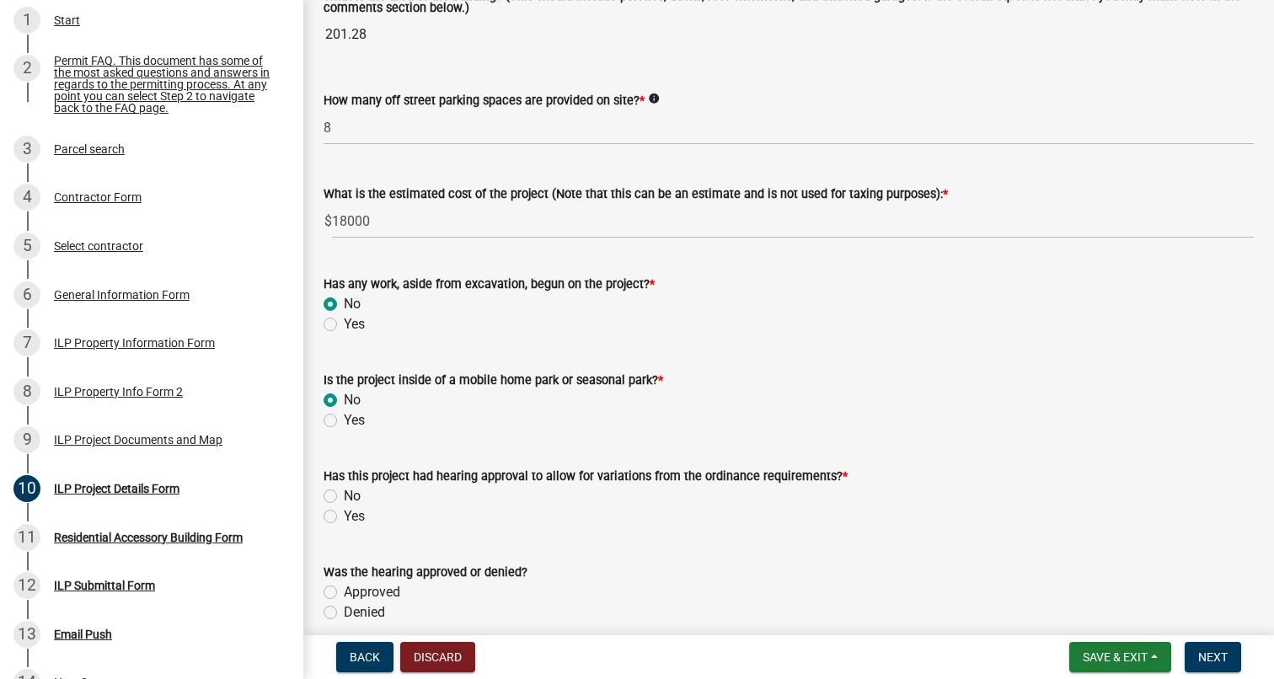
click at [344, 495] on label "No" at bounding box center [352, 496] width 17 height 20
click at [344, 495] on input "No" at bounding box center [349, 491] width 11 height 11
radio input "true"
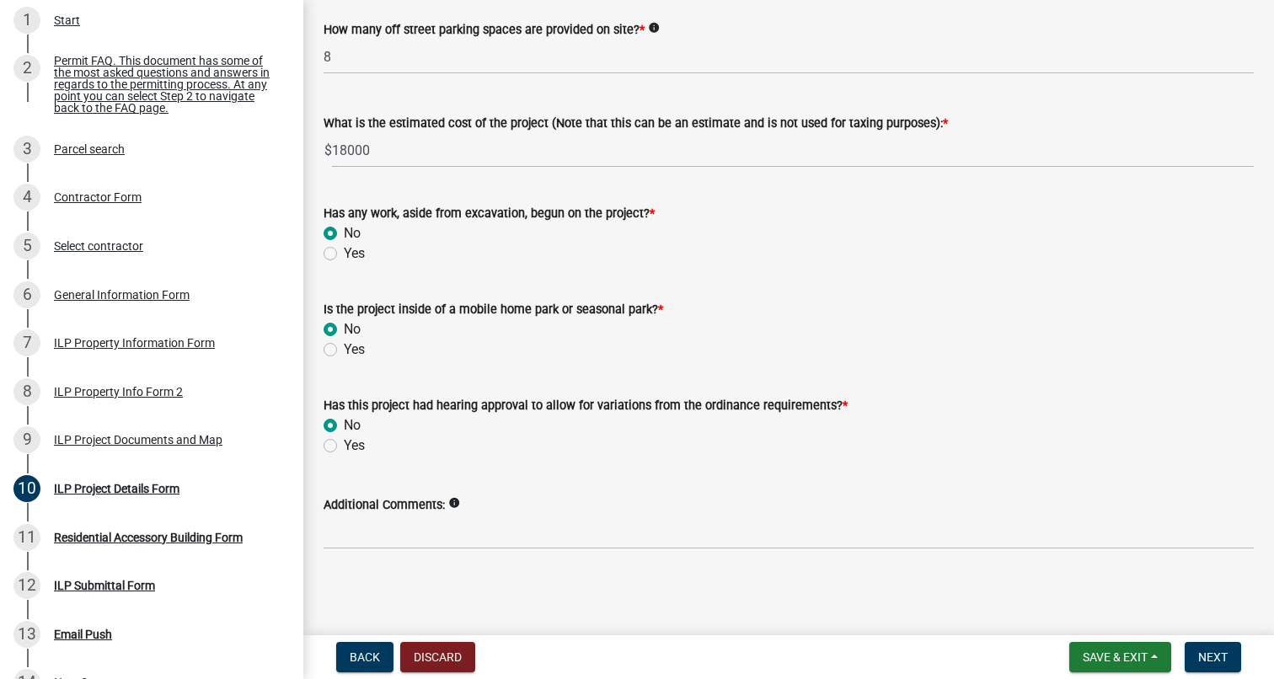
scroll to position [0, 0]
click at [1213, 658] on span "Next" at bounding box center [1212, 656] width 29 height 13
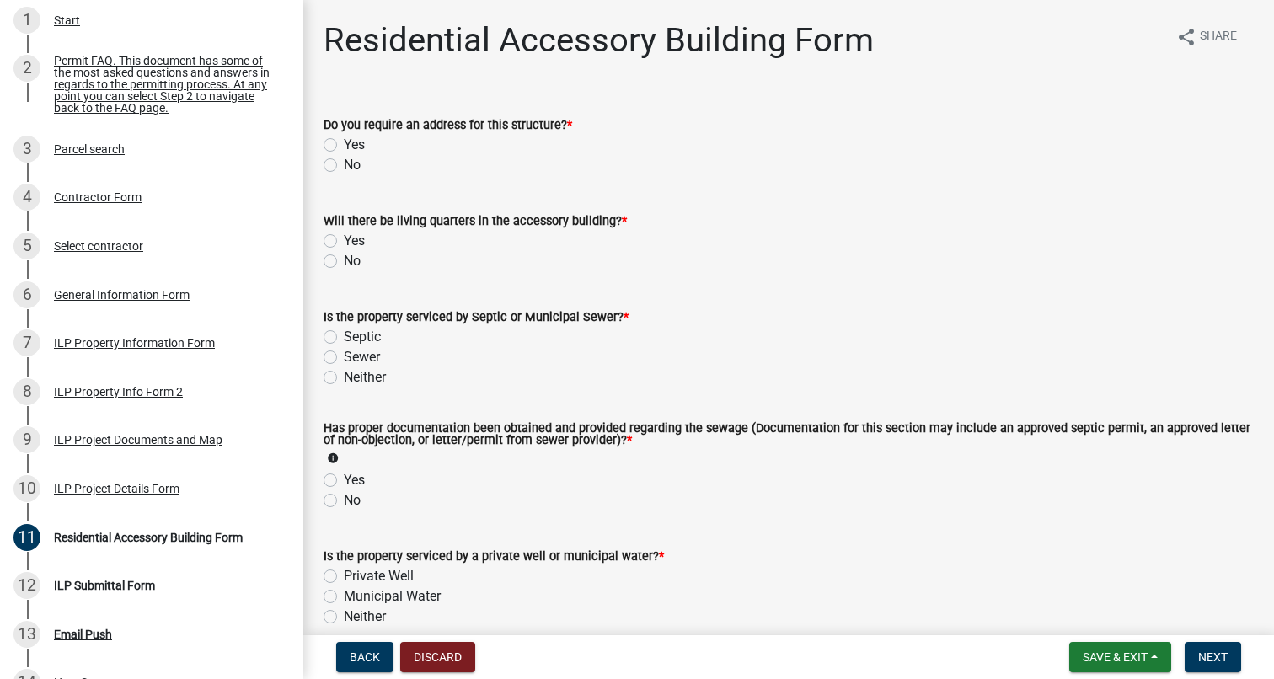
click at [344, 164] on label "No" at bounding box center [352, 165] width 17 height 20
click at [344, 164] on input "No" at bounding box center [349, 160] width 11 height 11
radio input "true"
click at [344, 262] on label "No" at bounding box center [352, 261] width 17 height 20
click at [344, 262] on input "No" at bounding box center [349, 256] width 11 height 11
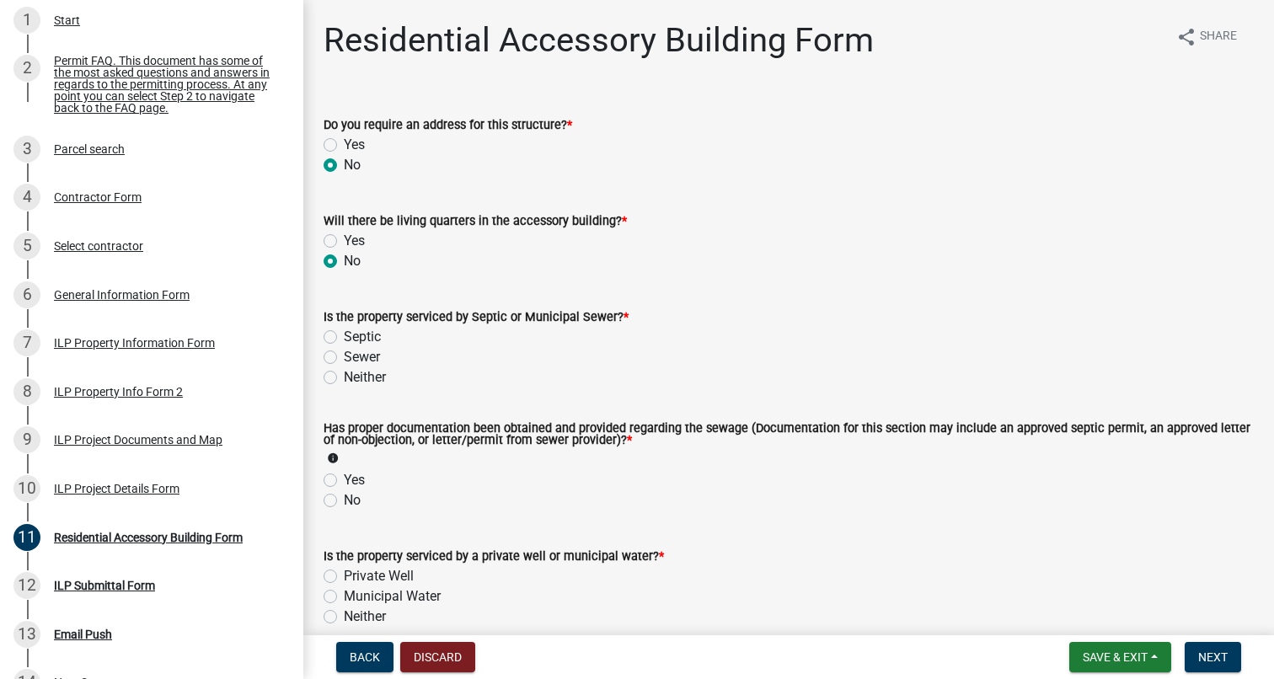
radio input "true"
click at [344, 377] on label "Neither" at bounding box center [365, 377] width 42 height 20
click at [344, 377] on input "Neither" at bounding box center [349, 372] width 11 height 11
radio input "true"
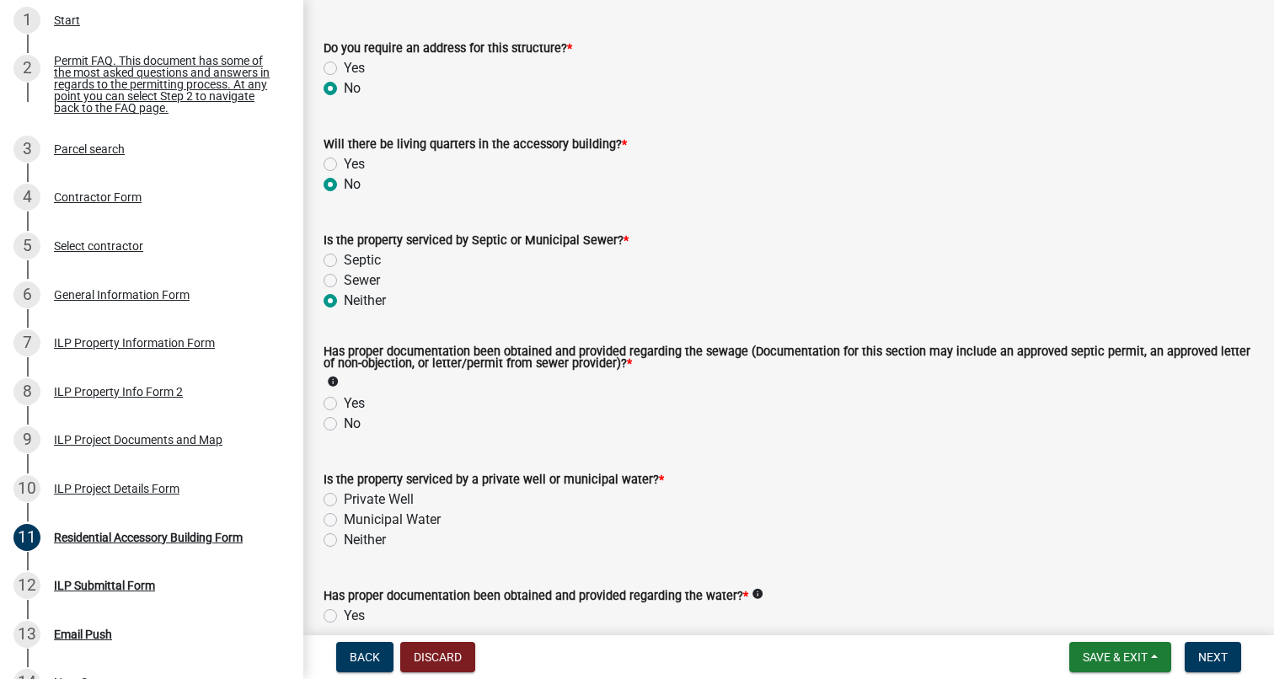
scroll to position [88, 0]
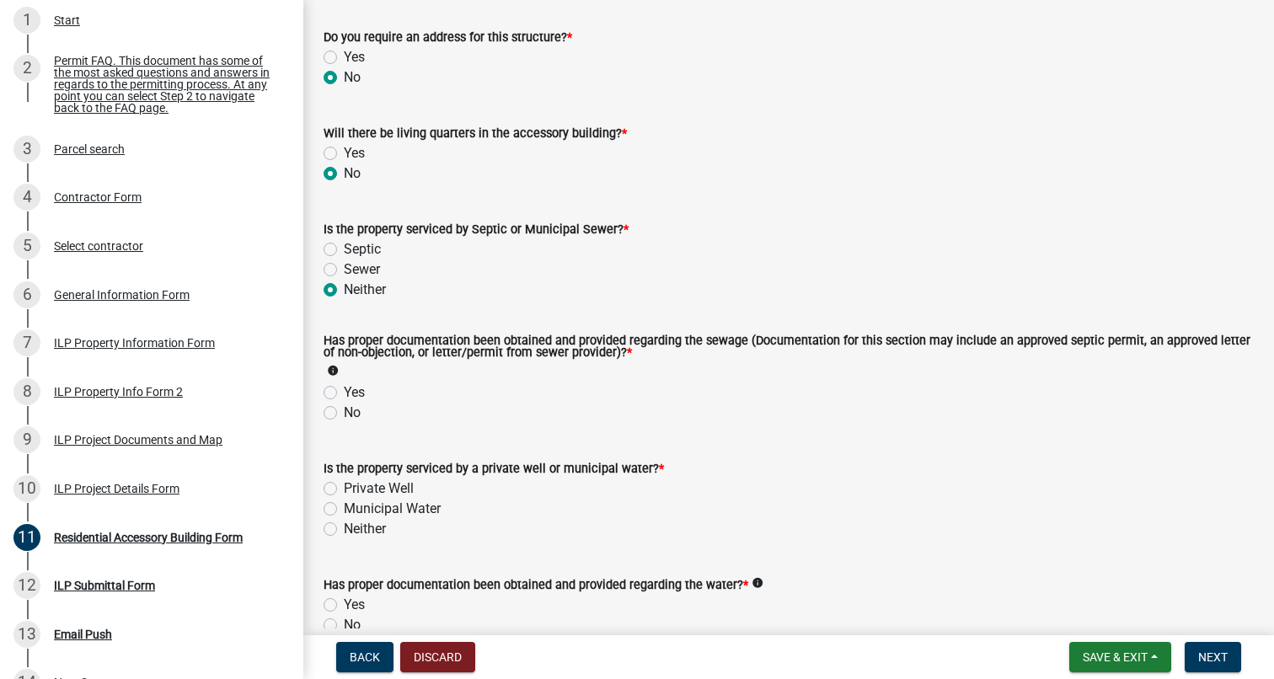
click at [334, 370] on icon "info" at bounding box center [333, 371] width 12 height 12
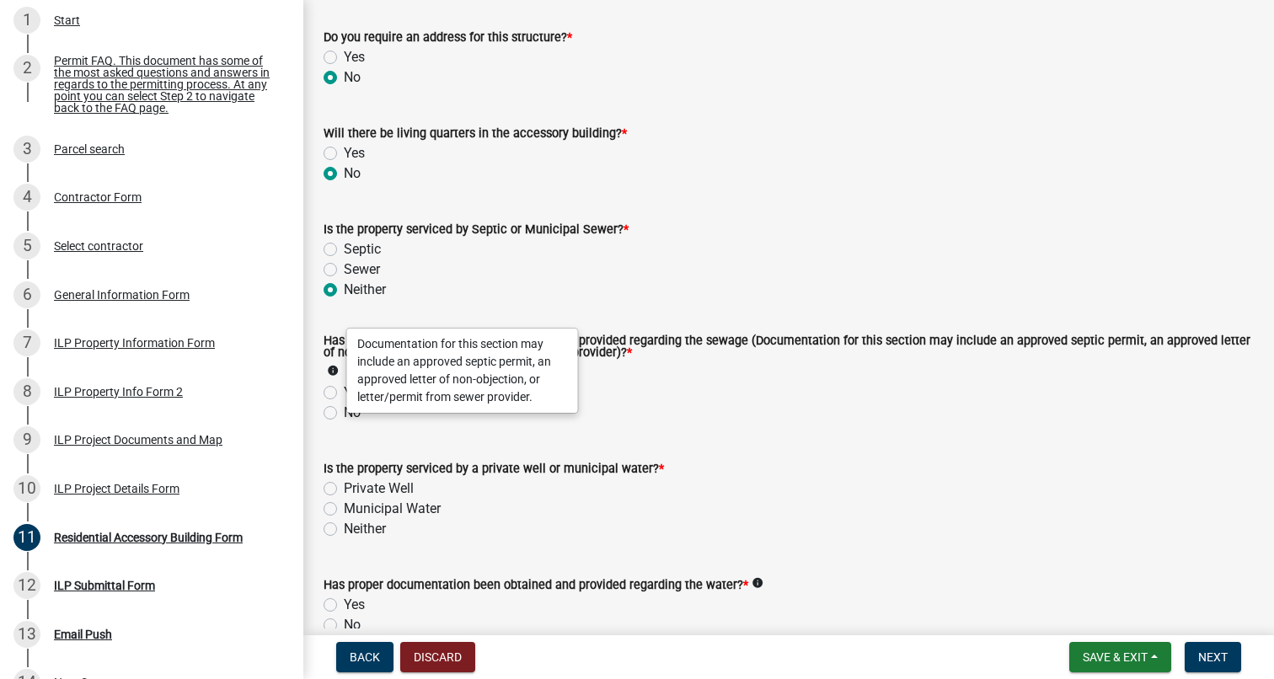
click at [328, 348] on label "Has proper documentation been obtained and provided regarding the sewage (Docum…" at bounding box center [788, 347] width 930 height 24
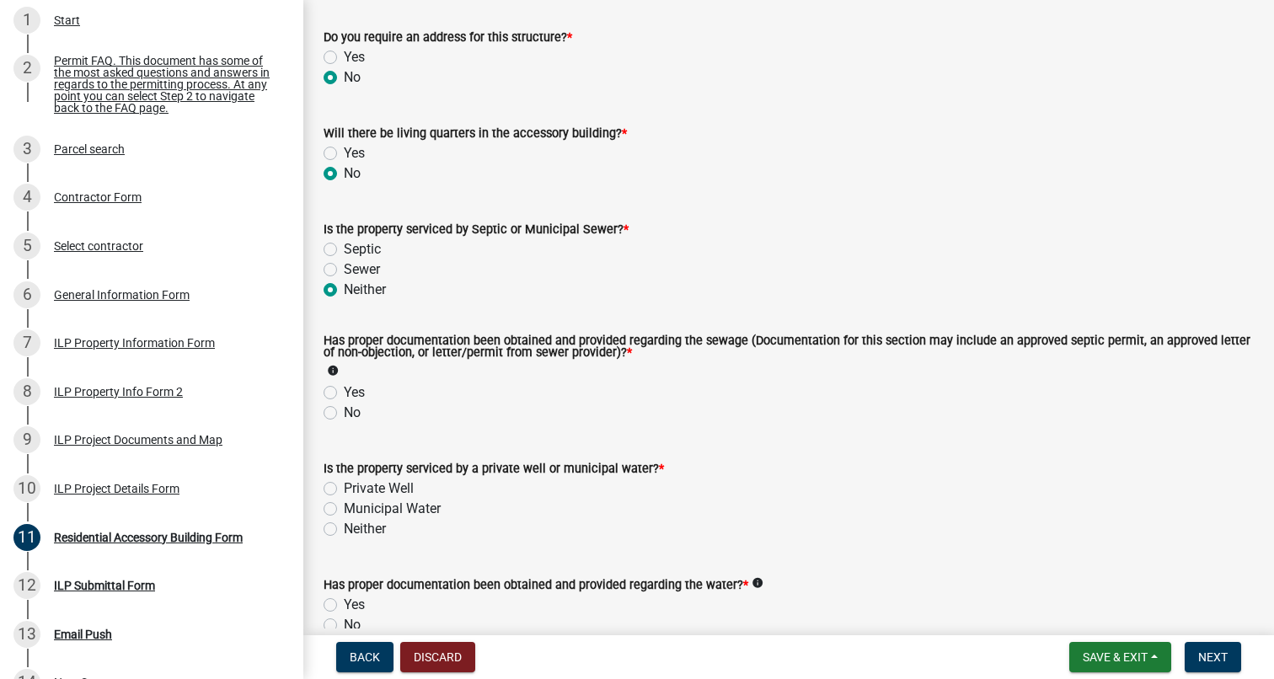
click at [344, 414] on label "No" at bounding box center [352, 413] width 17 height 20
click at [344, 414] on input "No" at bounding box center [349, 408] width 11 height 11
radio input "true"
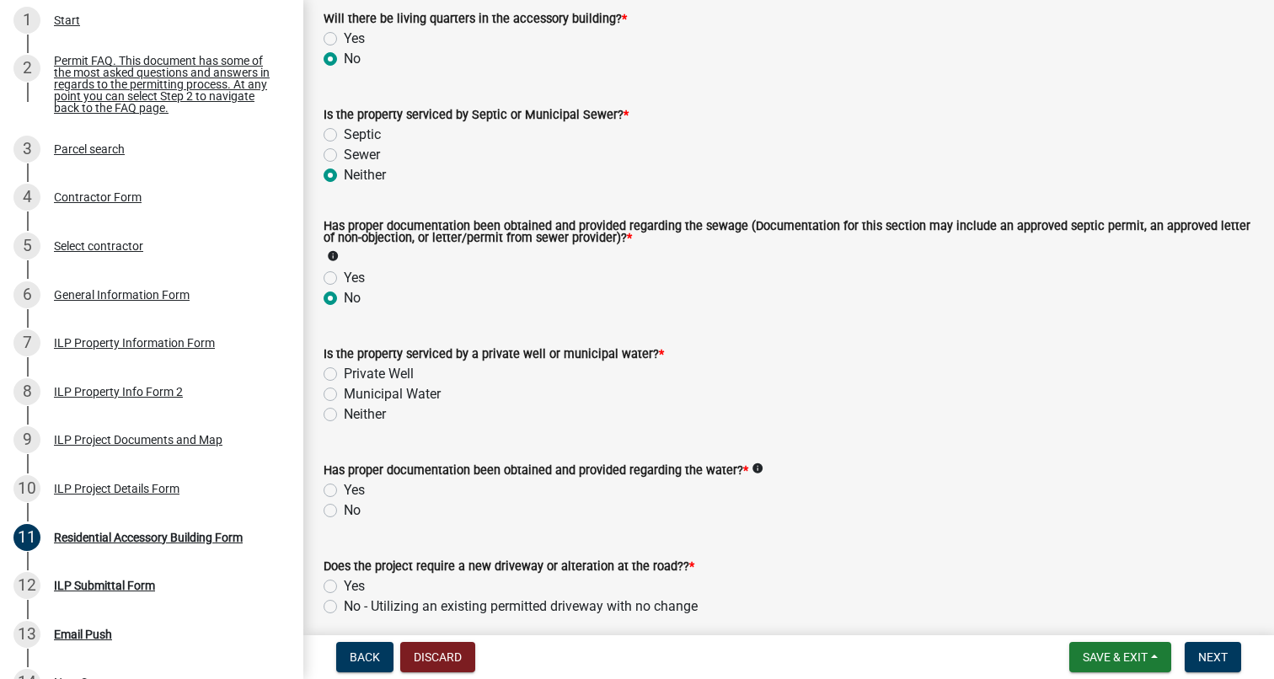
scroll to position [211, 0]
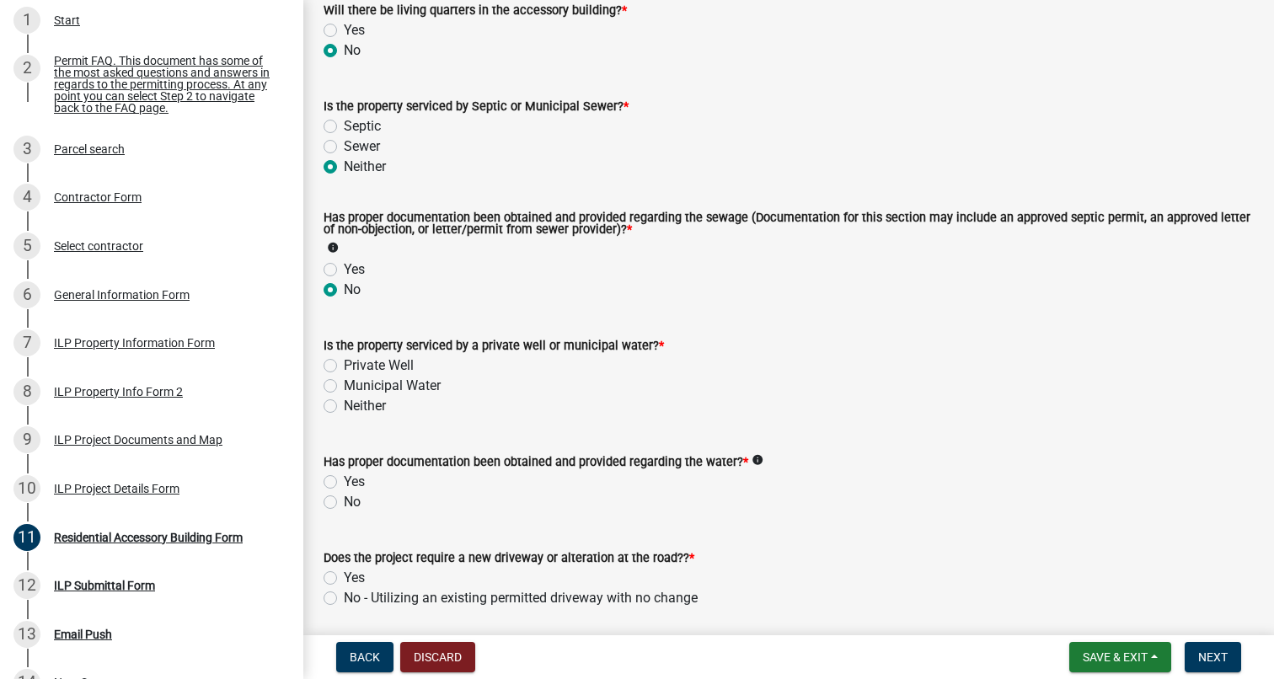
click at [344, 404] on label "Neither" at bounding box center [365, 406] width 42 height 20
click at [344, 404] on input "Neither" at bounding box center [349, 401] width 11 height 11
radio input "true"
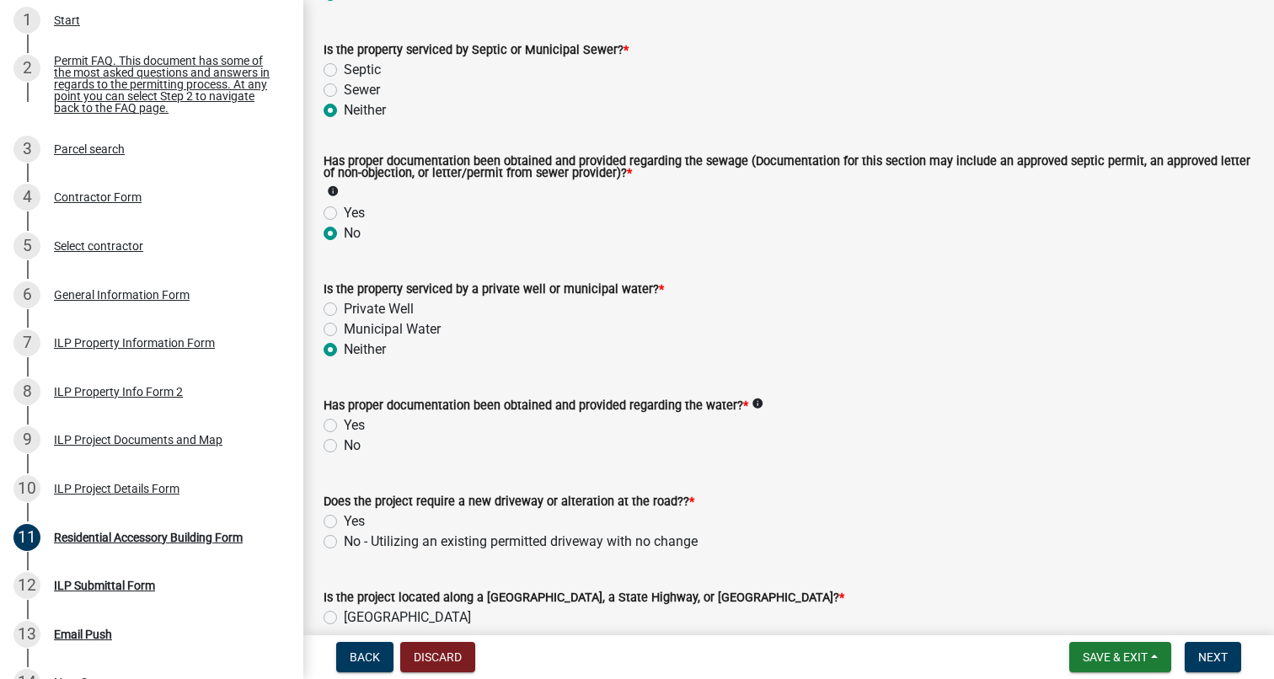
scroll to position [283, 0]
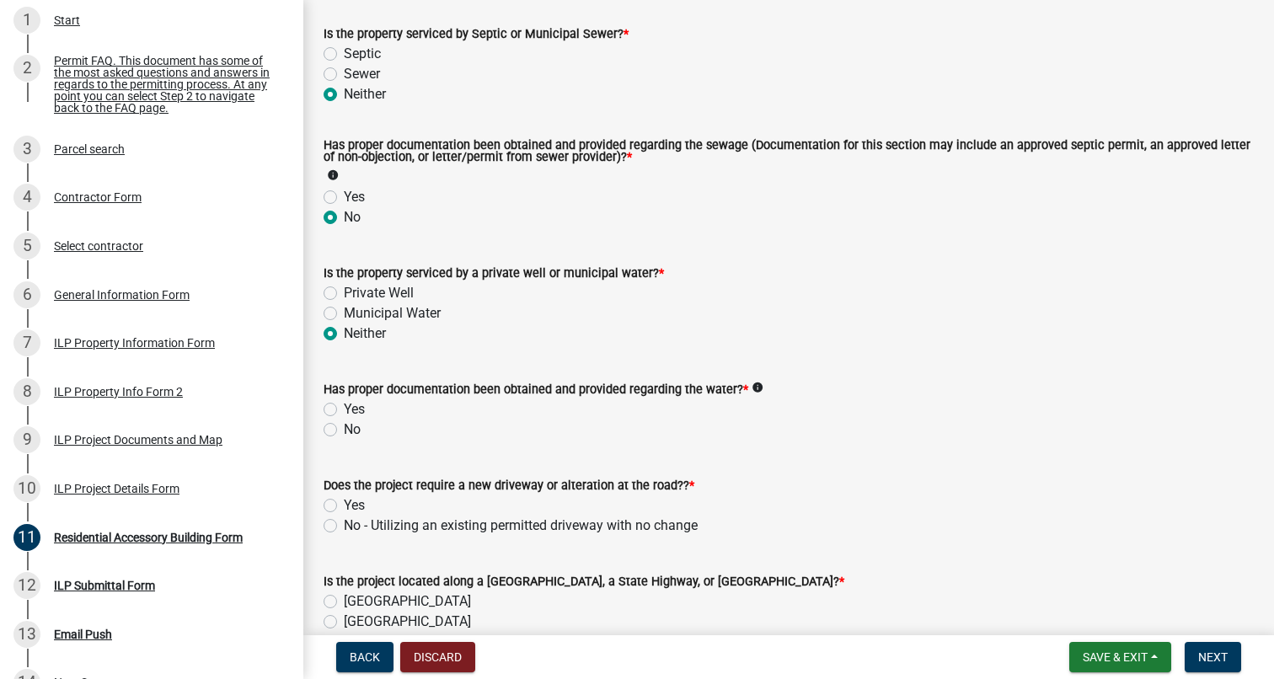
click at [344, 430] on label "No" at bounding box center [352, 429] width 17 height 20
click at [344, 430] on input "No" at bounding box center [349, 424] width 11 height 11
radio input "true"
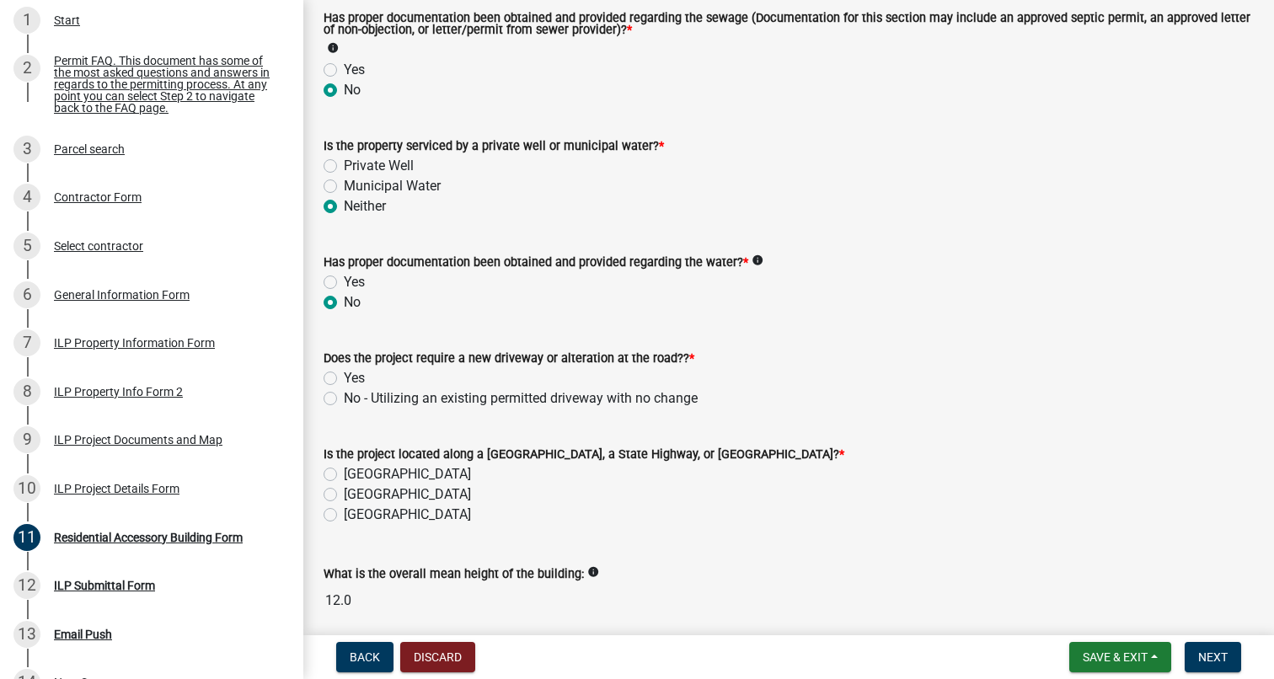
scroll to position [411, 0]
click at [344, 398] on label "No - Utilizing an existing permitted driveway with no change" at bounding box center [521, 397] width 354 height 20
click at [344, 398] on input "No - Utilizing an existing permitted driveway with no change" at bounding box center [349, 392] width 11 height 11
radio input "true"
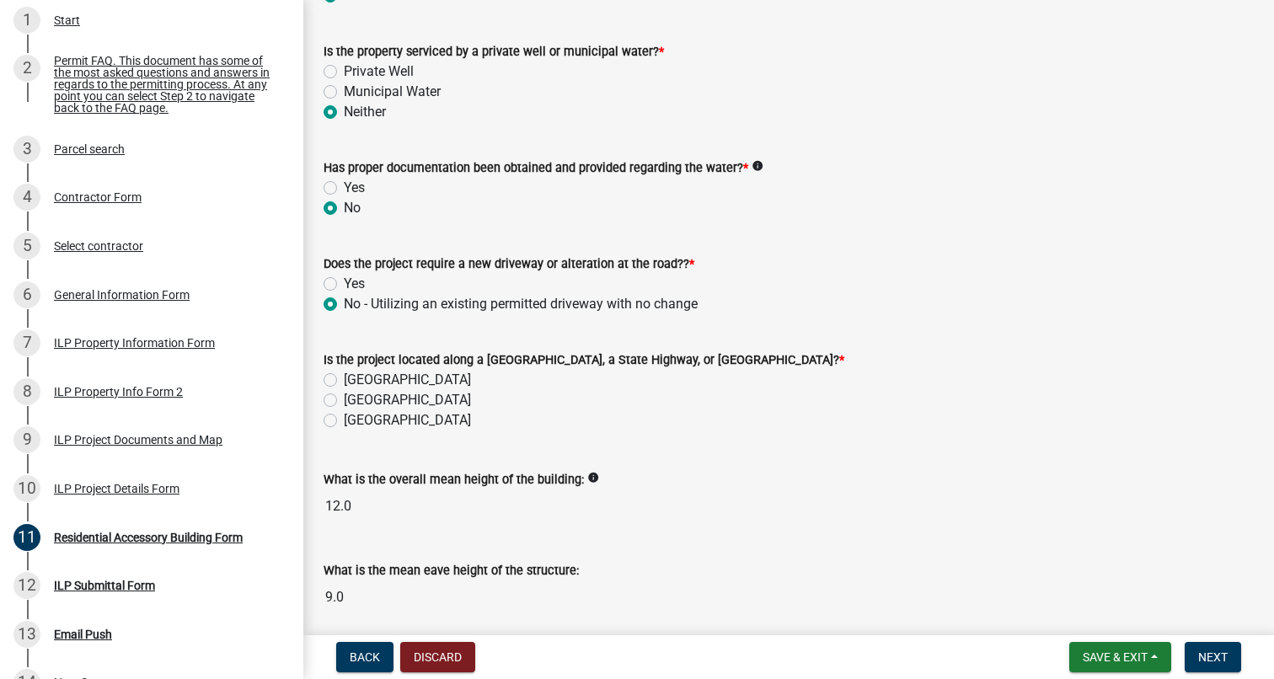
scroll to position [515, 0]
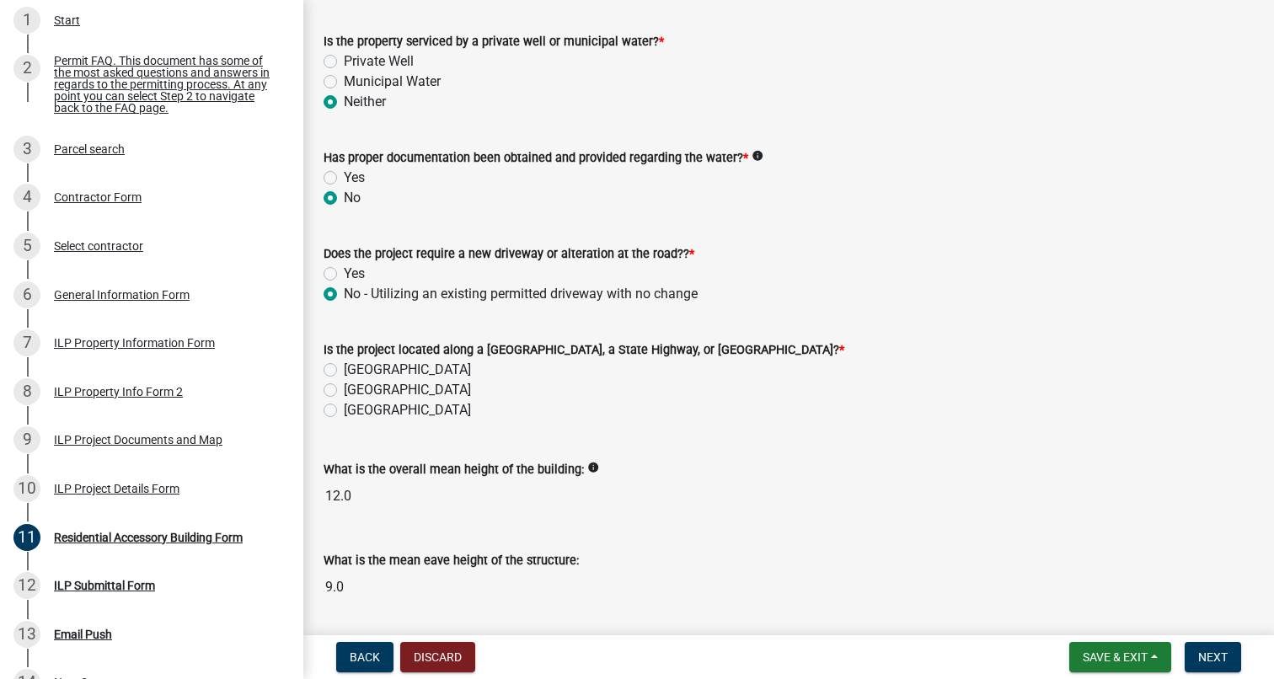
click at [344, 371] on label "[GEOGRAPHIC_DATA]" at bounding box center [407, 370] width 127 height 20
click at [344, 371] on input "[GEOGRAPHIC_DATA]" at bounding box center [349, 365] width 11 height 11
radio input "true"
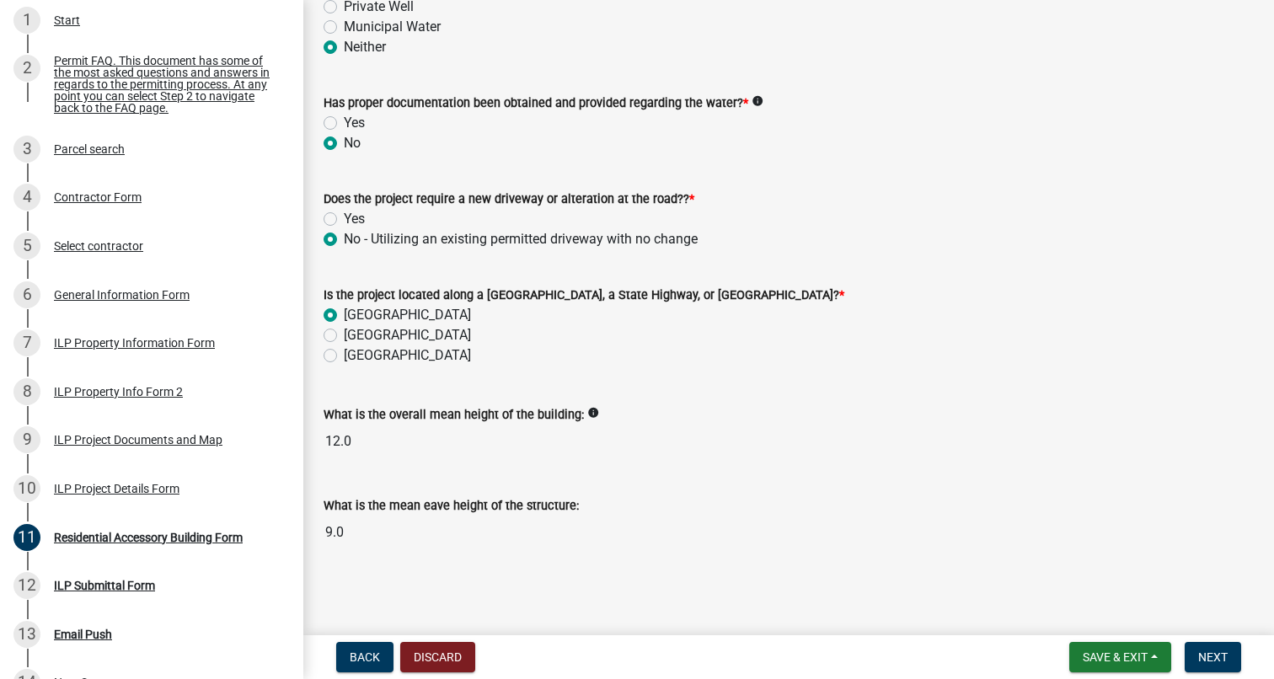
scroll to position [569, 0]
click at [1200, 648] on button "Next" at bounding box center [1212, 657] width 56 height 30
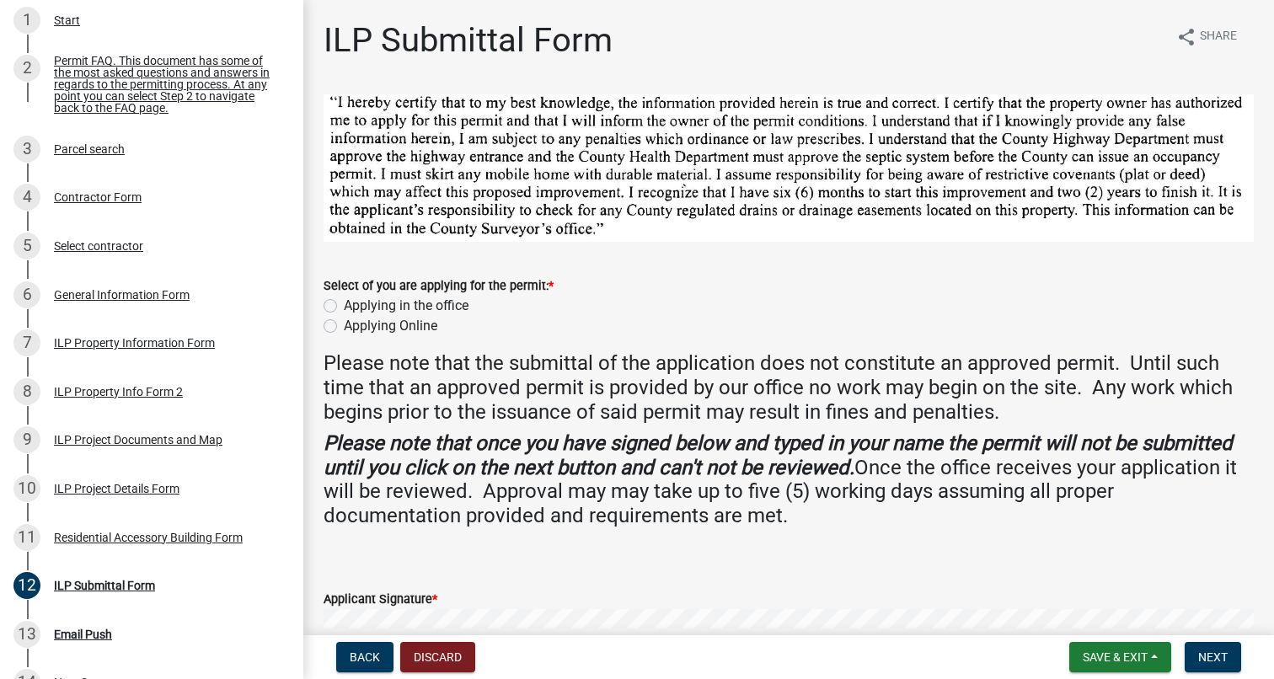
click at [344, 323] on label "Applying Online" at bounding box center [391, 326] width 94 height 20
click at [344, 323] on input "Applying Online" at bounding box center [349, 321] width 11 height 11
radio input "true"
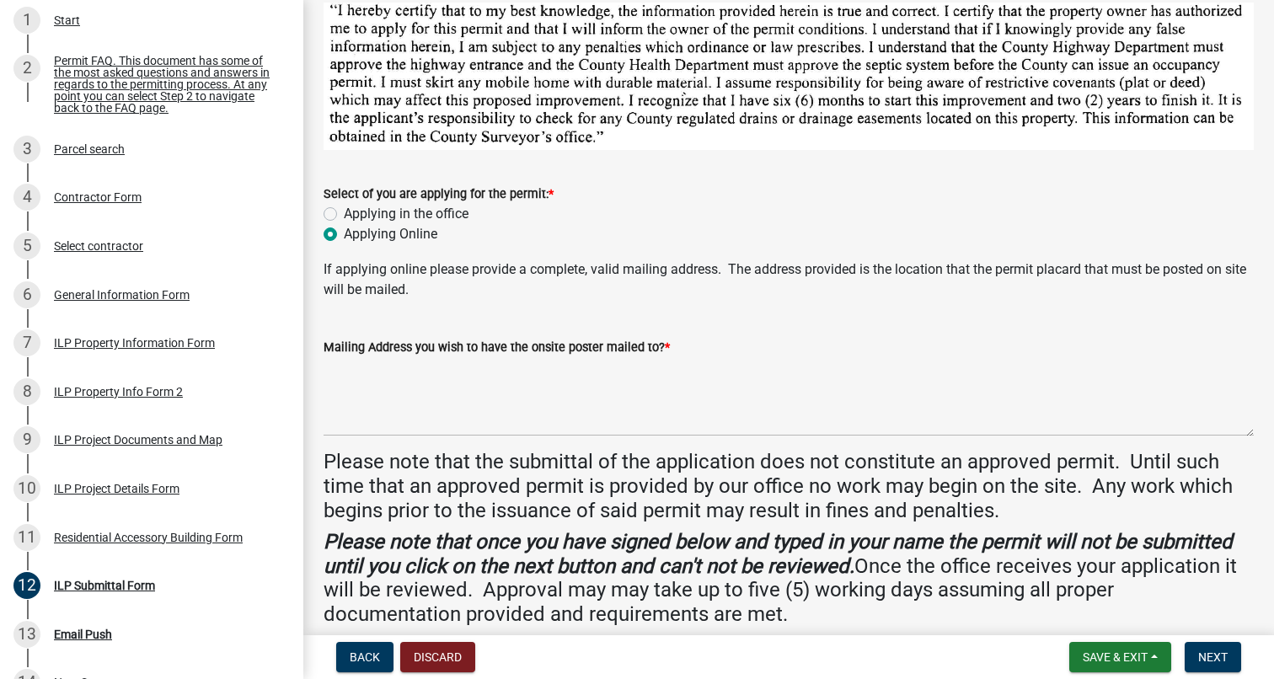
scroll to position [120, 0]
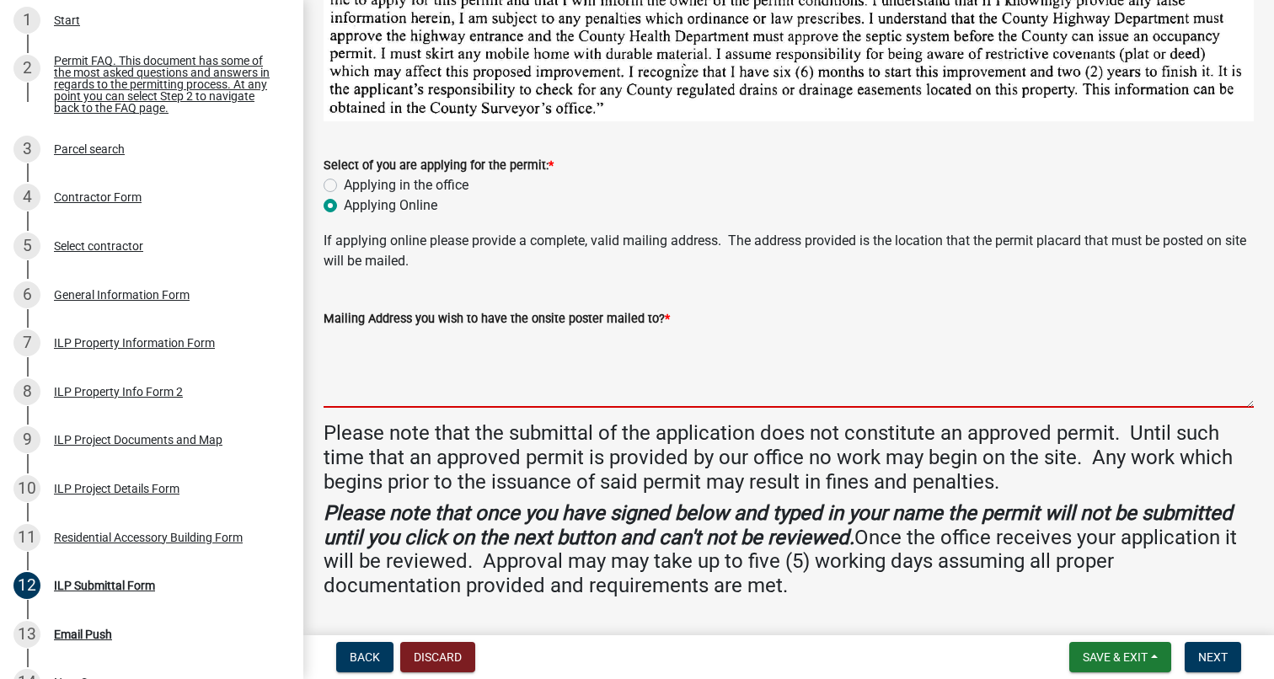
click at [500, 390] on textarea "Mailing Address you wish to have the onsite poster mailed to? *" at bounding box center [788, 368] width 930 height 79
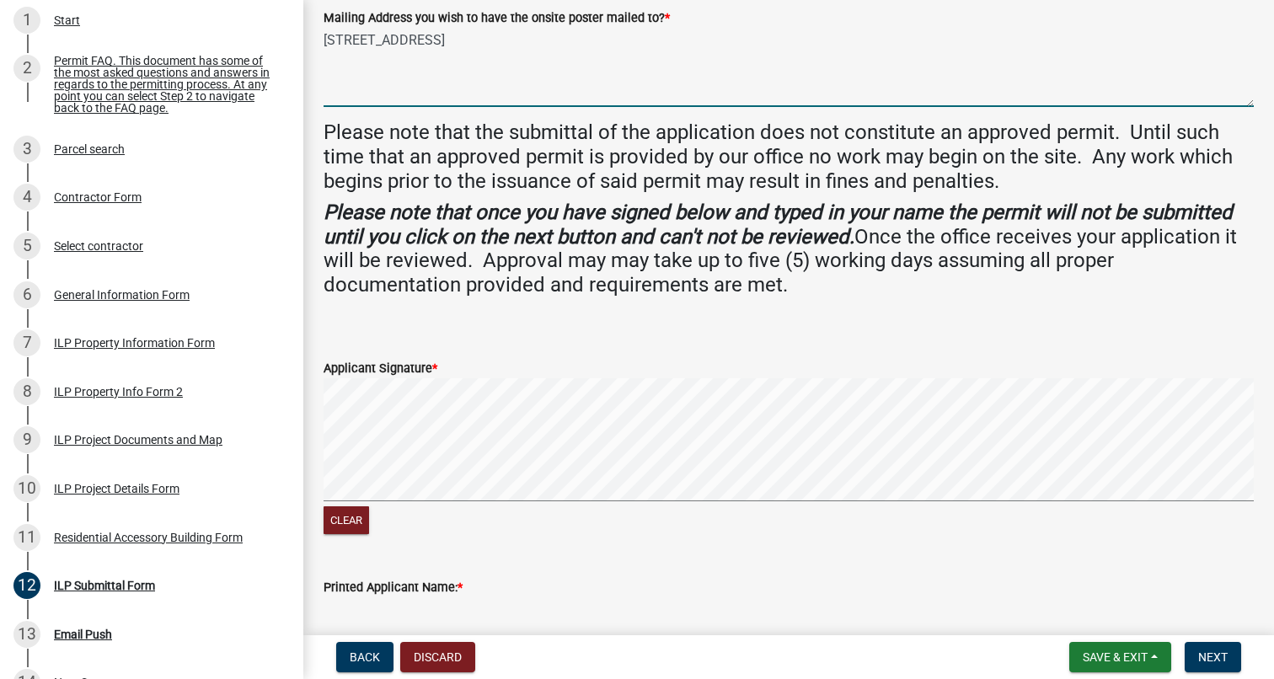
scroll to position [432, 0]
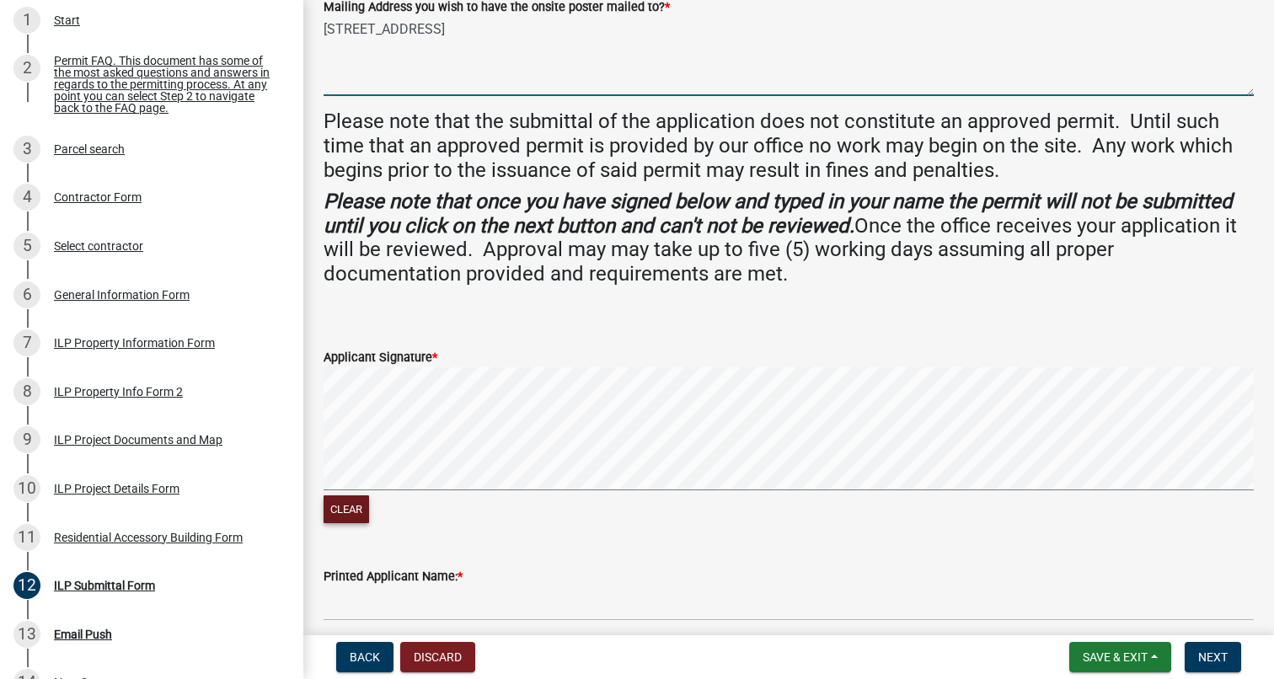
type textarea "[STREET_ADDRESS]"
click at [346, 500] on button "Clear" at bounding box center [345, 509] width 45 height 28
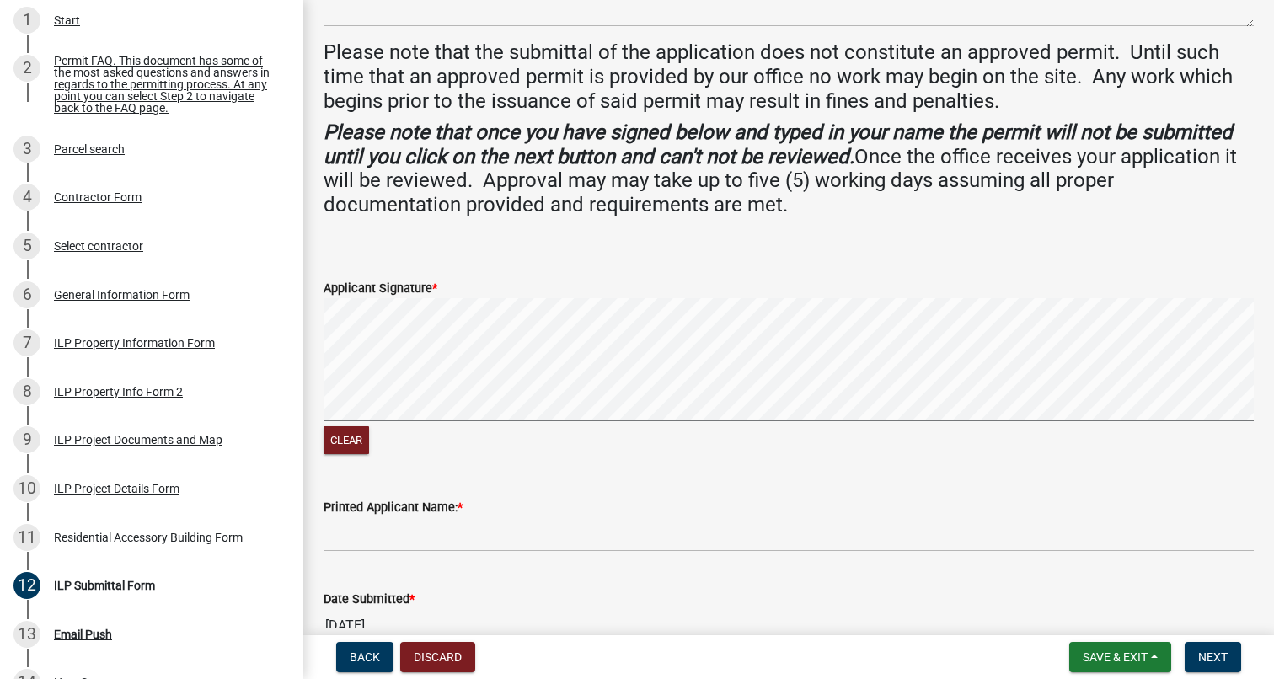
scroll to position [546, 0]
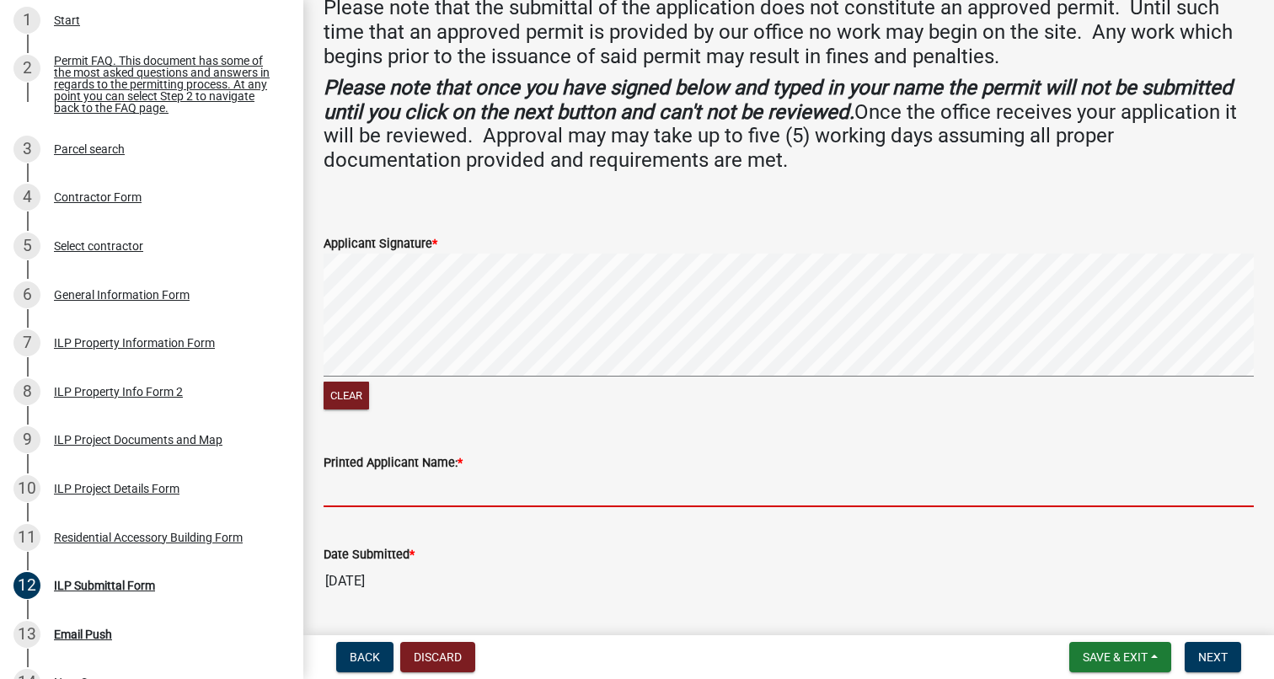
click at [409, 489] on input "Printed Applicant Name: *" at bounding box center [788, 490] width 930 height 35
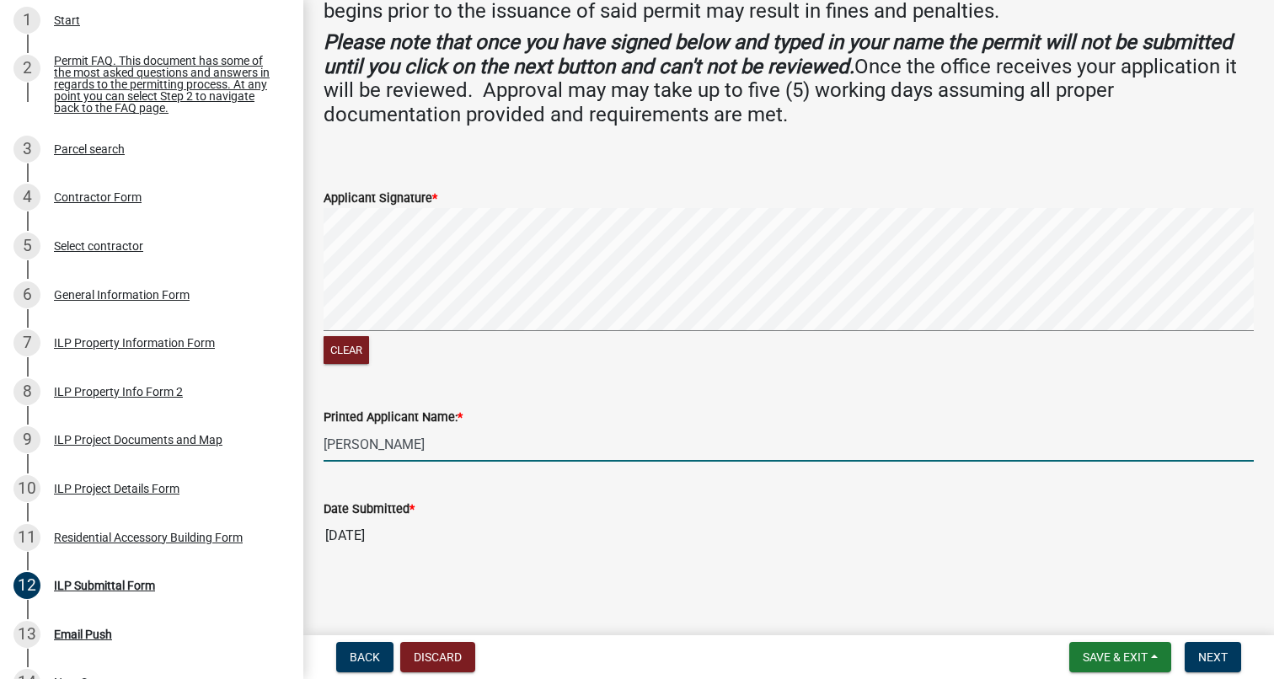
type input "[PERSON_NAME]"
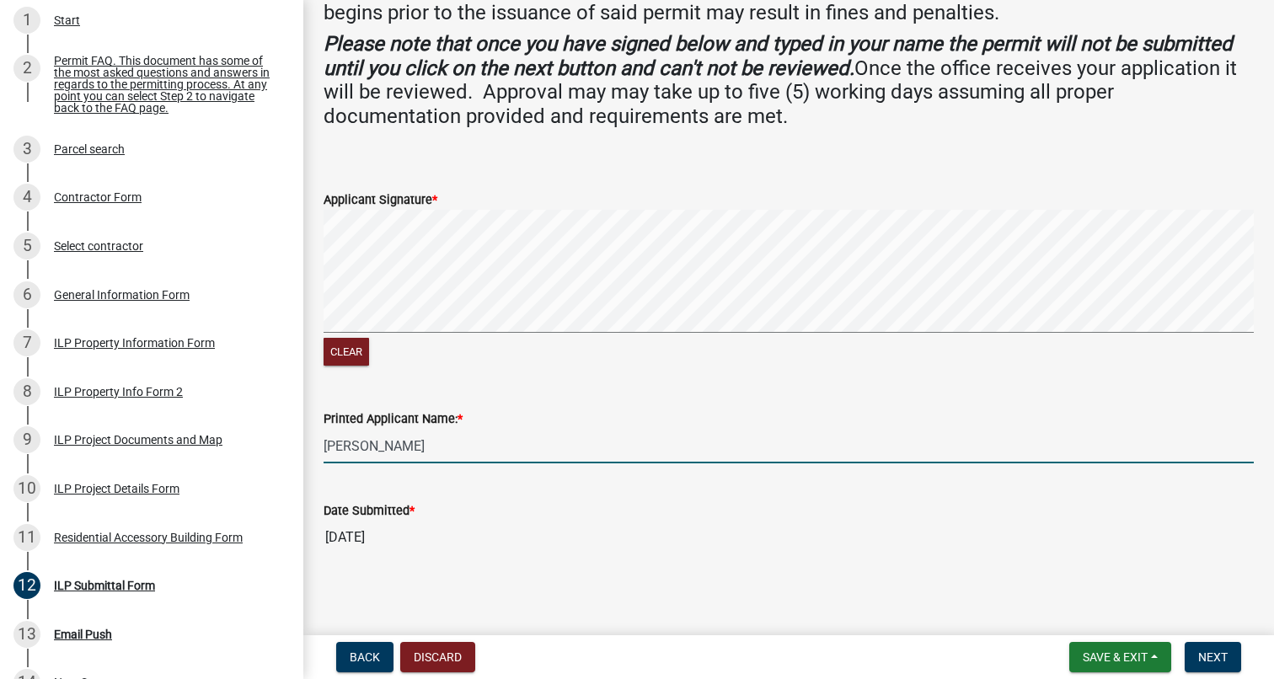
click at [558, 462] on wm-data-entity-input "Printed Applicant Name: * [PERSON_NAME]" at bounding box center [788, 431] width 930 height 92
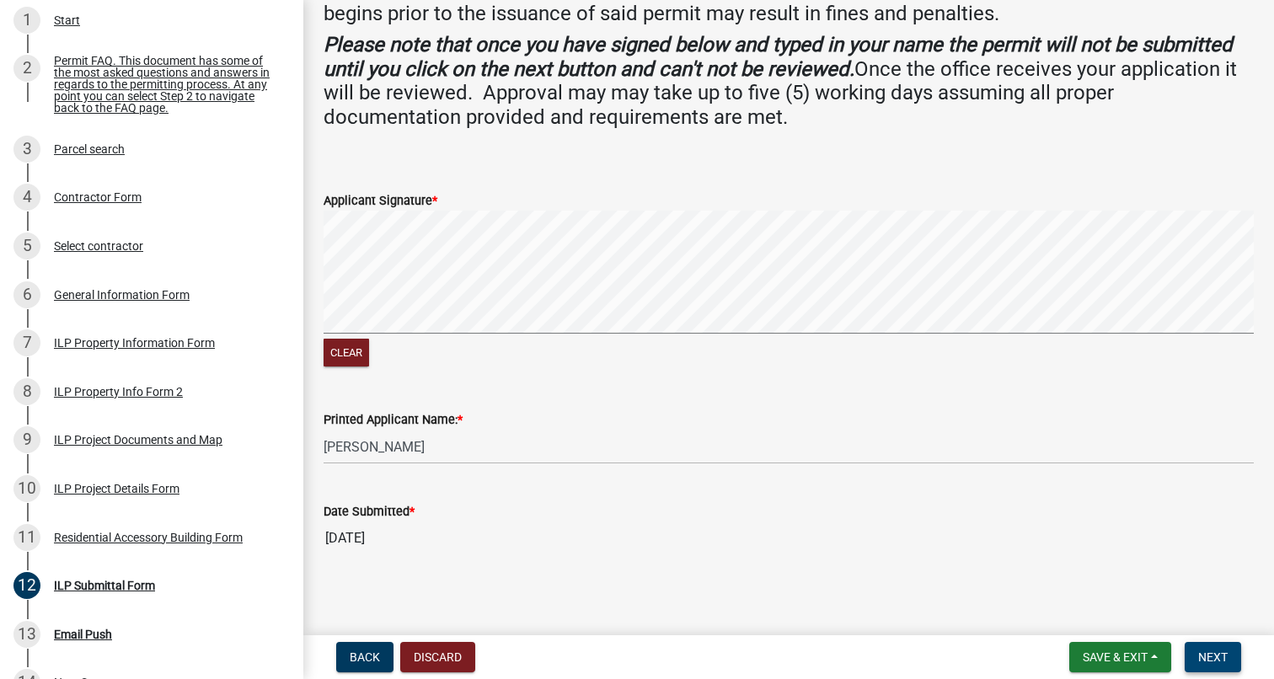
click at [1221, 659] on span "Next" at bounding box center [1212, 656] width 29 height 13
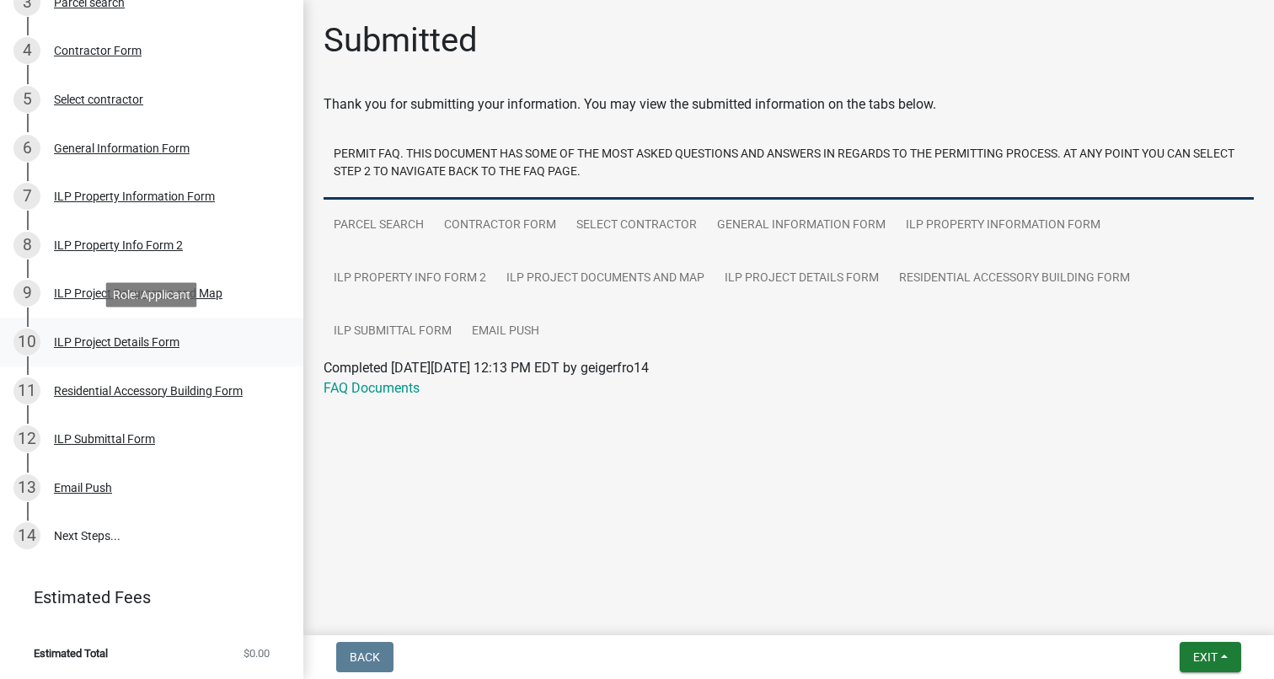
scroll to position [380, 0]
click at [1193, 655] on span "Exit" at bounding box center [1205, 656] width 24 height 13
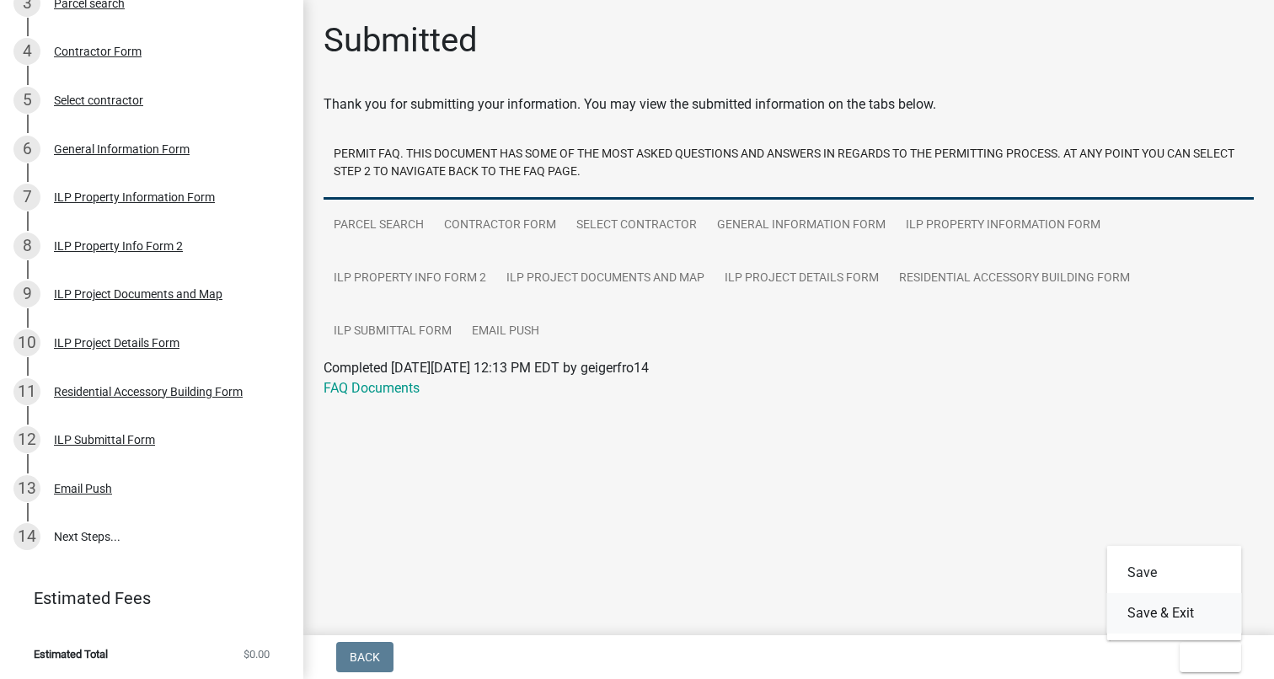
click at [1169, 615] on button "Save & Exit" at bounding box center [1174, 613] width 135 height 40
